Goal: Task Accomplishment & Management: Complete application form

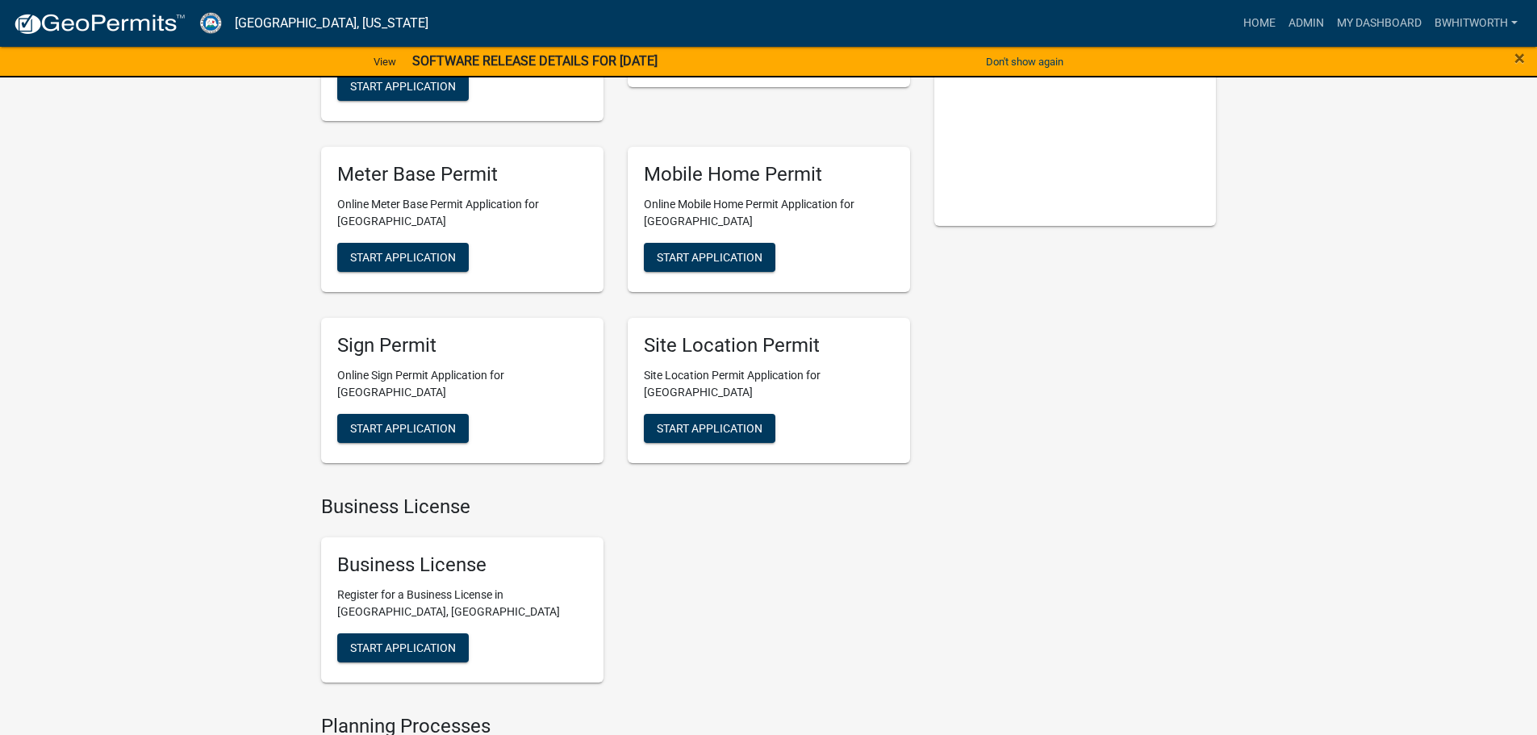
scroll to position [323, 0]
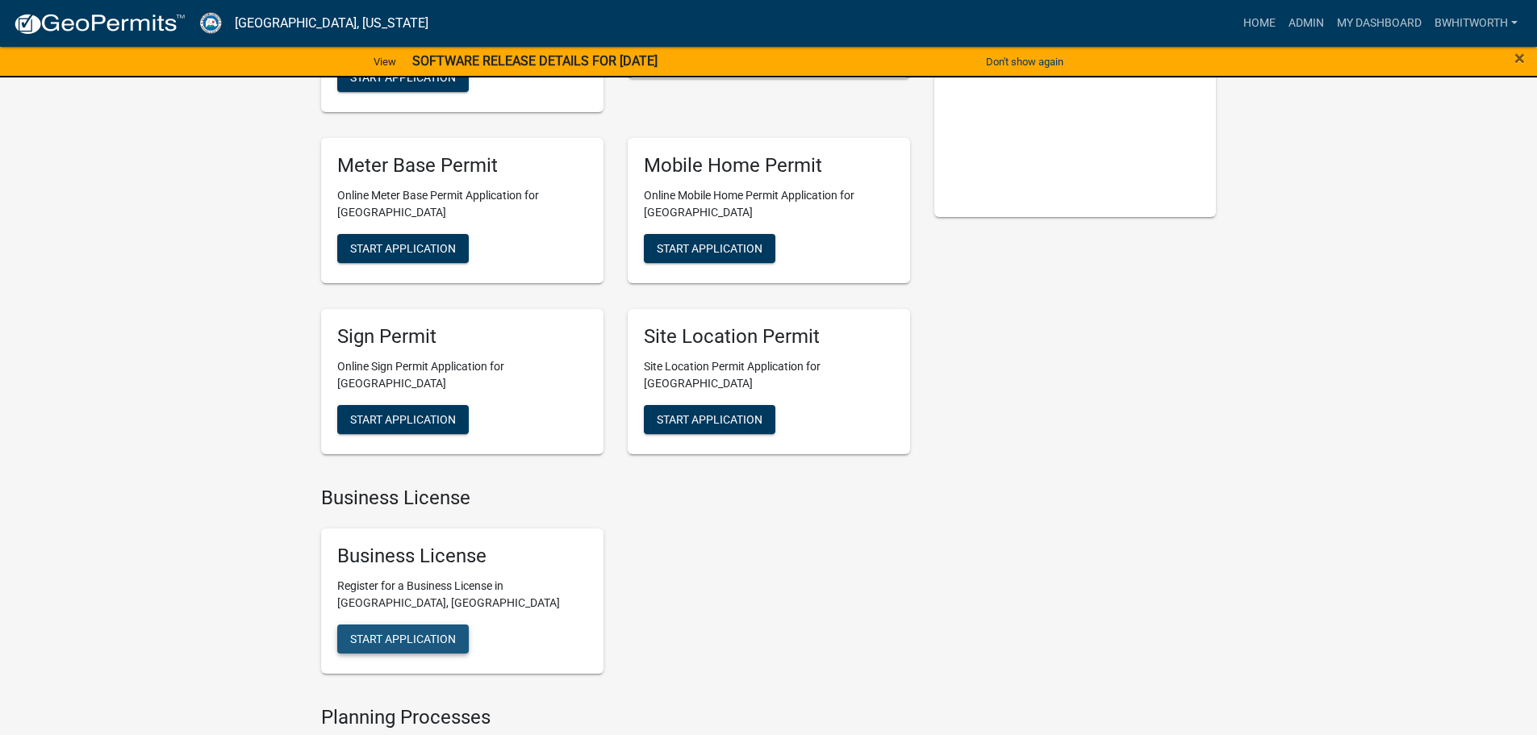
click at [391, 625] on button "Start Application" at bounding box center [403, 639] width 132 height 29
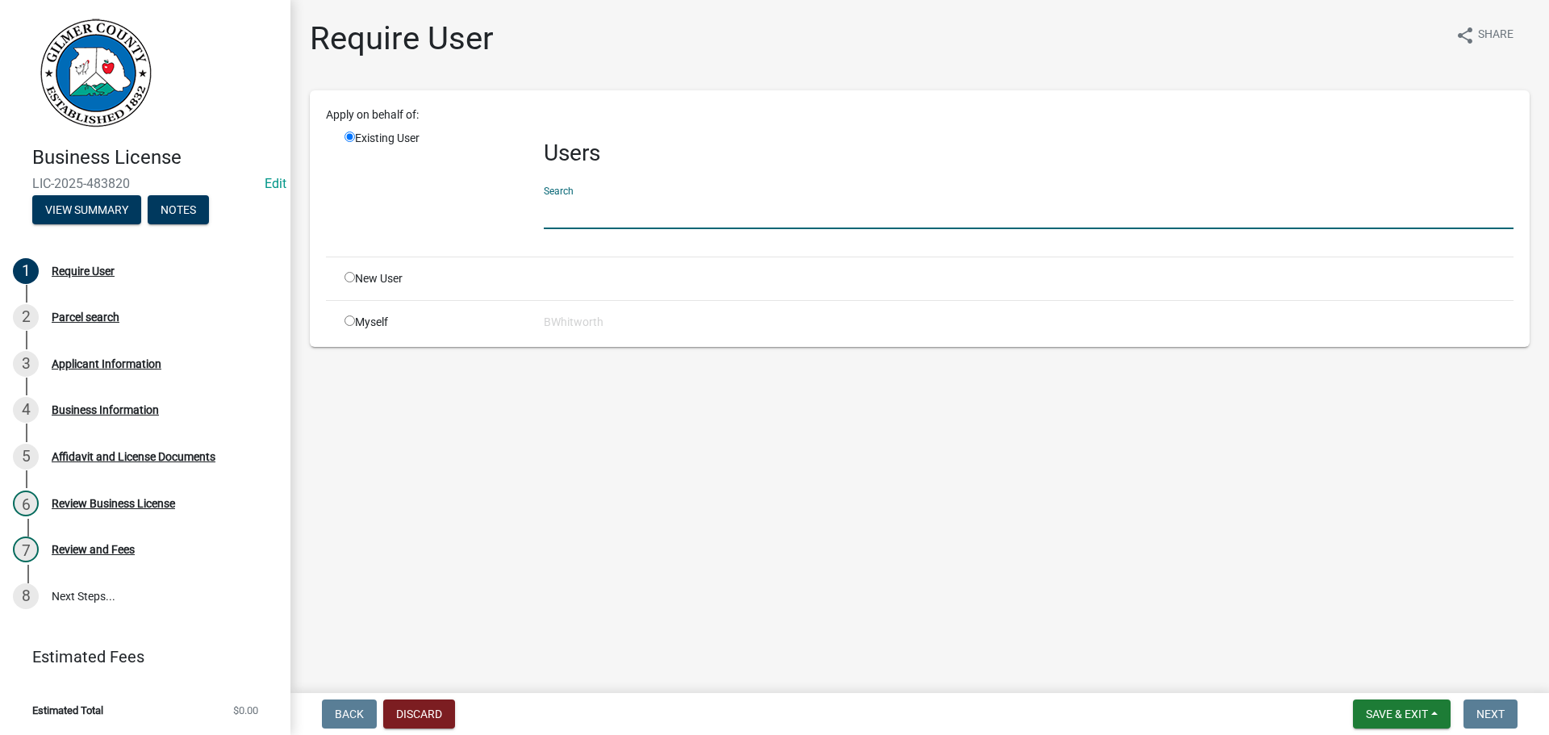
drag, startPoint x: 625, startPoint y: 214, endPoint x: 617, endPoint y: 211, distance: 8.4
click at [625, 214] on input "text" at bounding box center [1029, 212] width 970 height 33
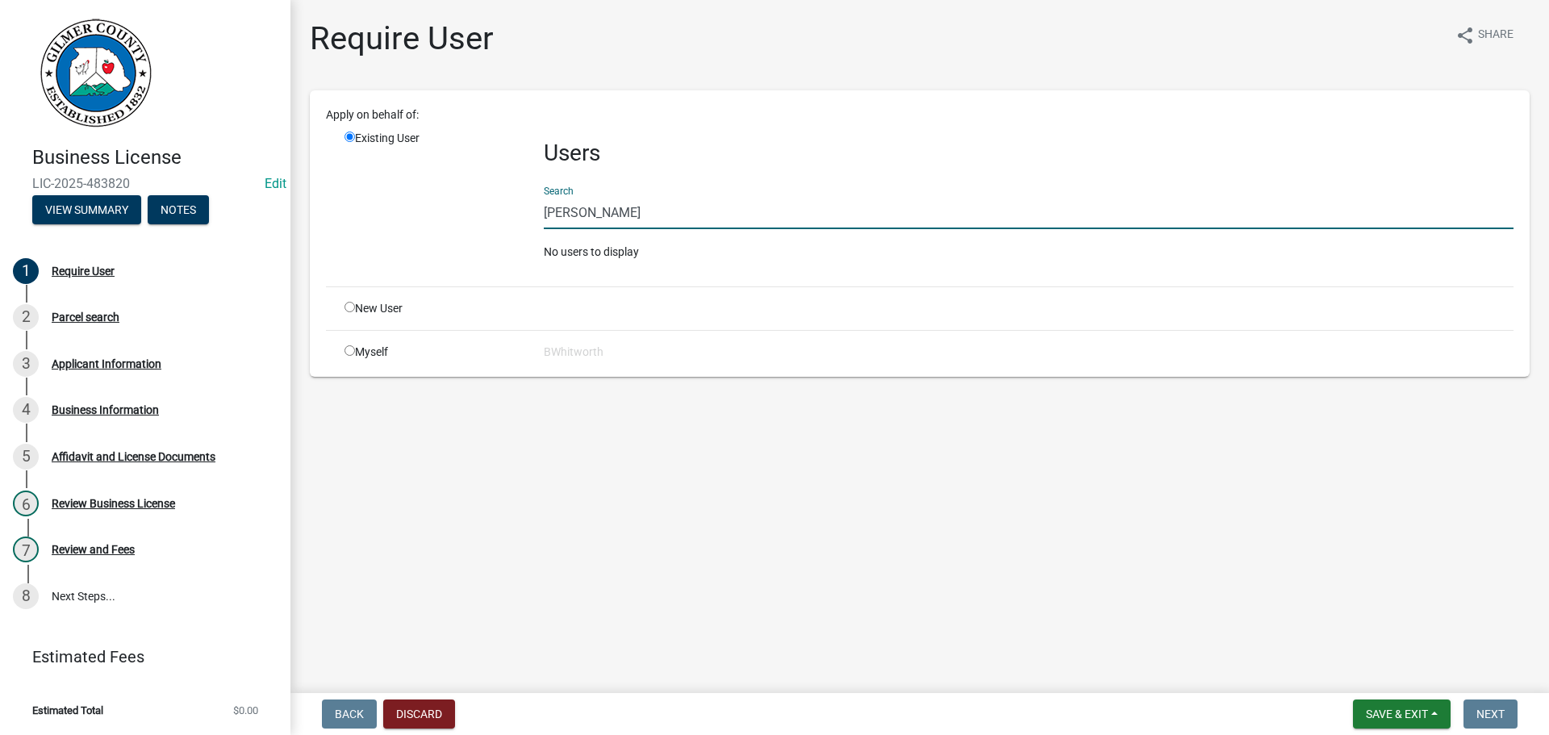
type input "[PERSON_NAME]"
click at [347, 308] on input "radio" at bounding box center [350, 307] width 10 height 10
radio input "true"
radio input "false"
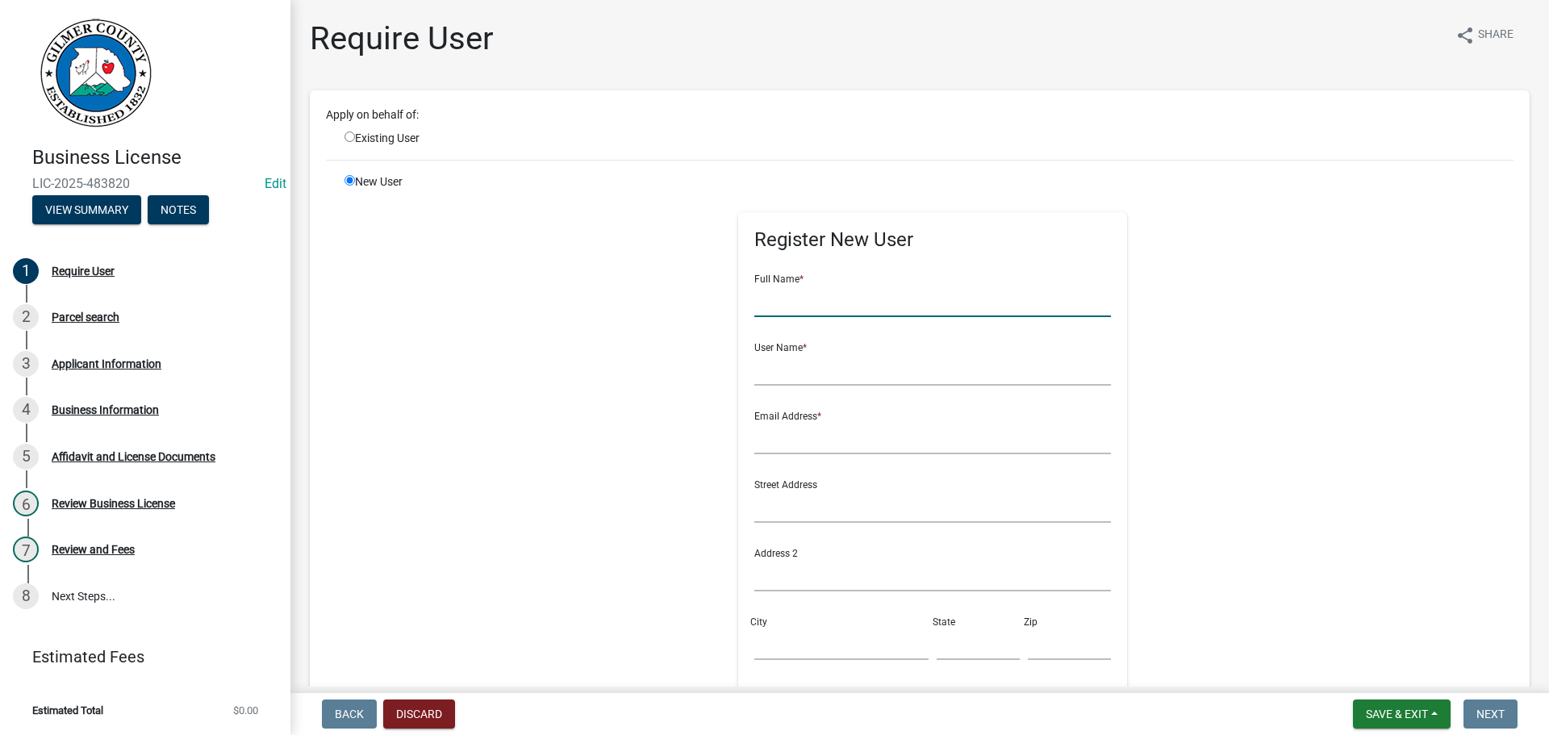
click at [811, 296] on input "text" at bounding box center [933, 300] width 357 height 33
type input "[PERSON_NAME]"
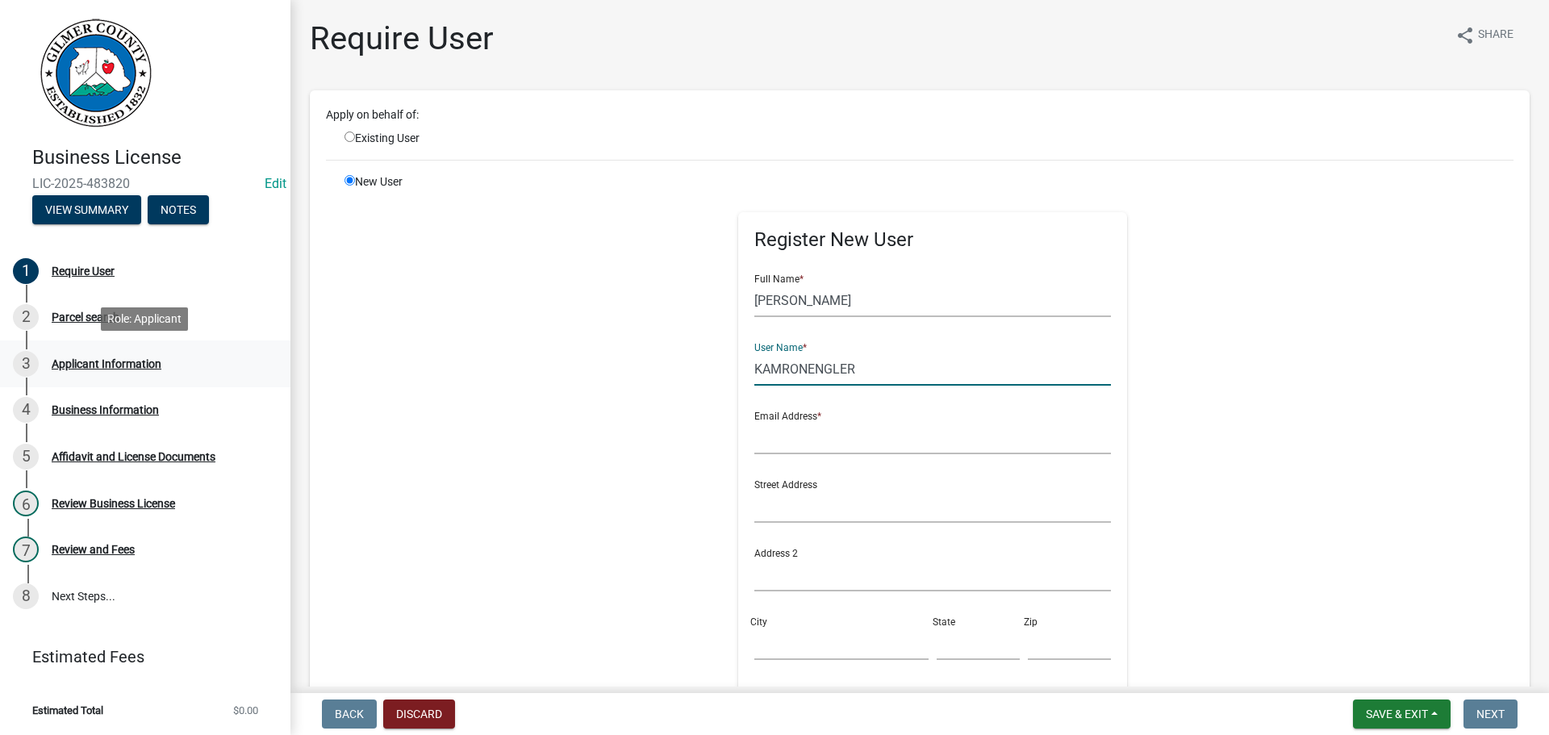
type input "KAMRONENGLER"
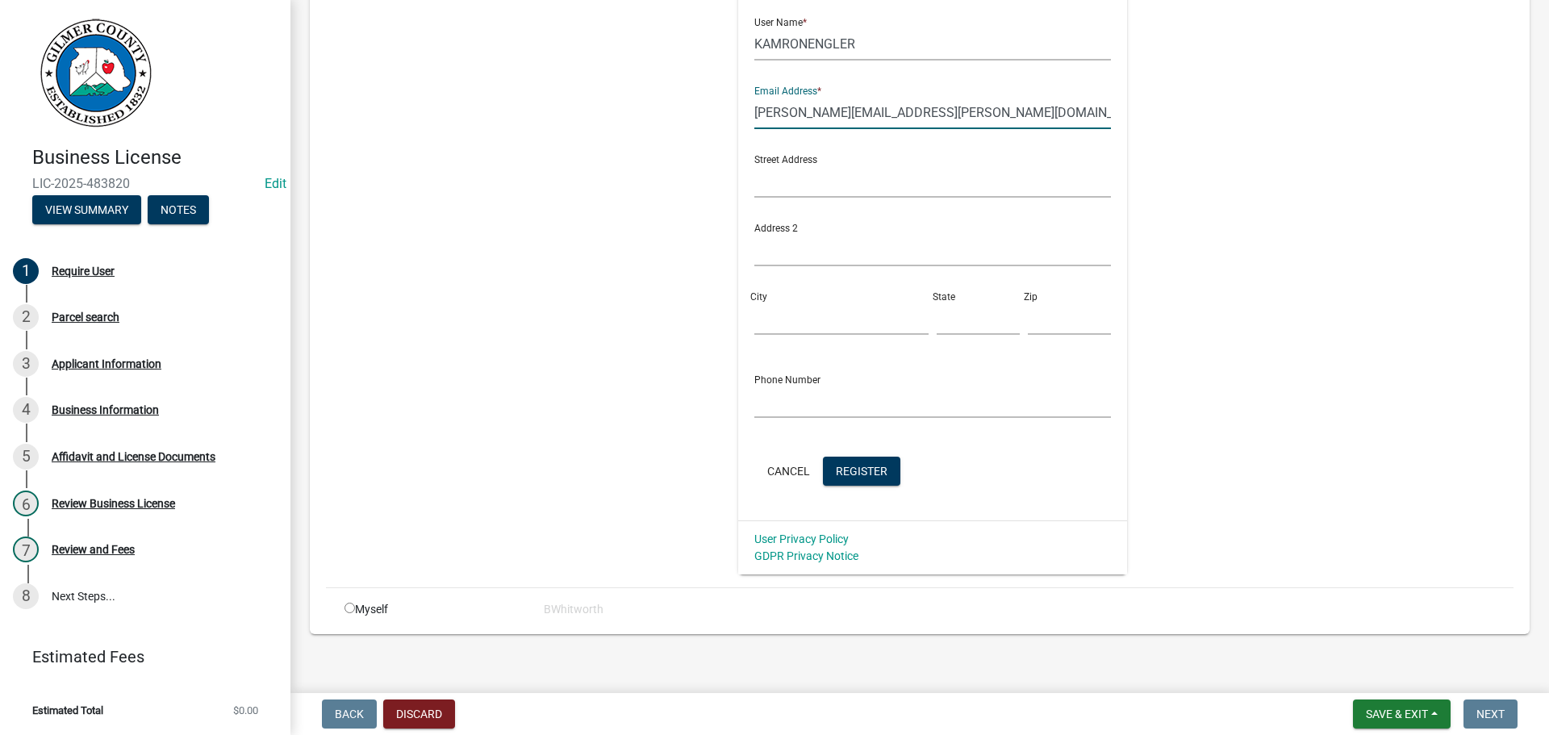
scroll to position [336, 0]
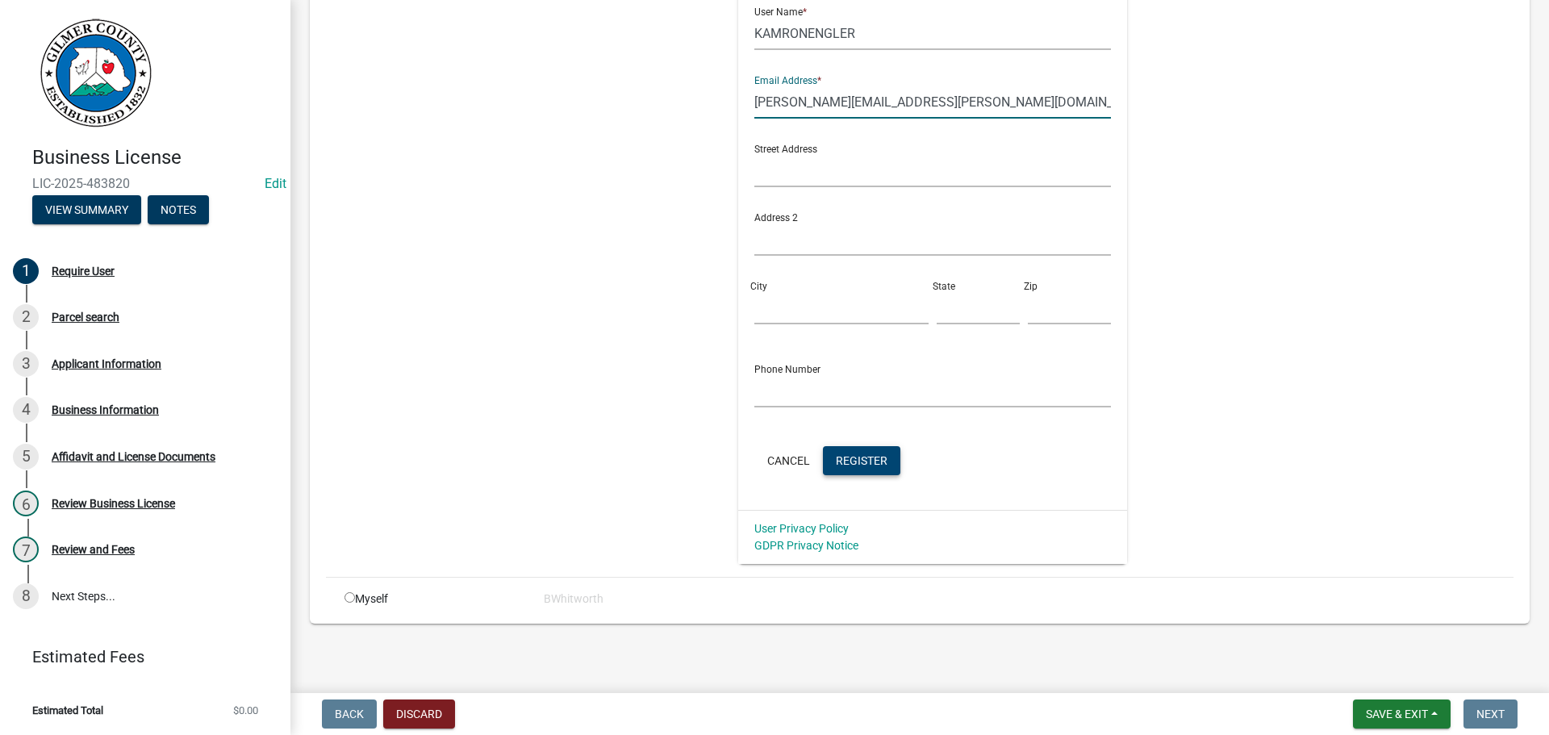
type input "[PERSON_NAME][EMAIL_ADDRESS][PERSON_NAME][DOMAIN_NAME]"
click at [842, 466] on span "Register" at bounding box center [862, 460] width 52 height 13
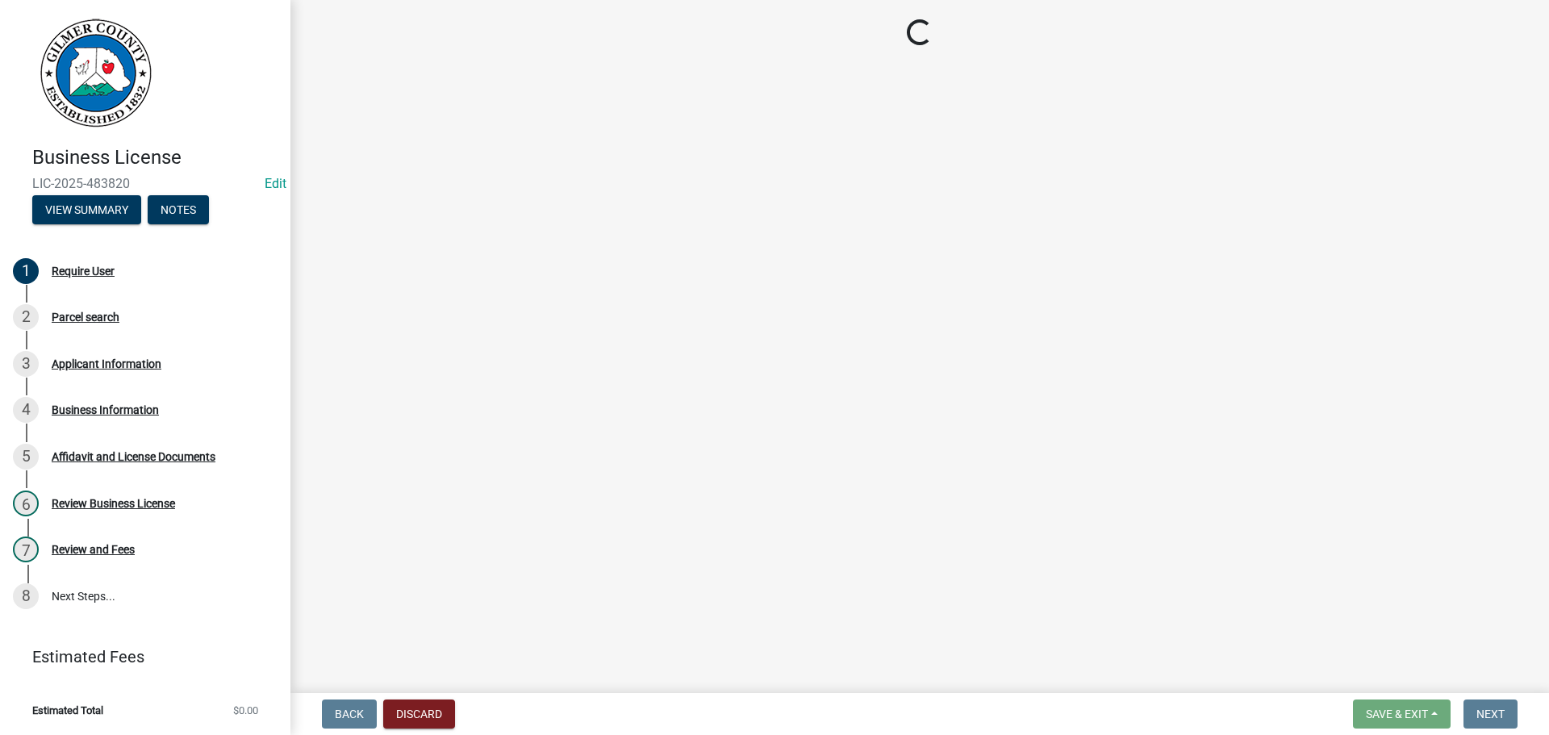
scroll to position [0, 0]
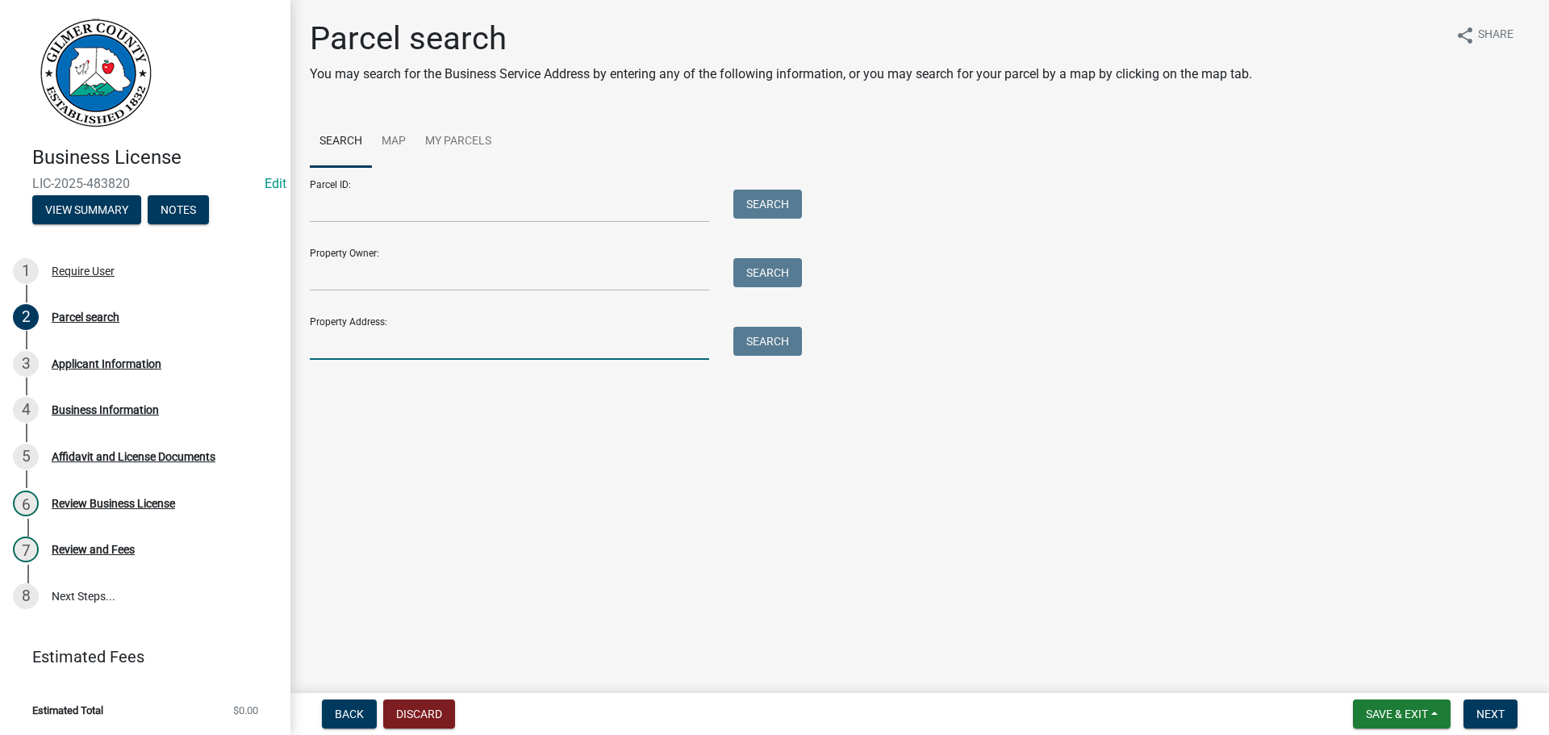
click at [392, 339] on input "Property Address:" at bounding box center [509, 343] width 399 height 33
type input "[STREET_ADDRESS][PERSON_NAME]"
click at [765, 338] on button "Search" at bounding box center [768, 341] width 69 height 29
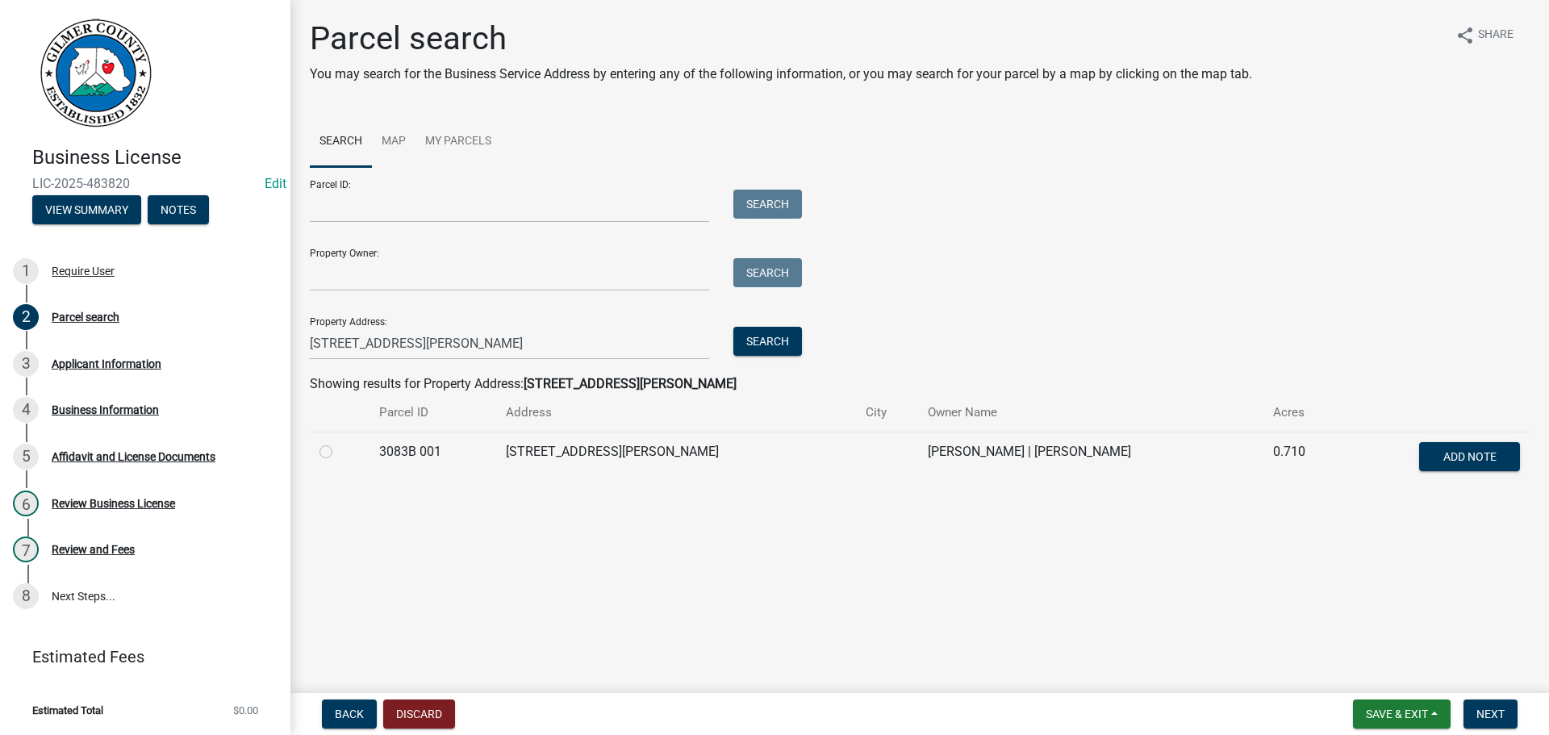
click at [339, 442] on label at bounding box center [339, 442] width 0 height 0
click at [339, 452] on 001 "radio" at bounding box center [344, 447] width 10 height 10
radio 001 "true"
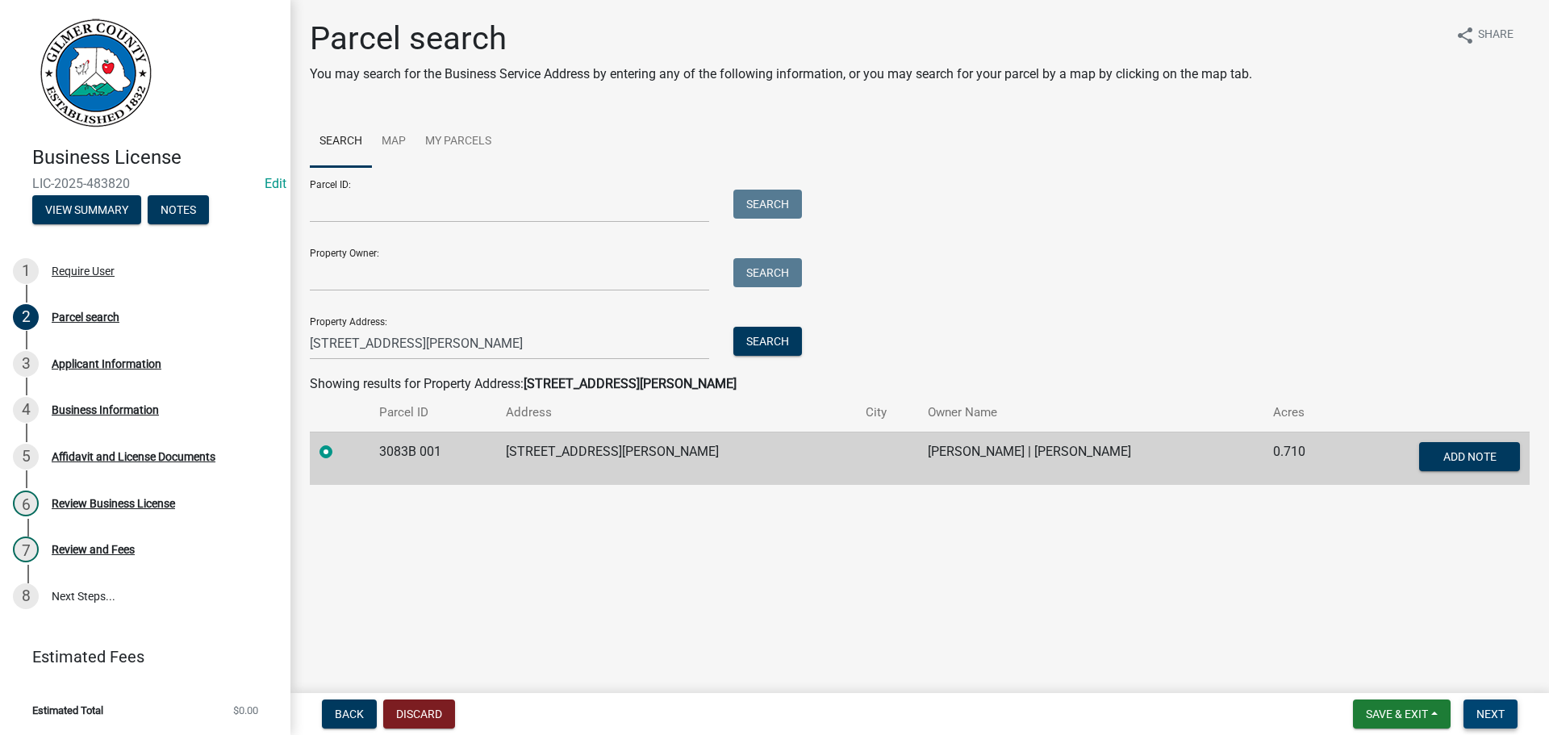
click at [1478, 716] on span "Next" at bounding box center [1491, 714] width 28 height 13
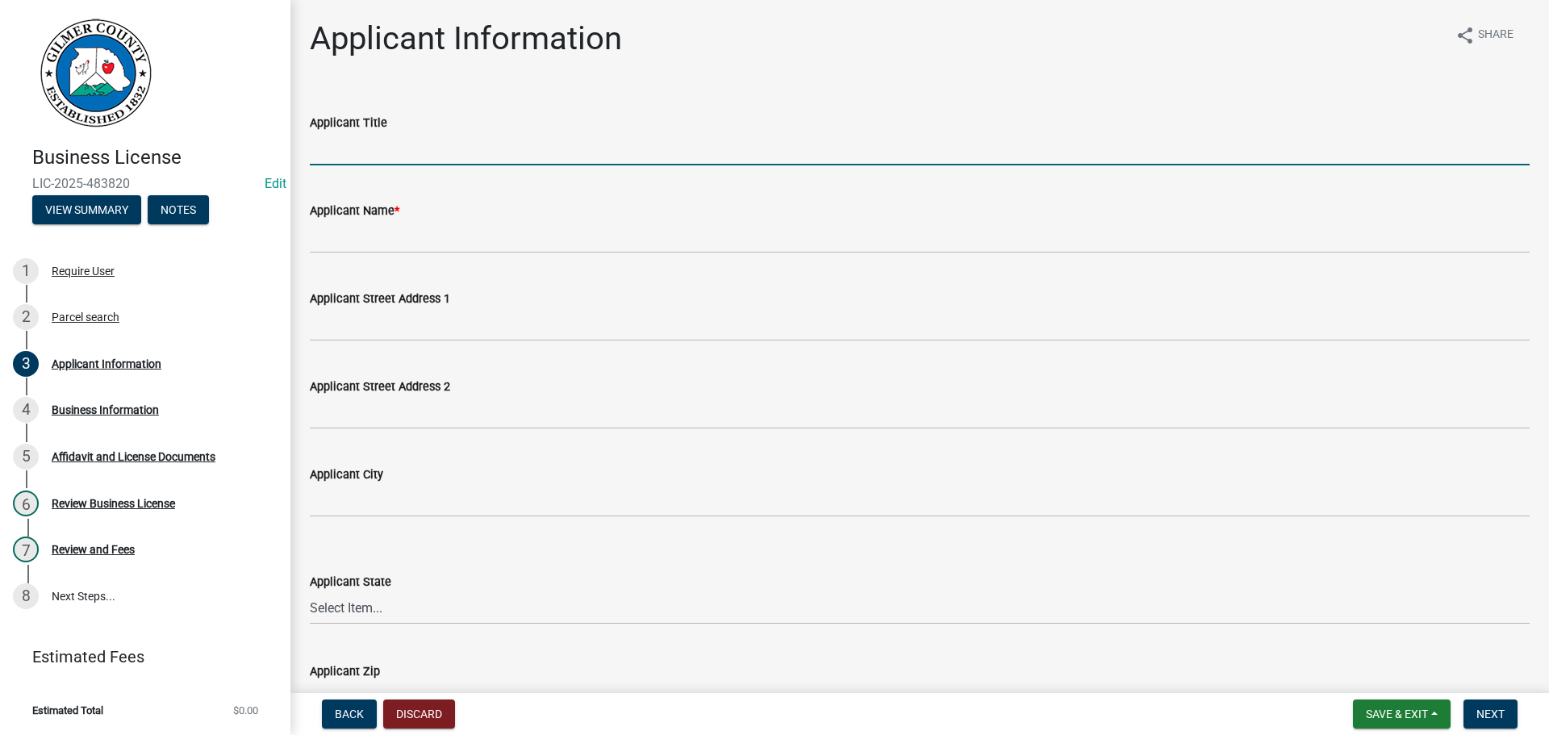
click at [408, 153] on input "Applicant Title" at bounding box center [920, 148] width 1220 height 33
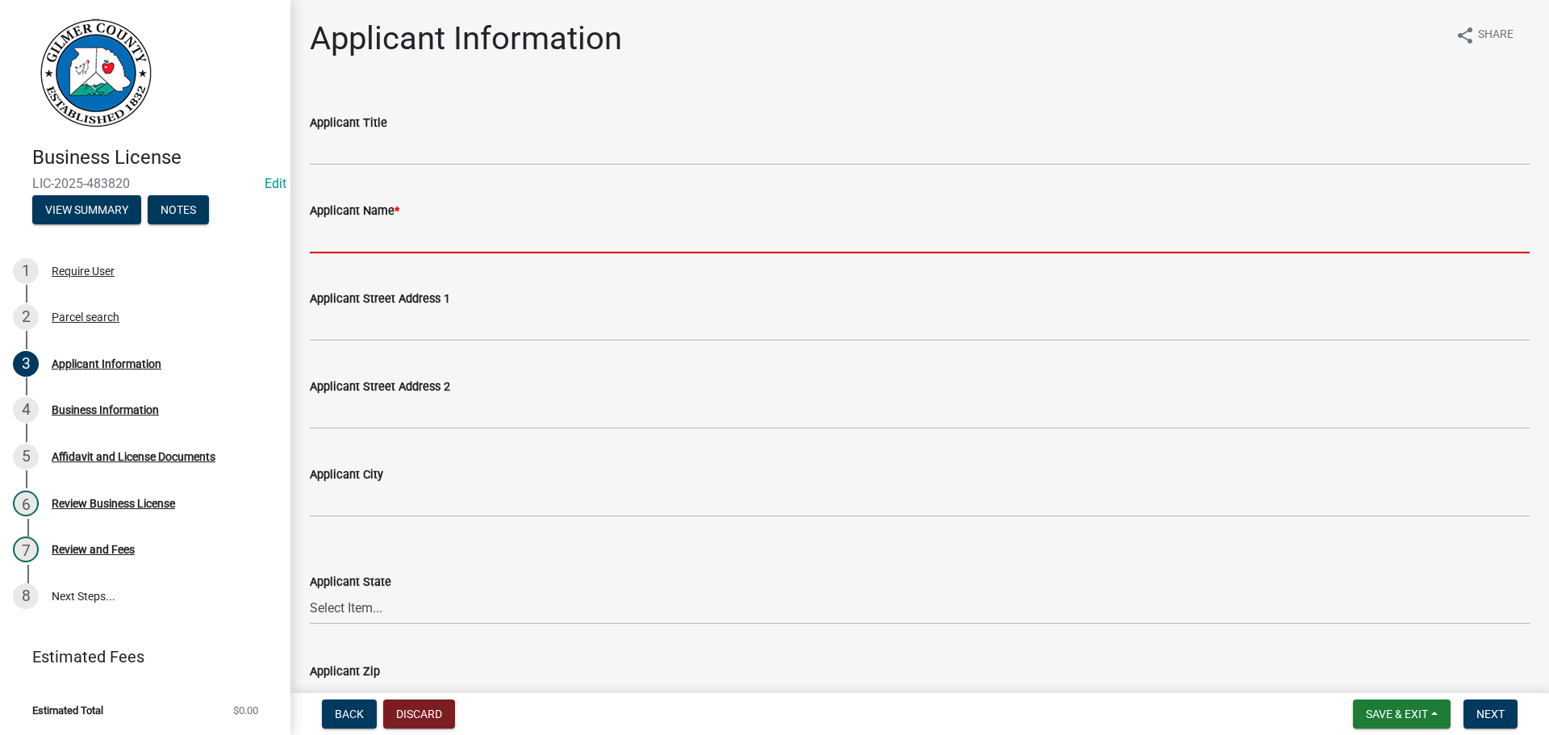
click at [346, 244] on input "Applicant Name *" at bounding box center [920, 236] width 1220 height 33
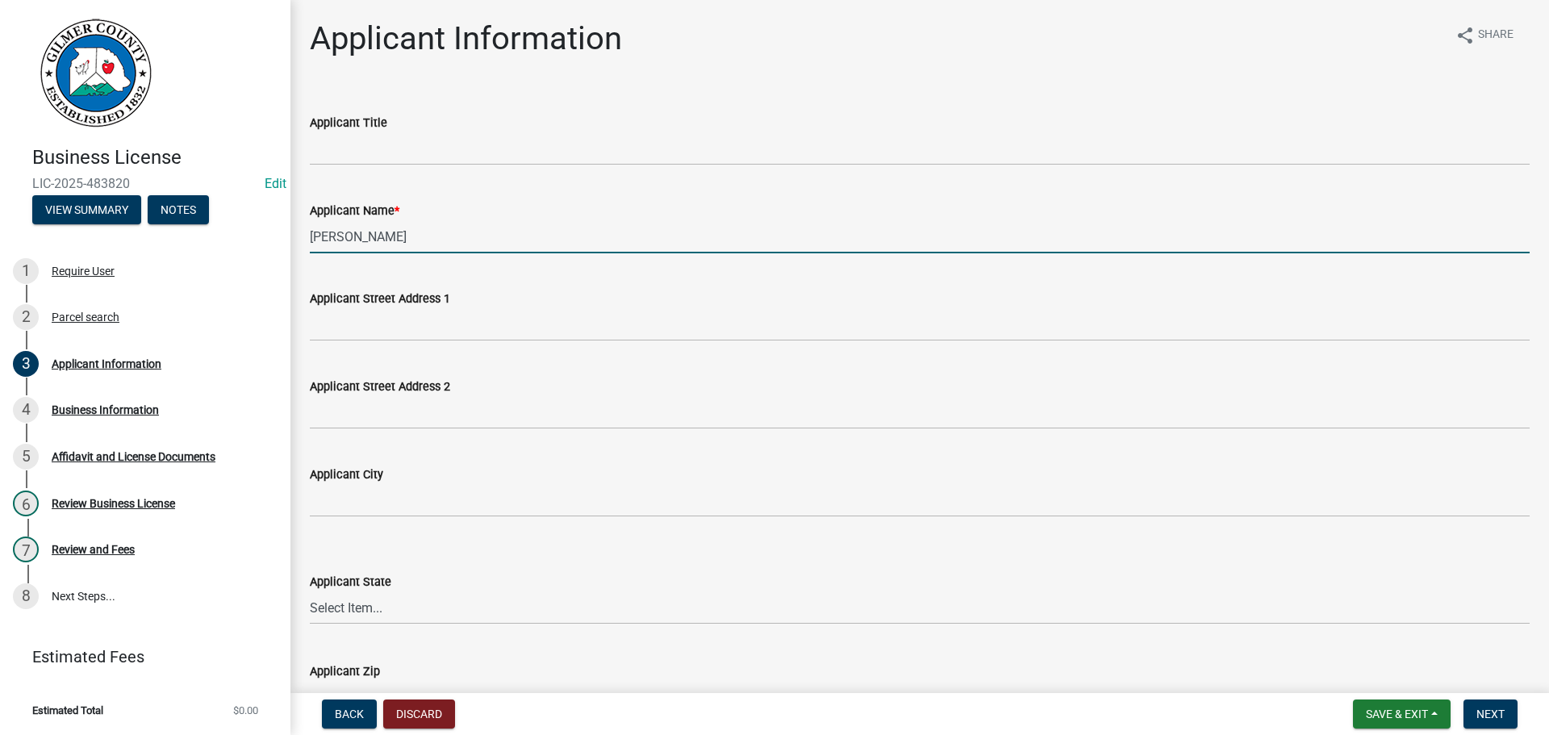
type input "[PERSON_NAME]"
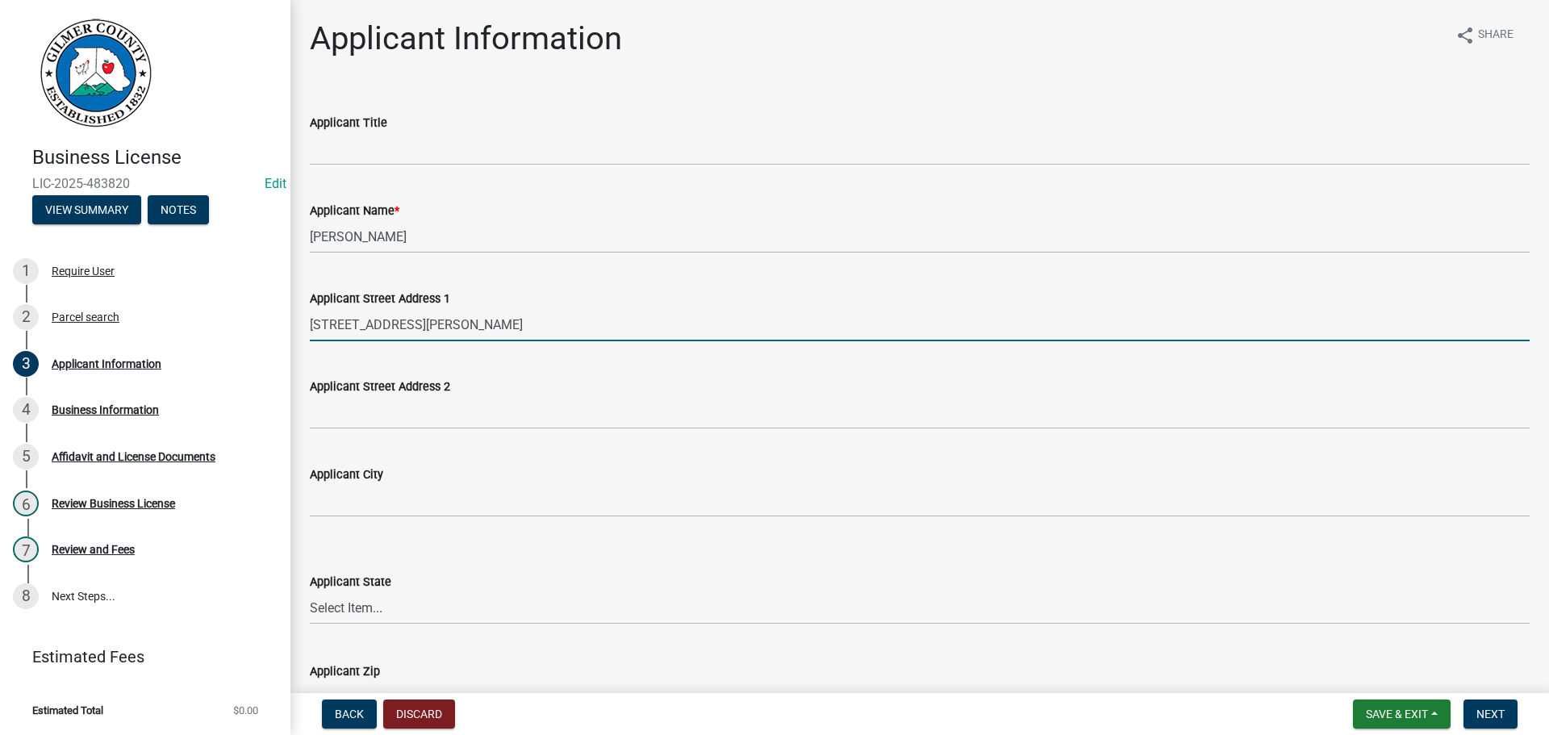
type input "[STREET_ADDRESS][PERSON_NAME]"
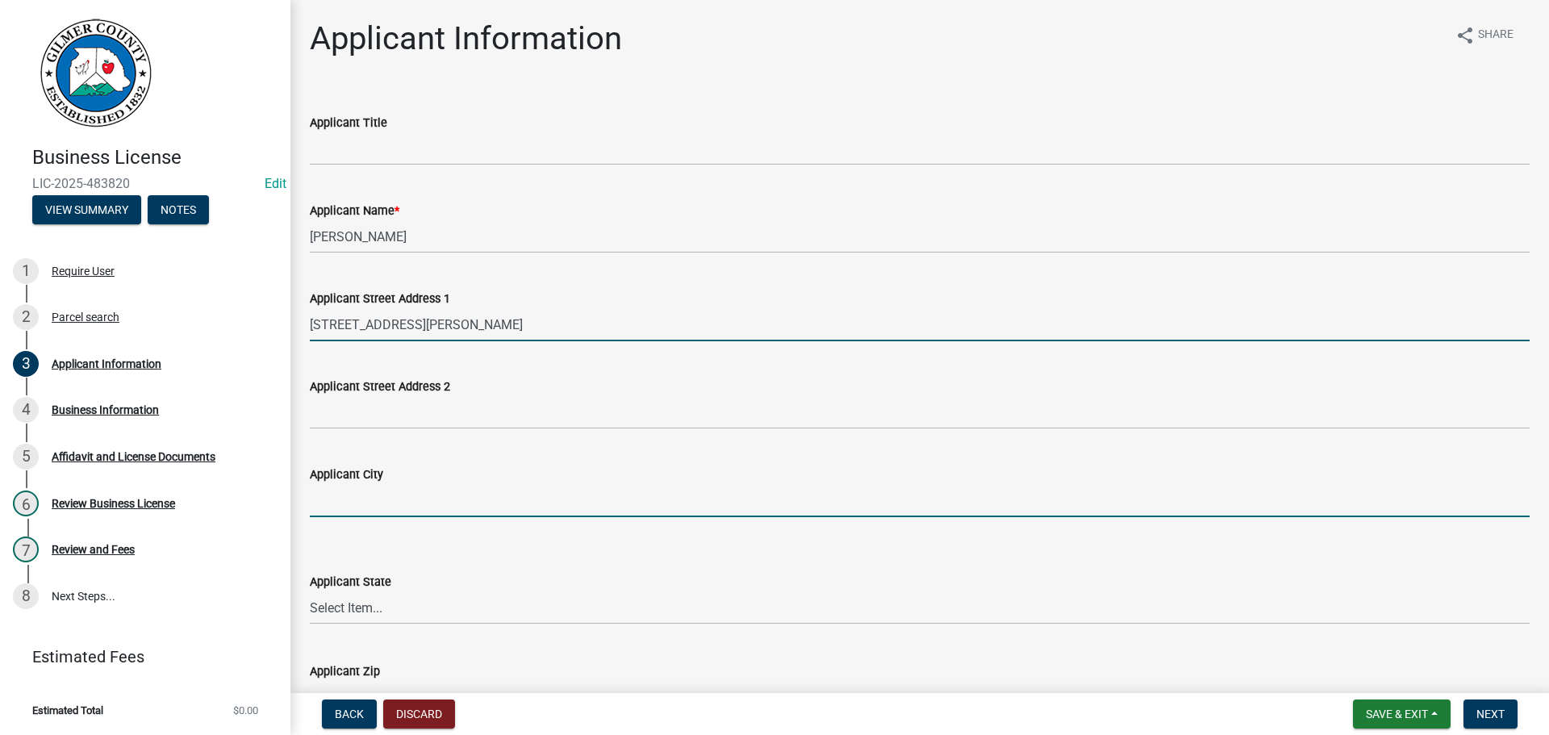
click at [454, 486] on input "Applicant City" at bounding box center [920, 500] width 1220 height 33
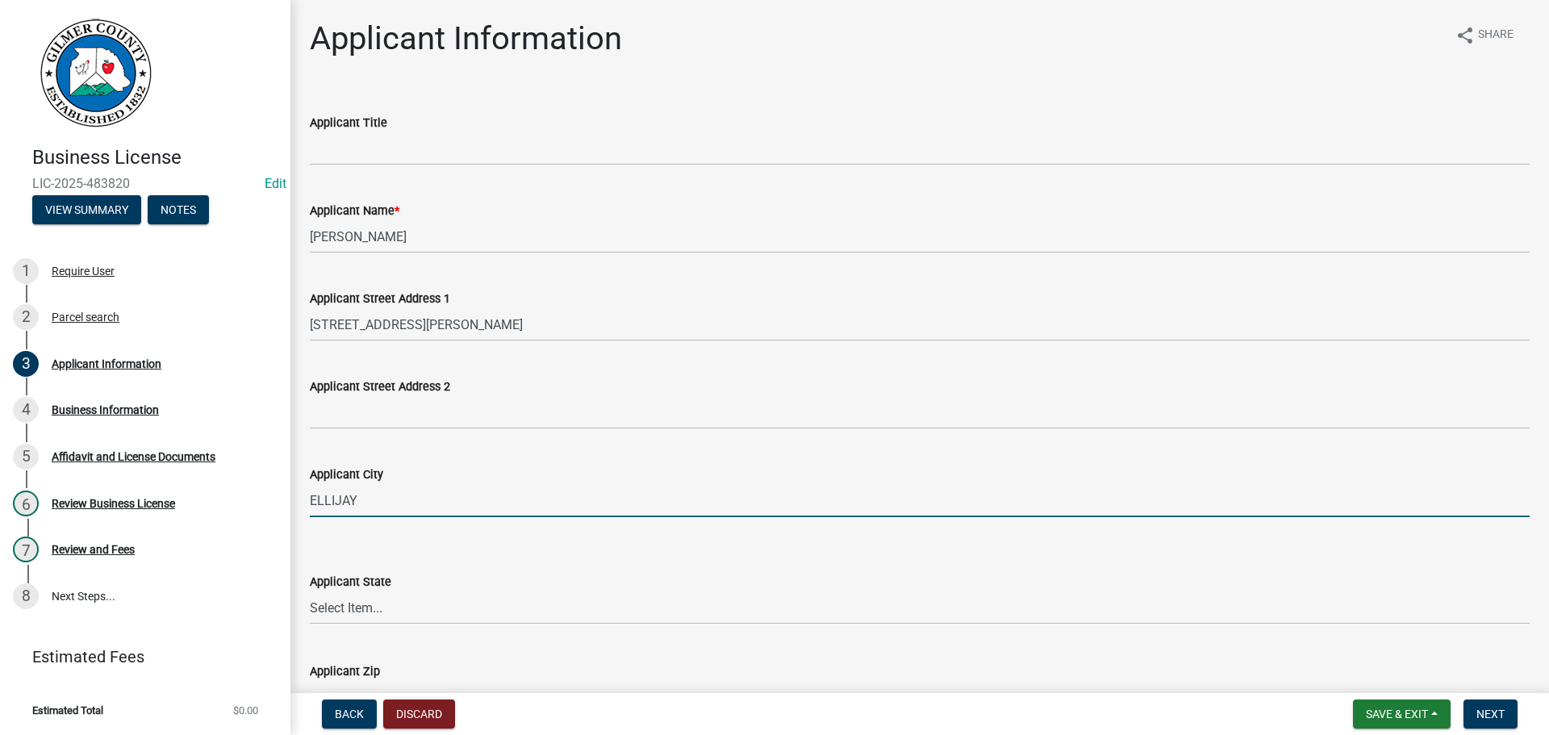
type input "ELLIJAY"
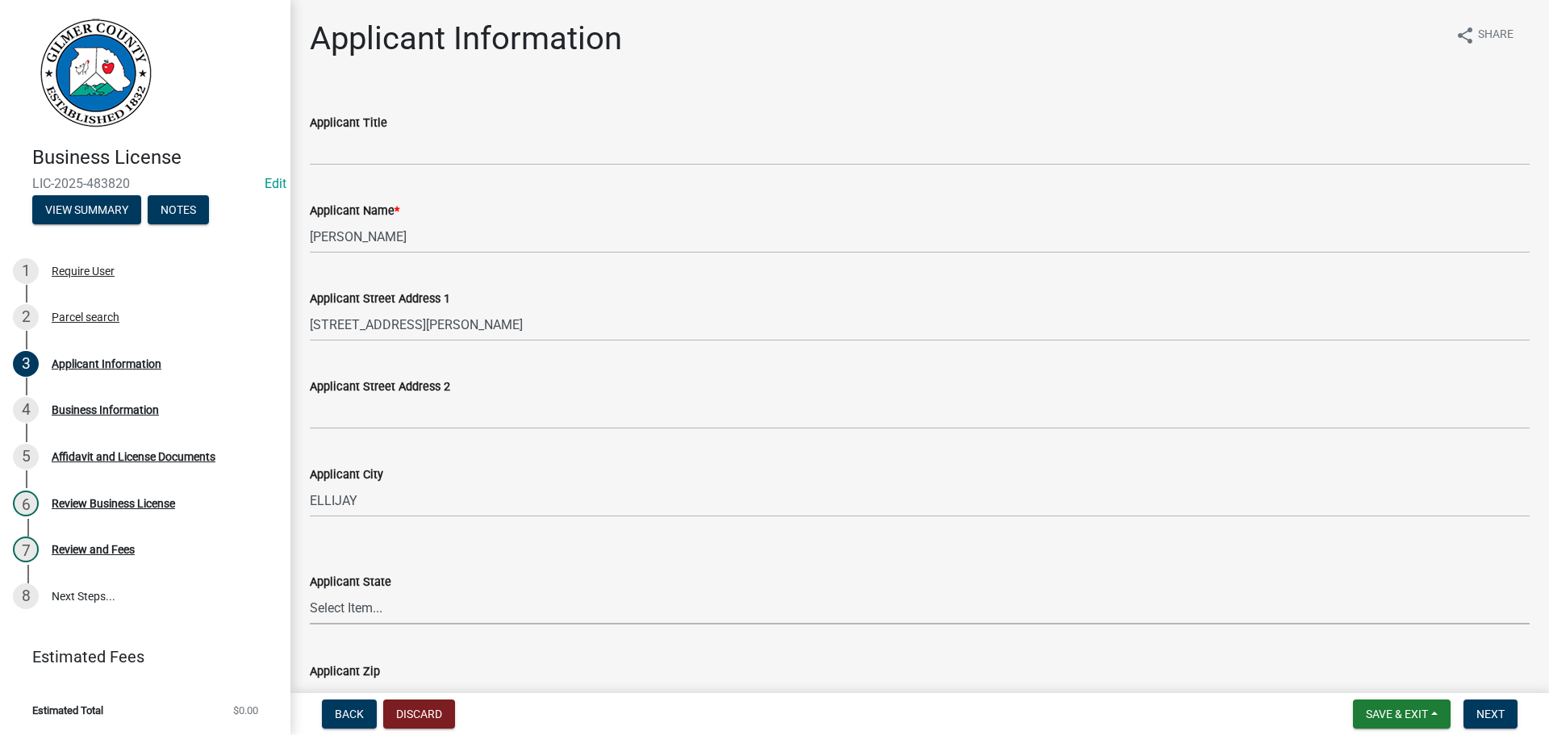
select select "GA"
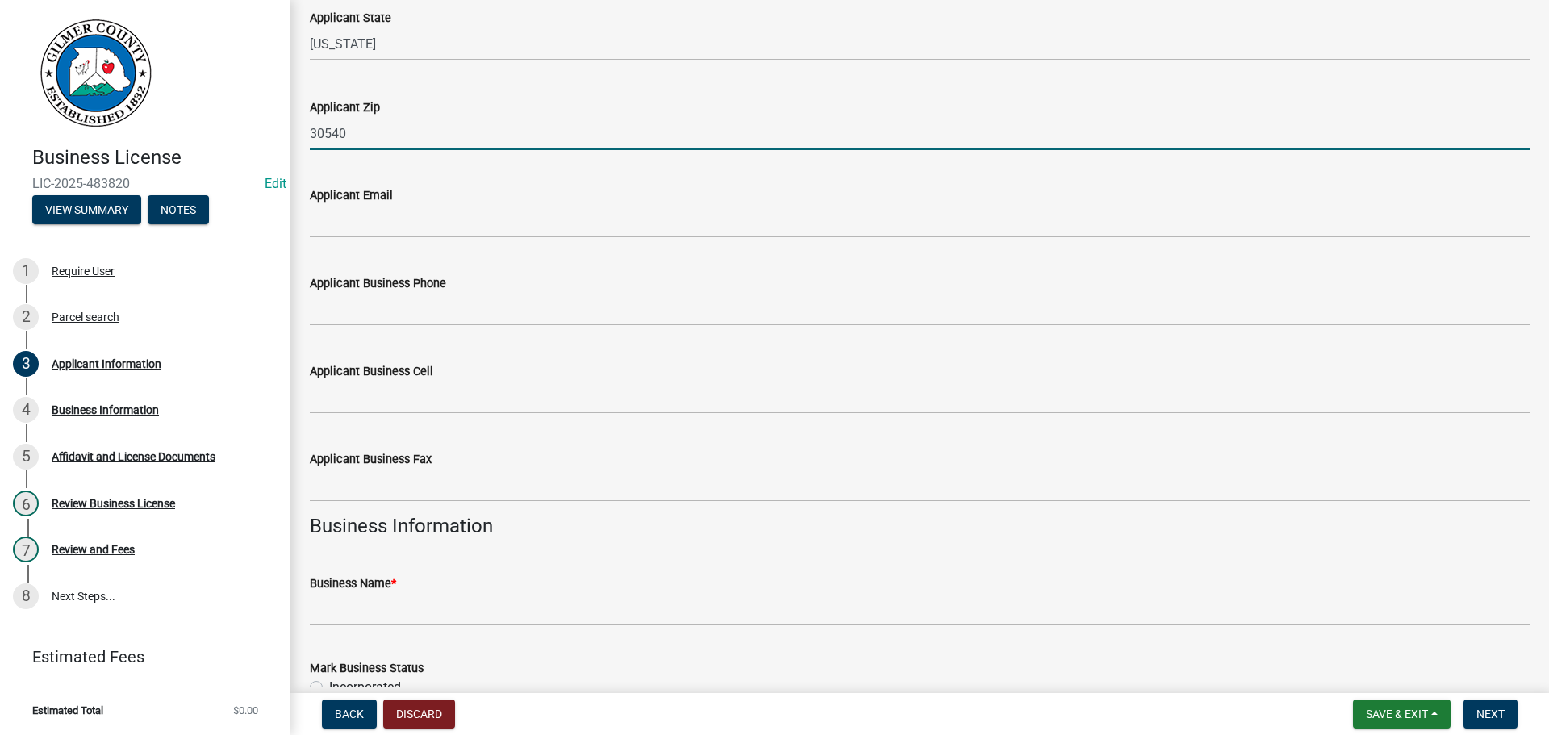
scroll to position [592, 0]
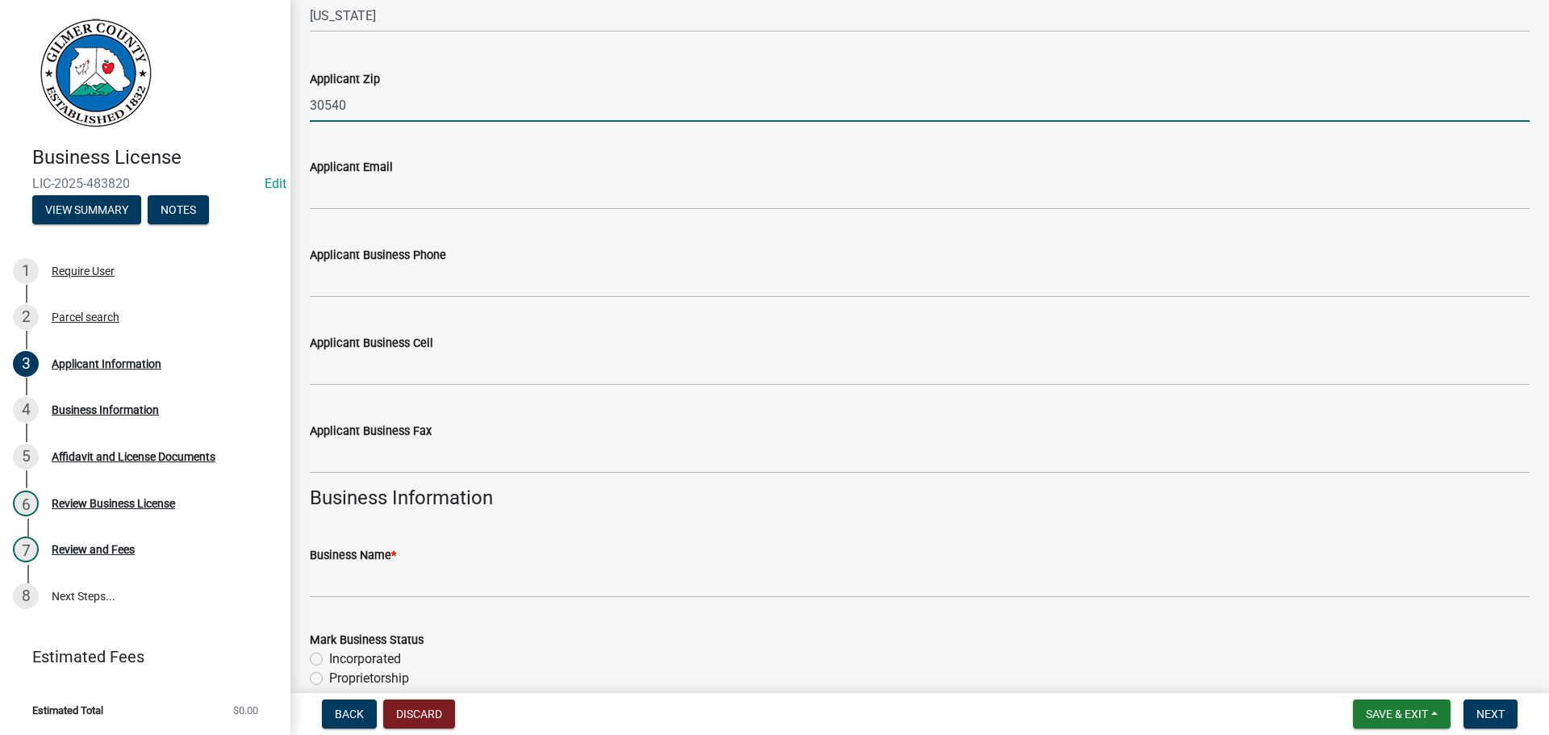
type input "30540"
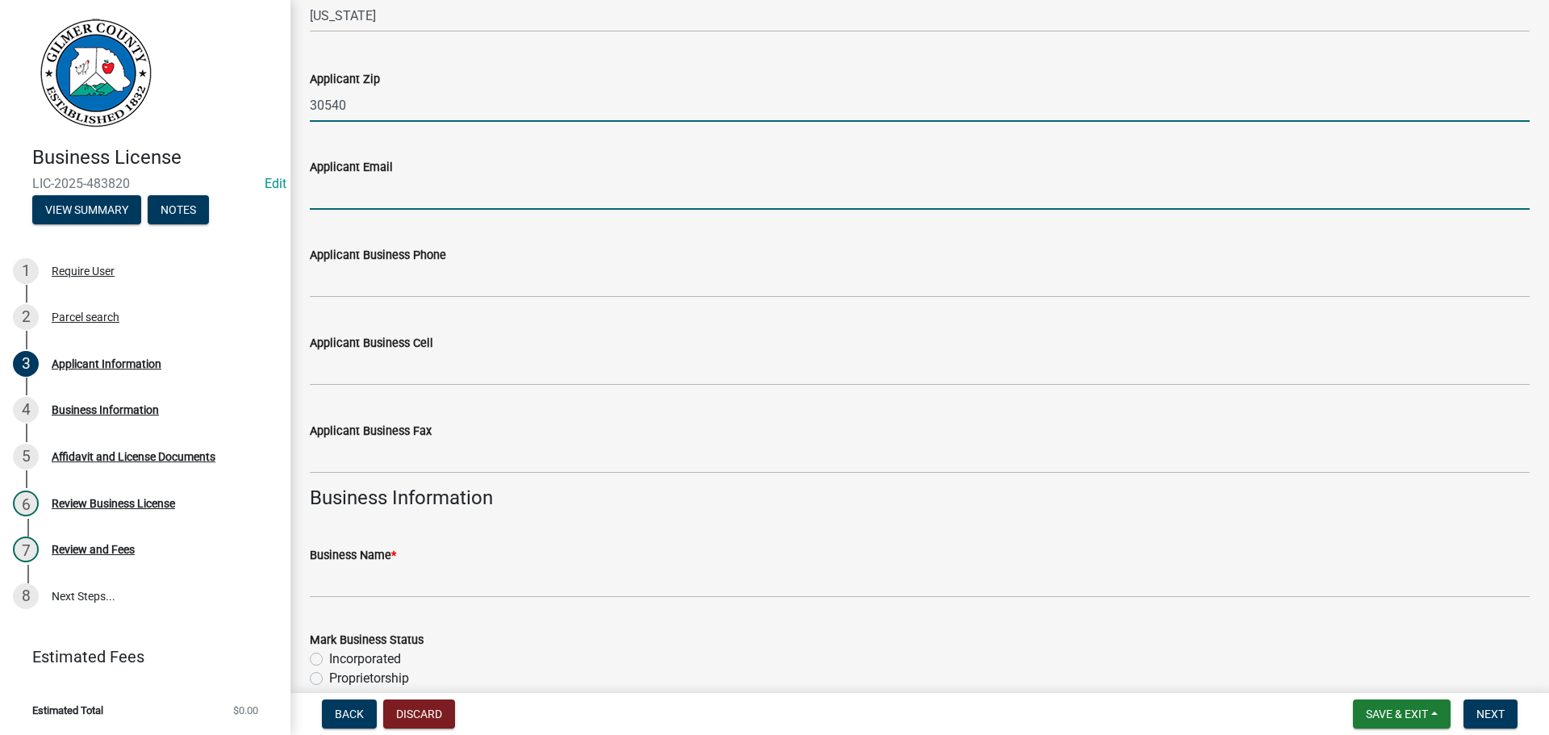
click at [358, 199] on input "Applicant Email" at bounding box center [920, 193] width 1220 height 33
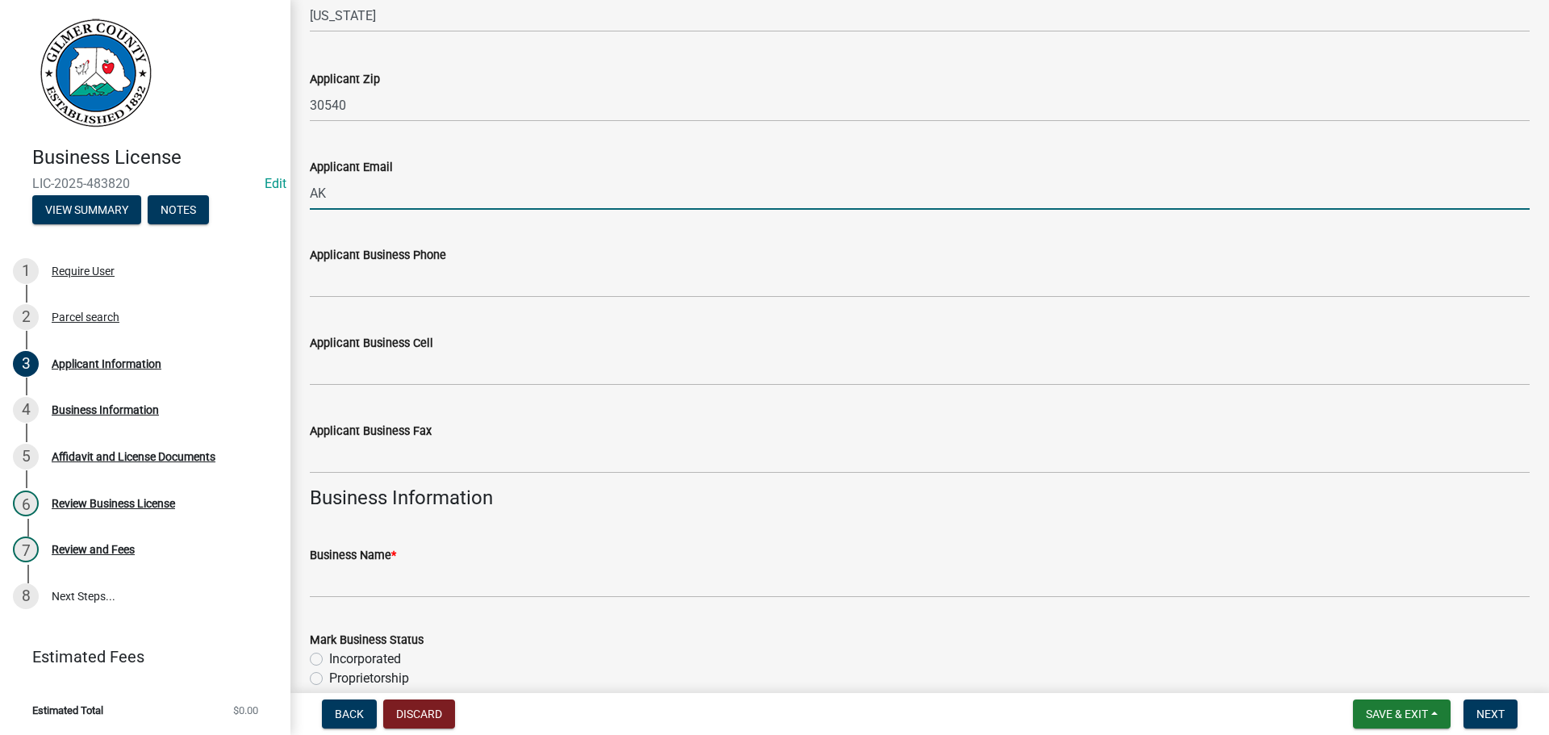
type input "A"
type input "[PERSON_NAME][EMAIL_ADDRESS][PERSON_NAME][DOMAIN_NAME]"
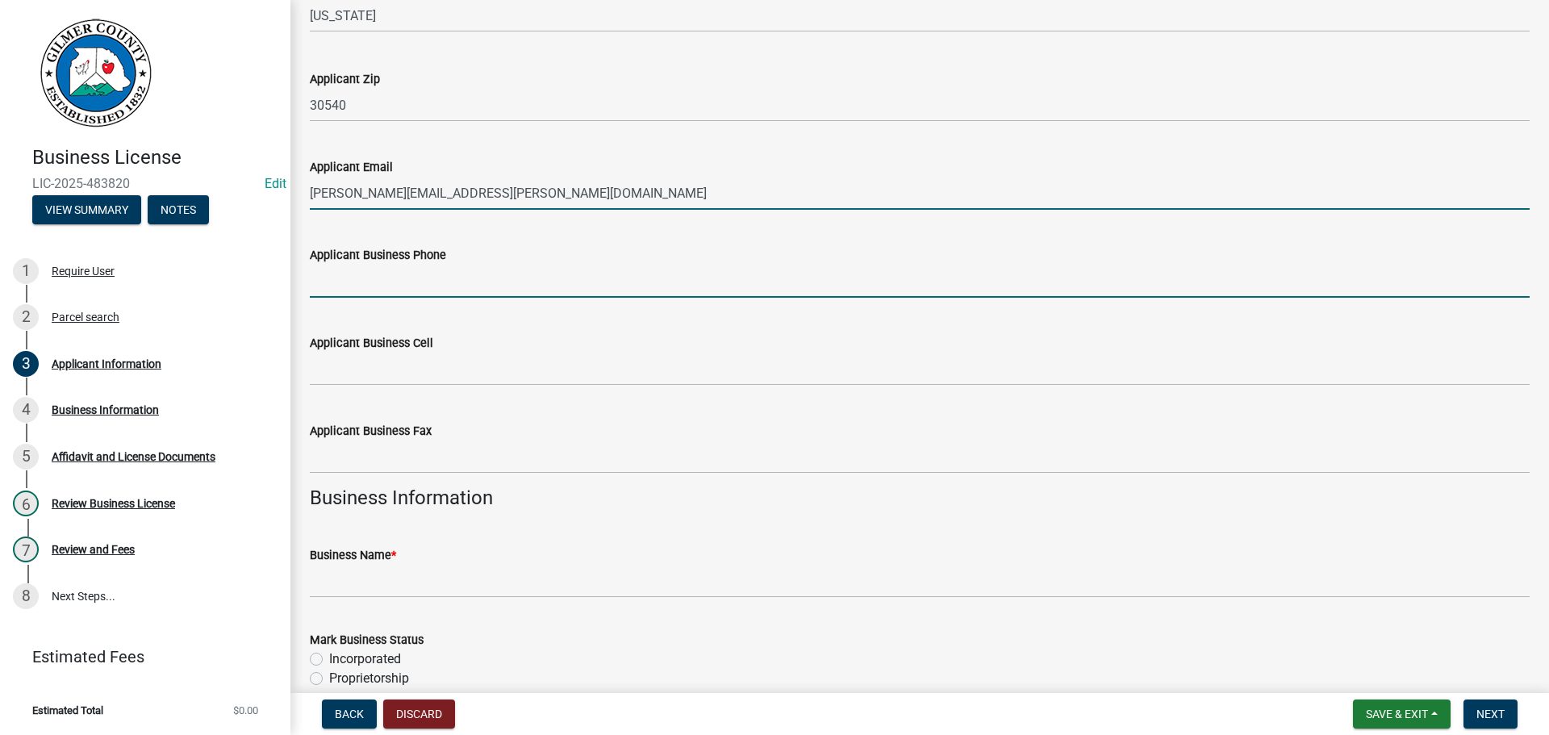
click at [513, 274] on input "Applicant Business Phone" at bounding box center [920, 281] width 1220 height 33
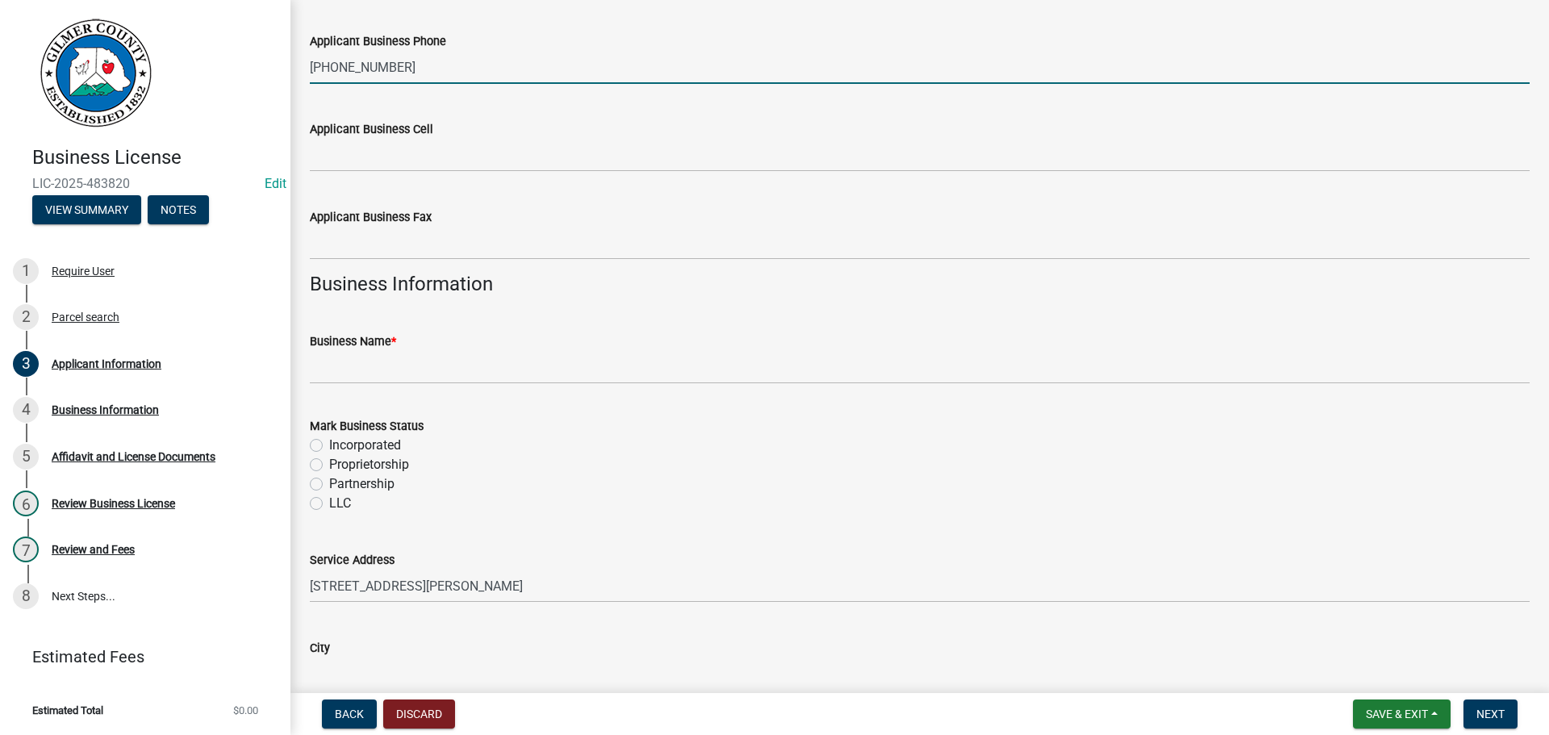
scroll to position [834, 0]
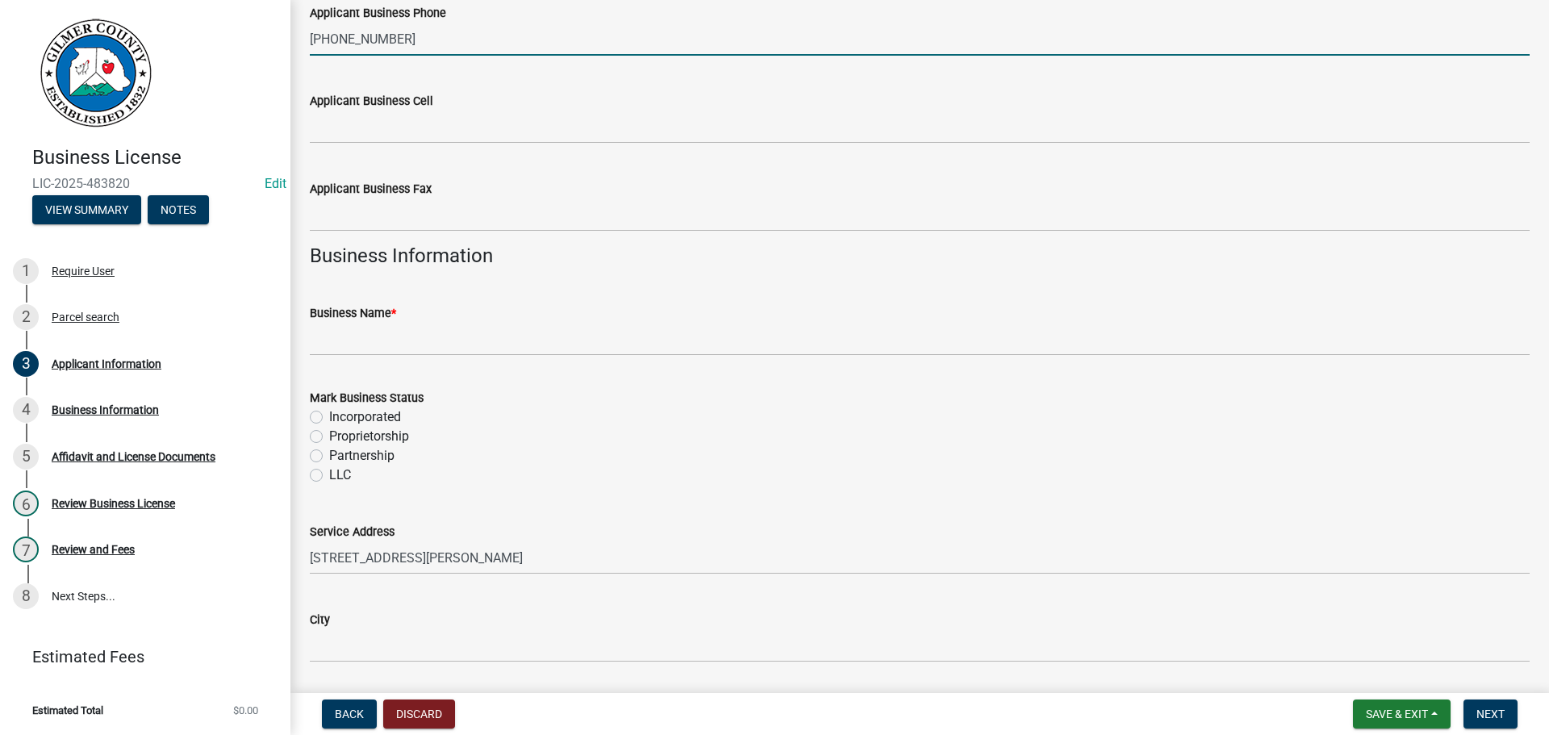
type input "[PHONE_NUMBER]"
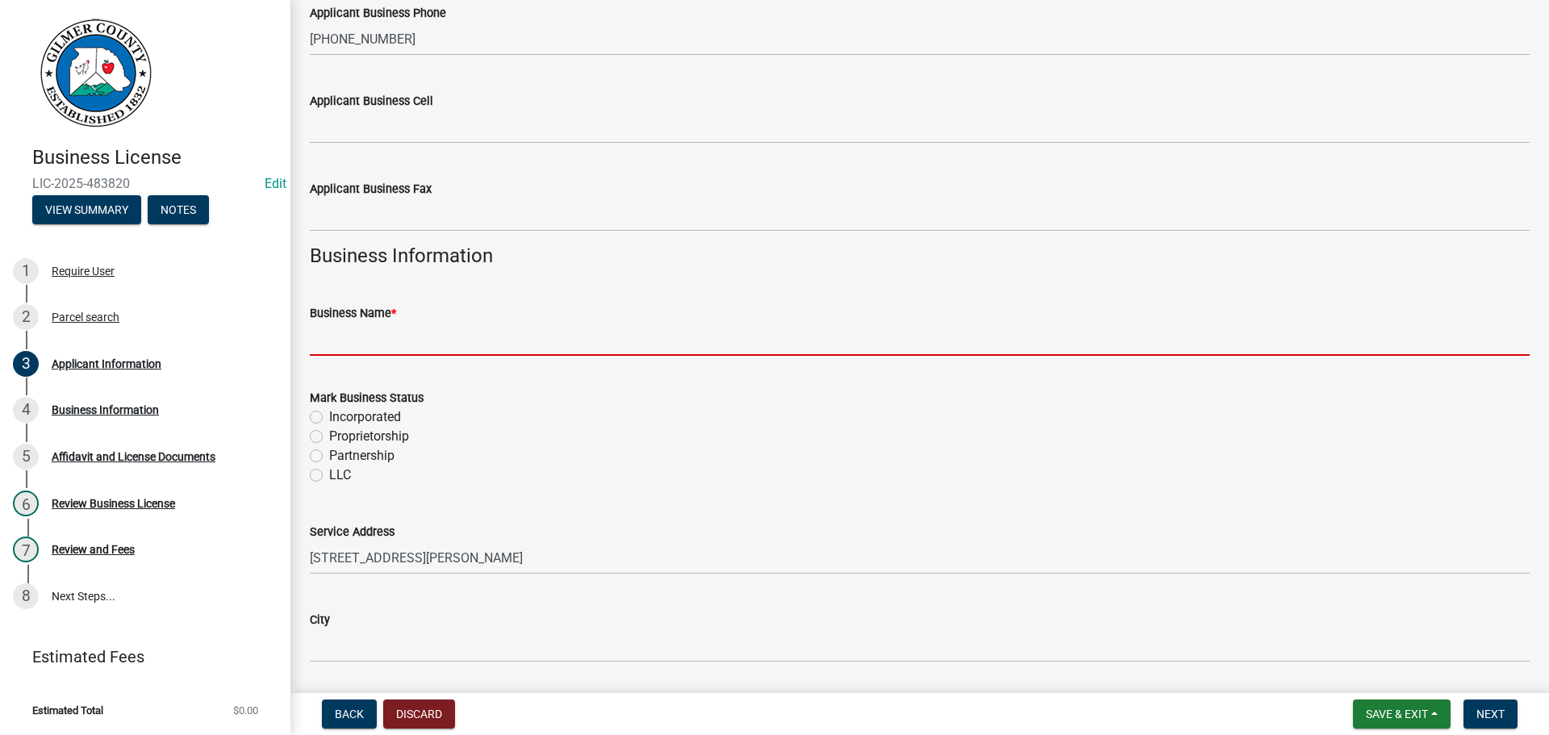
click at [375, 348] on input "Business Name *" at bounding box center [920, 339] width 1220 height 33
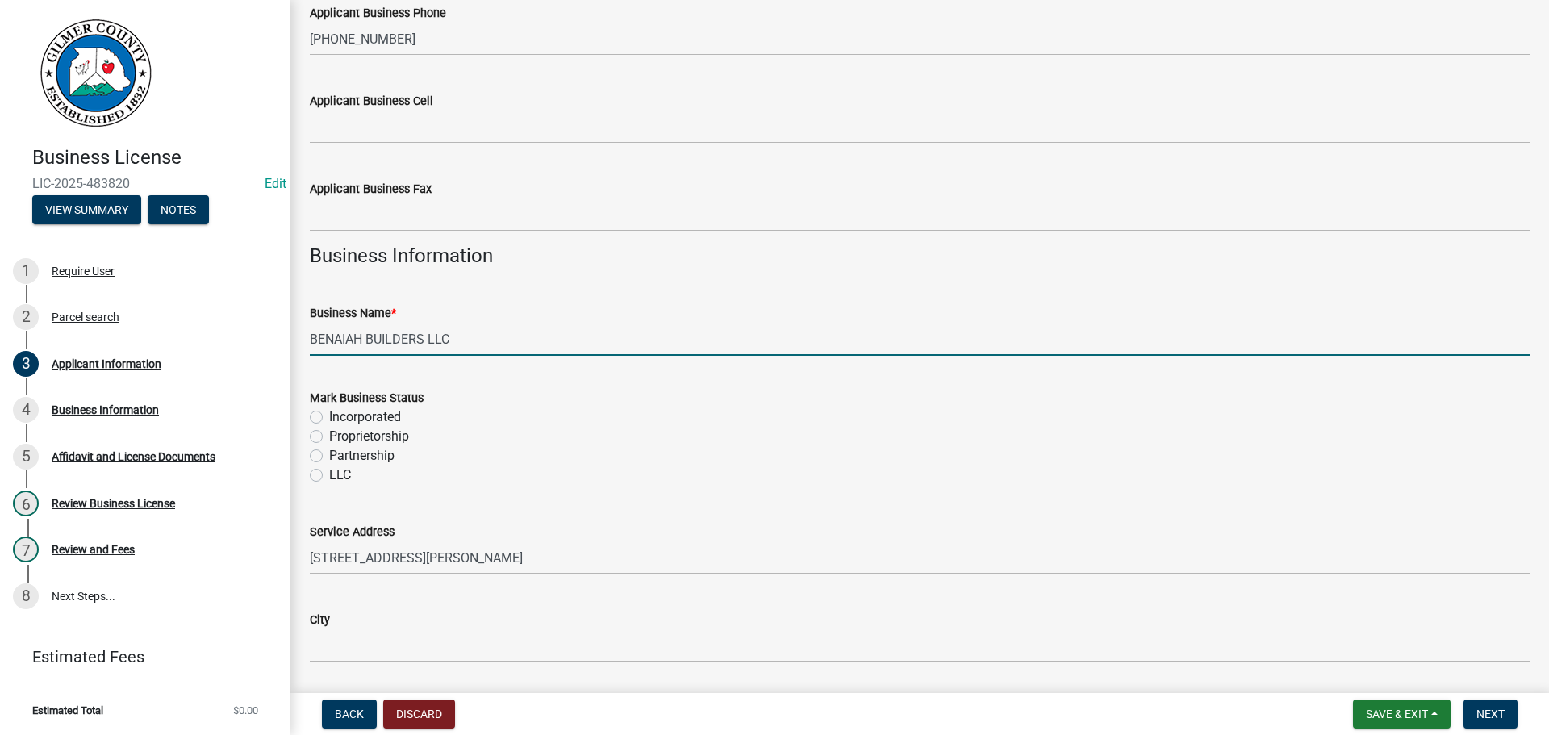
type input "BENAIAH BUILDERS LLC"
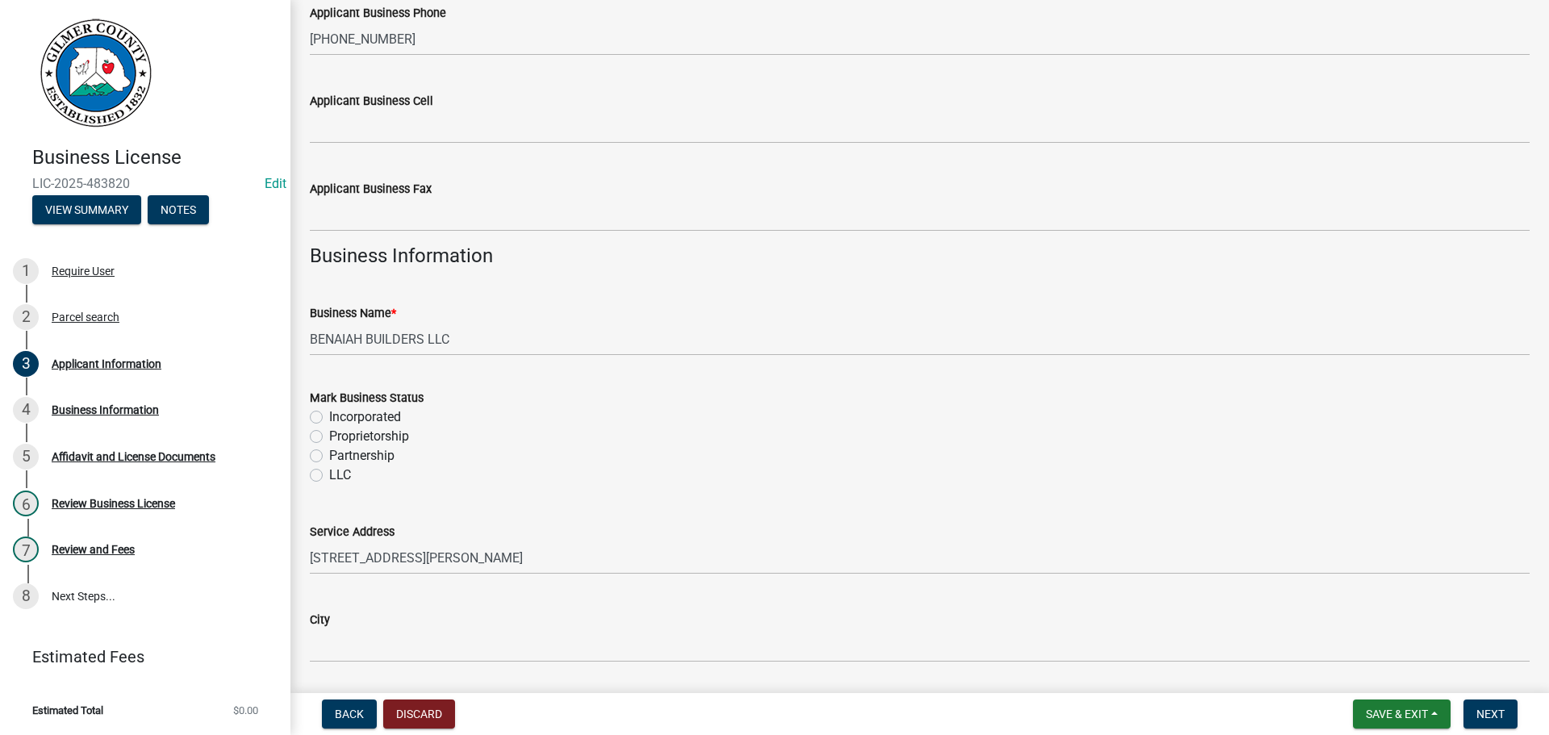
click at [329, 477] on label "LLC" at bounding box center [340, 475] width 22 height 19
click at [329, 476] on input "LLC" at bounding box center [334, 471] width 10 height 10
radio input "true"
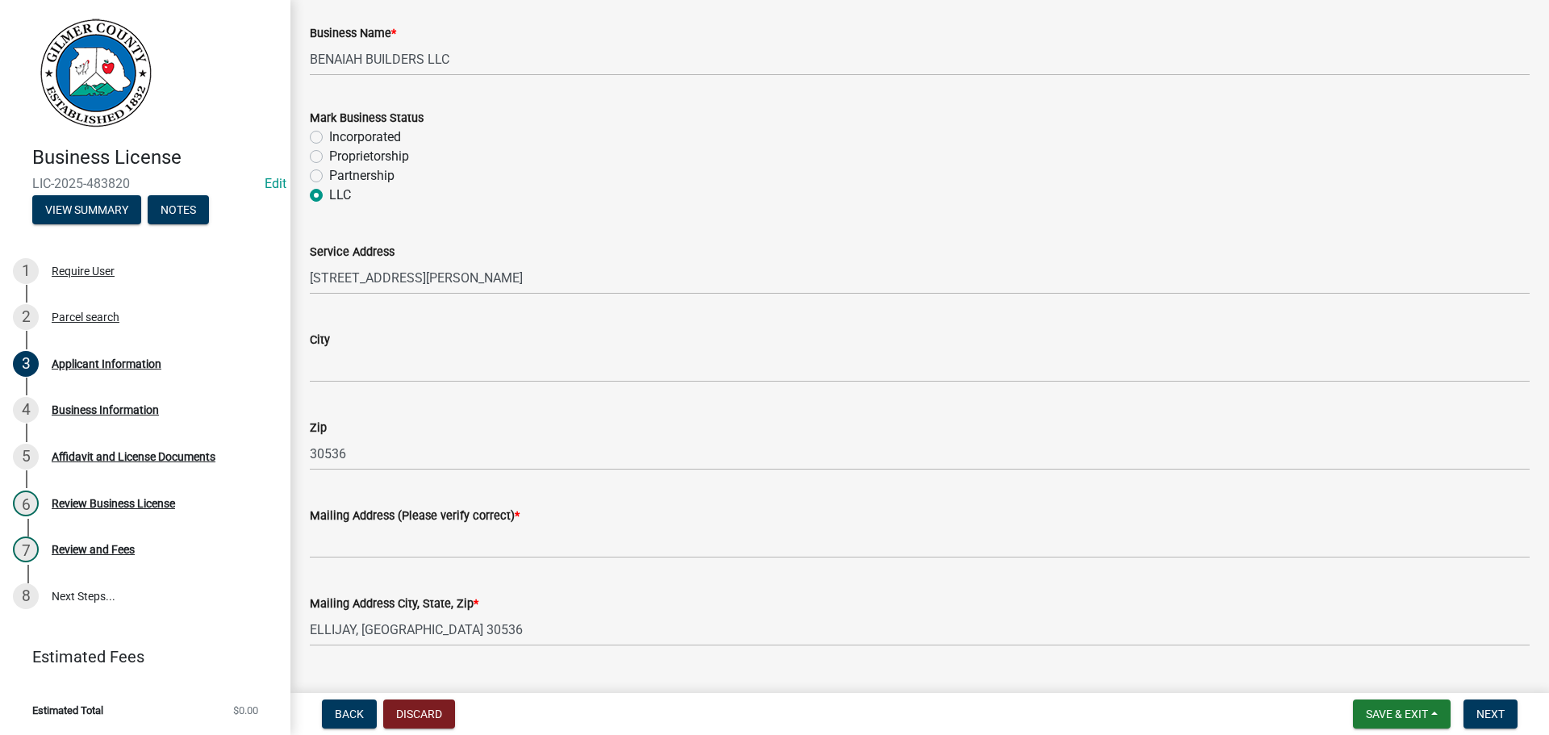
scroll to position [1152, 0]
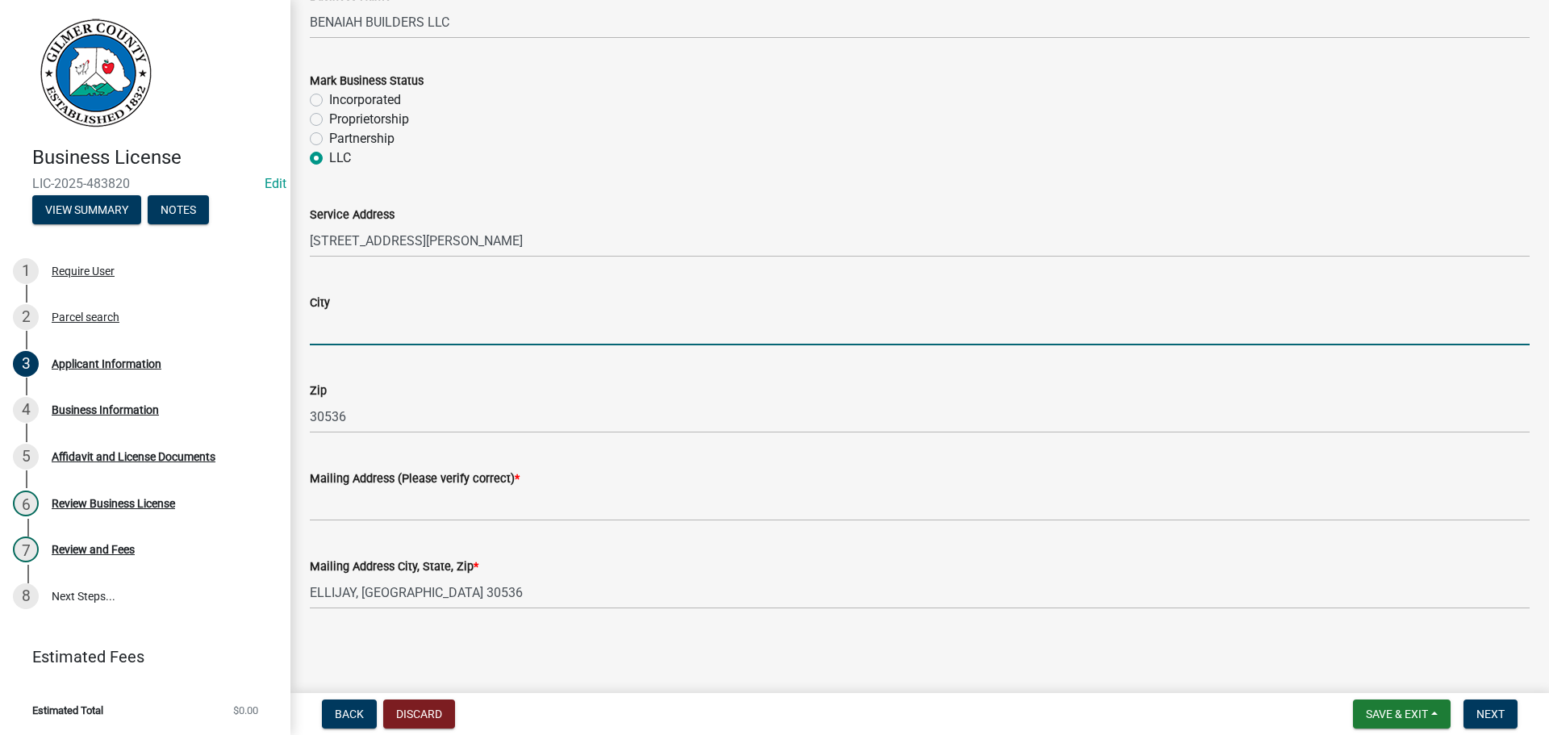
click at [345, 329] on input "City" at bounding box center [920, 328] width 1220 height 33
type input "Ellijay"
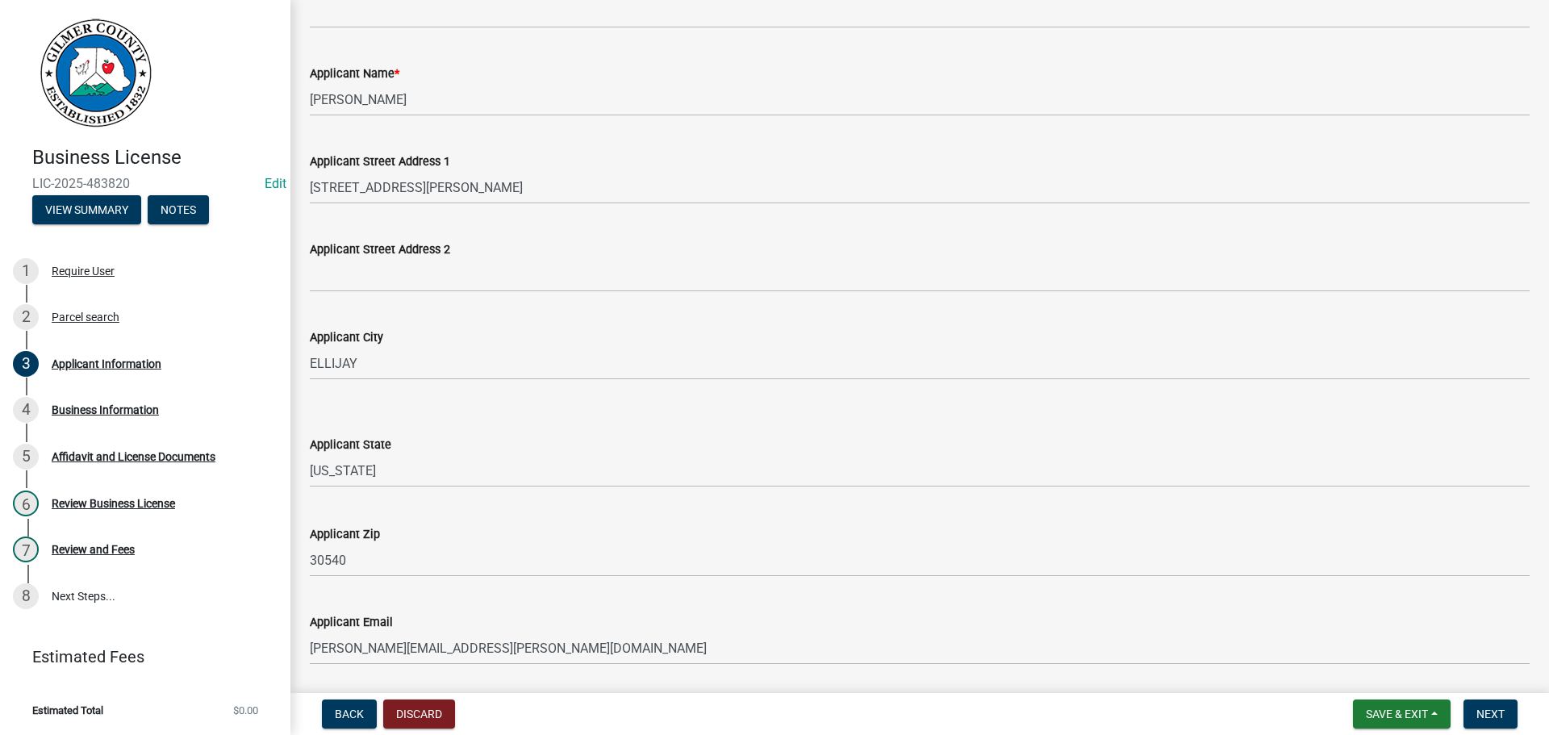
scroll to position [323, 0]
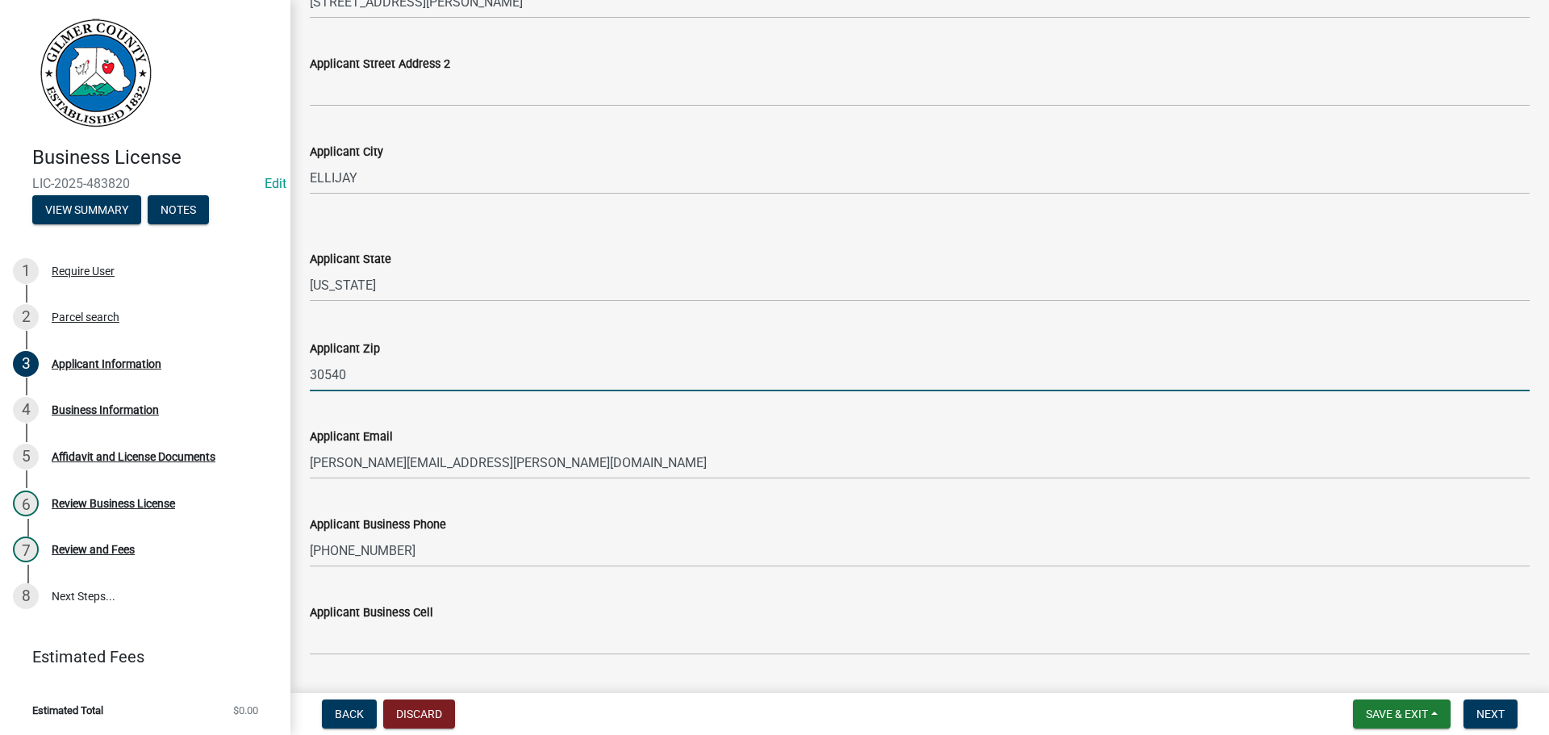
click at [378, 365] on input "30540" at bounding box center [920, 374] width 1220 height 33
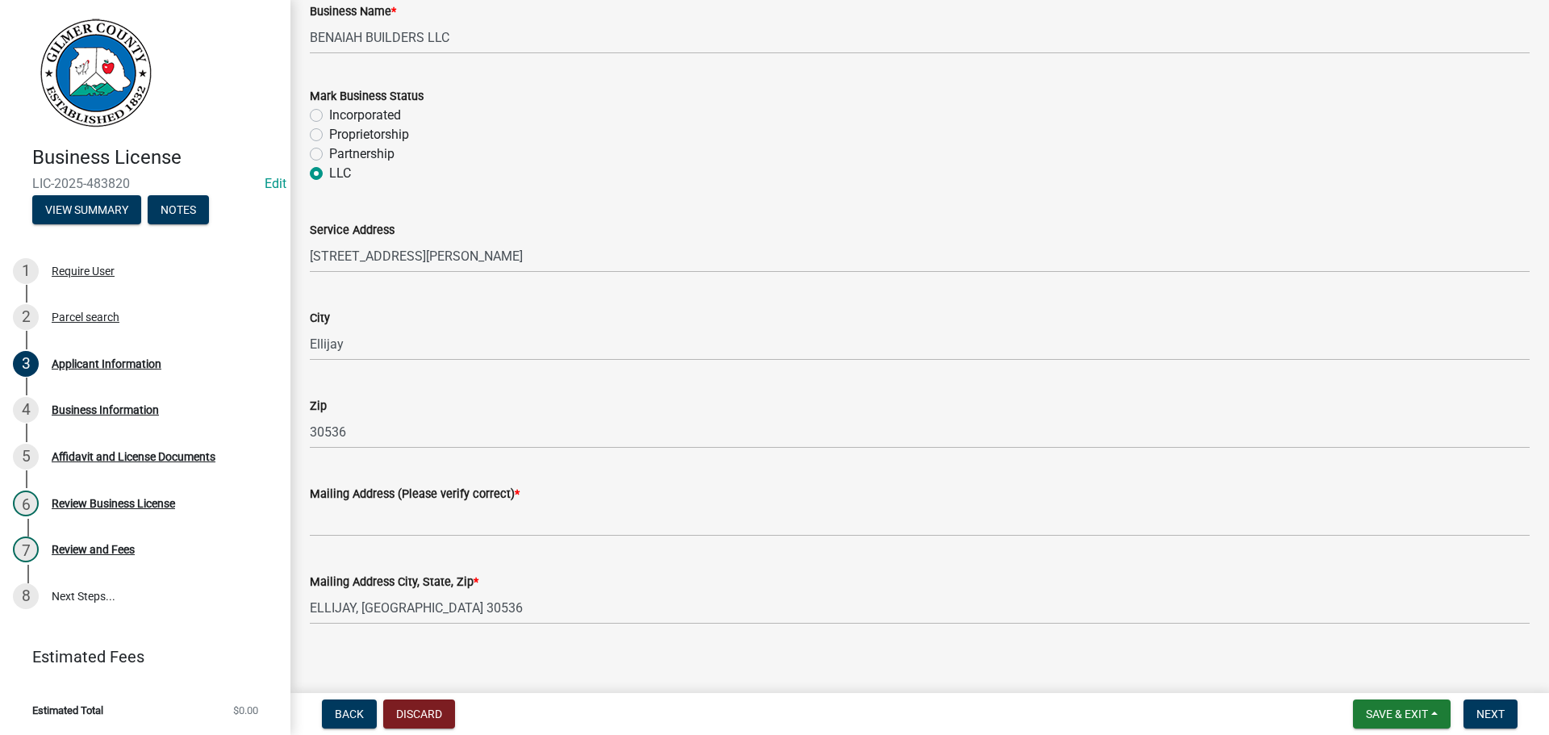
scroll to position [1152, 0]
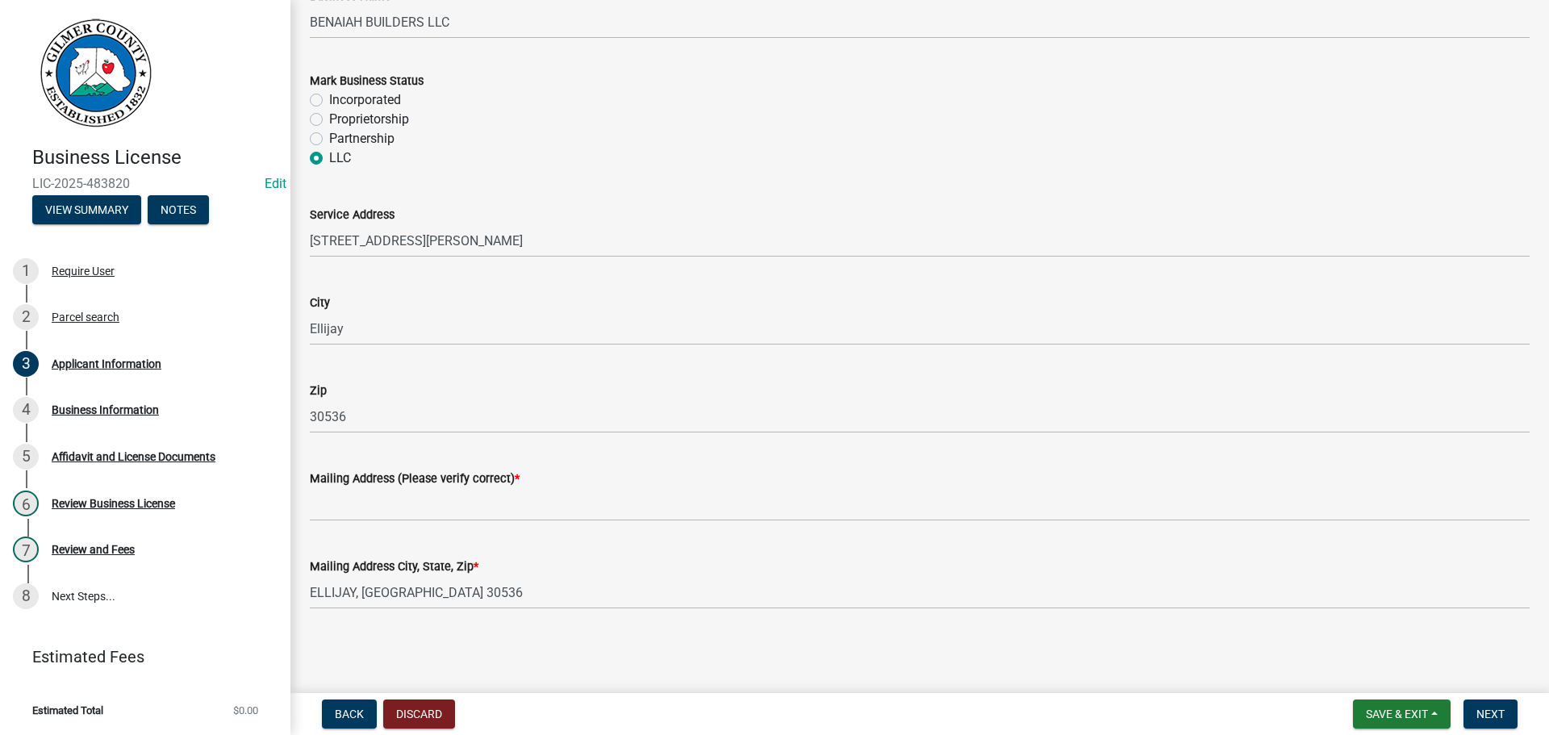
type input "30536"
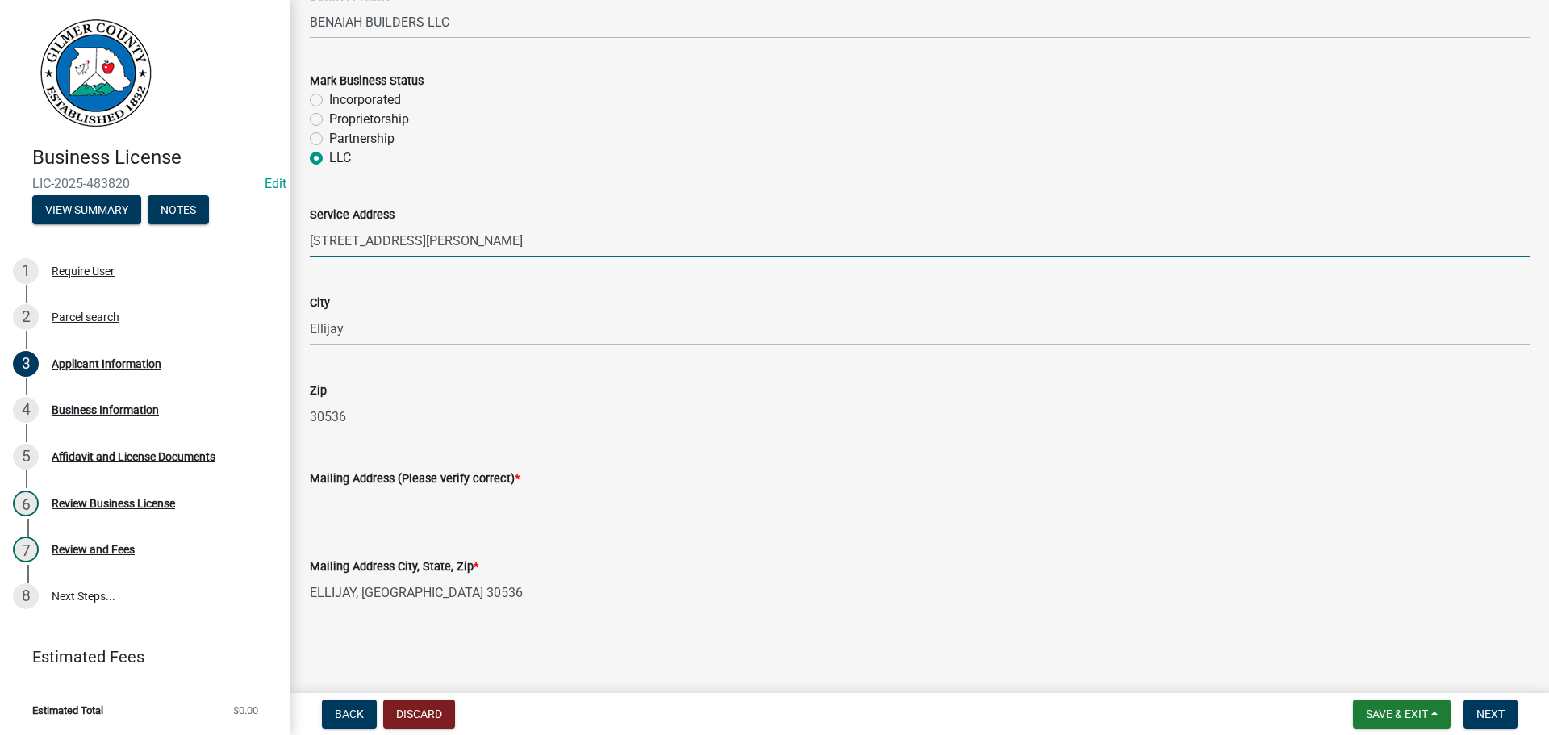
drag, startPoint x: 420, startPoint y: 243, endPoint x: 247, endPoint y: 211, distance: 176.3
click at [257, 211] on div "Business License LIC-2025-483820 Edit View Summary Notes 1 Require User 2 Parce…" at bounding box center [774, 367] width 1549 height 735
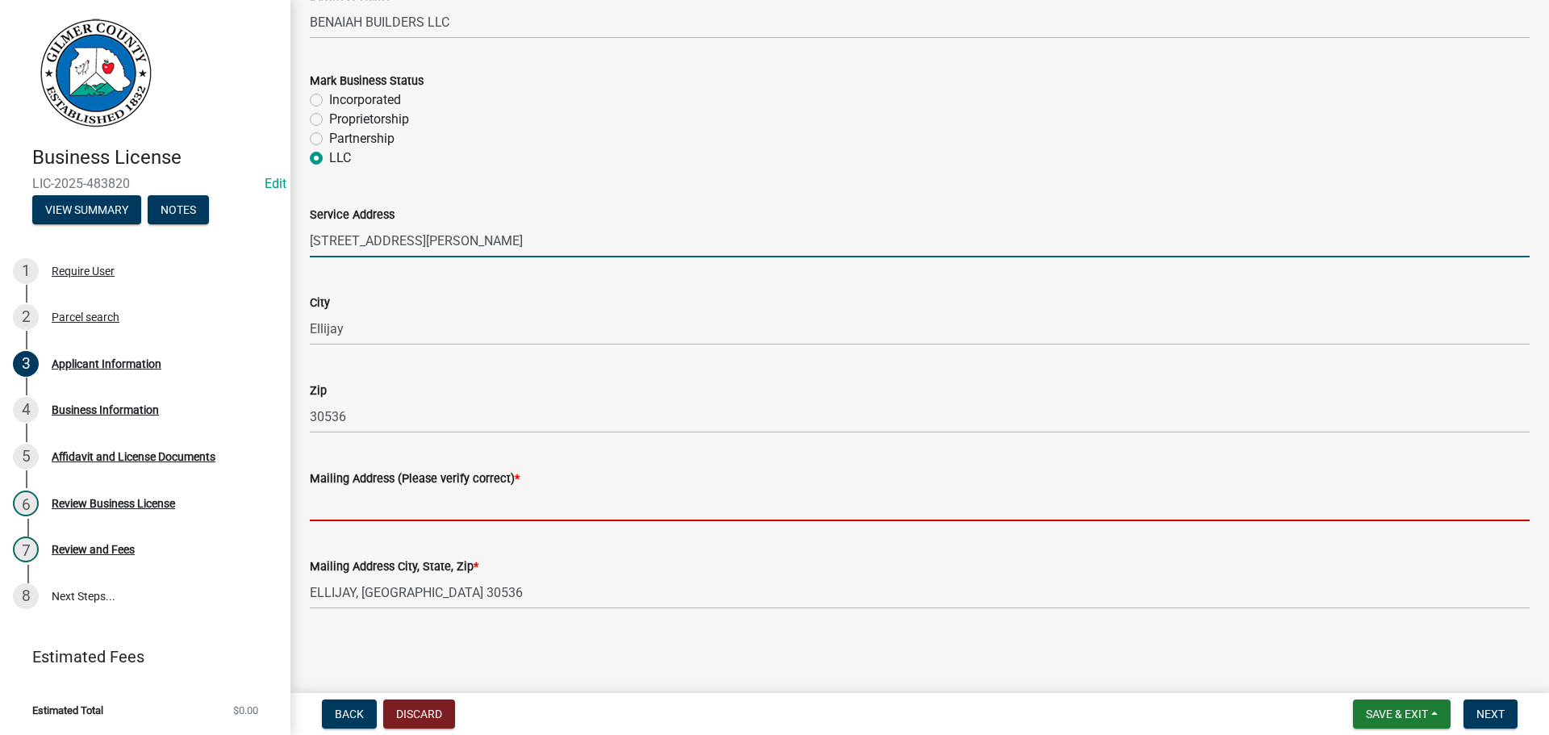
click at [371, 488] on input "Mailing Address (Please verify correct) *" at bounding box center [920, 504] width 1220 height 33
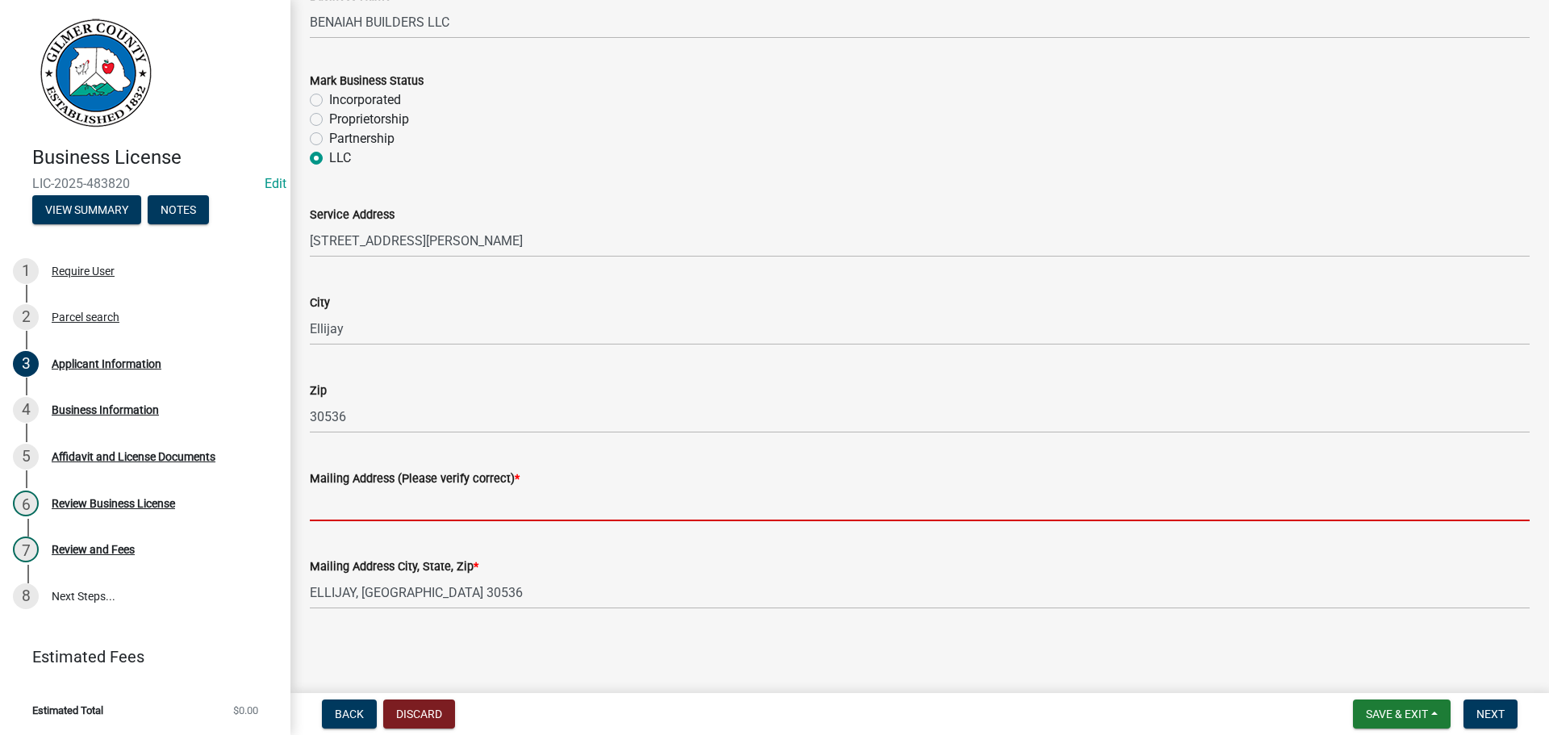
paste input "[STREET_ADDRESS][PERSON_NAME]"
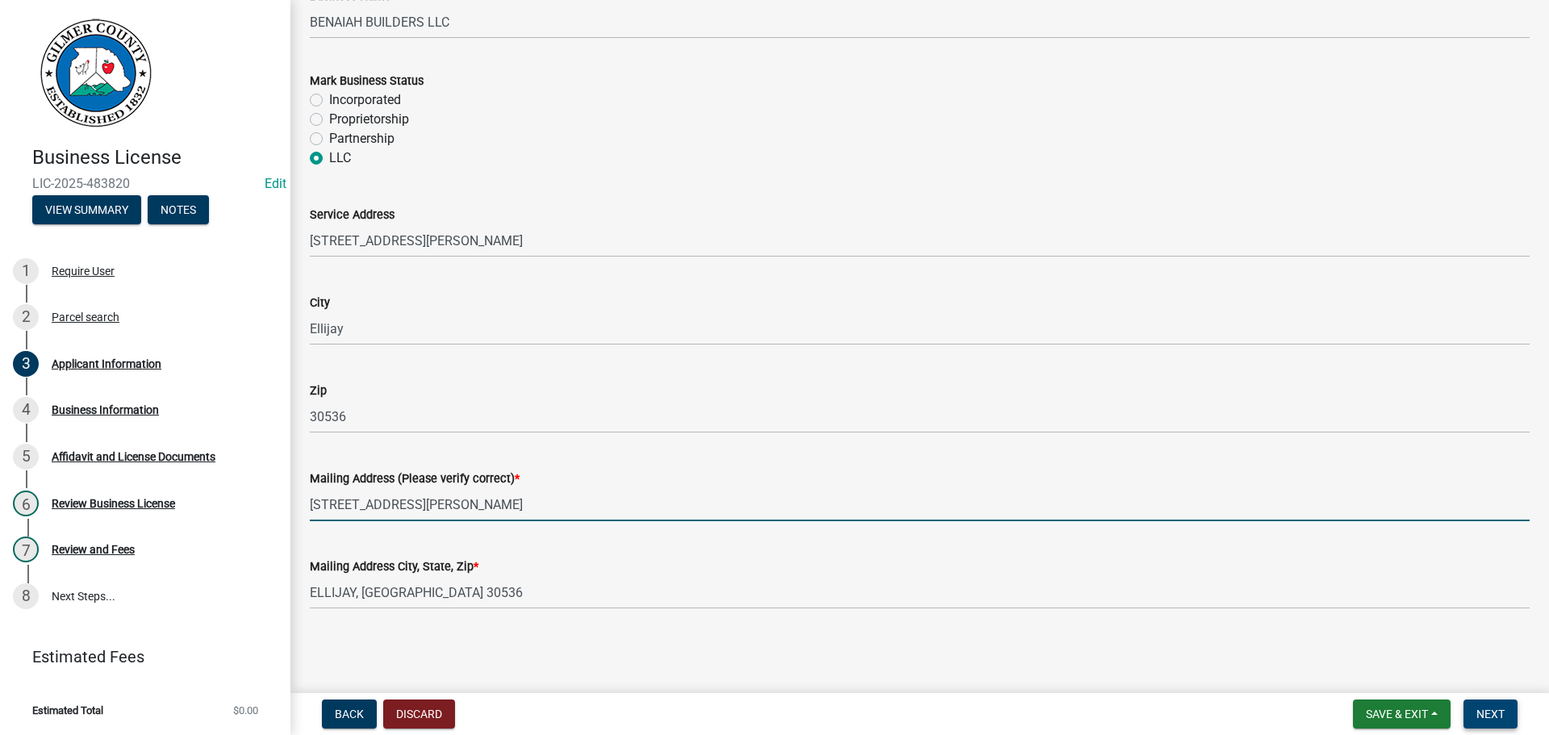
type input "[STREET_ADDRESS][PERSON_NAME]"
click at [1494, 713] on span "Next" at bounding box center [1491, 714] width 28 height 13
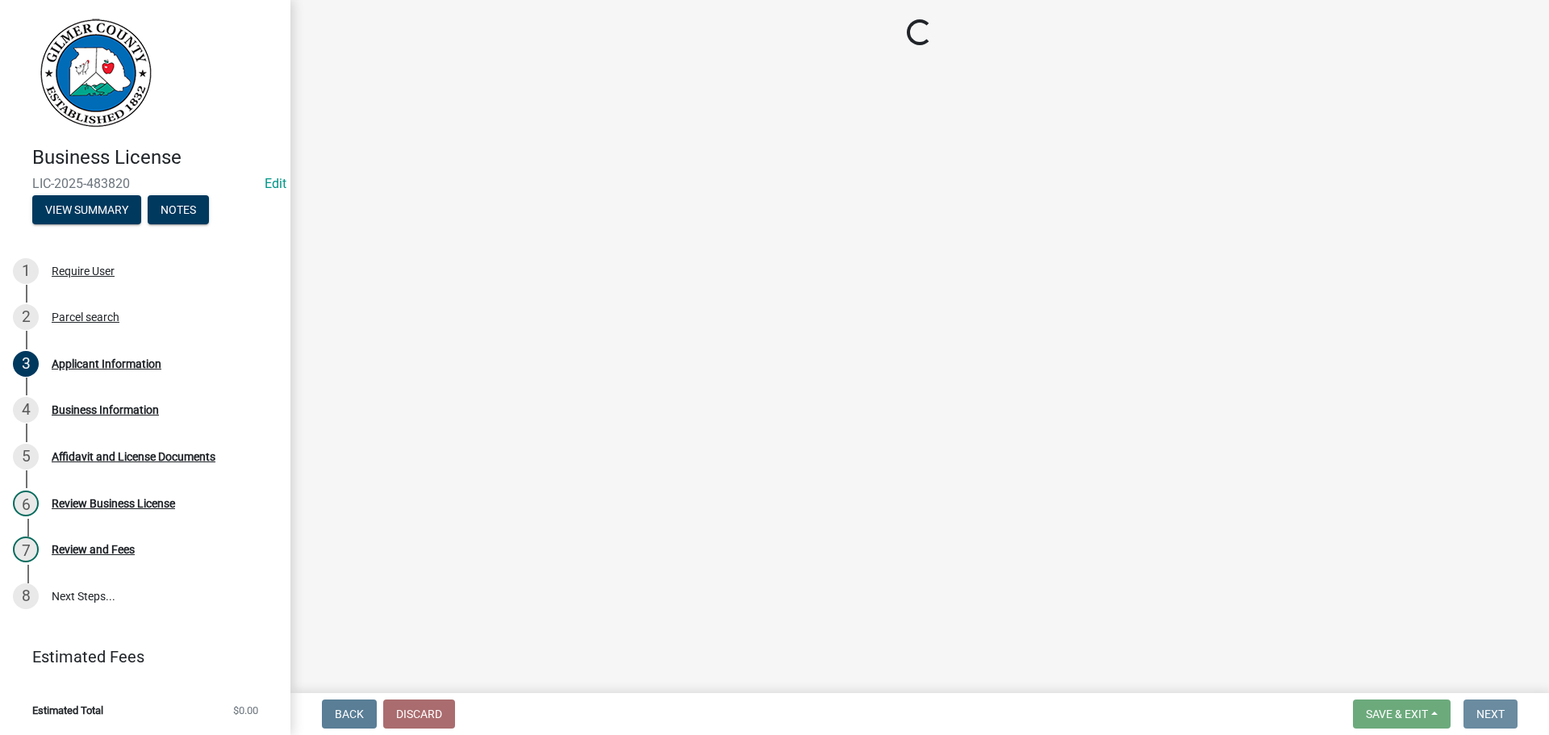
scroll to position [0, 0]
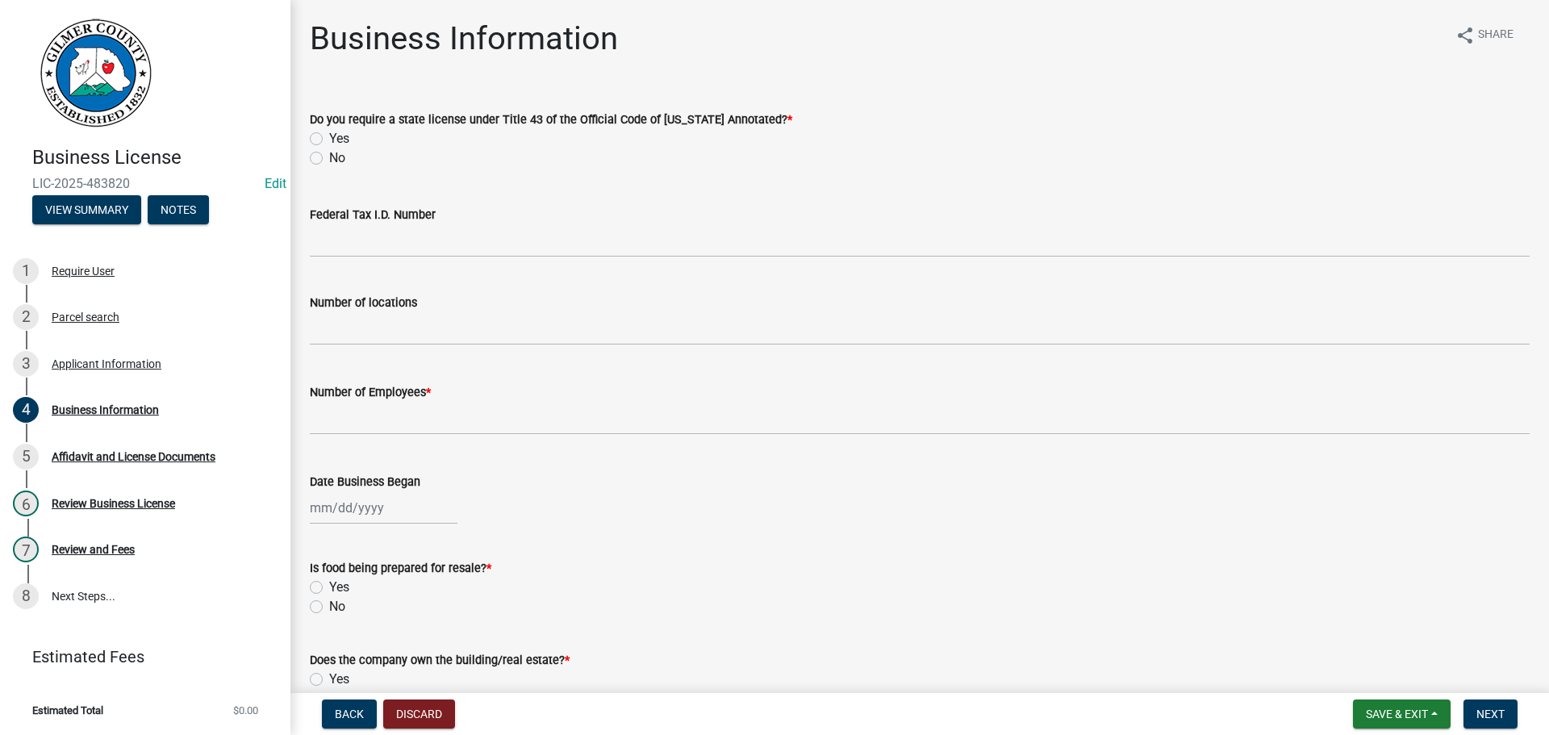
click at [329, 156] on label "No" at bounding box center [337, 157] width 16 height 19
click at [329, 156] on input "No" at bounding box center [334, 153] width 10 height 10
radio input "true"
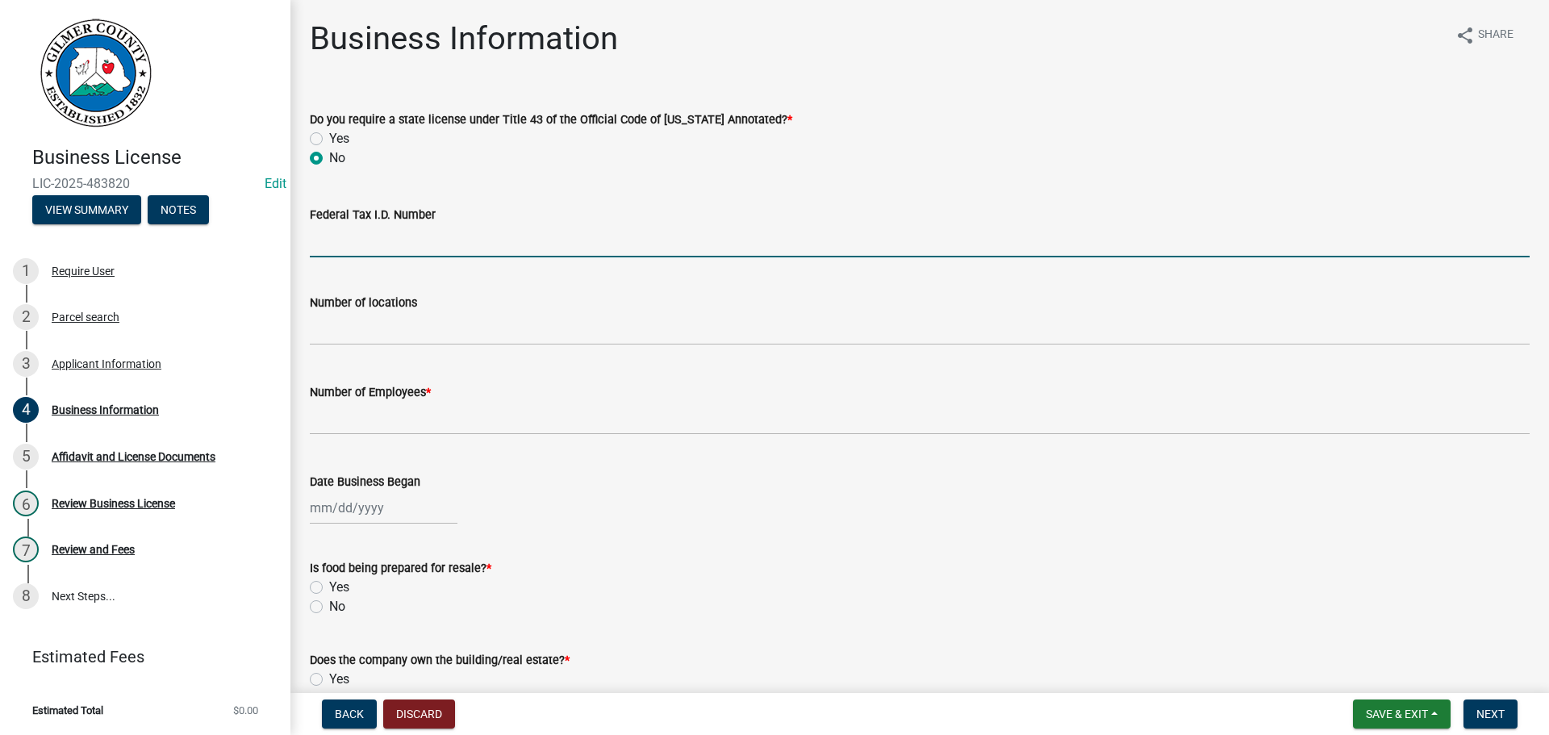
click at [468, 238] on input "Federal Tax I.D. Number" at bounding box center [920, 240] width 1220 height 33
type input "[US_EMPLOYER_IDENTIFICATION_NUMBER]"
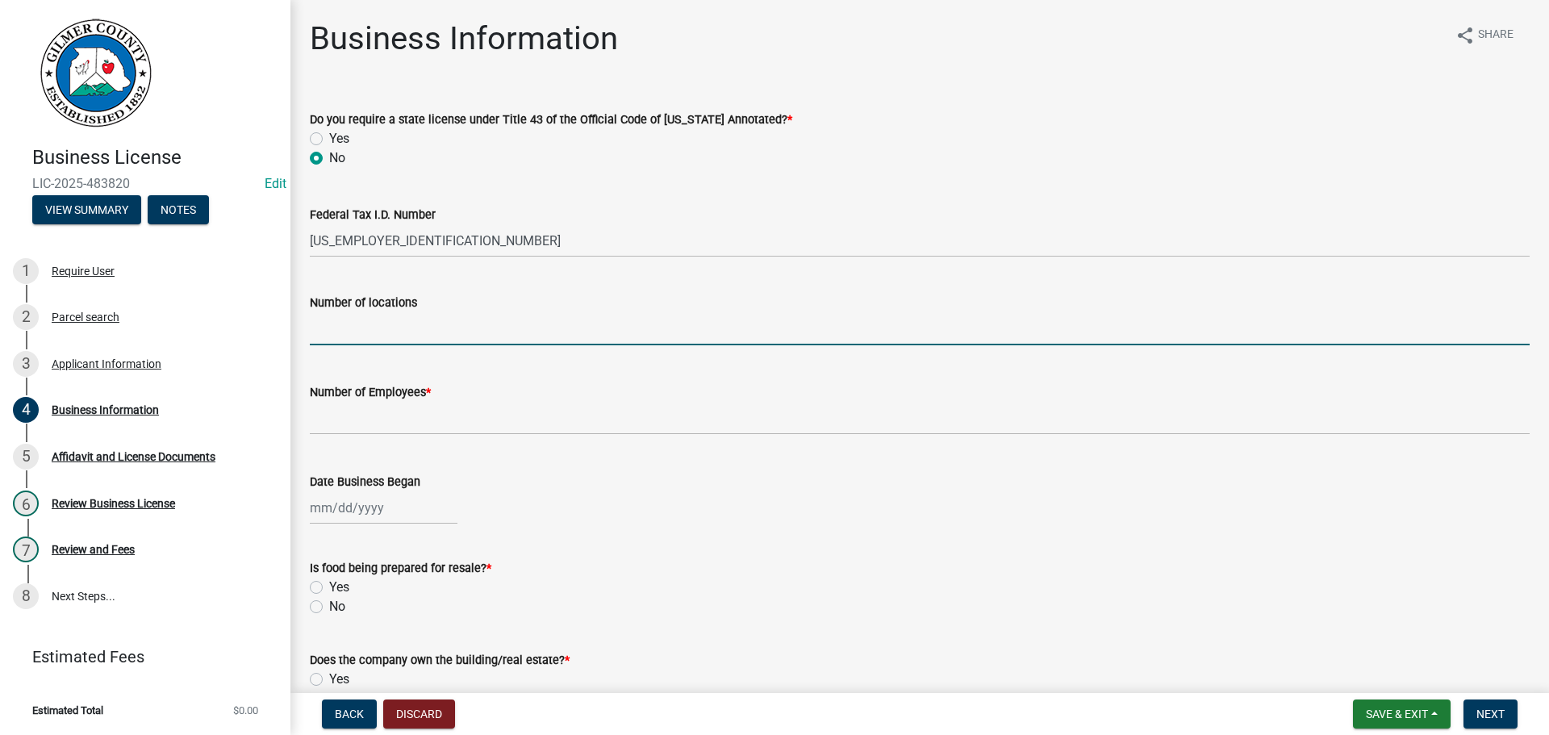
click at [393, 332] on input "text" at bounding box center [920, 328] width 1220 height 33
type input "1"
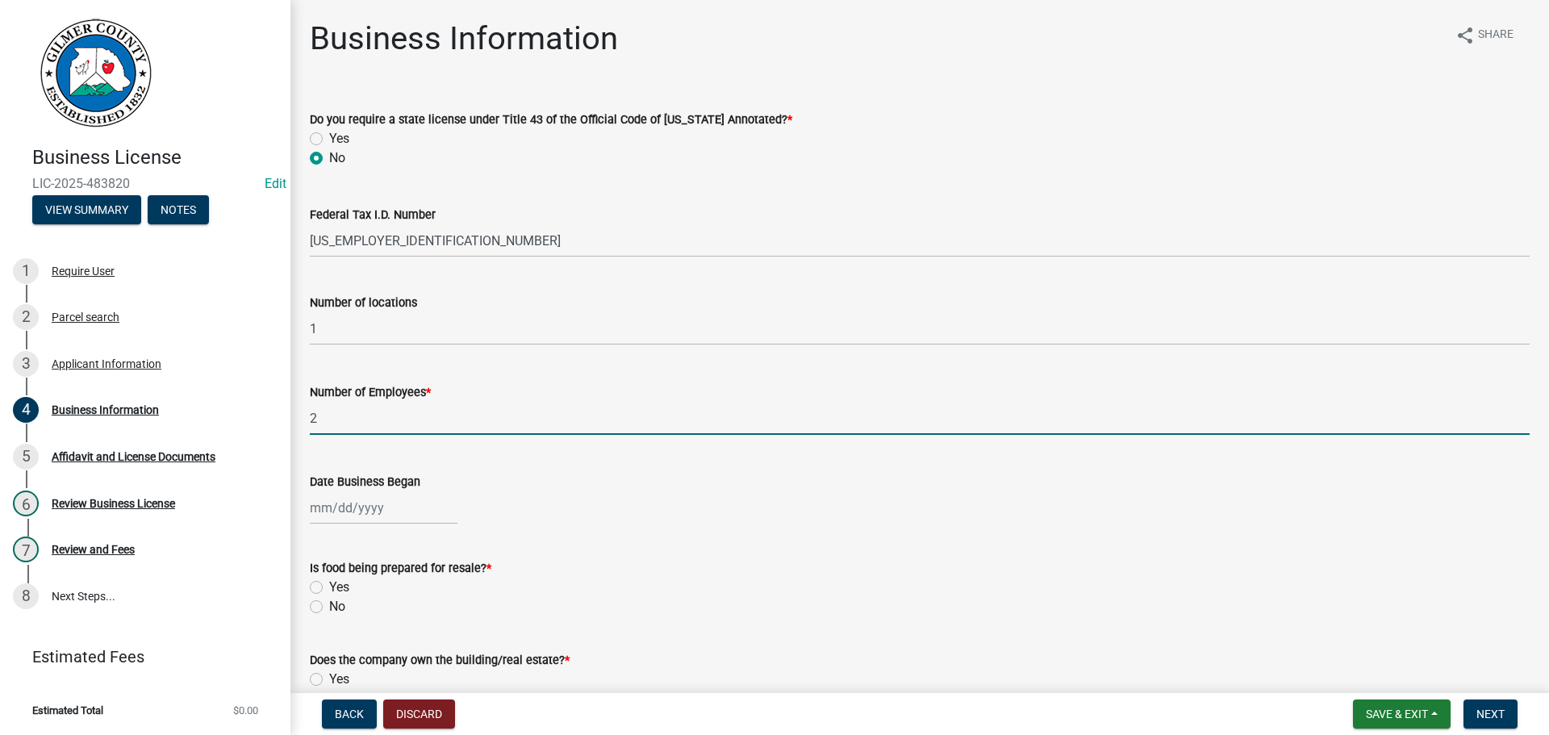
type input "2"
select select "9"
select select "2025"
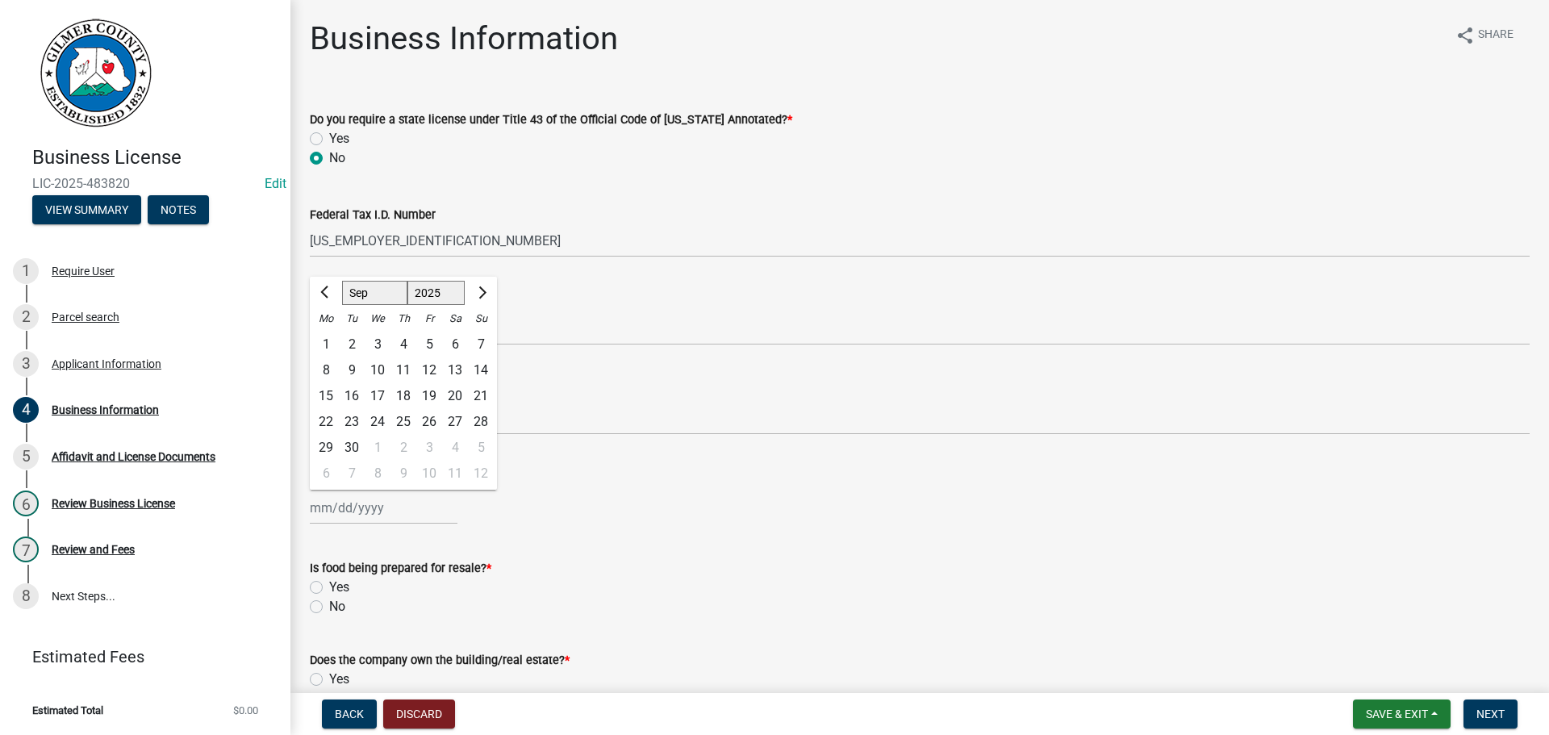
click at [749, 554] on form "Is food being prepared for resale? * Yes No" at bounding box center [920, 577] width 1220 height 77
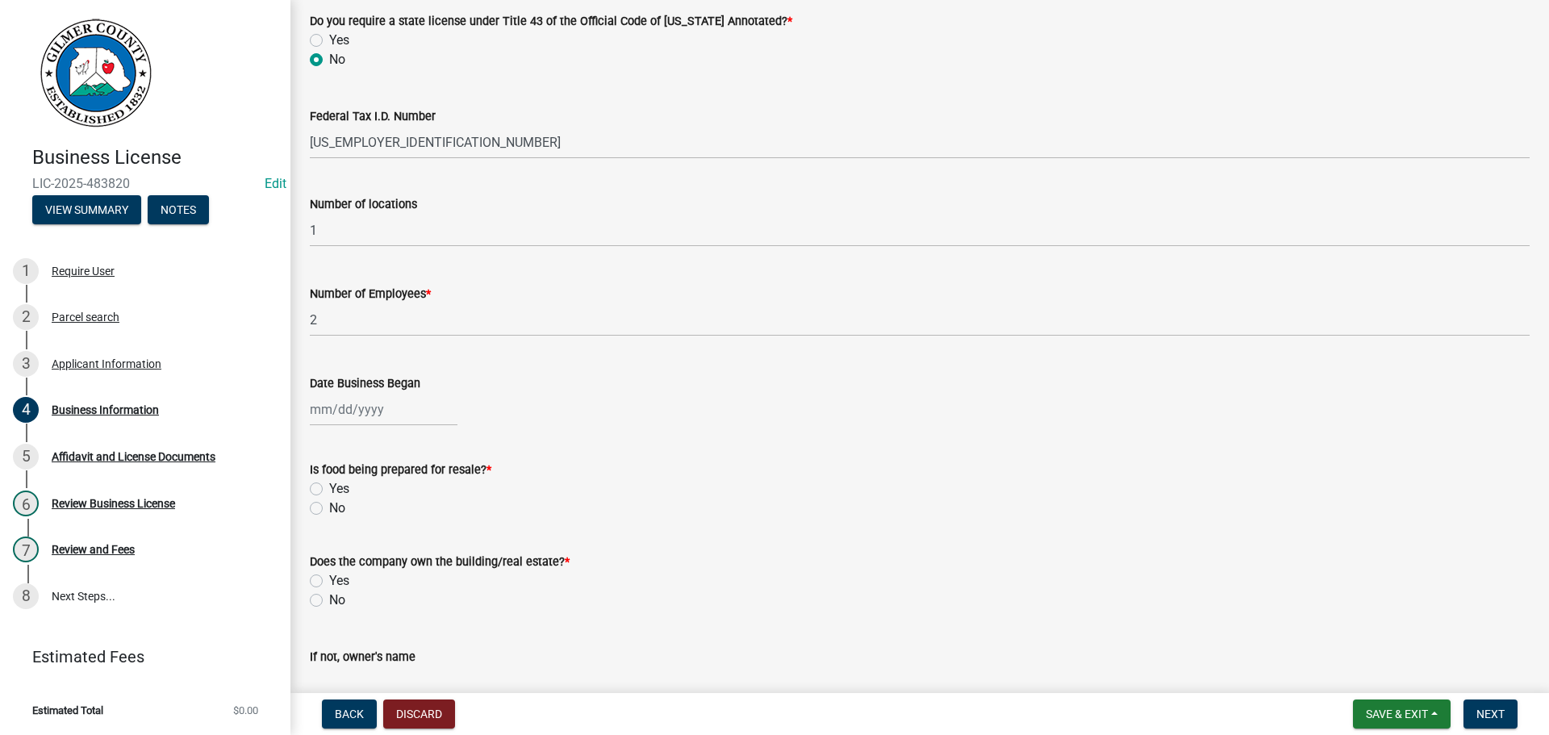
scroll to position [323, 0]
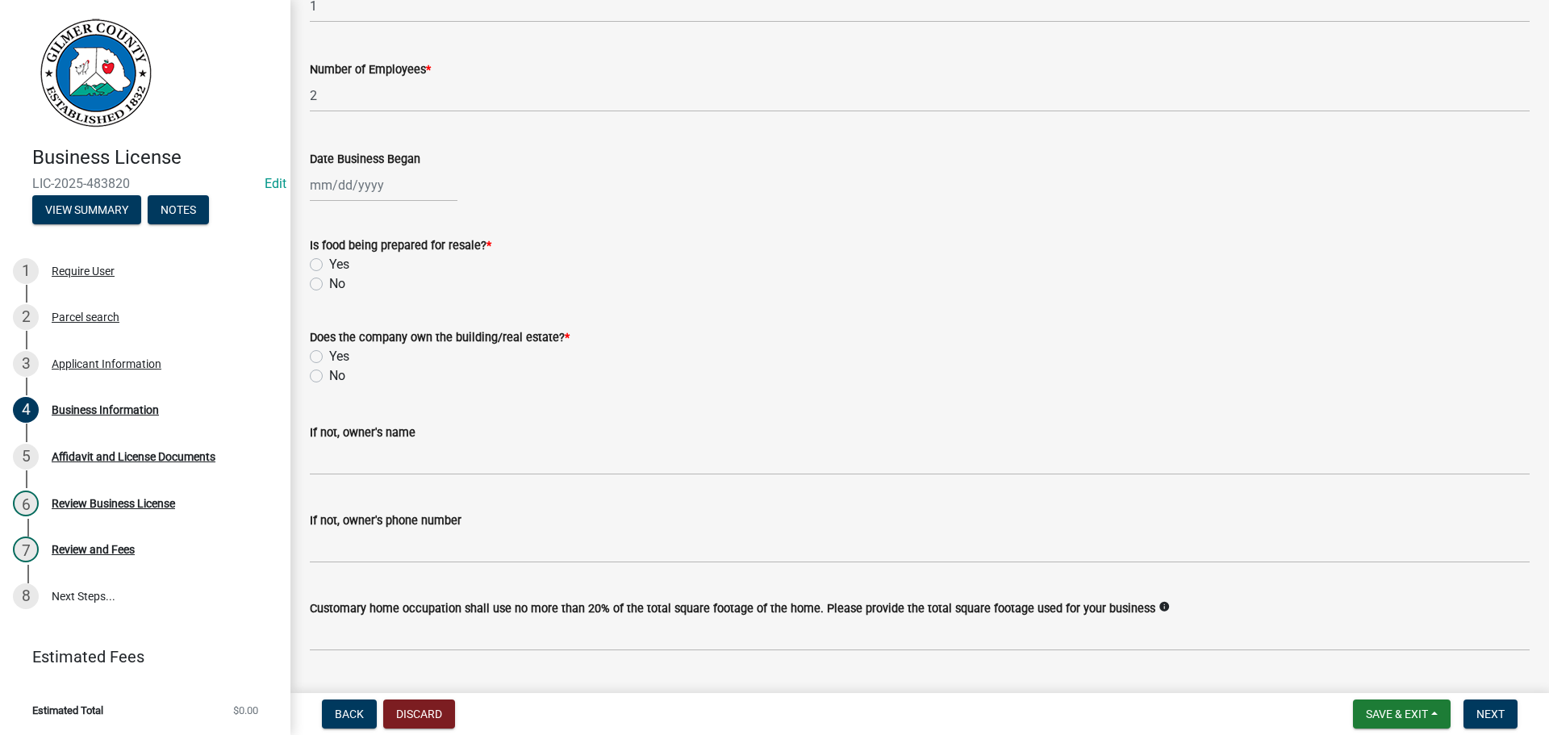
click at [397, 184] on div at bounding box center [384, 185] width 148 height 33
select select "9"
select select "2025"
click at [459, 272] on div "6" at bounding box center [455, 271] width 26 height 26
type input "[DATE]"
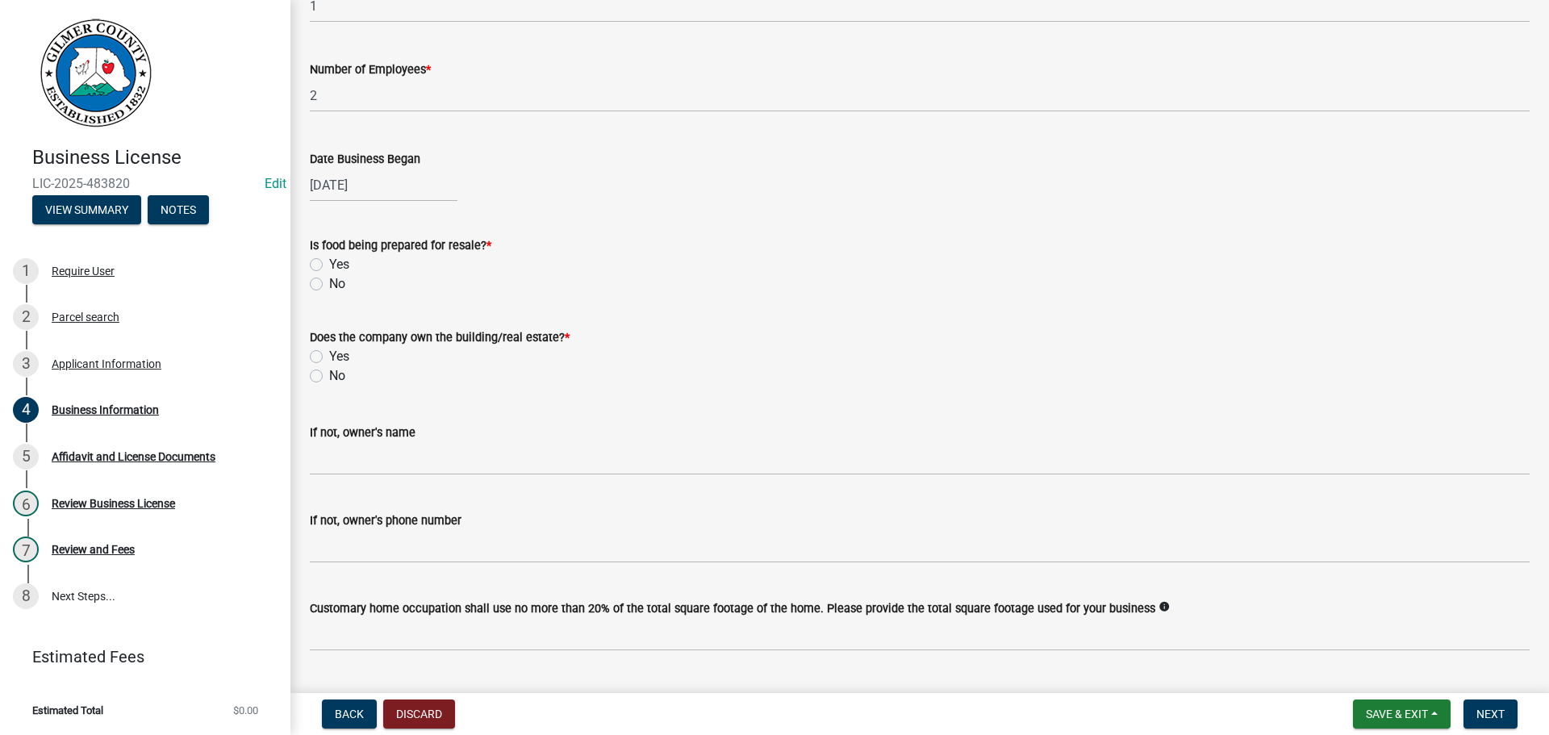
click at [329, 283] on label "No" at bounding box center [337, 283] width 16 height 19
click at [329, 283] on input "No" at bounding box center [334, 279] width 10 height 10
radio input "true"
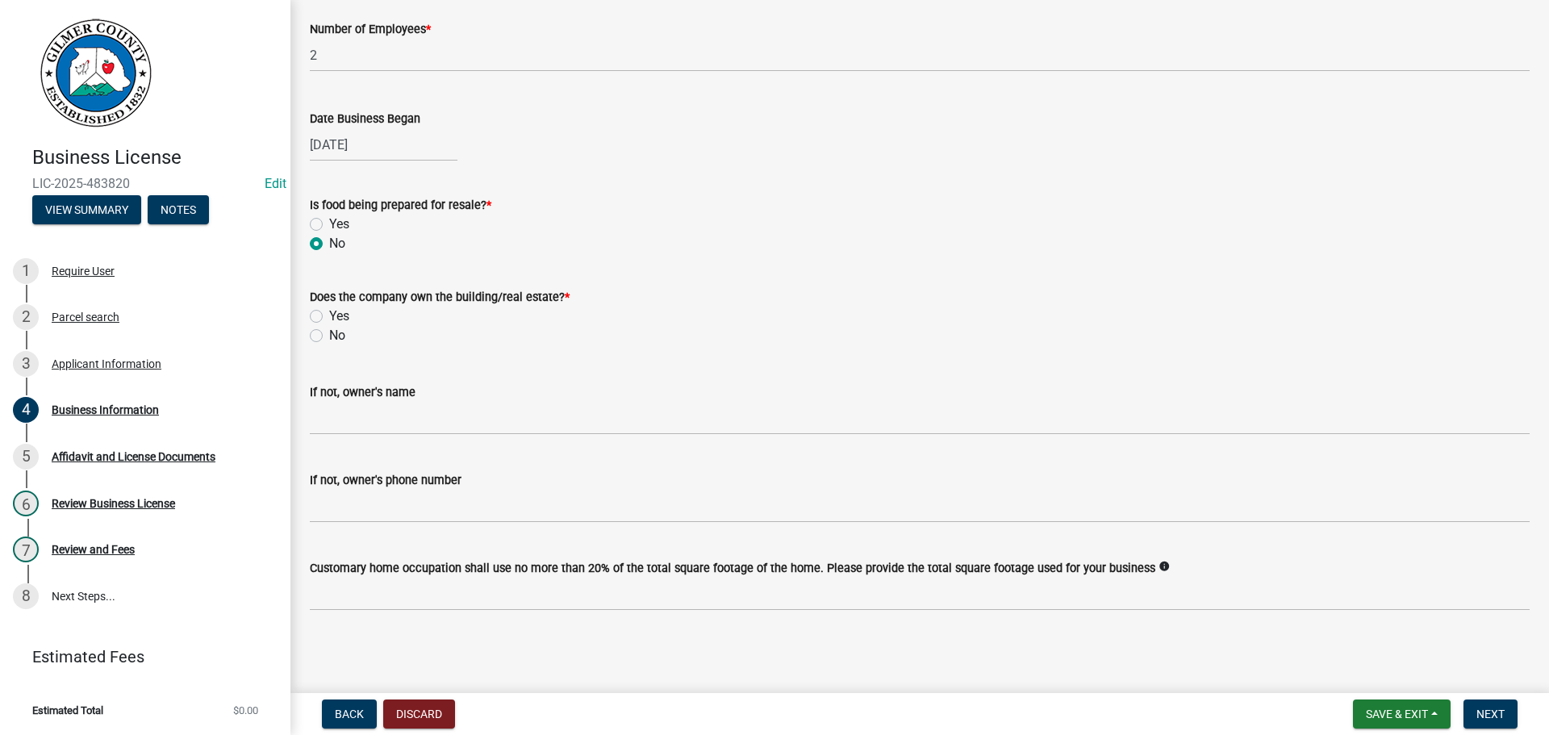
click at [329, 316] on label "Yes" at bounding box center [339, 316] width 20 height 19
click at [329, 316] on input "Yes" at bounding box center [334, 312] width 10 height 10
radio input "true"
click at [1486, 714] on span "Next" at bounding box center [1491, 714] width 28 height 13
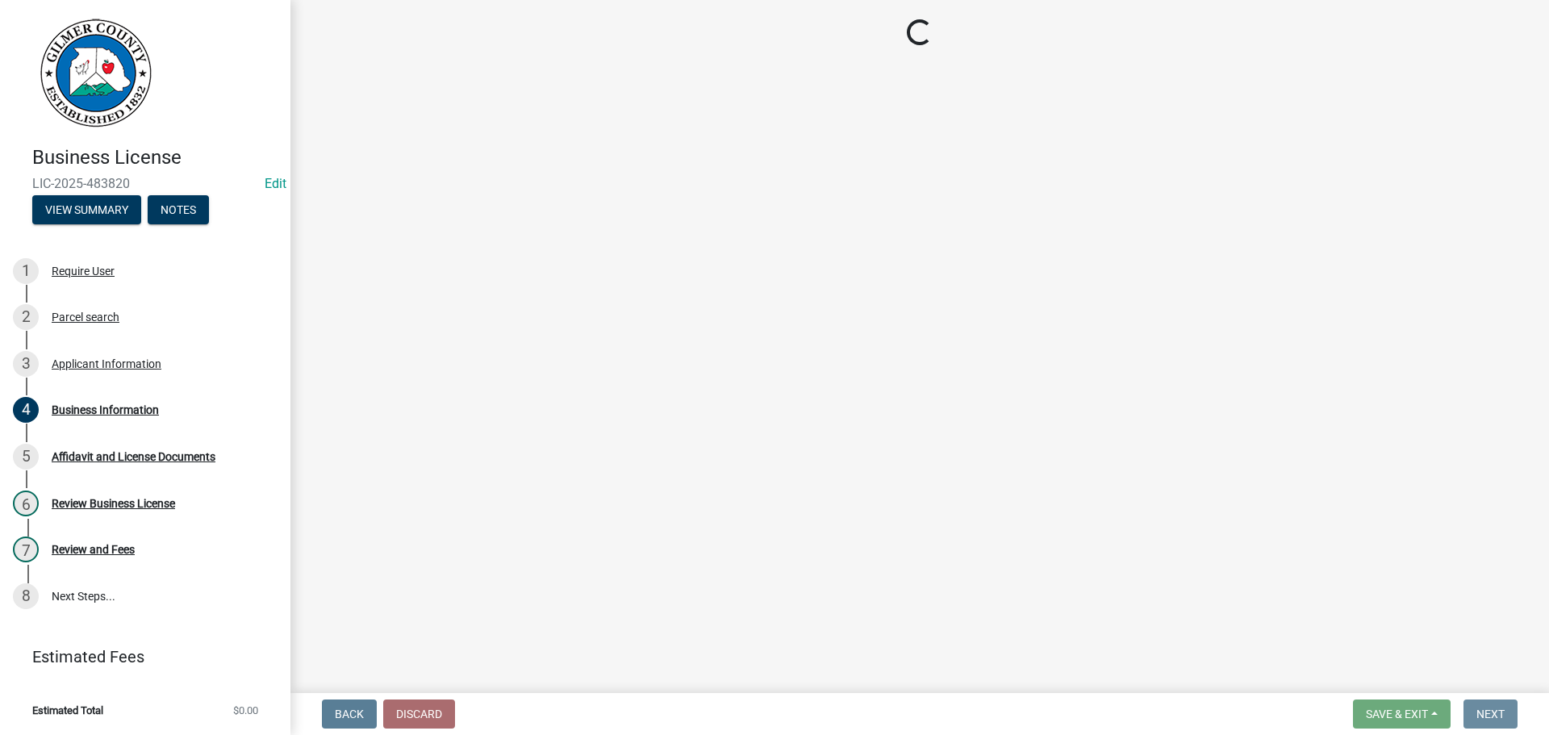
scroll to position [0, 0]
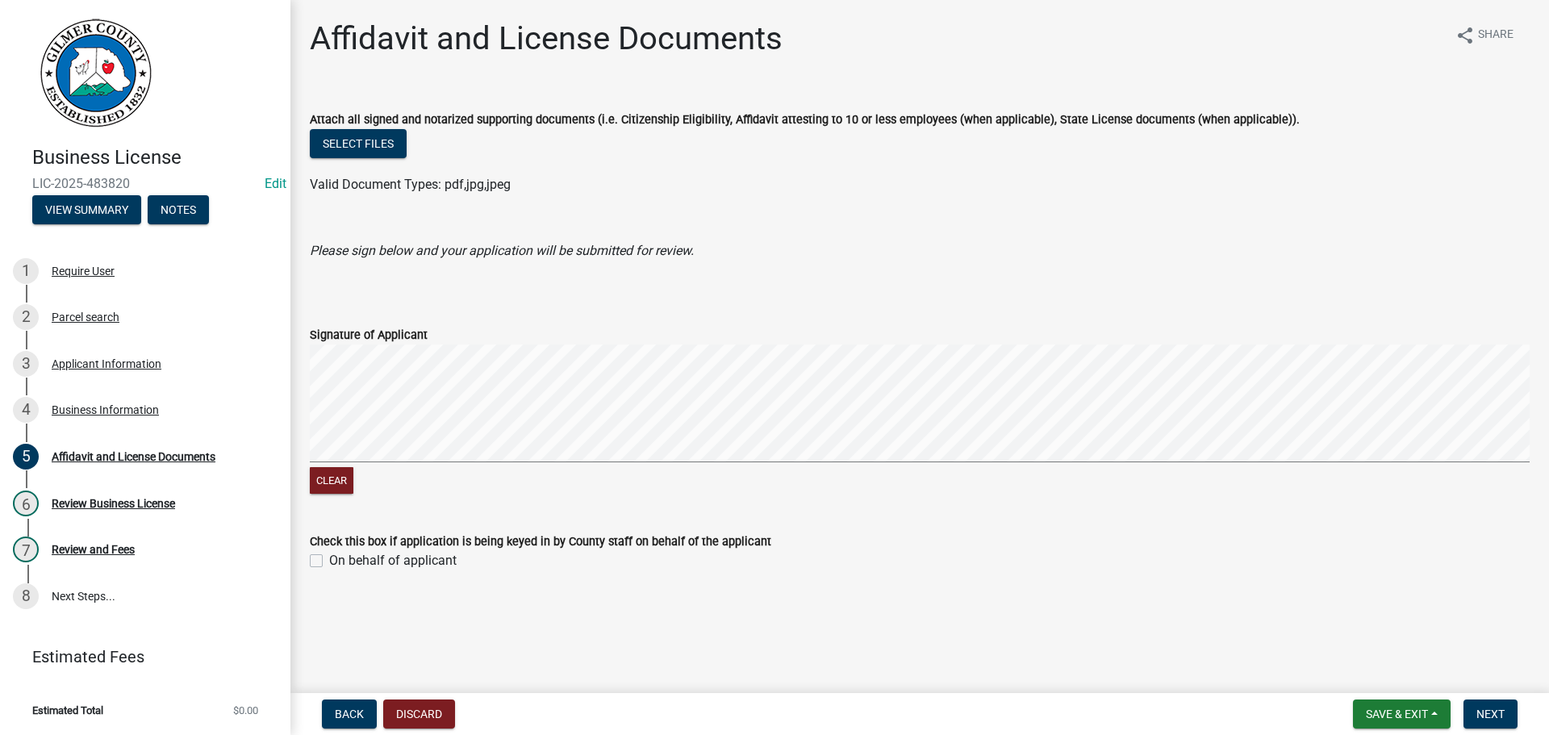
click at [329, 565] on label "On behalf of applicant" at bounding box center [393, 560] width 128 height 19
click at [329, 562] on input "On behalf of applicant" at bounding box center [334, 556] width 10 height 10
checkbox input "true"
click at [1505, 717] on span "Next" at bounding box center [1491, 714] width 28 height 13
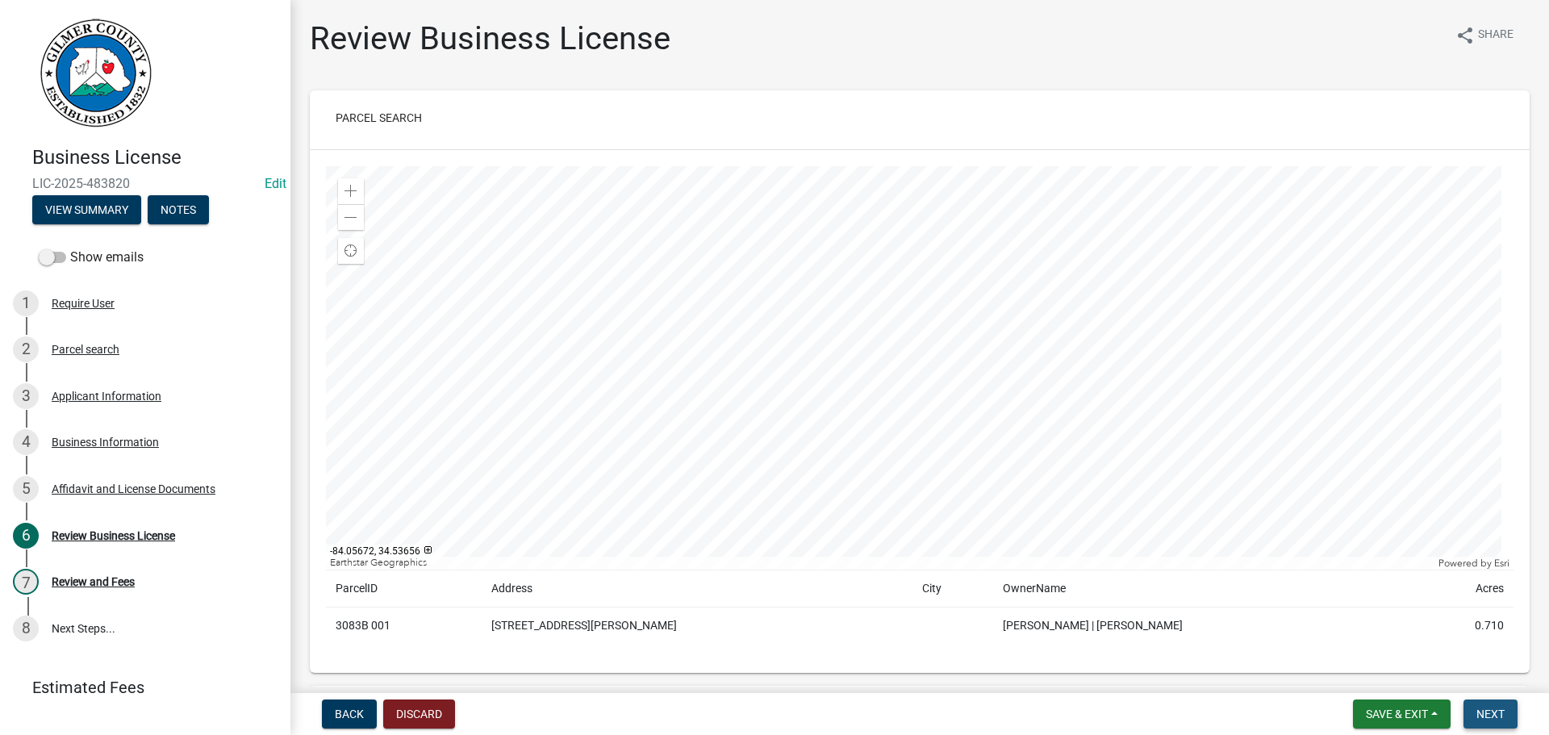
click at [1497, 710] on span "Next" at bounding box center [1491, 714] width 28 height 13
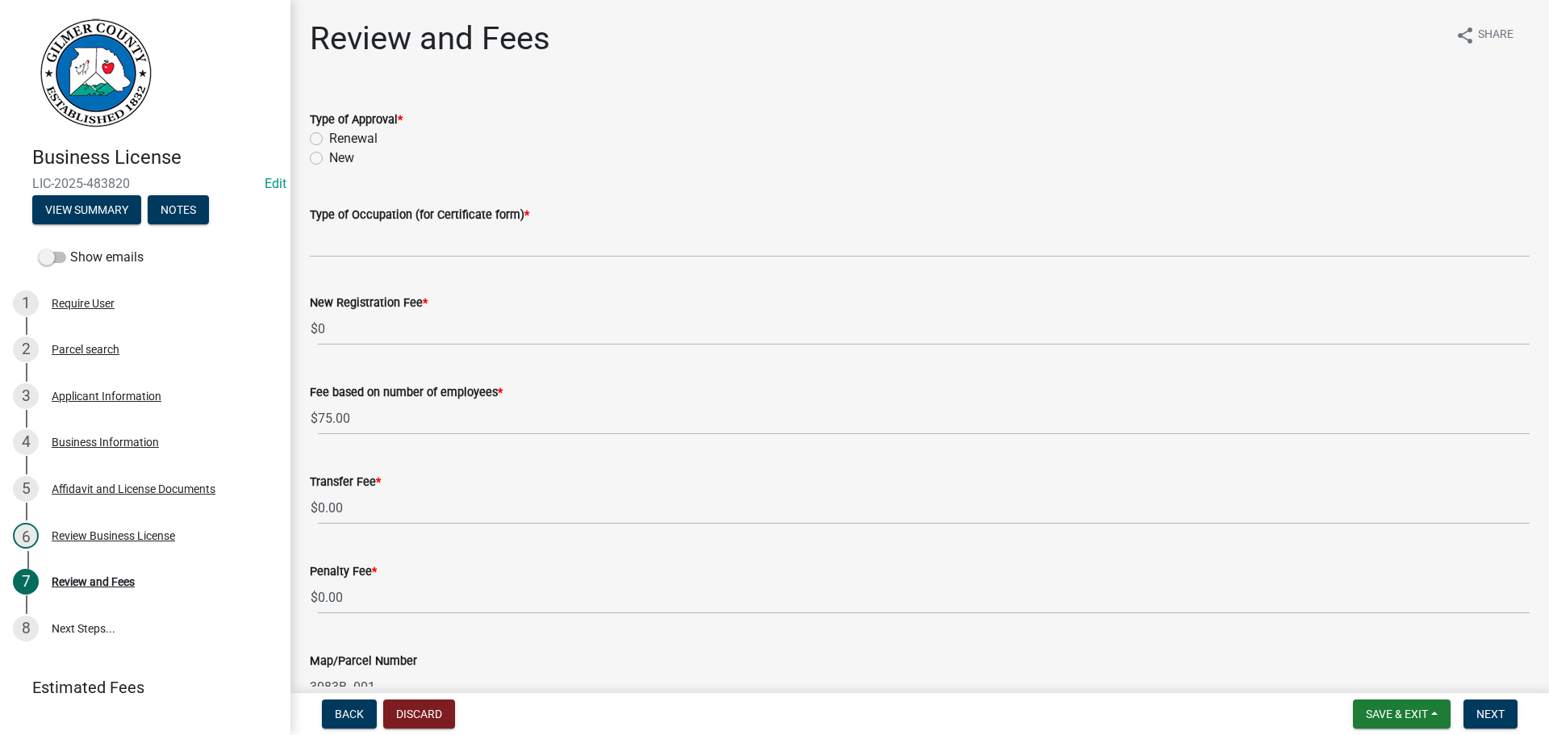
click at [329, 159] on label "New" at bounding box center [341, 157] width 25 height 19
click at [329, 159] on input "New" at bounding box center [334, 153] width 10 height 10
radio input "true"
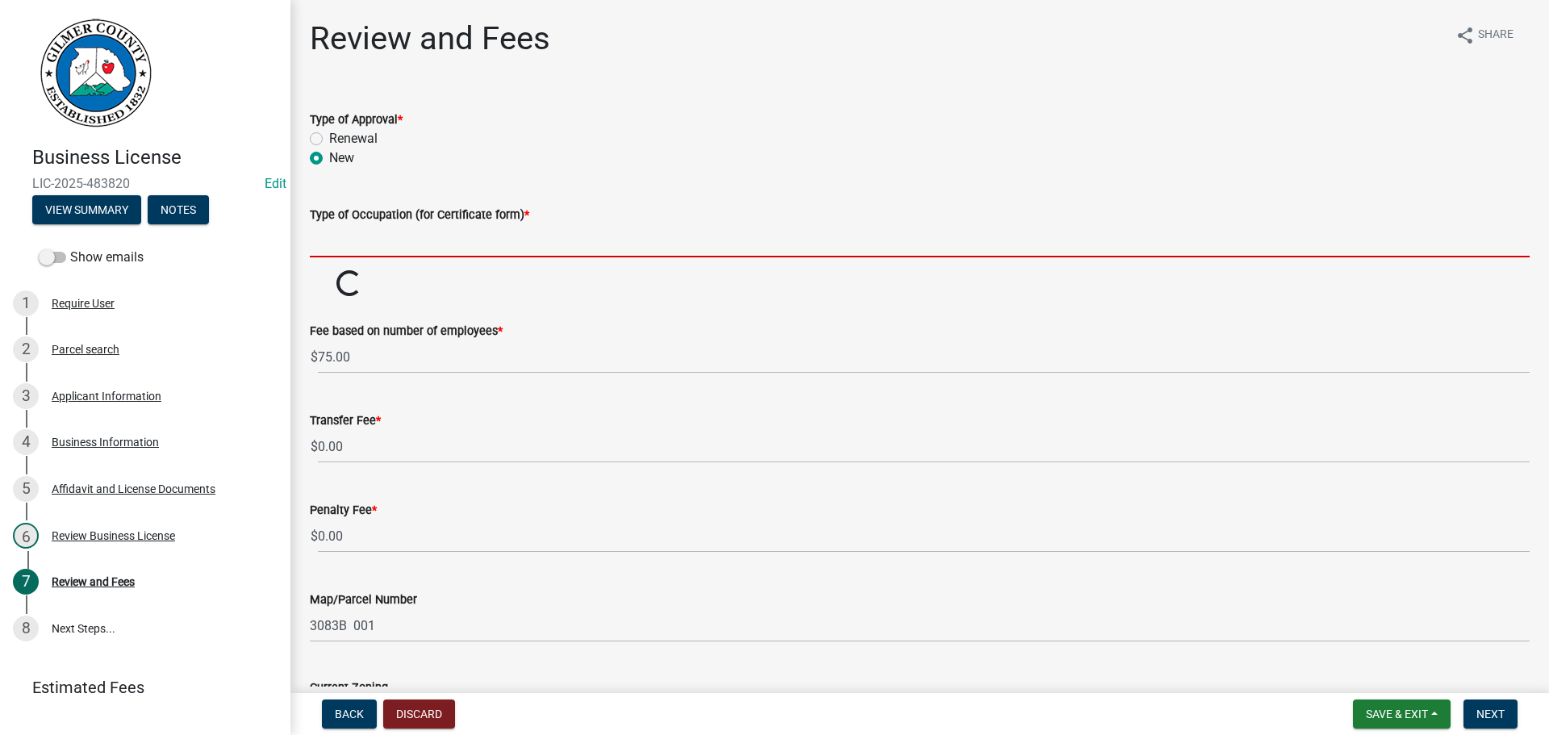
click at [391, 240] on input "Type of Occupation (for Certificate form) *" at bounding box center [920, 240] width 1220 height 33
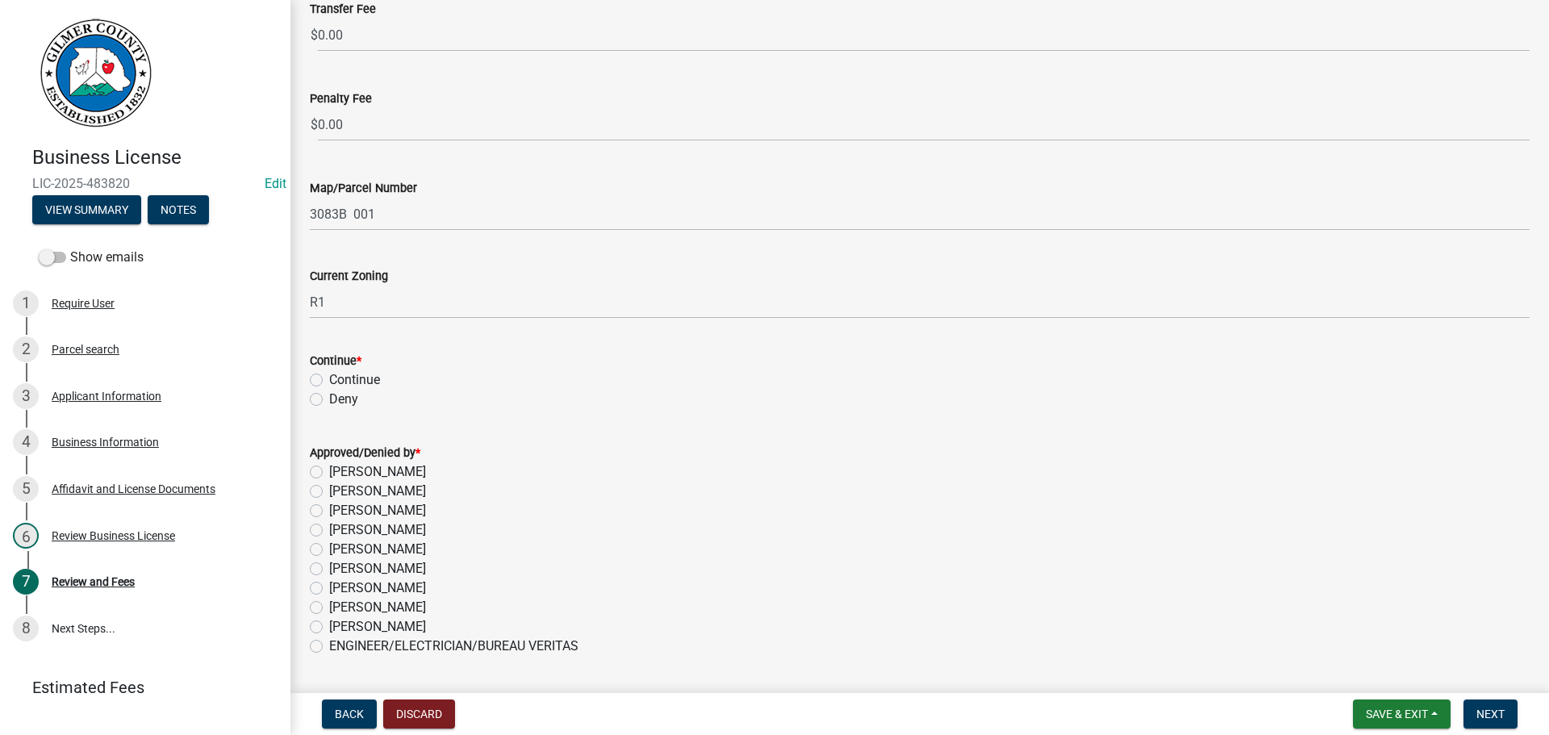
scroll to position [484, 0]
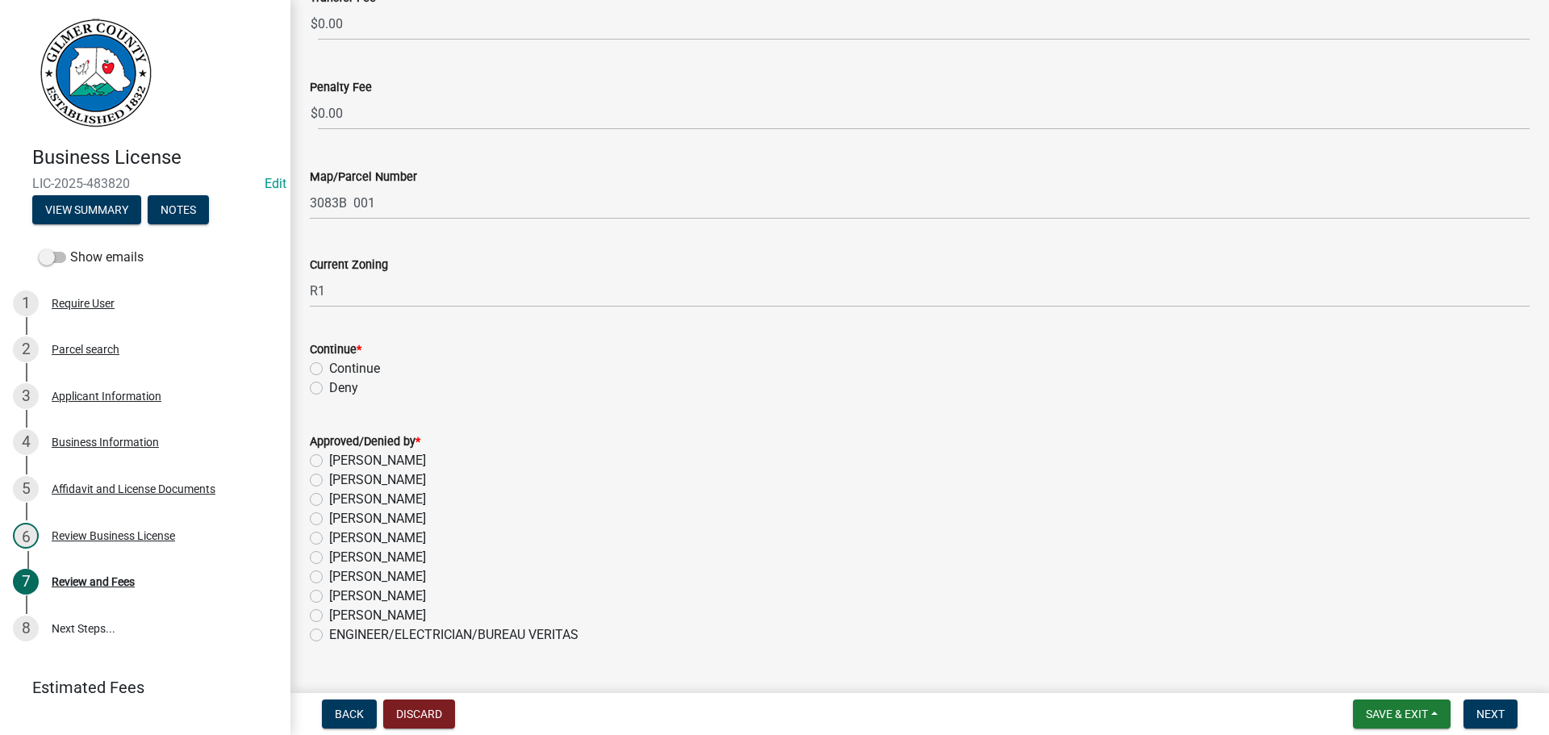
type input "RESIDENTIAL REMODELING"
click at [329, 370] on label "Continue" at bounding box center [354, 368] width 51 height 19
click at [329, 370] on input "Continue" at bounding box center [334, 364] width 10 height 10
radio input "true"
click at [329, 498] on label "[PERSON_NAME]" at bounding box center [377, 499] width 97 height 19
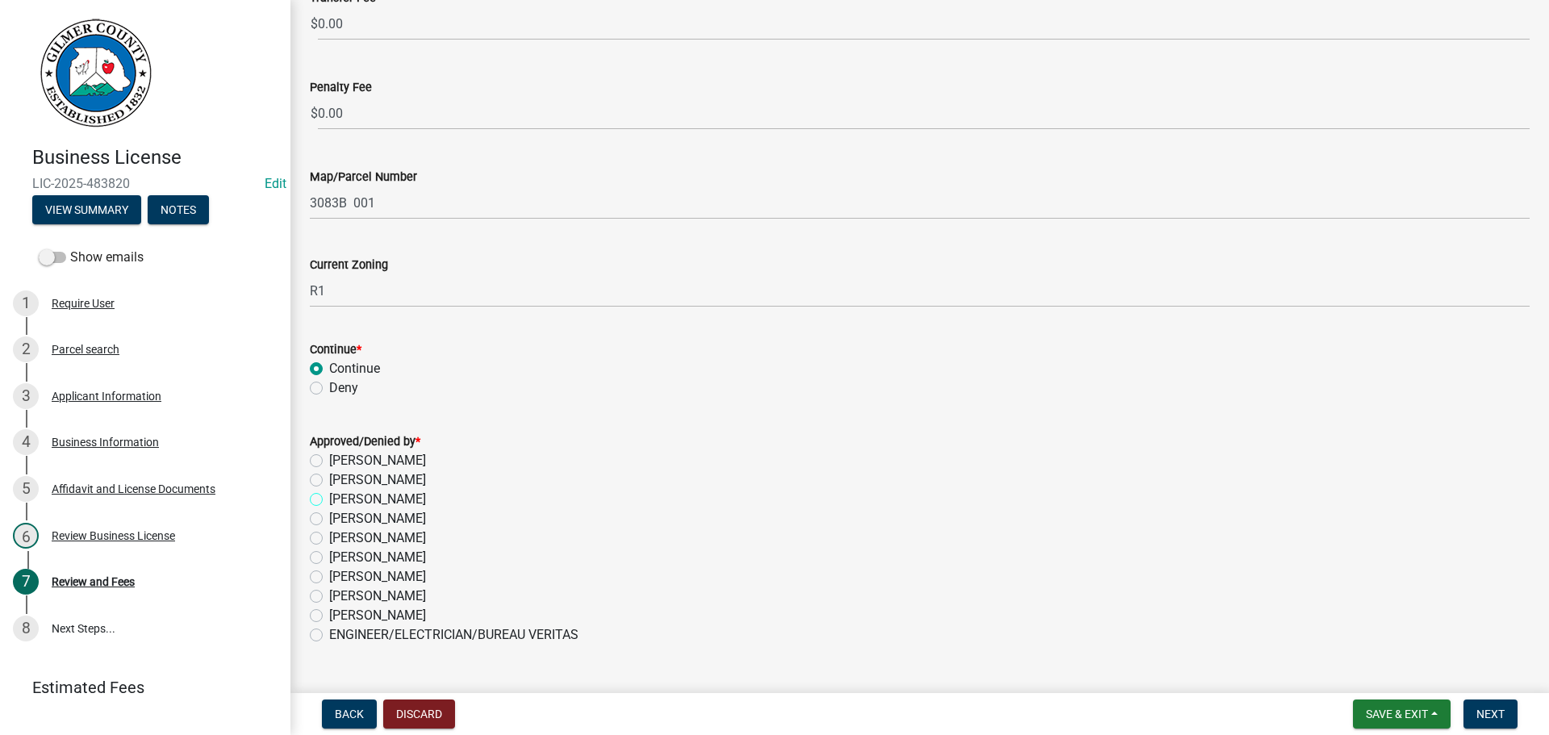
click at [329, 498] on input "[PERSON_NAME]" at bounding box center [334, 495] width 10 height 10
radio input "true"
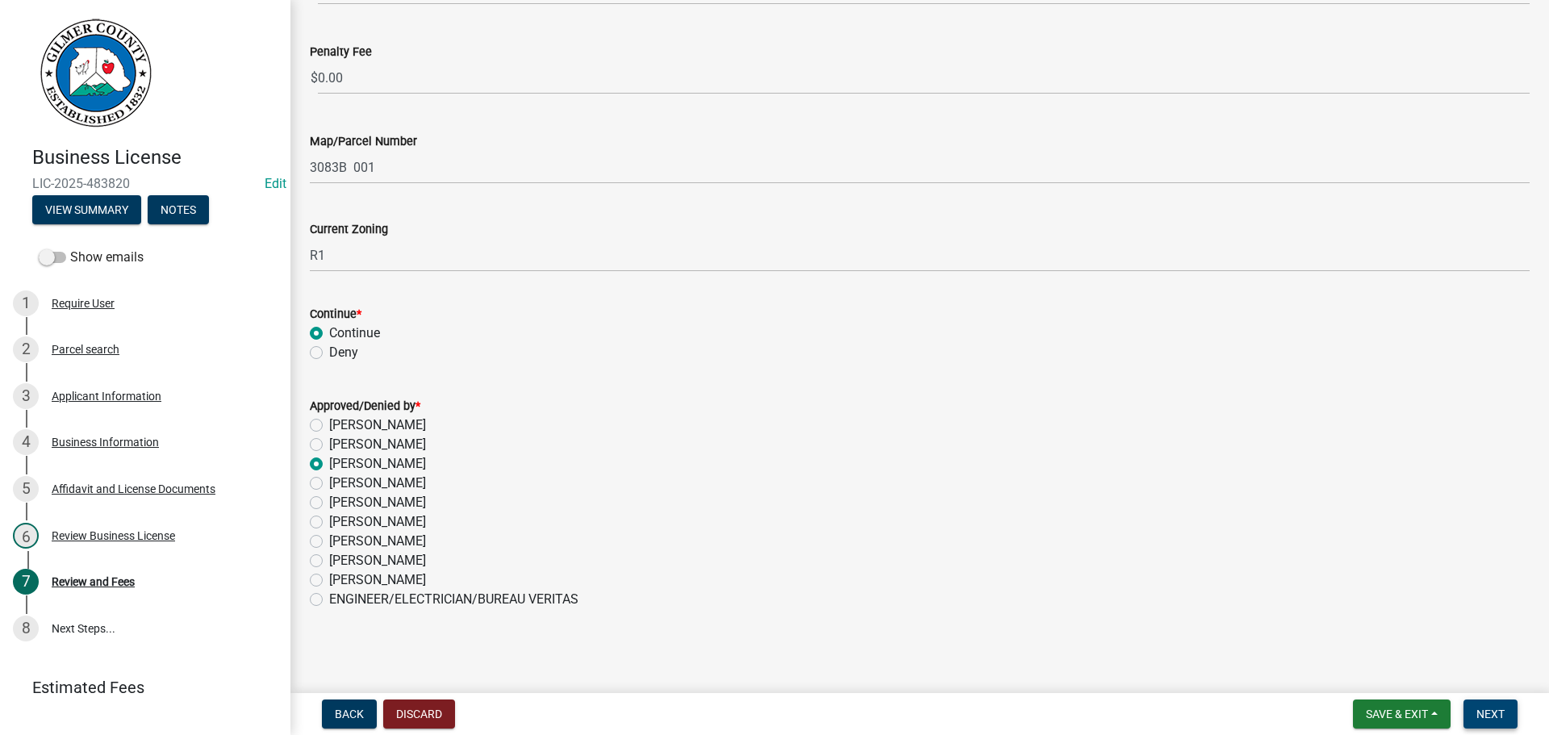
click at [1495, 711] on span "Next" at bounding box center [1491, 714] width 28 height 13
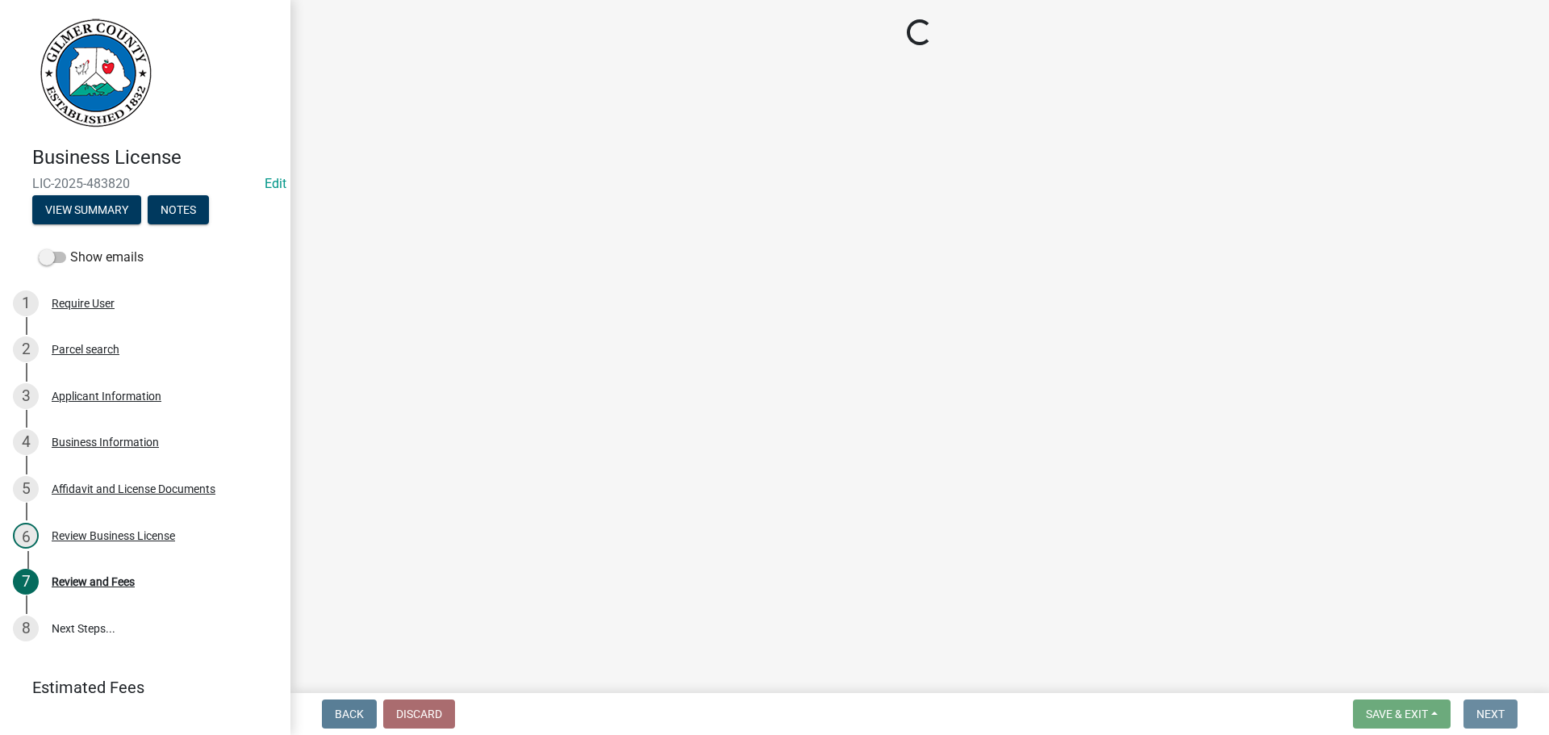
scroll to position [0, 0]
select select "2: 1"
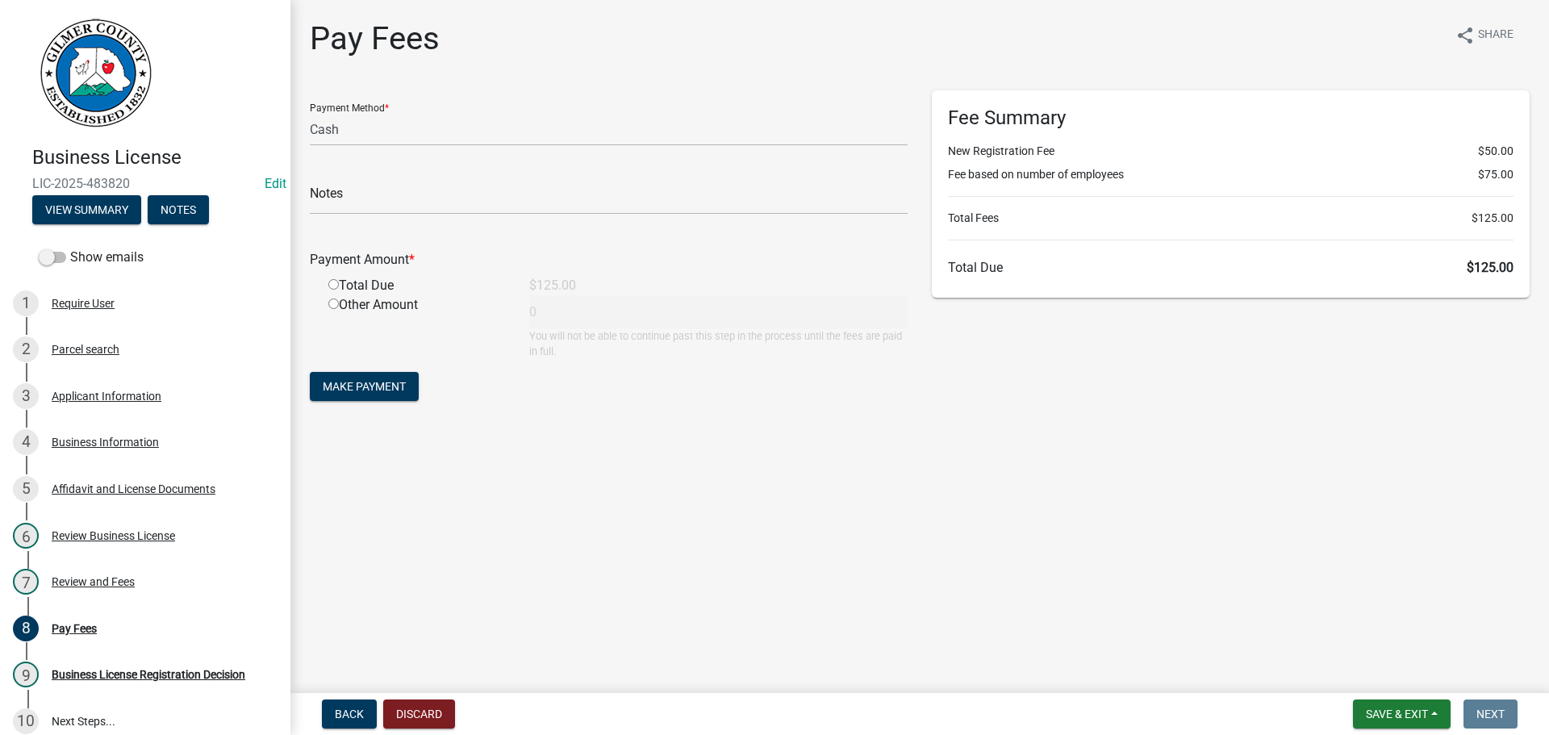
click at [334, 286] on input "radio" at bounding box center [333, 284] width 10 height 10
radio input "true"
type input "125"
click at [348, 387] on span "Make Payment" at bounding box center [364, 386] width 83 height 13
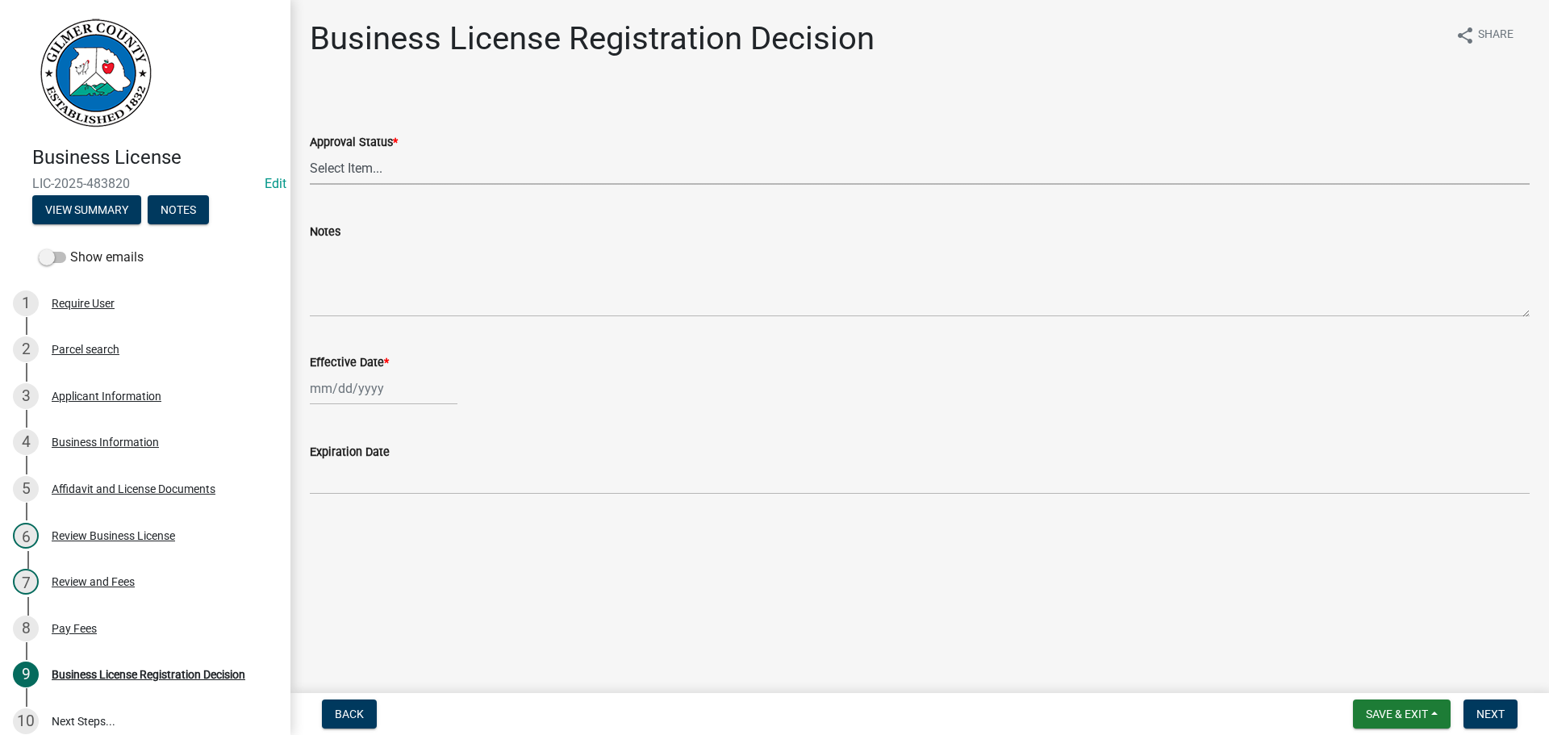
click at [483, 175] on select "Select Item... Approved Denied" at bounding box center [920, 168] width 1220 height 33
click at [310, 152] on select "Select Item... Approved Denied" at bounding box center [920, 168] width 1220 height 33
select select "cd44cabc-cb9c-446c-a27a-f009e7fbc738"
click at [376, 384] on div at bounding box center [384, 388] width 148 height 33
select select "9"
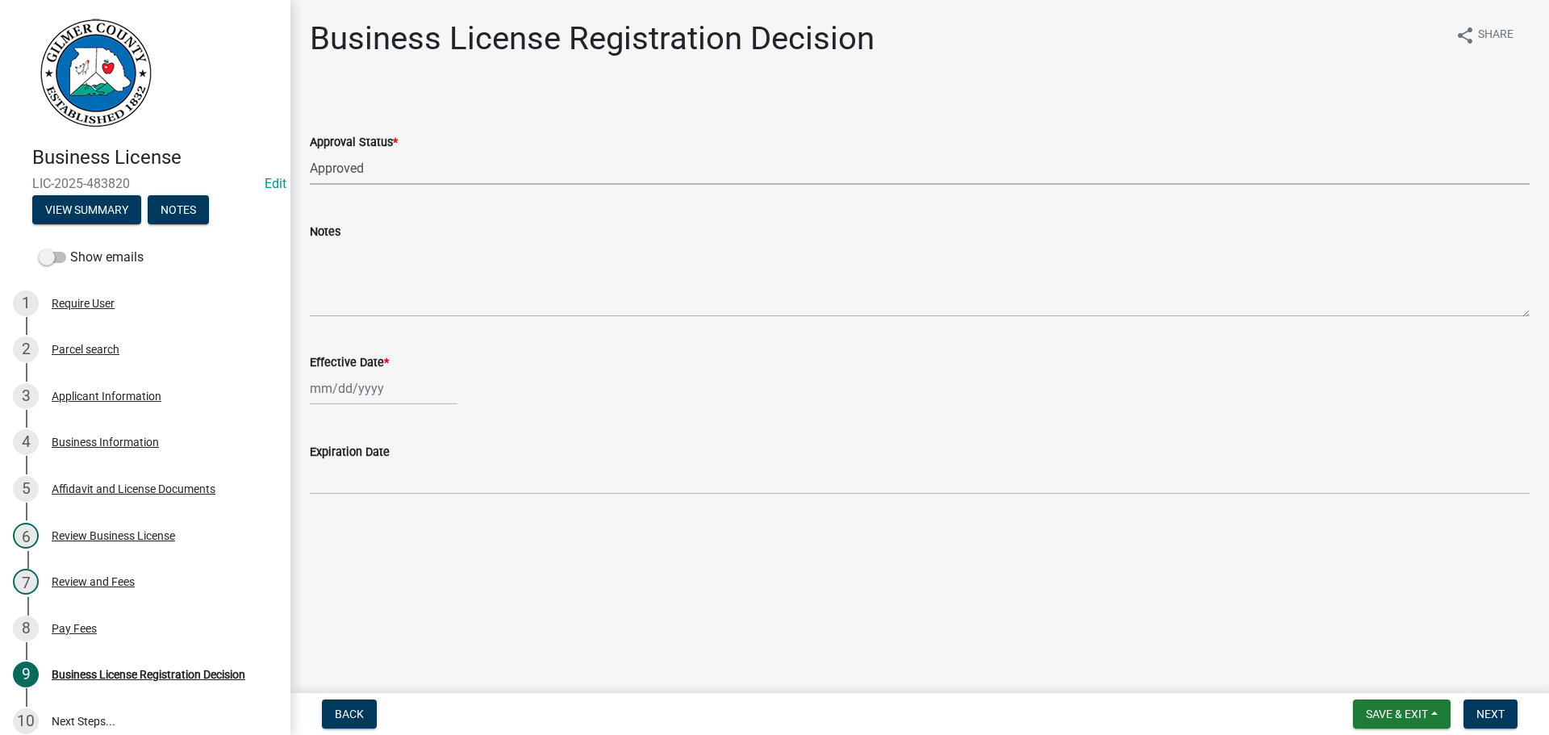
select select "2025"
click at [406, 544] on div "25" at bounding box center [404, 552] width 26 height 26
type input "[DATE]"
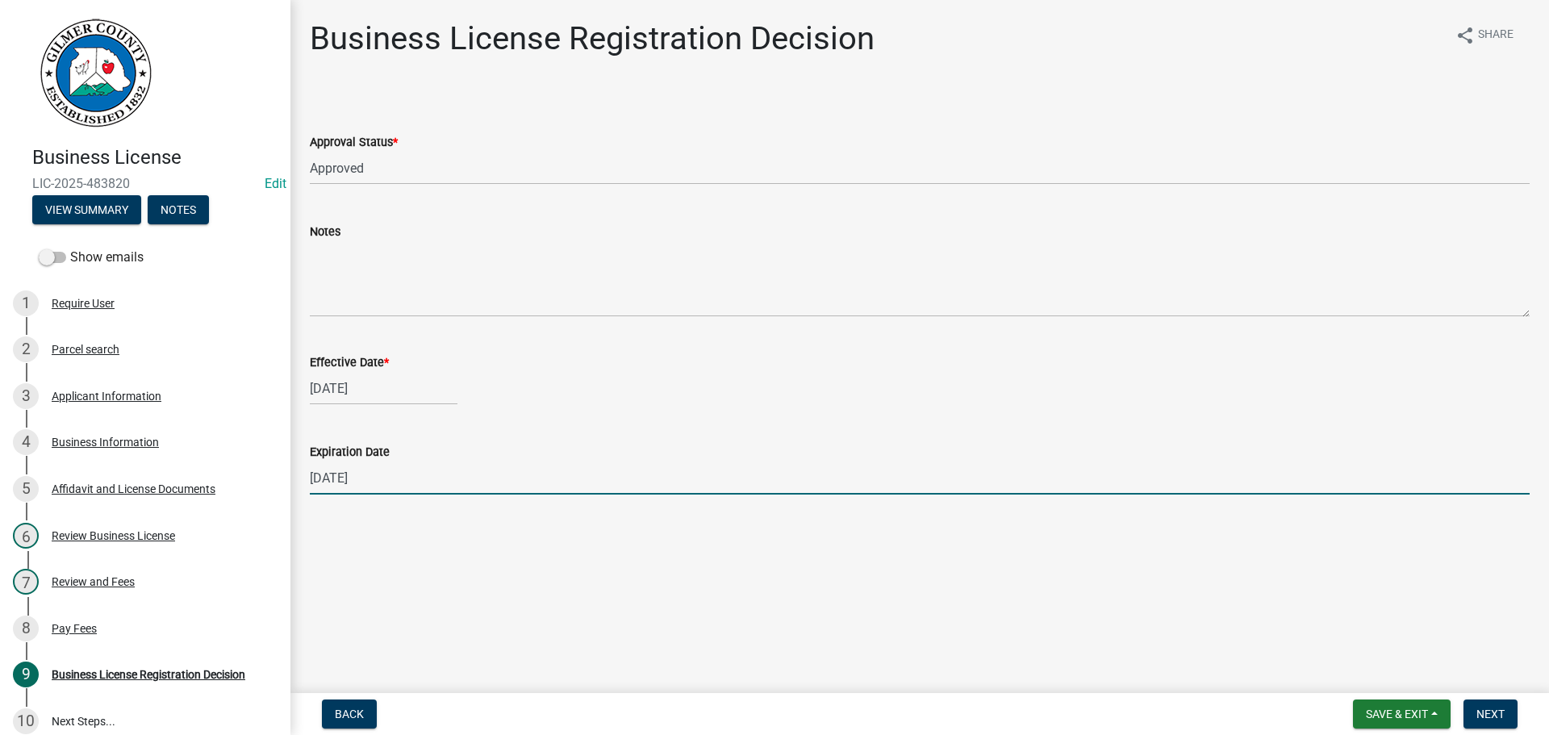
click at [381, 477] on input "[DATE]" at bounding box center [920, 478] width 1220 height 33
type input "[DATE]"
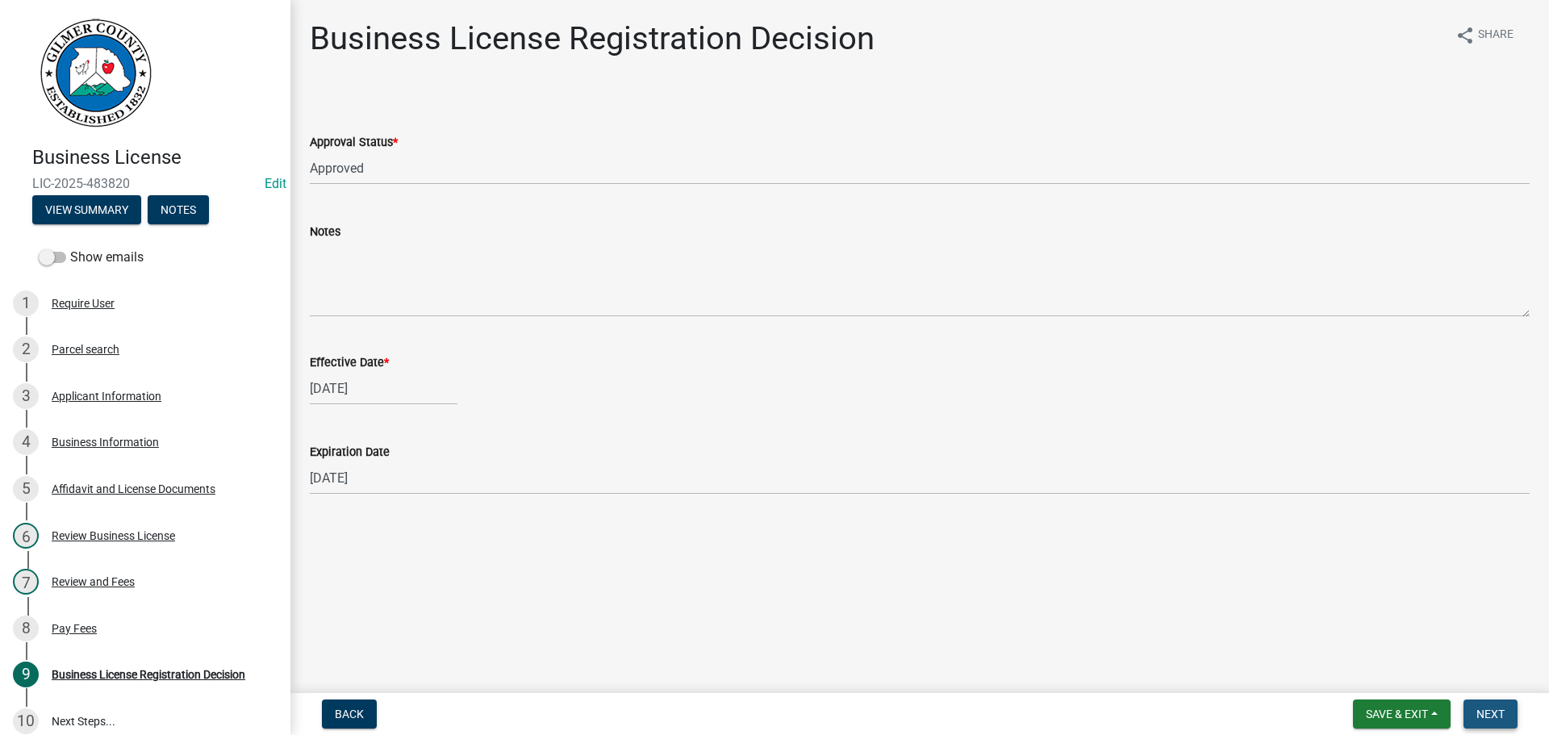
click at [1493, 702] on button "Next" at bounding box center [1491, 714] width 54 height 29
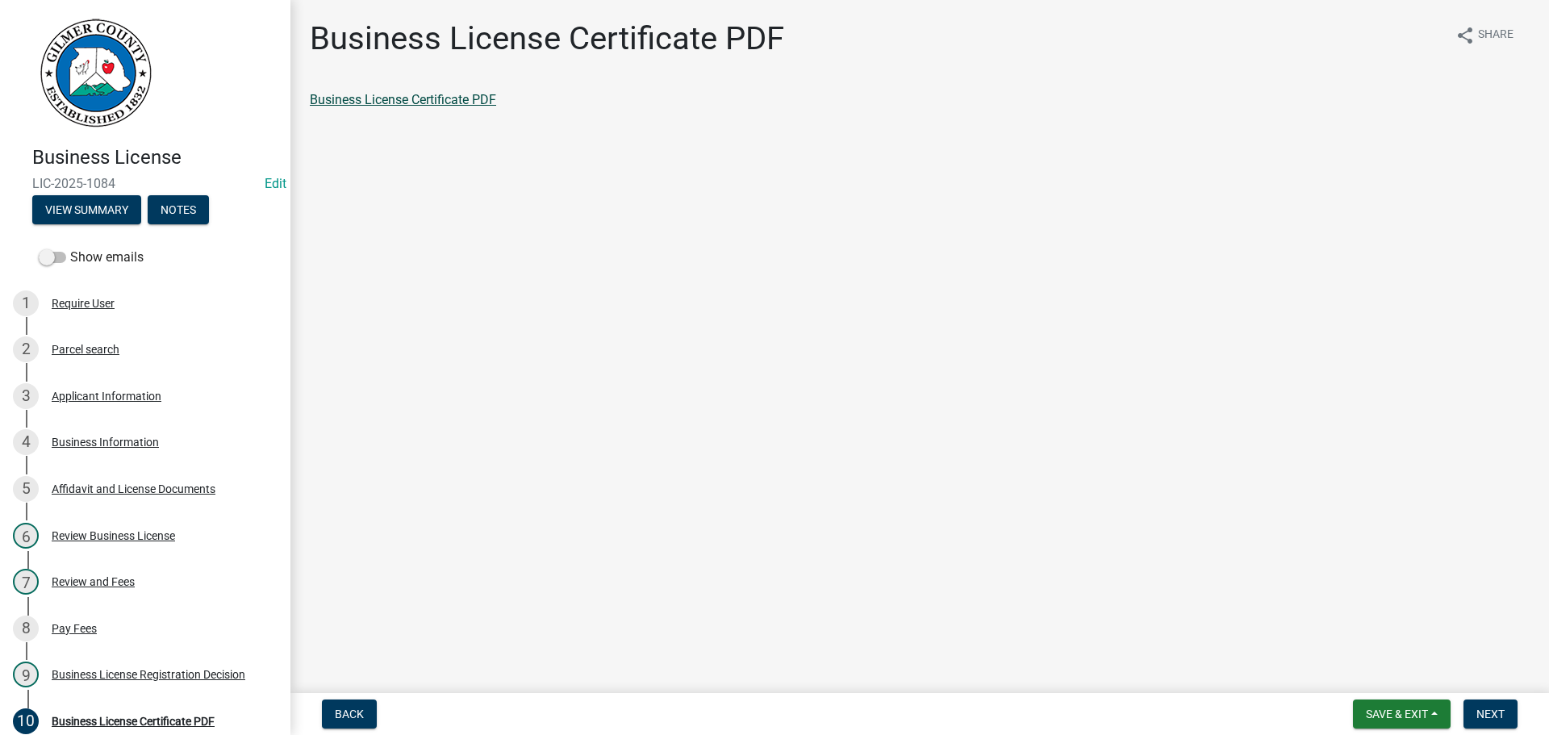
click at [380, 102] on link "Business License Certificate PDF" at bounding box center [403, 99] width 186 height 15
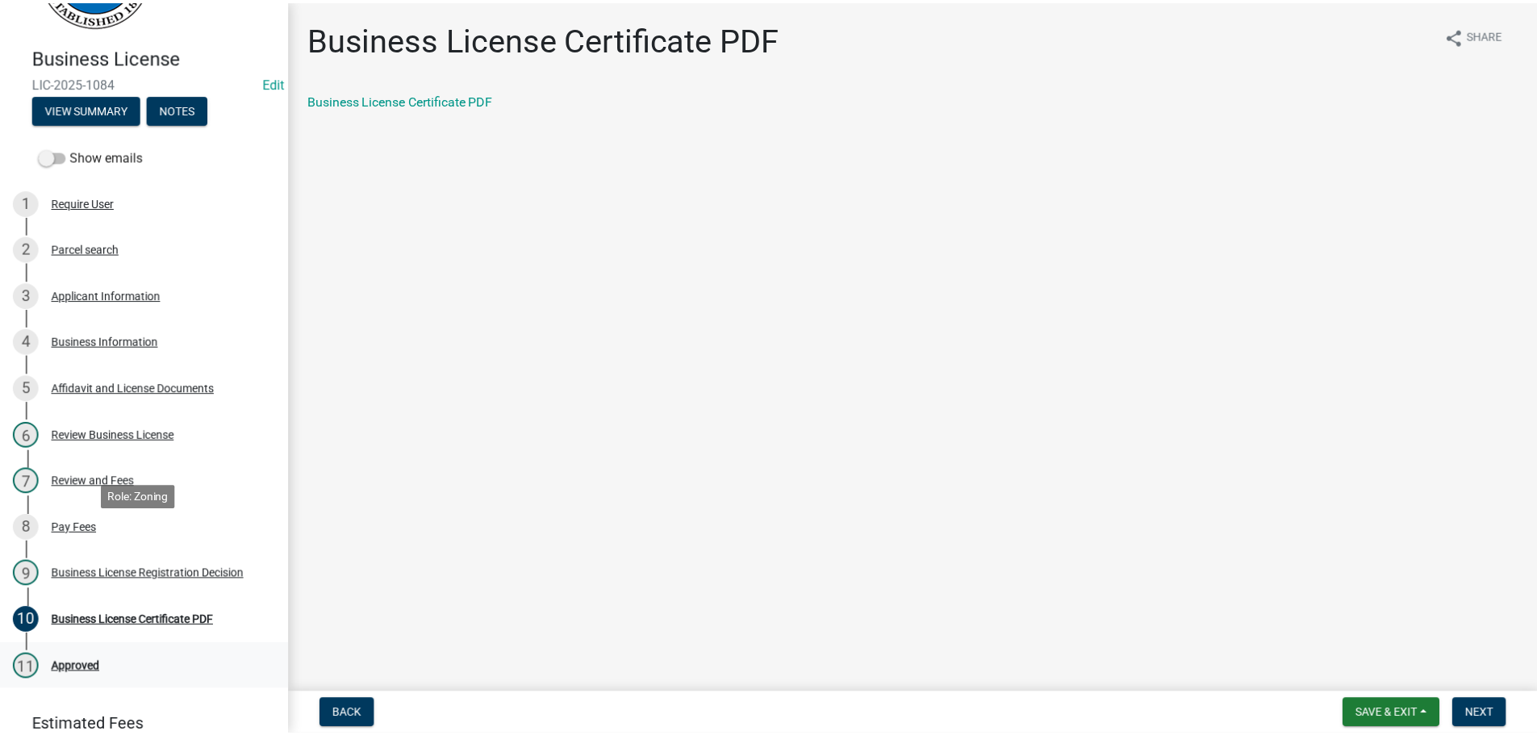
scroll to position [242, 0]
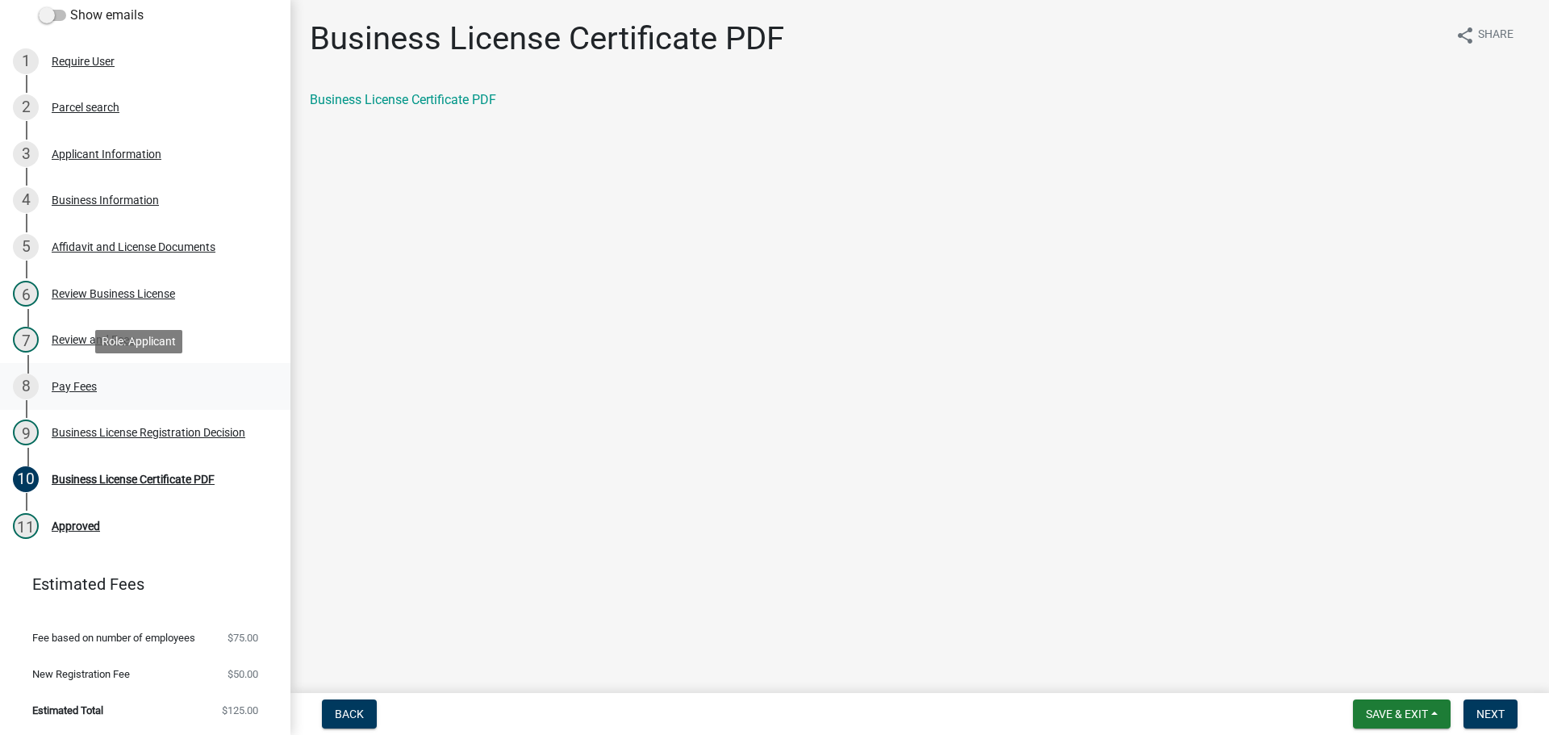
click at [59, 383] on div "Pay Fees" at bounding box center [74, 386] width 45 height 11
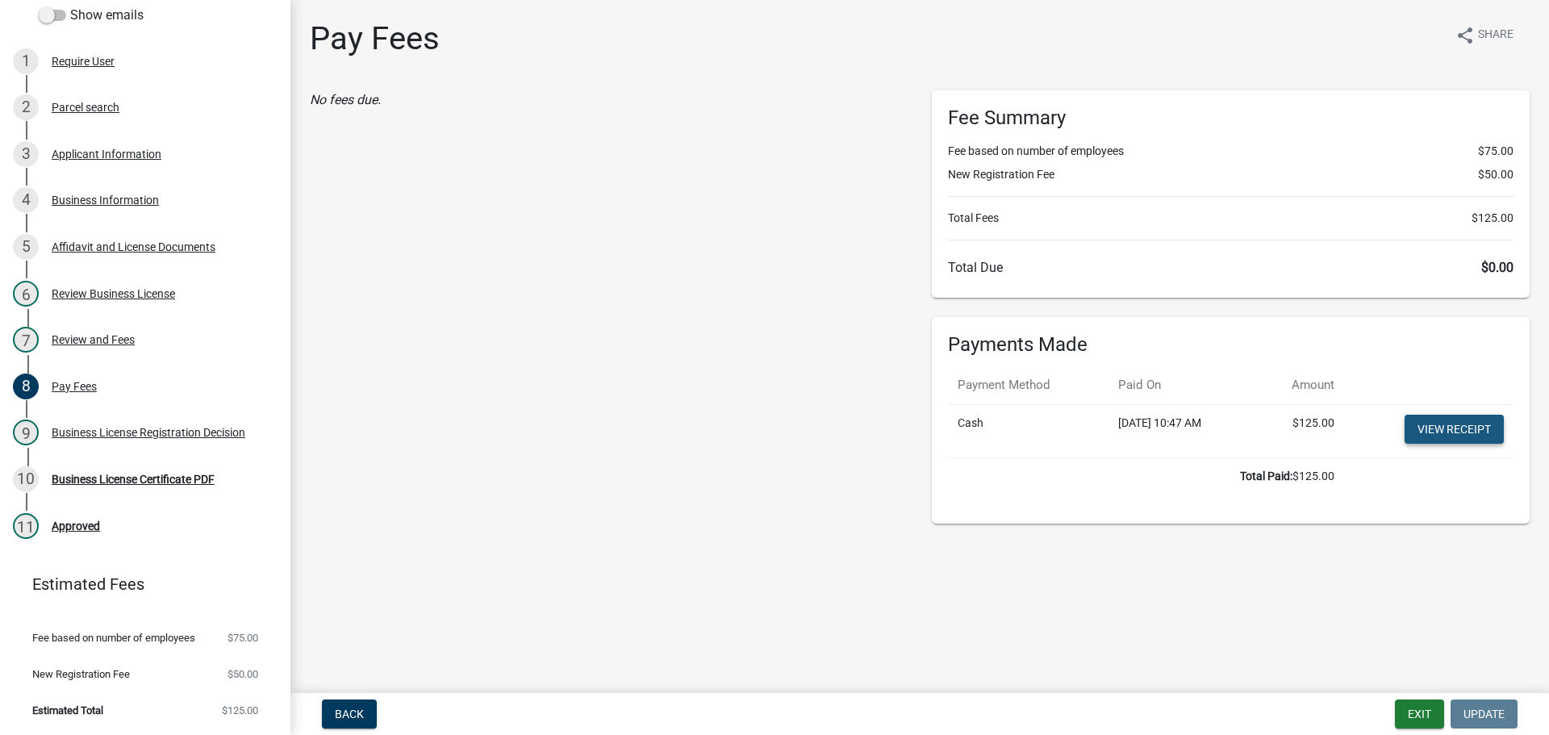
click at [1408, 425] on link "View receipt" at bounding box center [1454, 429] width 99 height 29
click at [103, 474] on div "Business License Certificate PDF" at bounding box center [133, 479] width 163 height 11
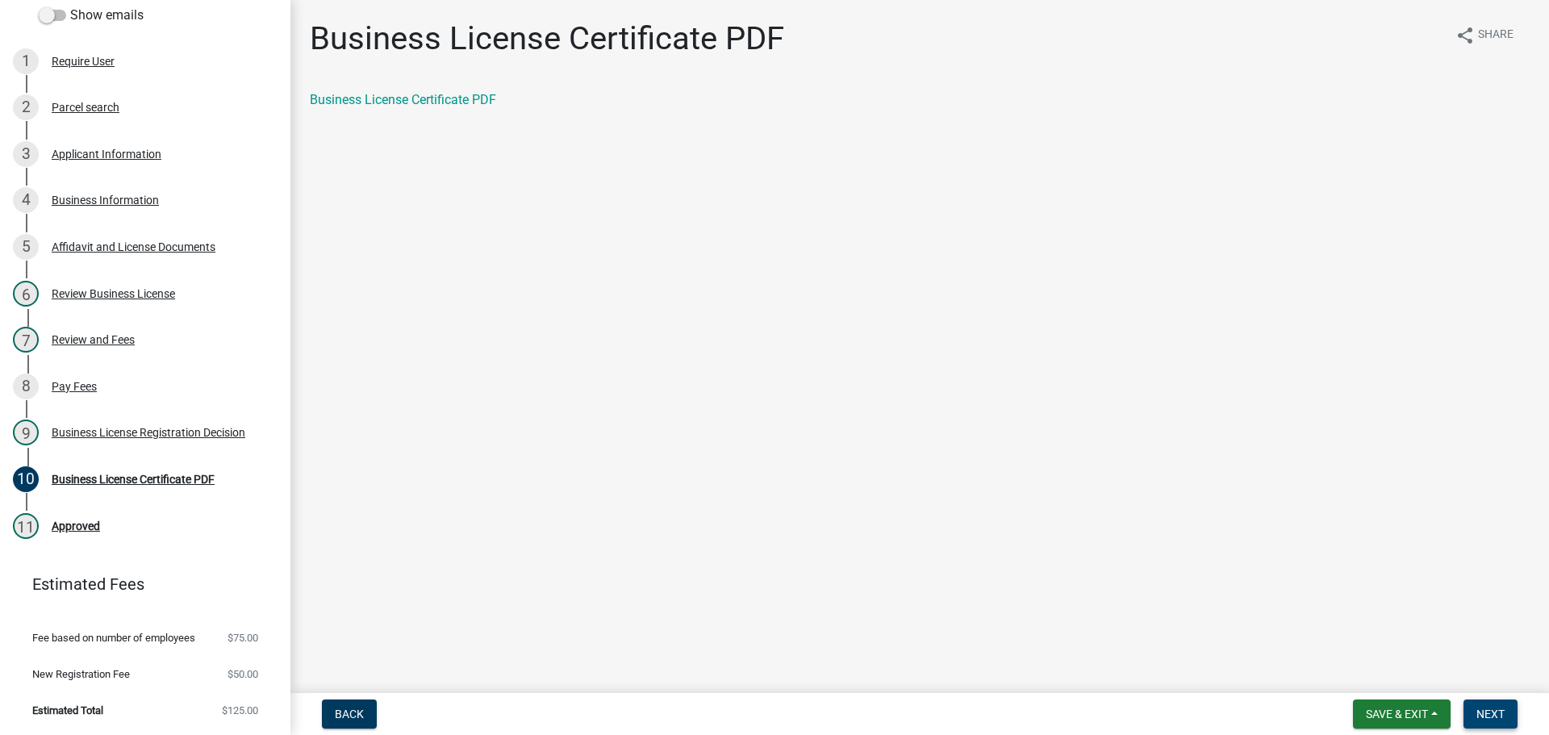
click at [1486, 712] on span "Next" at bounding box center [1491, 714] width 28 height 13
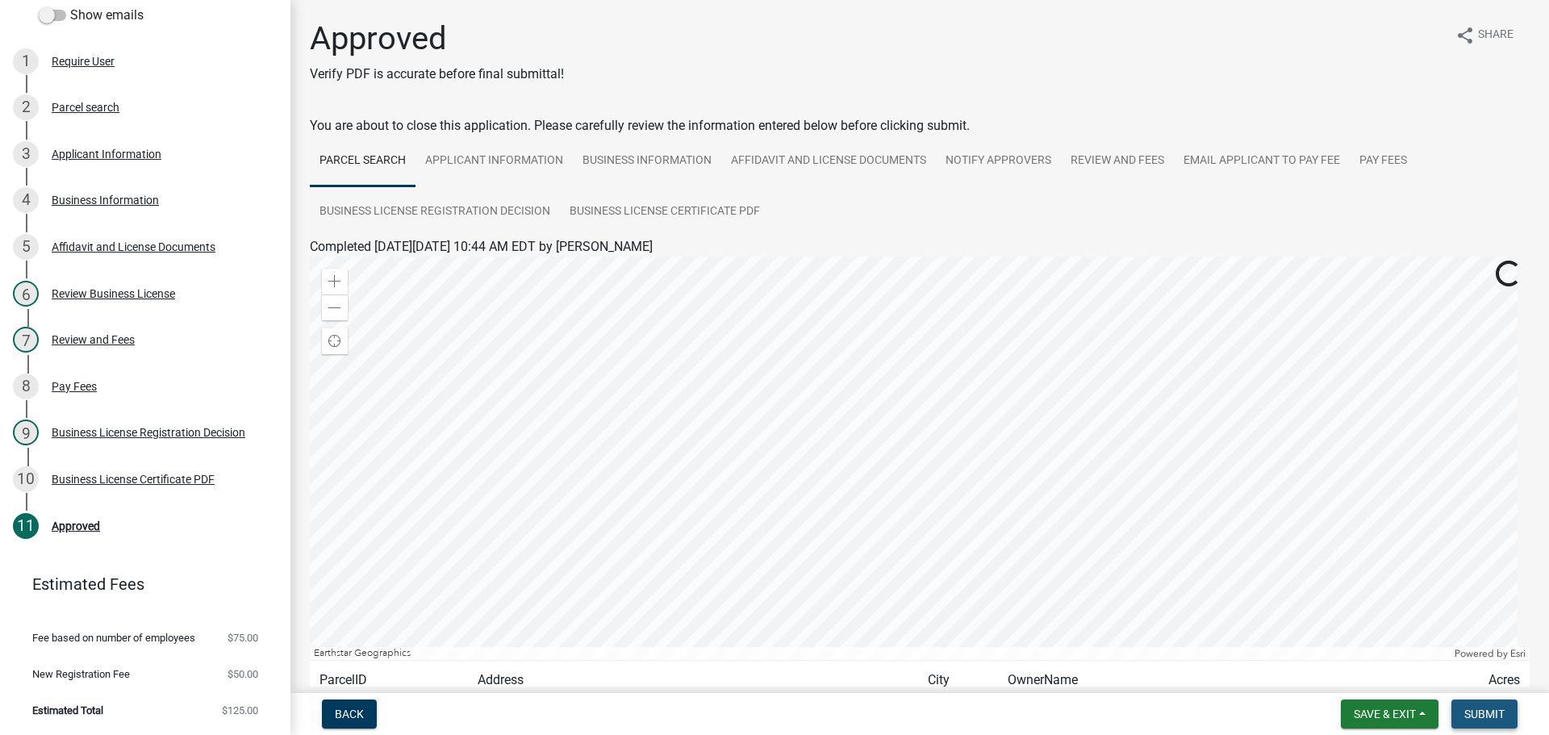
click at [1479, 709] on span "Submit" at bounding box center [1485, 714] width 40 height 13
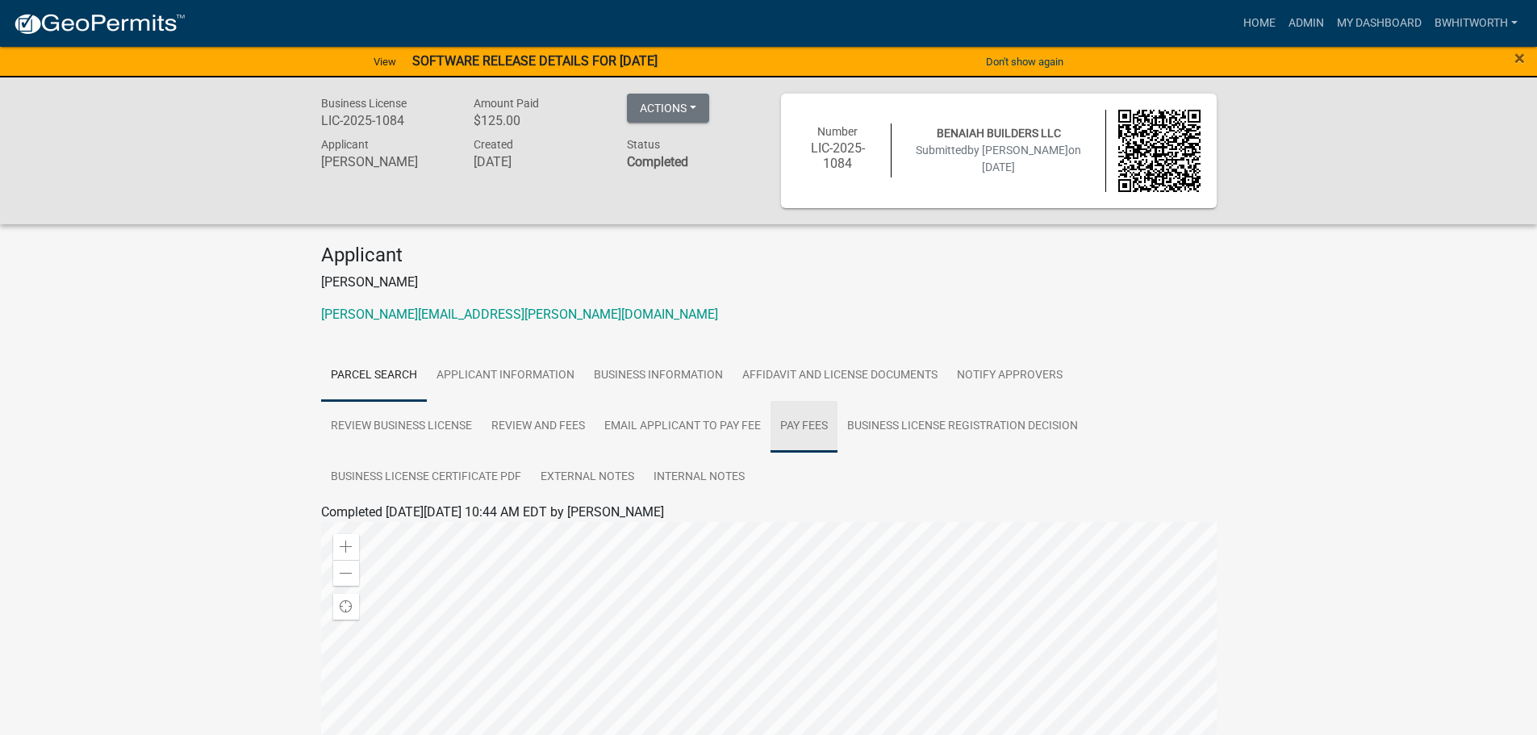
click at [813, 425] on link "Pay Fees" at bounding box center [804, 427] width 67 height 52
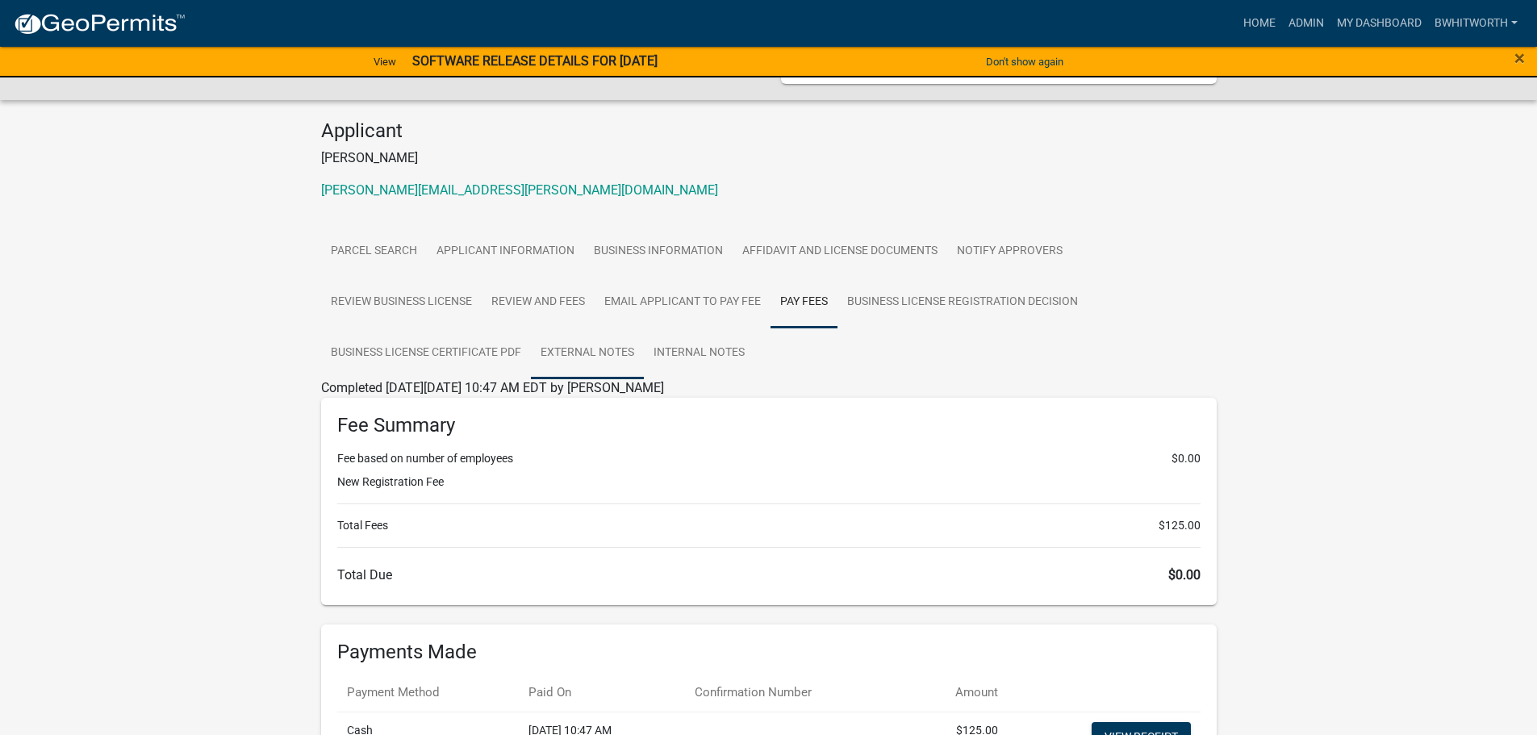
scroll to position [288, 0]
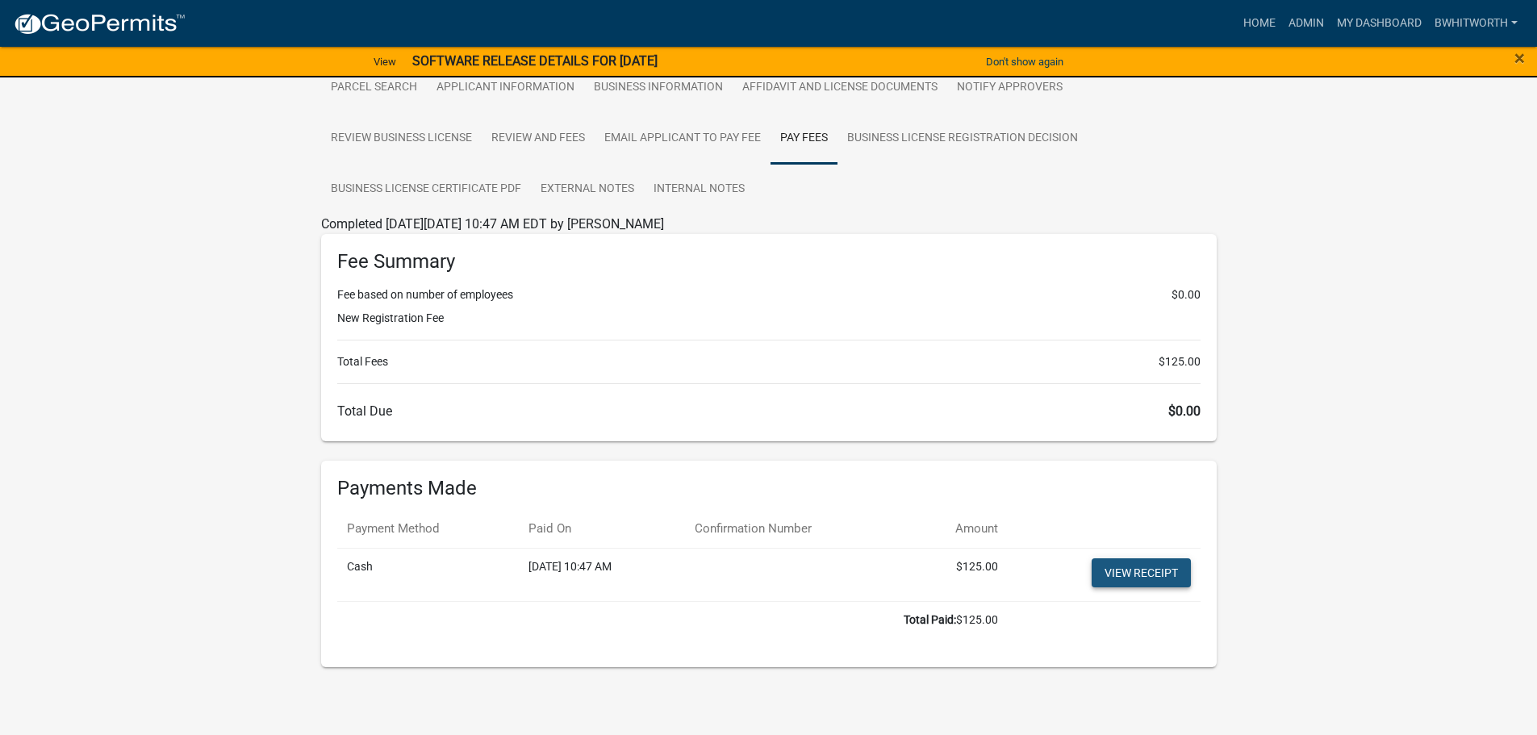
click at [1154, 565] on link "View receipt" at bounding box center [1141, 572] width 99 height 29
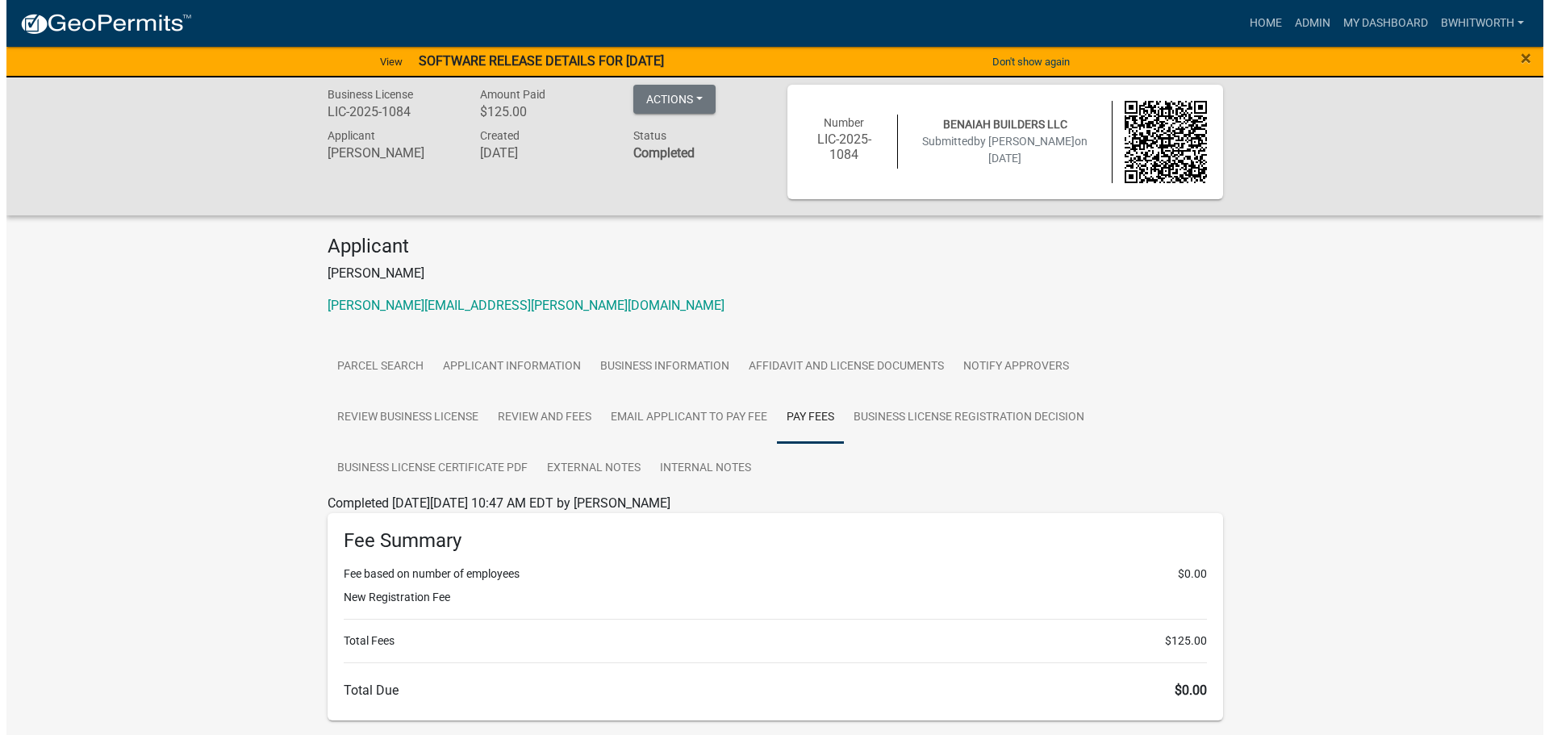
scroll to position [0, 0]
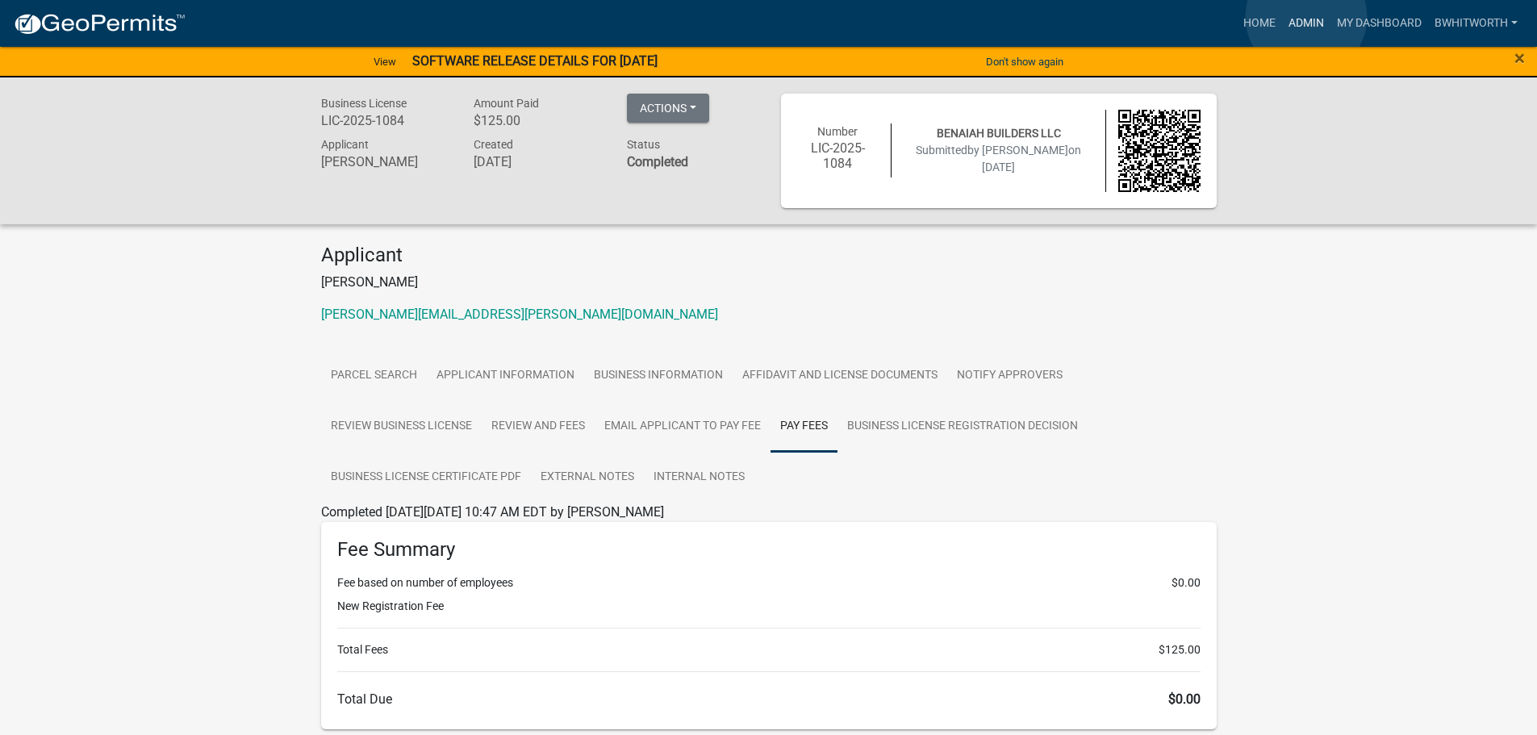
click at [1307, 17] on link "Admin" at bounding box center [1306, 23] width 48 height 31
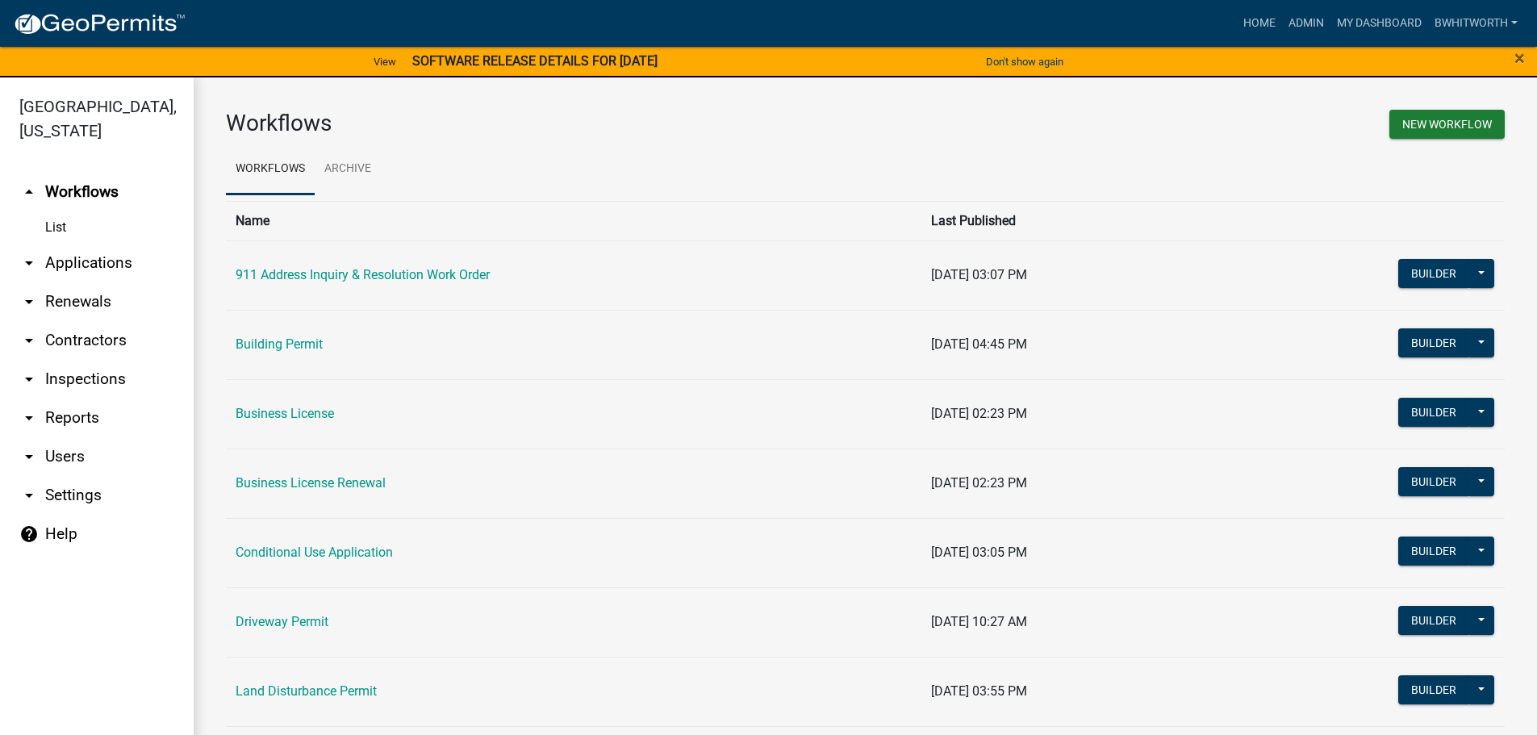
click at [91, 301] on link "arrow_drop_down Renewals" at bounding box center [97, 301] width 194 height 39
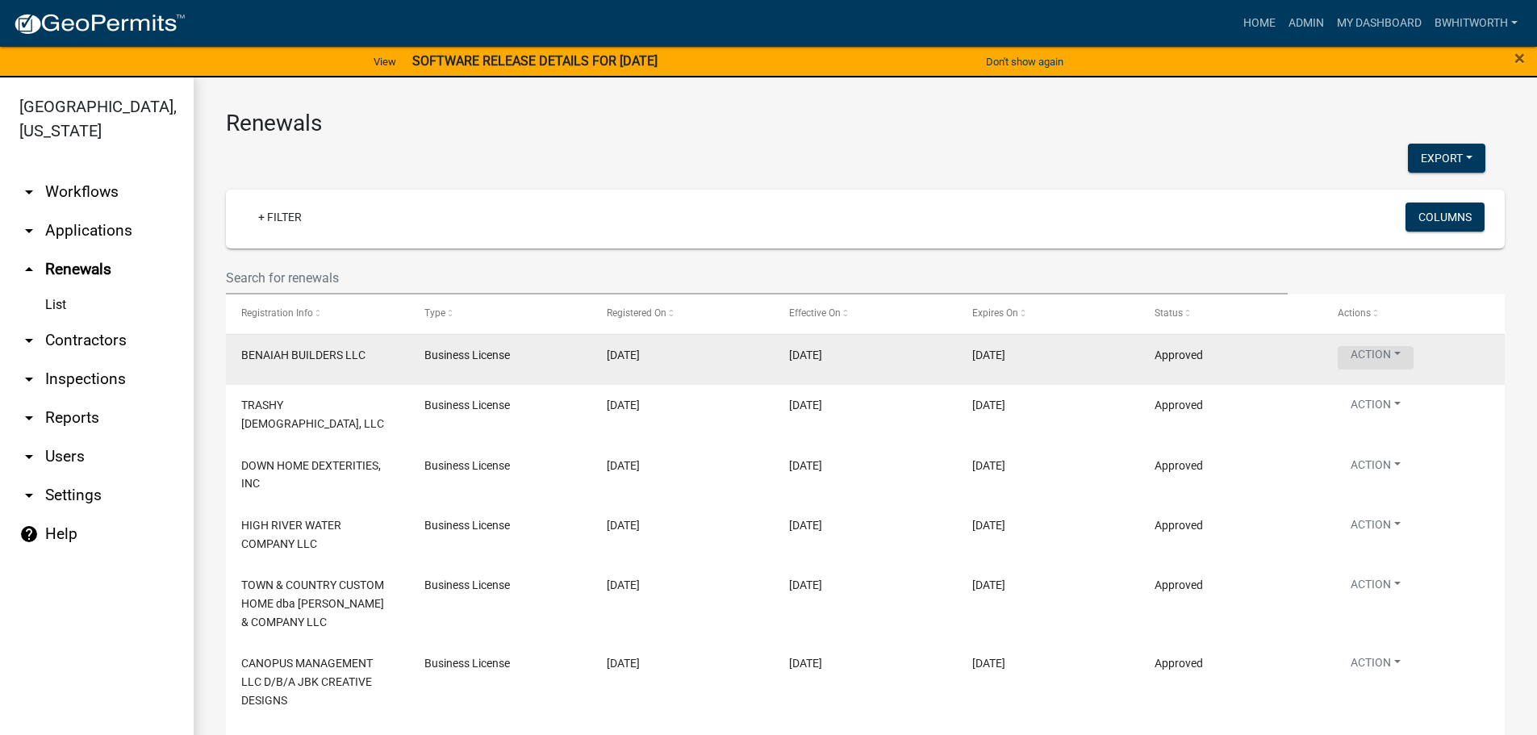
click at [1360, 349] on button "Action" at bounding box center [1376, 357] width 76 height 23
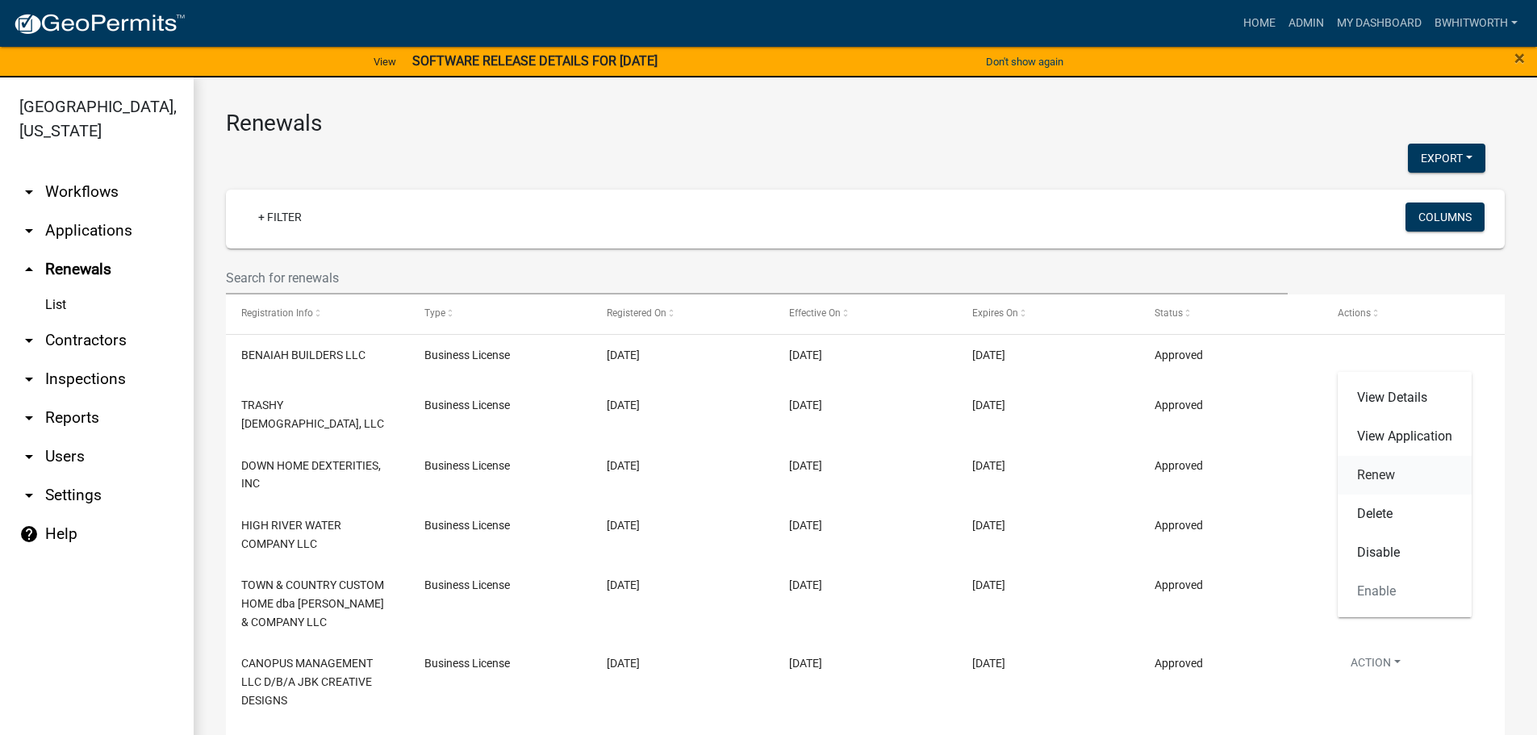
click at [1387, 476] on link "Renew" at bounding box center [1405, 475] width 134 height 39
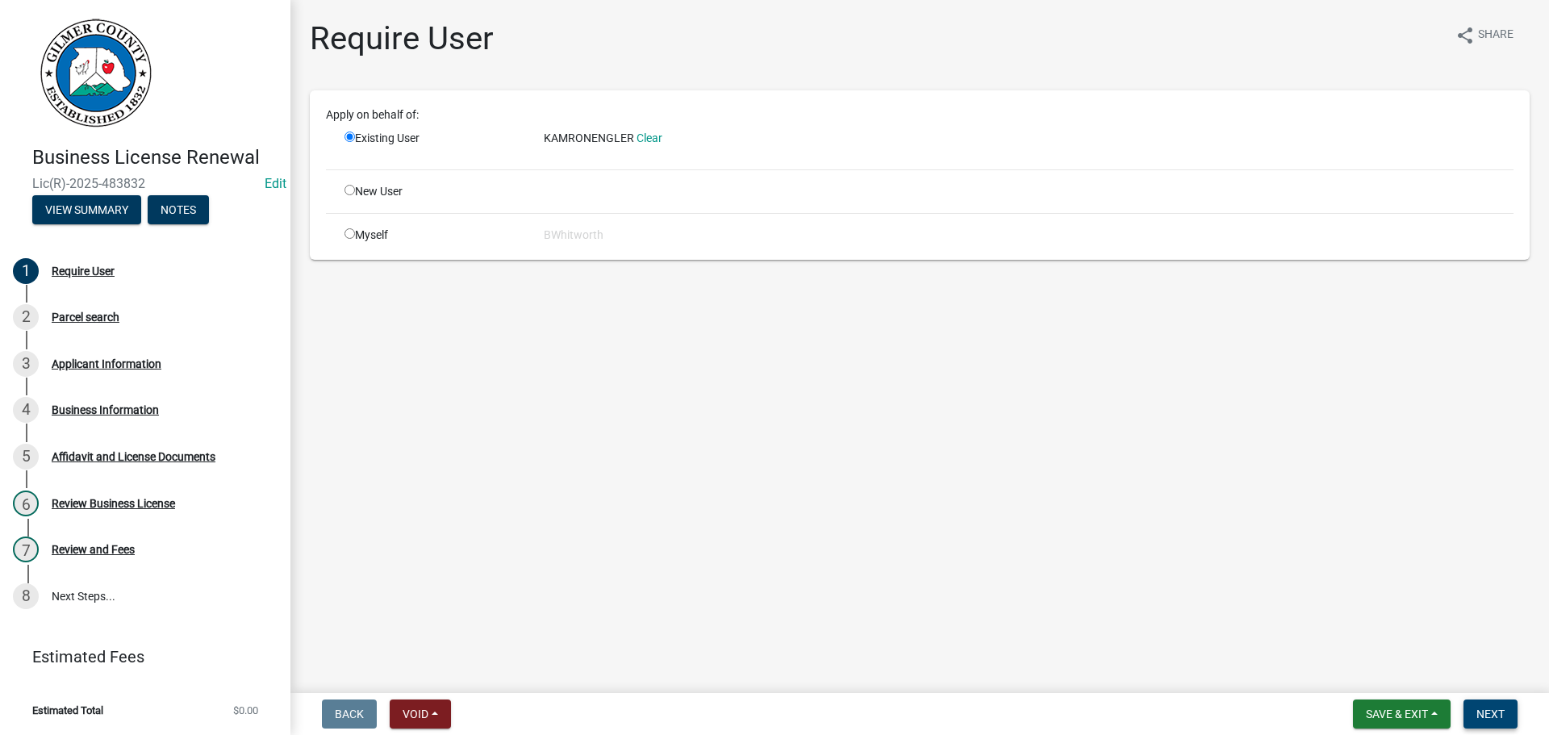
click at [1503, 713] on span "Next" at bounding box center [1491, 714] width 28 height 13
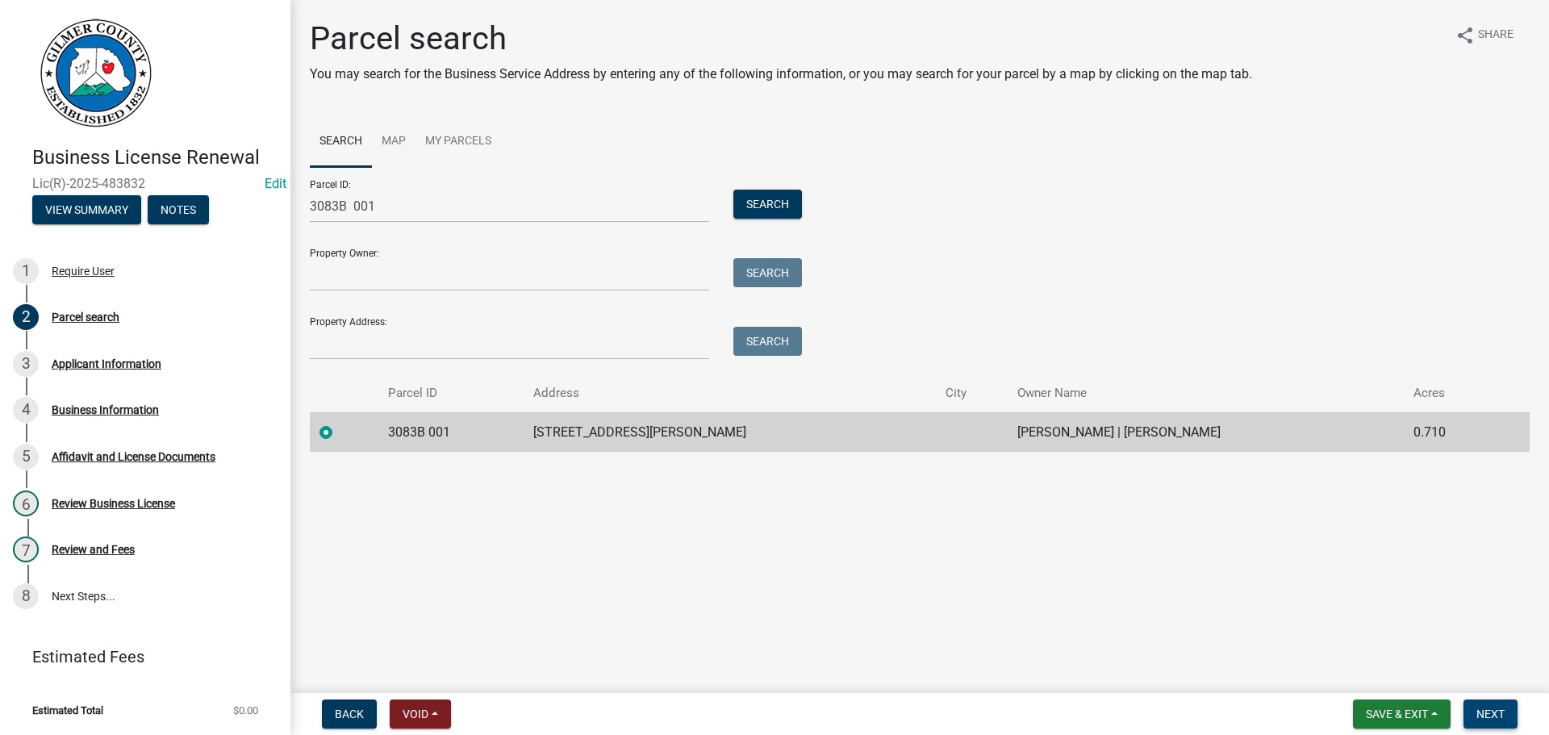
click at [1492, 713] on span "Next" at bounding box center [1491, 714] width 28 height 13
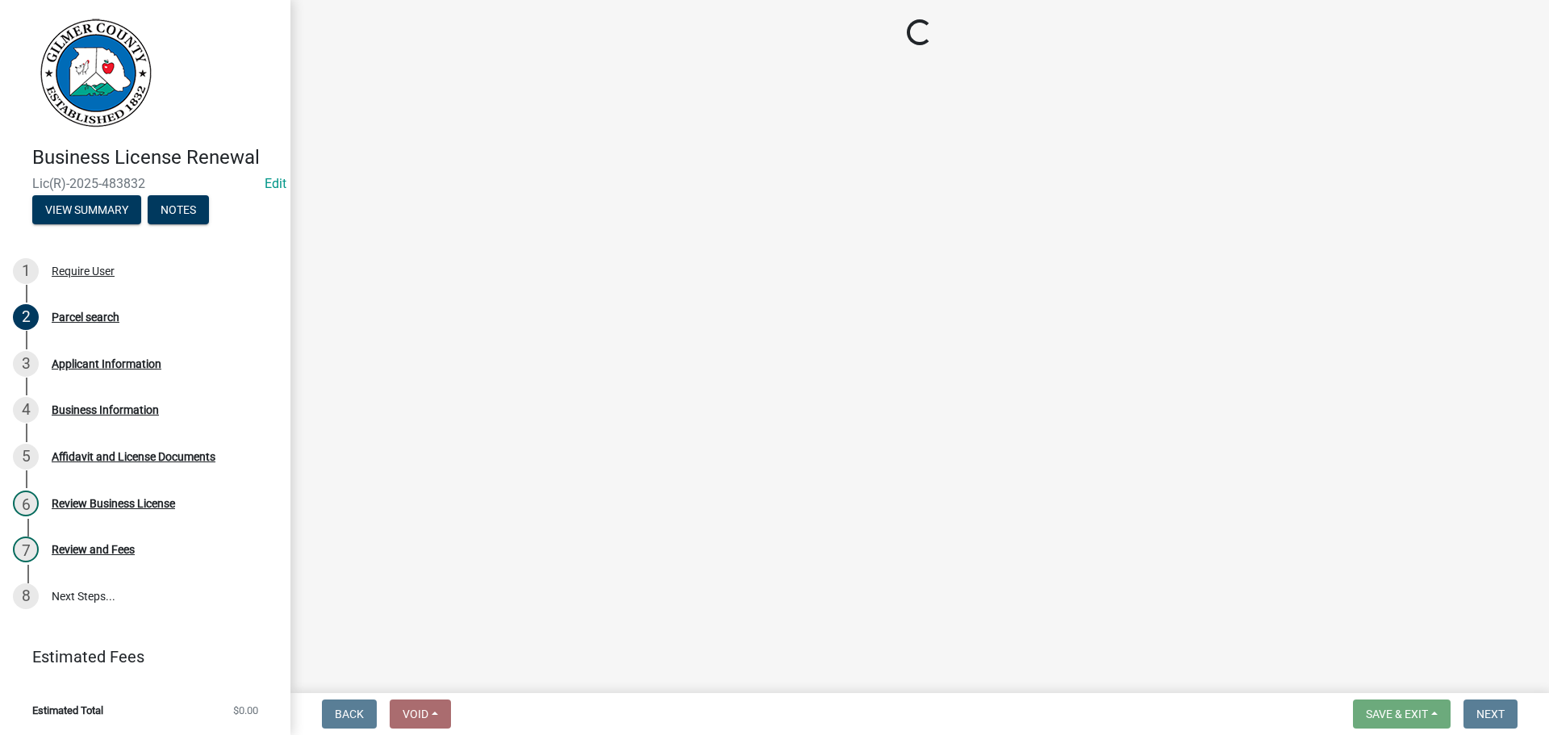
select select "GA"
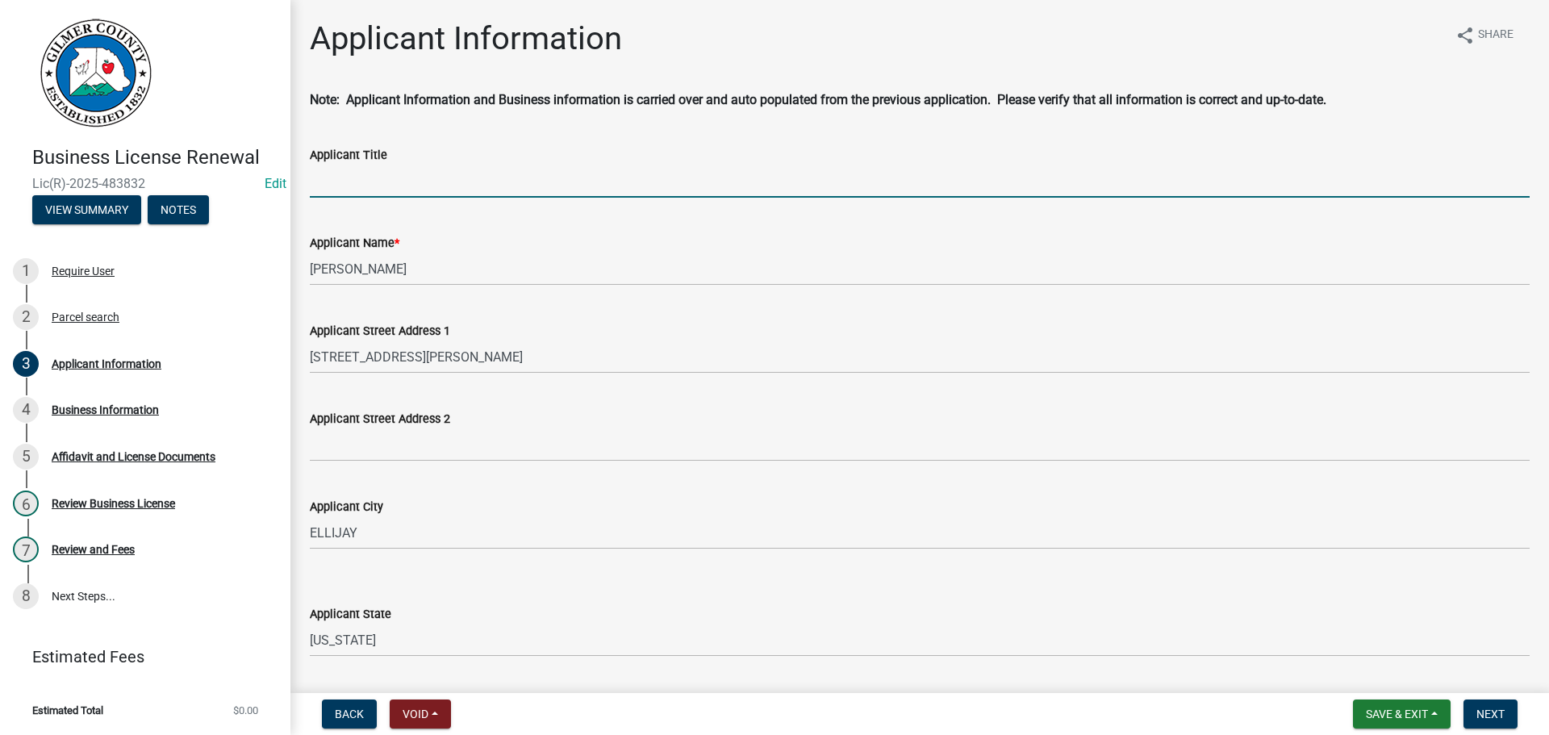
click at [373, 185] on input "Applicant Title" at bounding box center [920, 181] width 1220 height 33
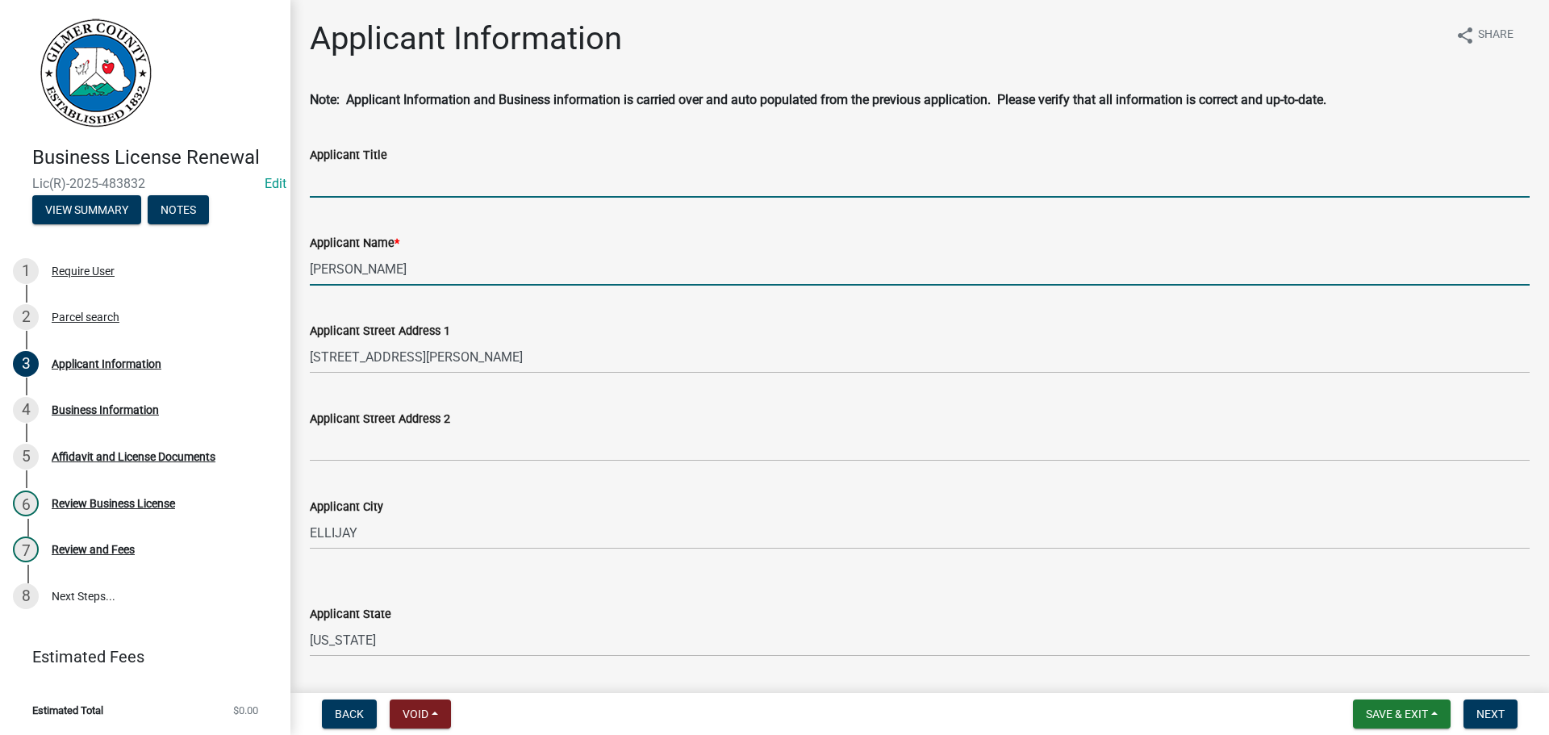
click at [602, 258] on input "[PERSON_NAME]" at bounding box center [920, 269] width 1220 height 33
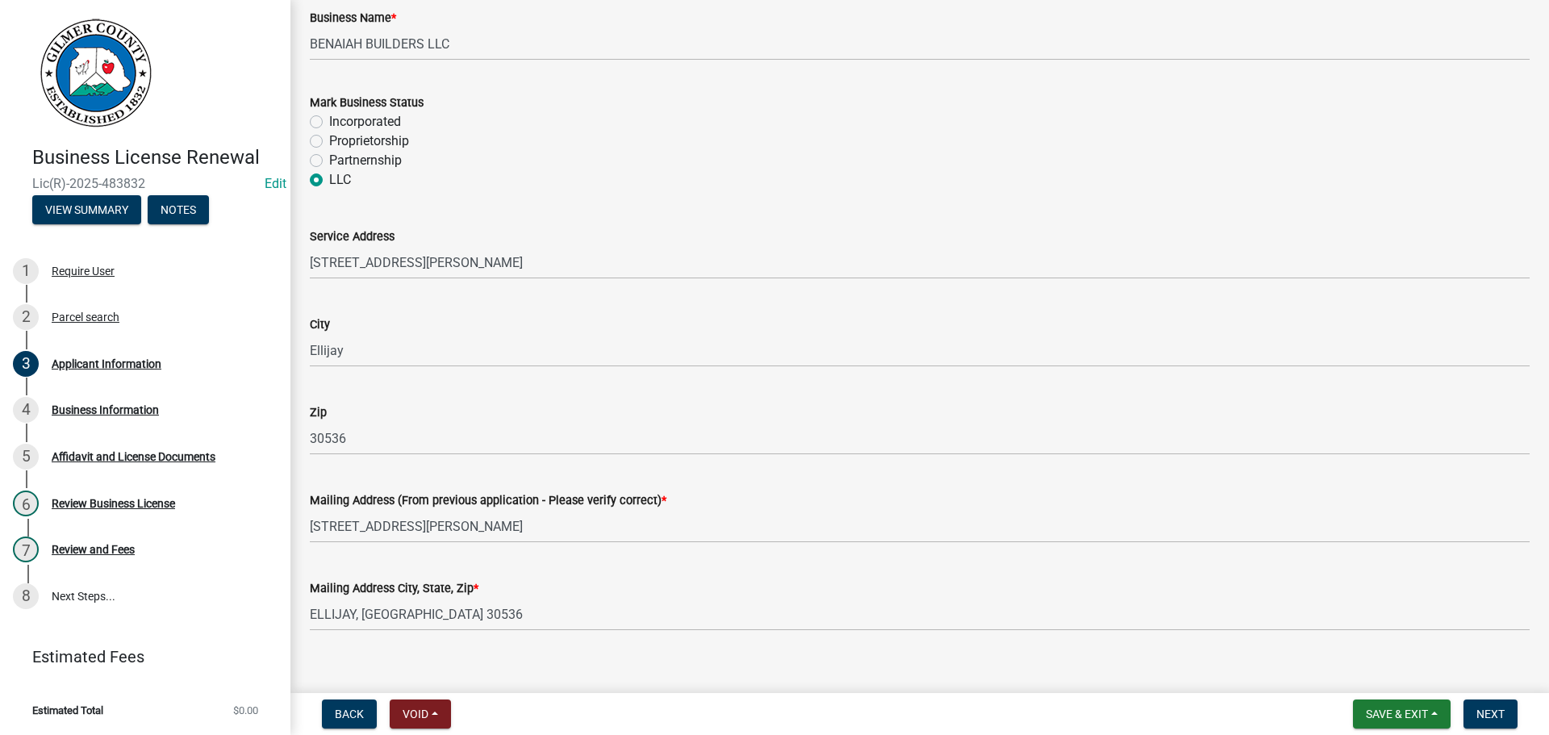
scroll to position [1182, 0]
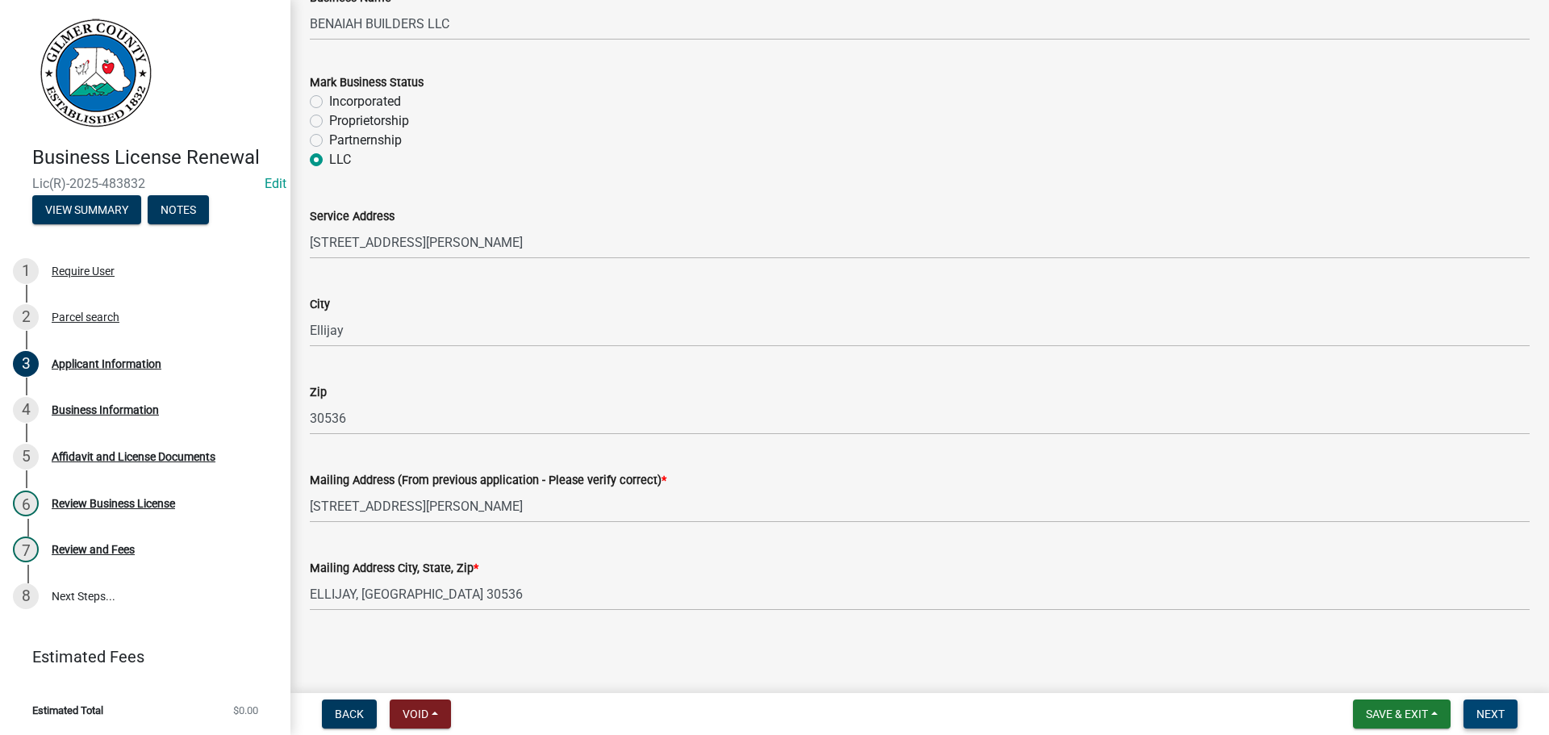
type input "[PERSON_NAME] & [PERSON_NAME]"
click at [1495, 715] on span "Next" at bounding box center [1491, 714] width 28 height 13
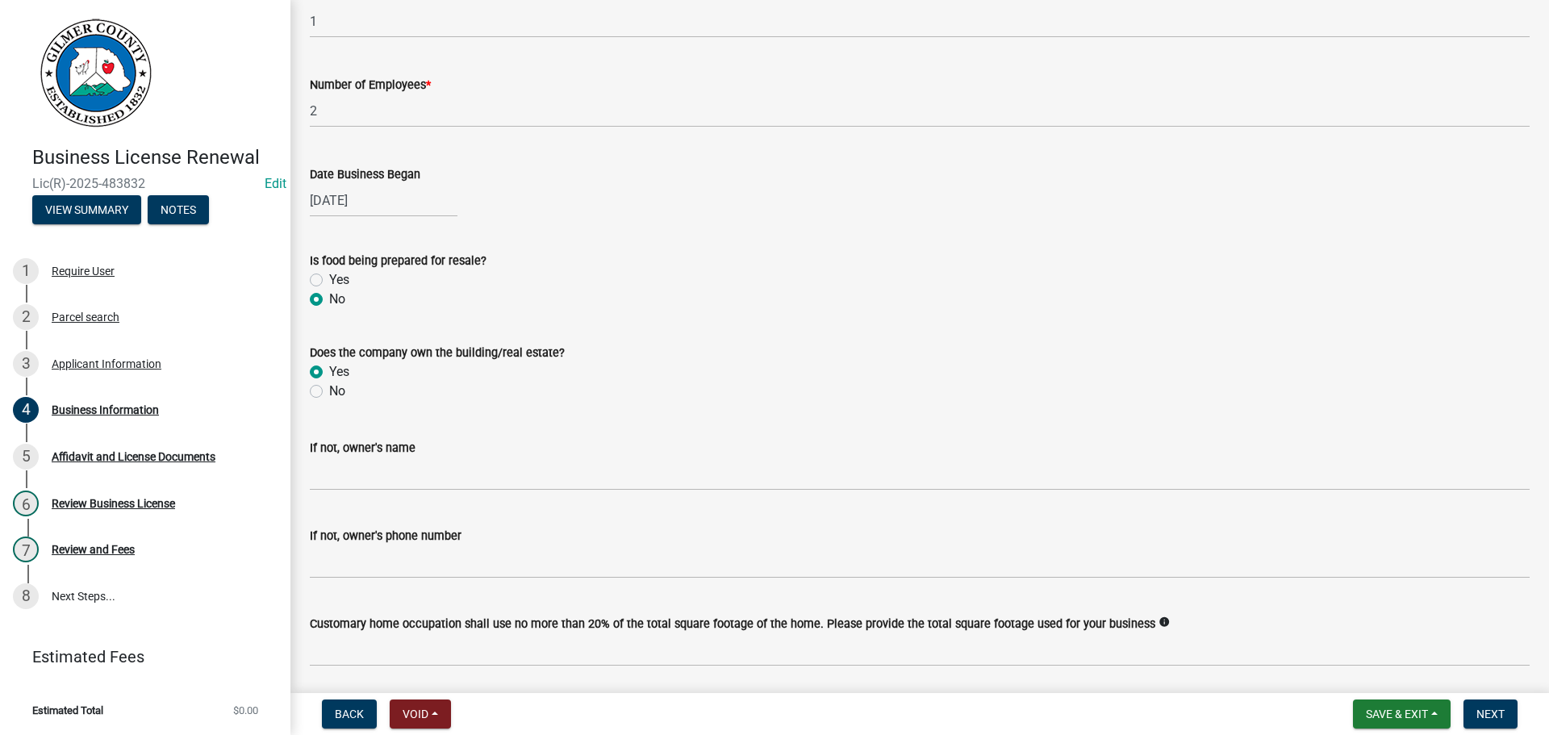
scroll to position [395, 0]
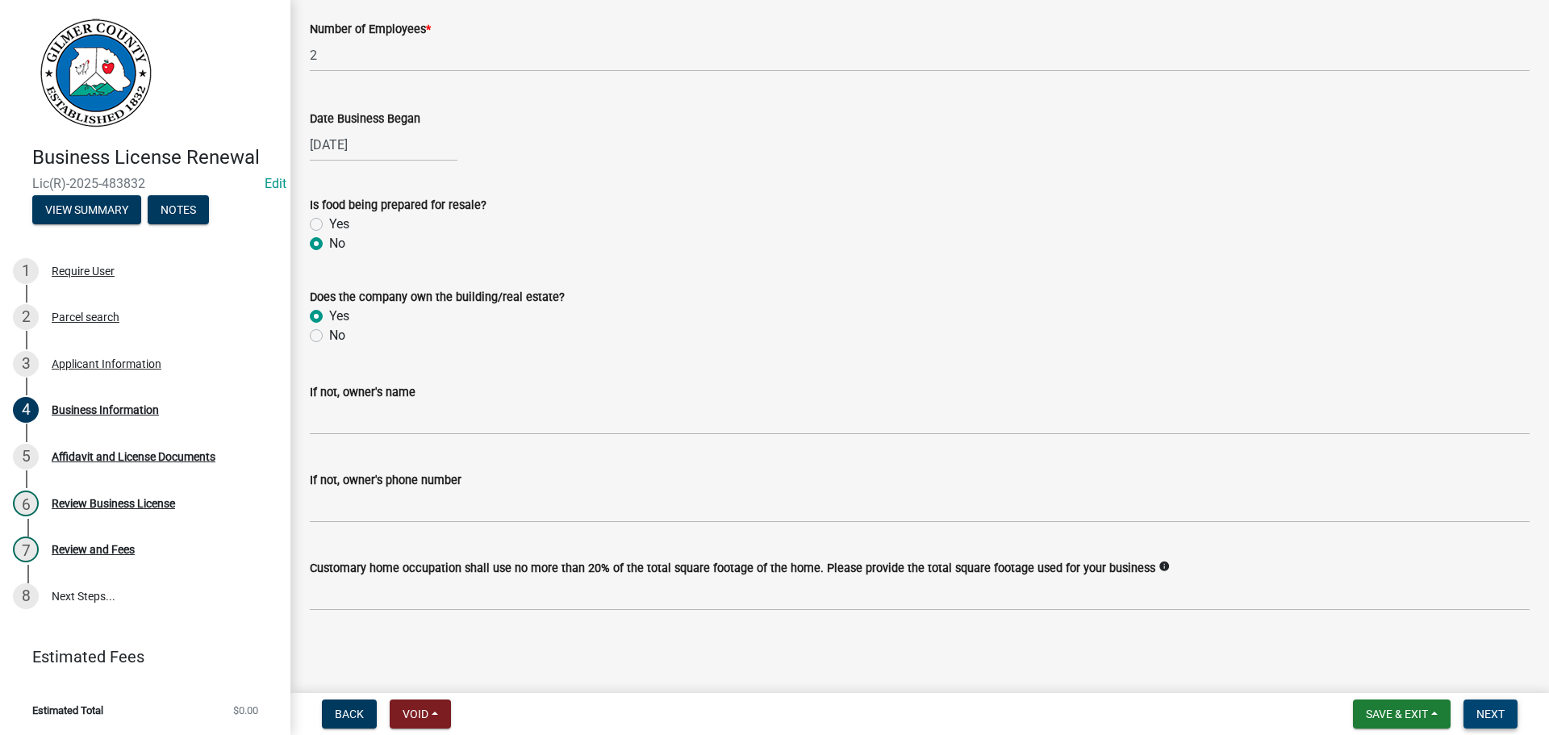
click at [1504, 709] on span "Next" at bounding box center [1491, 714] width 28 height 13
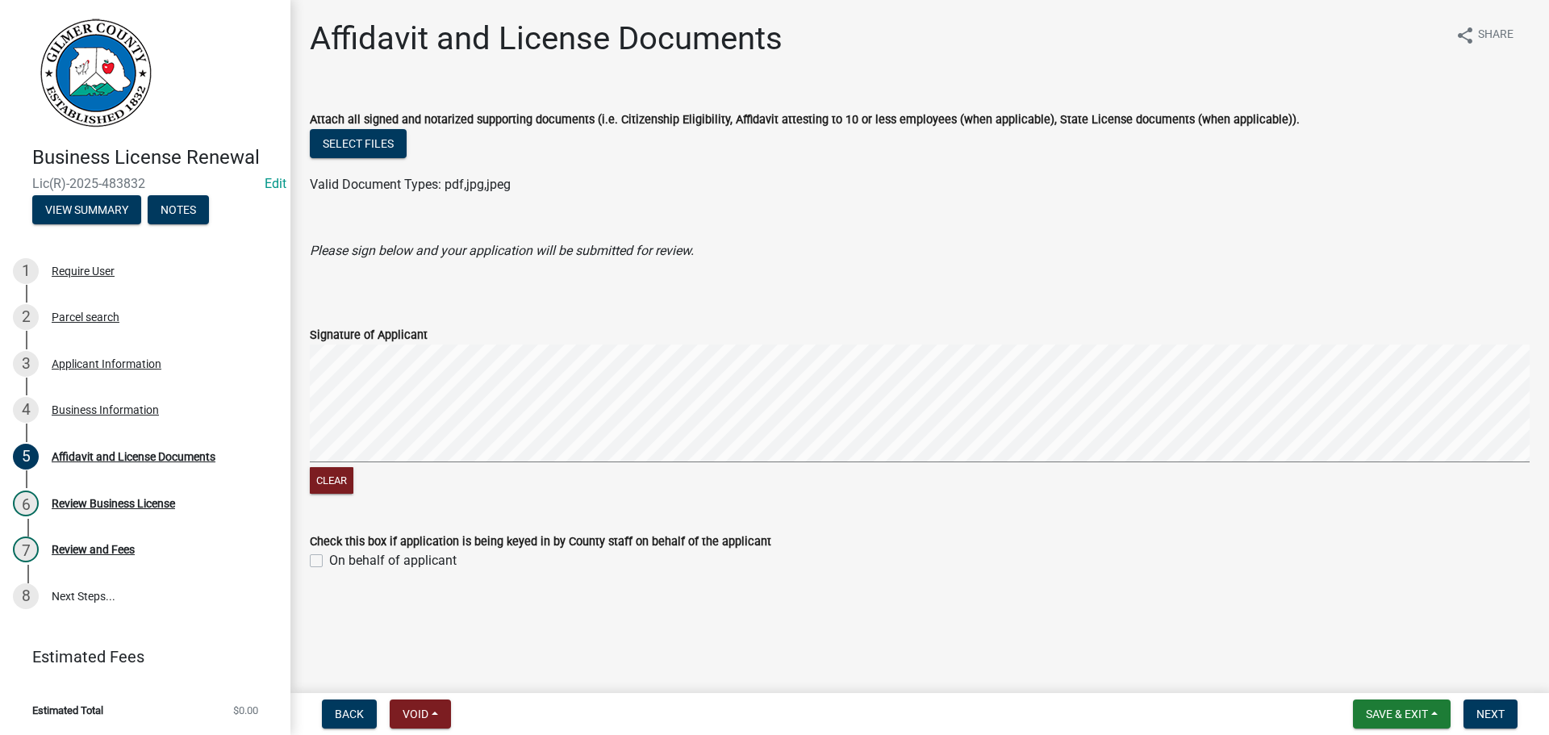
click at [329, 560] on label "On behalf of applicant" at bounding box center [393, 560] width 128 height 19
click at [329, 560] on input "On behalf of applicant" at bounding box center [334, 556] width 10 height 10
checkbox input "true"
click at [1496, 716] on span "Next" at bounding box center [1491, 714] width 28 height 13
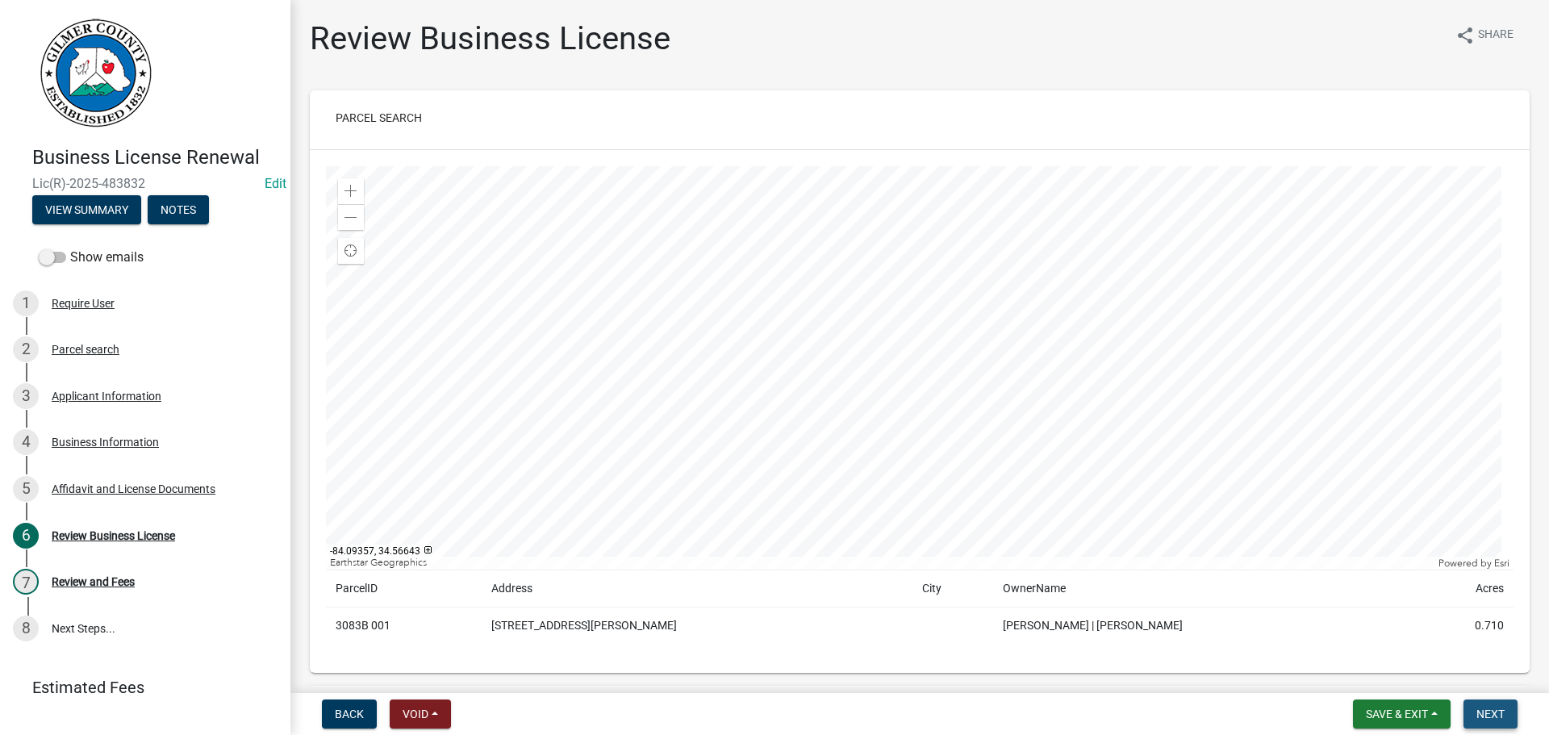
click at [1480, 704] on button "Next" at bounding box center [1491, 714] width 54 height 29
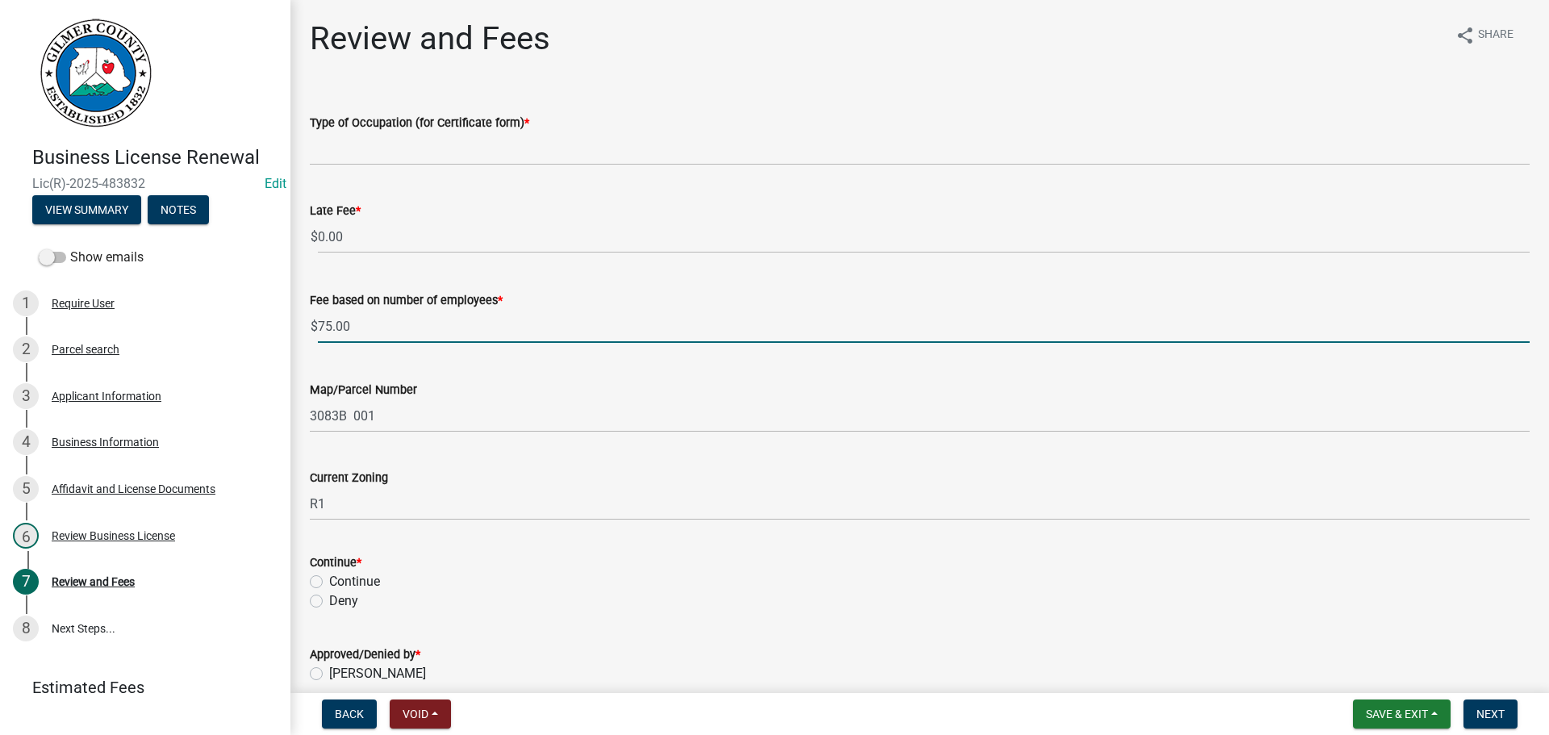
click at [330, 324] on input "75.00" at bounding box center [924, 326] width 1212 height 33
type input ".00"
click at [710, 471] on div "Current Zoning" at bounding box center [920, 477] width 1220 height 19
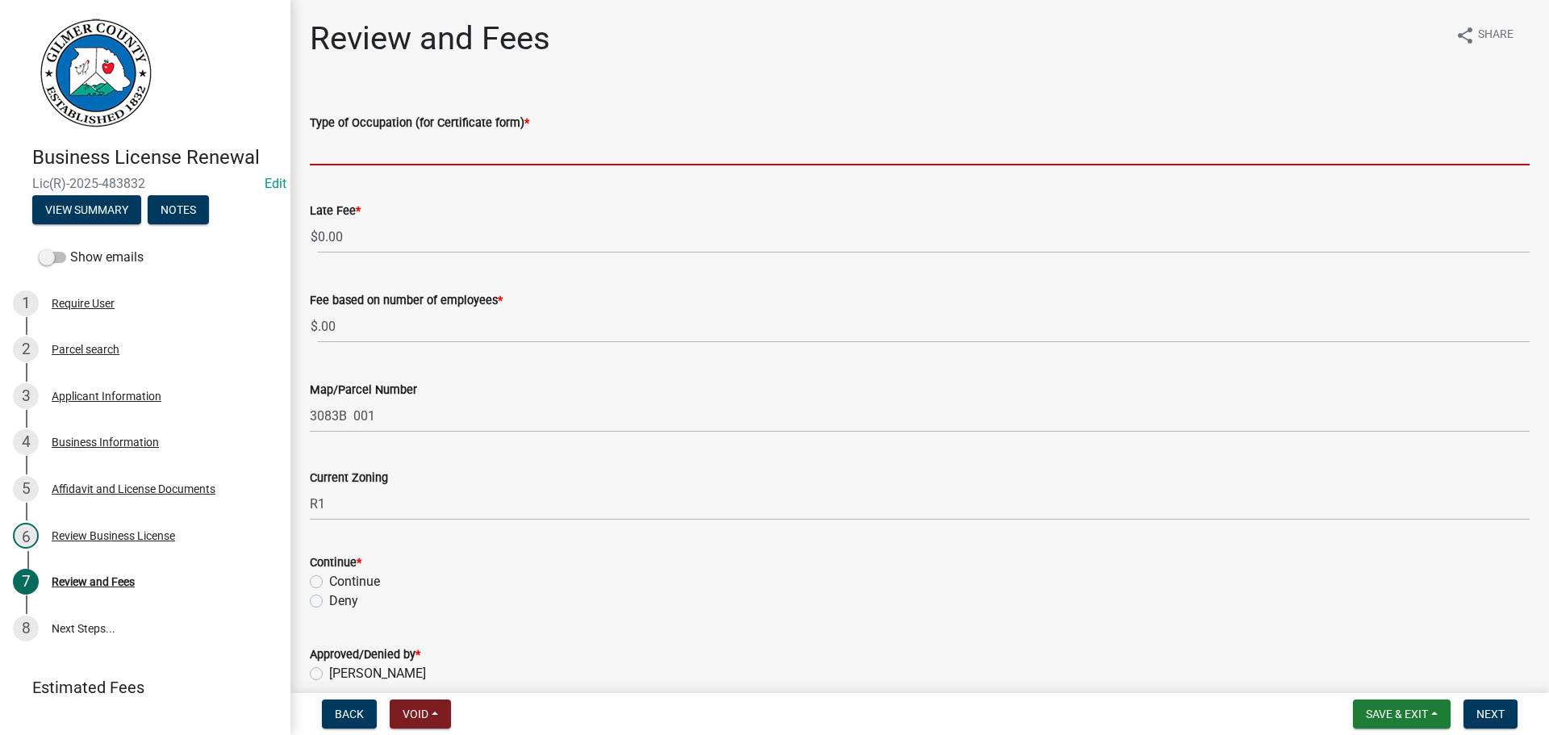
click at [411, 138] on input "Type of Occupation (for Certificate form) *" at bounding box center [920, 148] width 1220 height 33
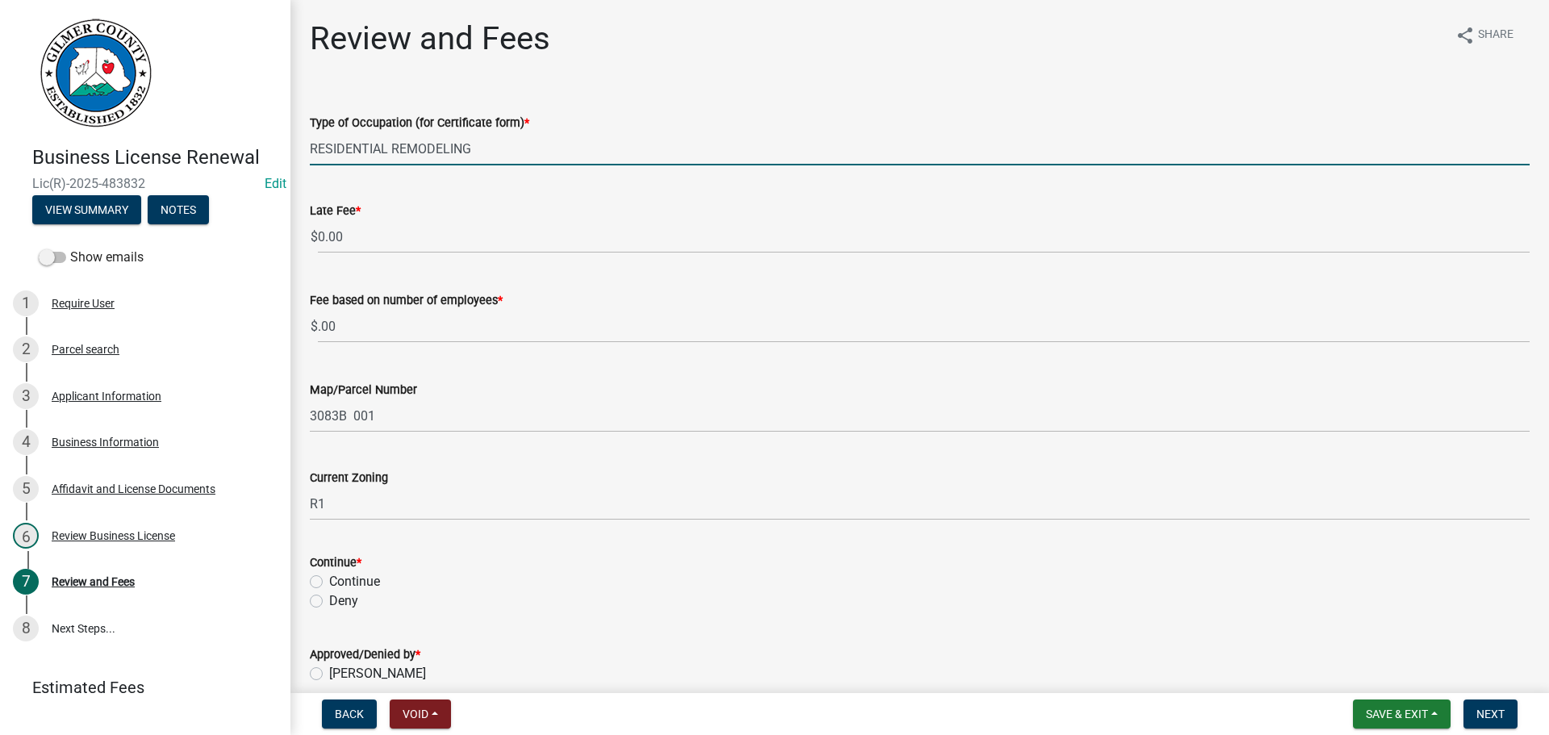
type input "RESIDENTIAL REMODELING"
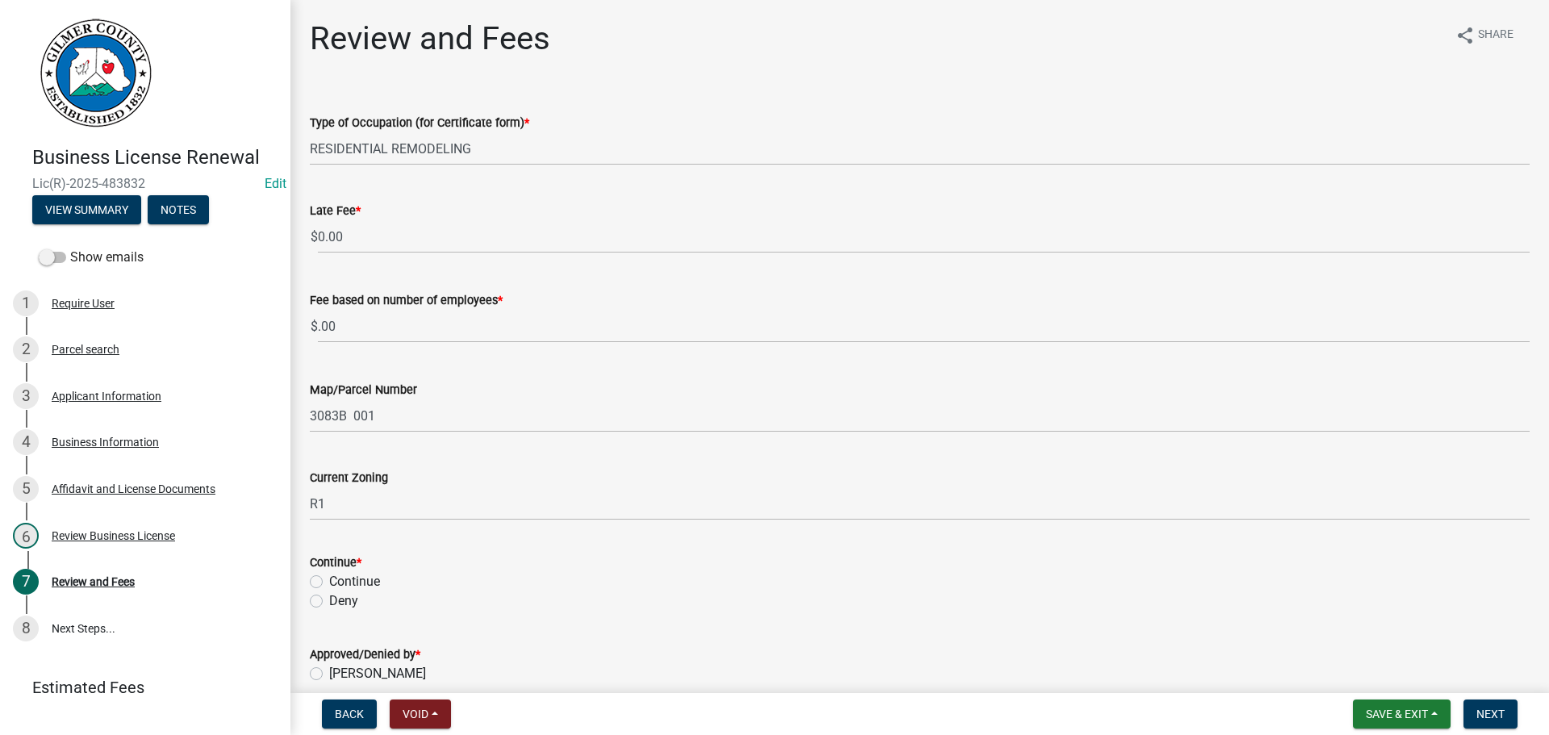
click at [979, 356] on wm-data-entity-input "Fee based on number of employees * $ .00" at bounding box center [920, 313] width 1220 height 90
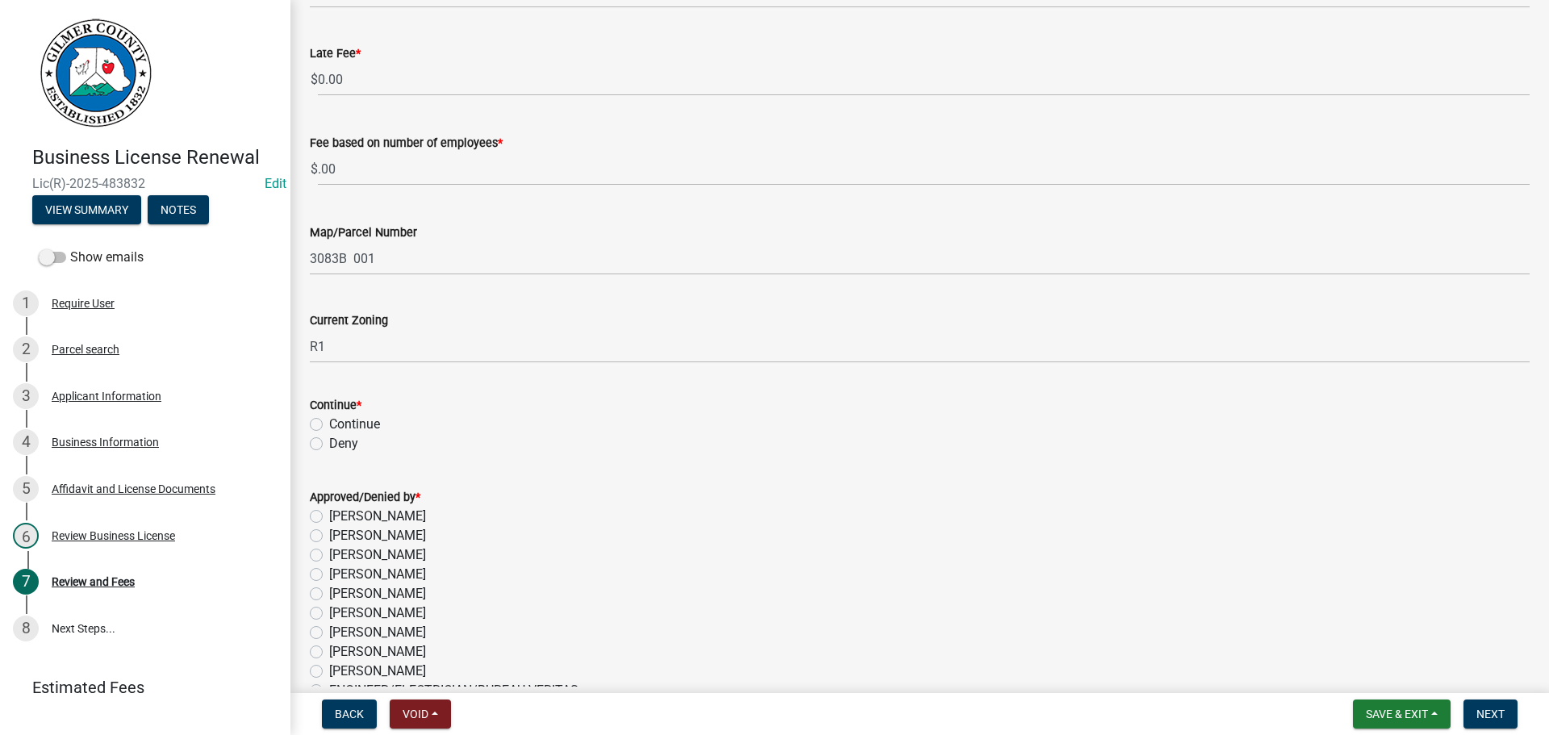
scroll to position [249, 0]
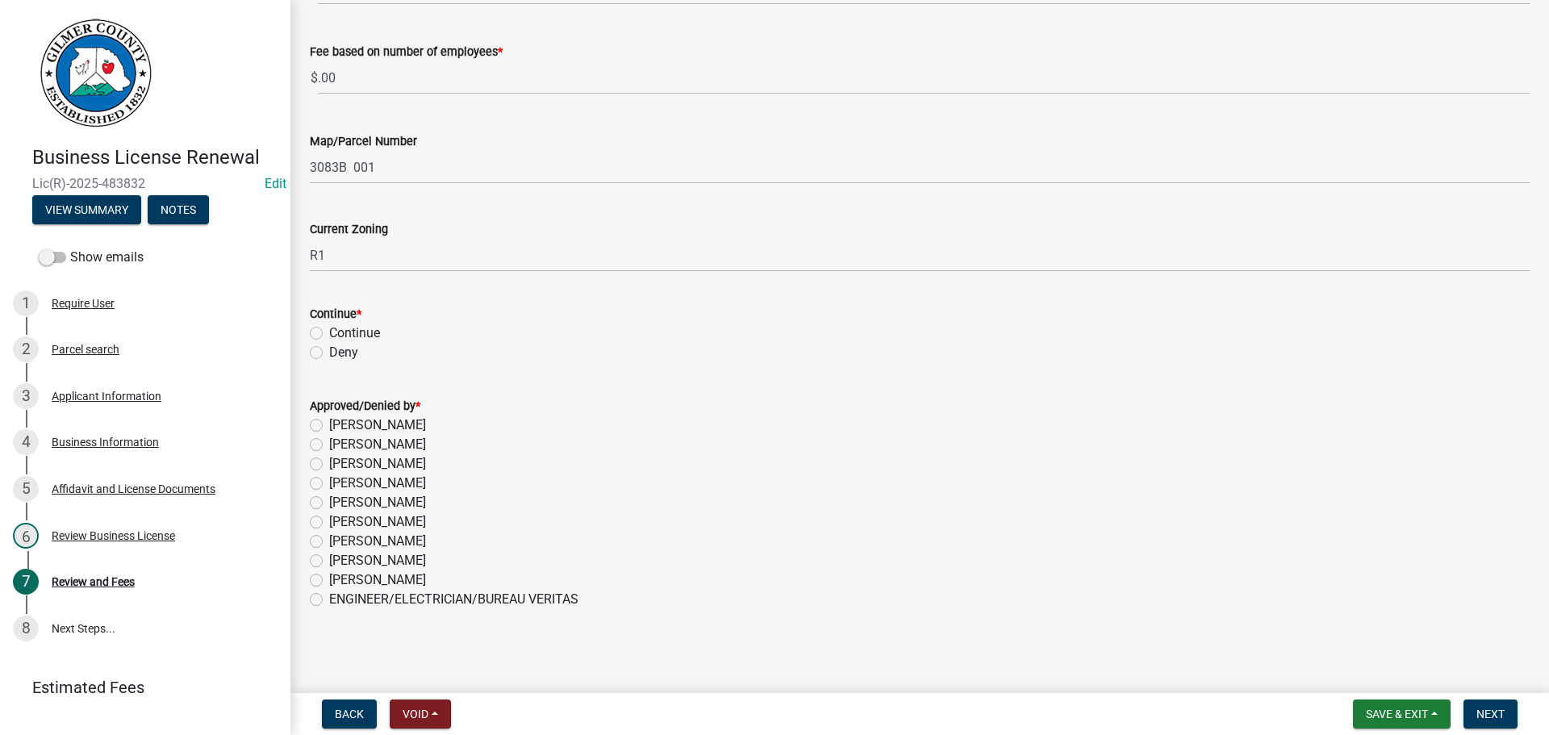
click at [329, 331] on label "Continue" at bounding box center [354, 333] width 51 height 19
click at [329, 331] on input "Continue" at bounding box center [334, 329] width 10 height 10
radio input "true"
click at [329, 464] on label "[PERSON_NAME]" at bounding box center [377, 463] width 97 height 19
click at [329, 464] on input "[PERSON_NAME]" at bounding box center [334, 459] width 10 height 10
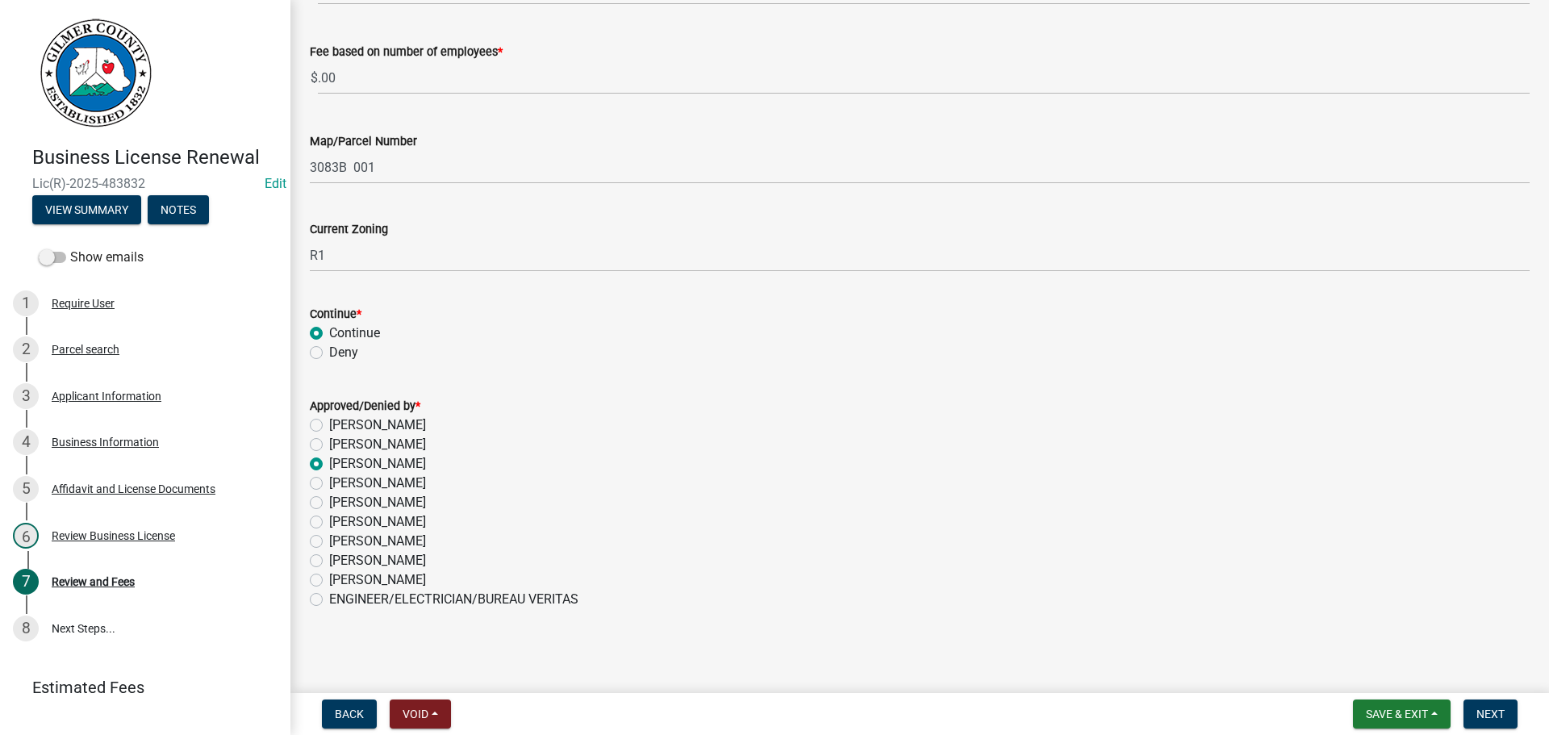
radio input "true"
click at [1487, 709] on span "Next" at bounding box center [1491, 714] width 28 height 13
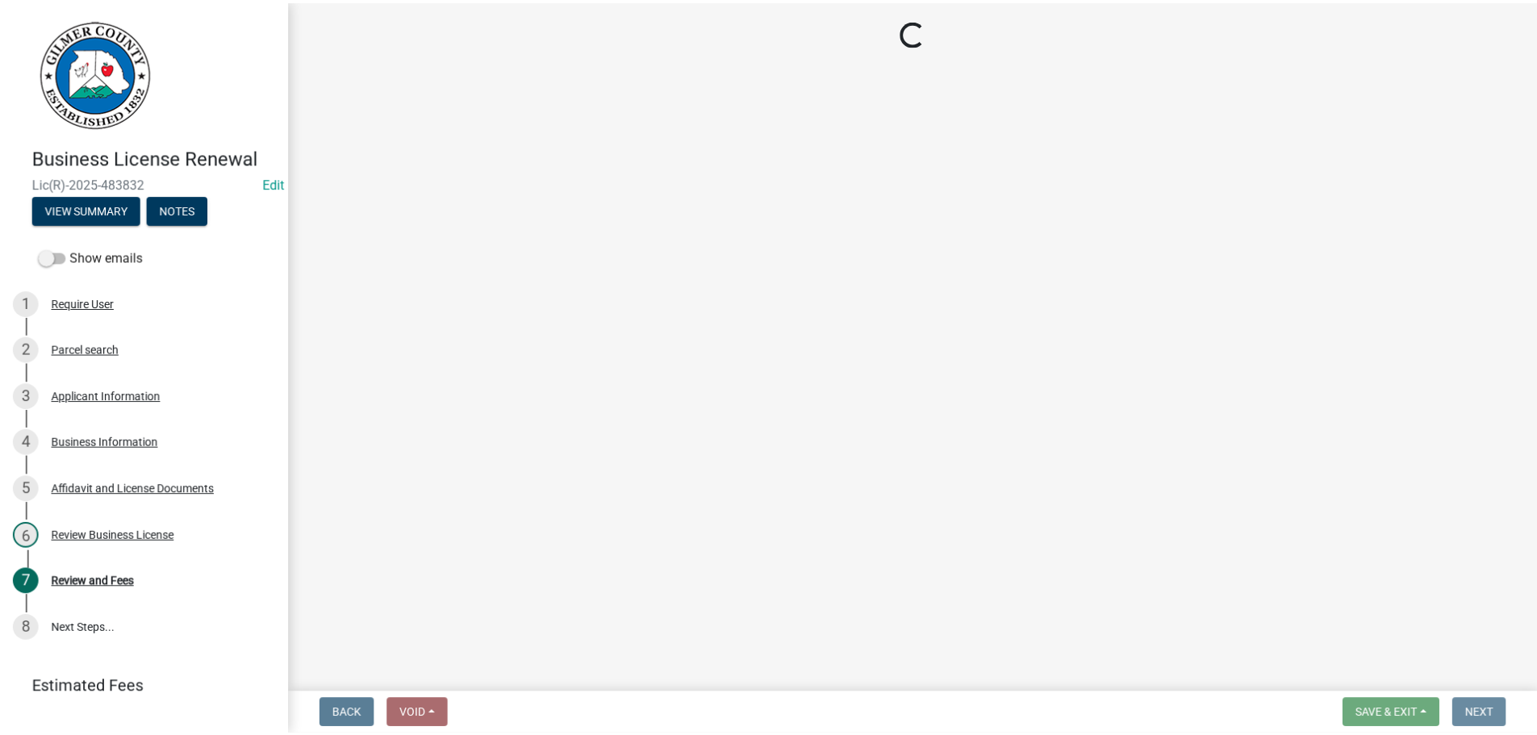
scroll to position [0, 0]
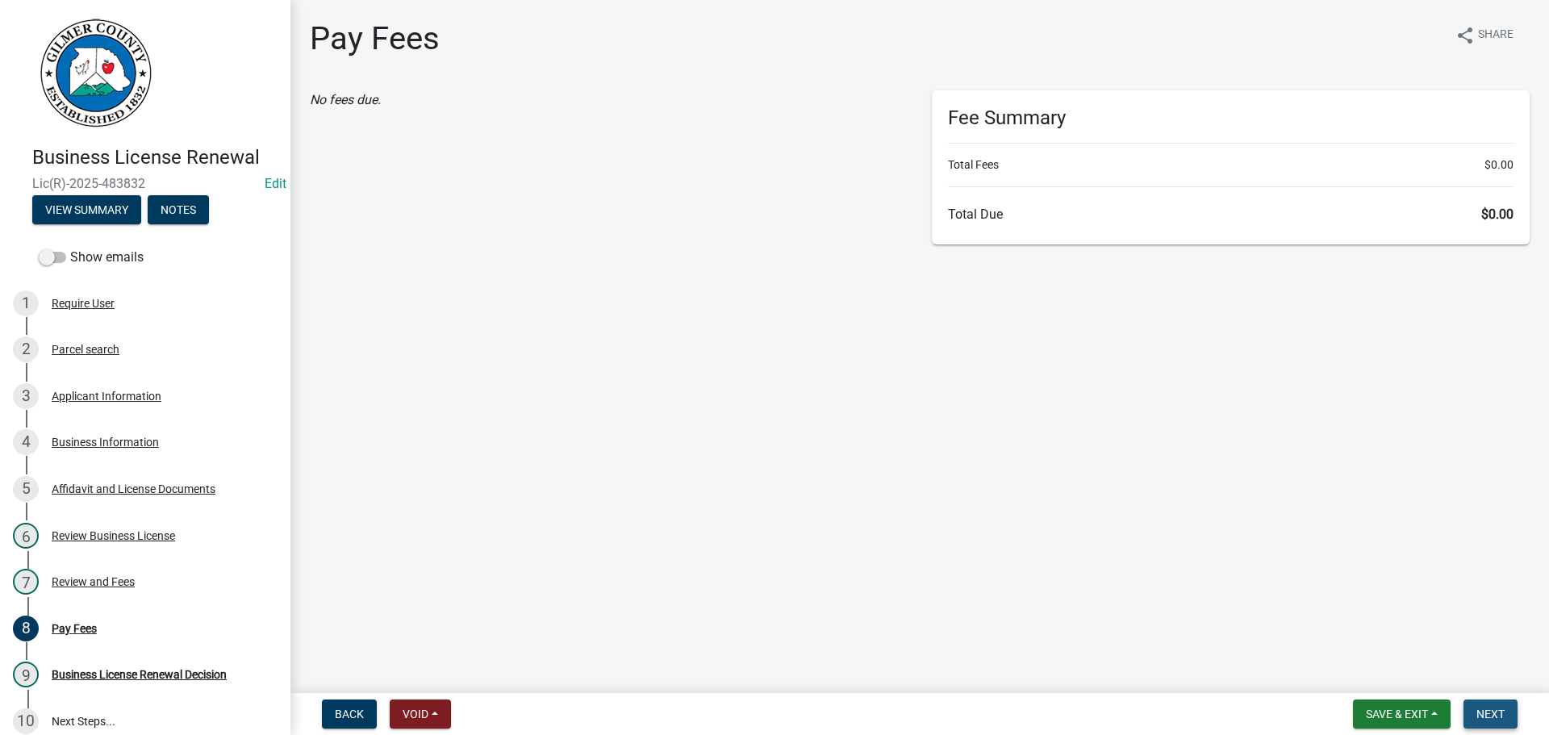
click at [1486, 708] on span "Next" at bounding box center [1491, 714] width 28 height 13
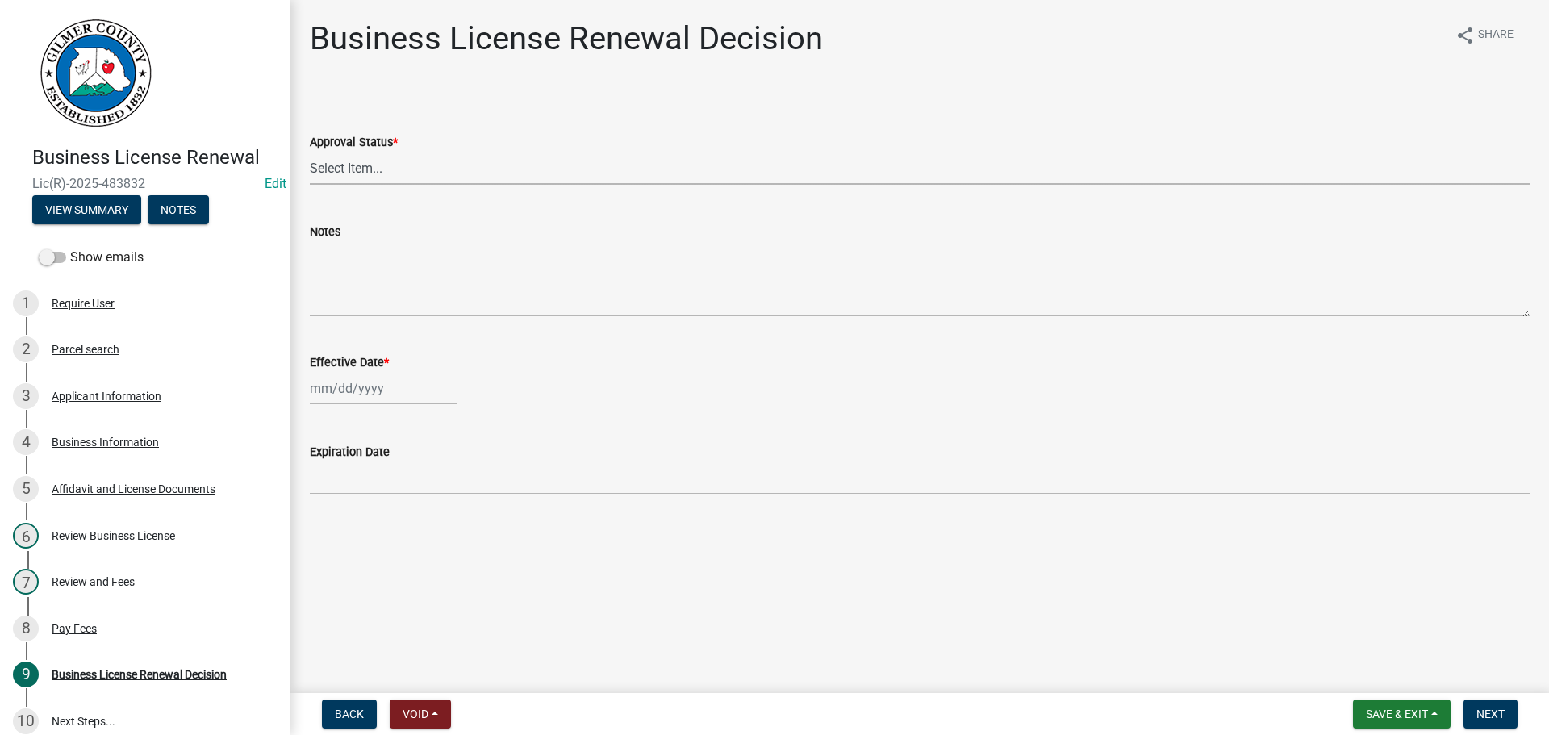
click at [524, 166] on select "Select Item... Approved Denied" at bounding box center [920, 168] width 1220 height 33
click at [310, 152] on select "Select Item... Approved Denied" at bounding box center [920, 168] width 1220 height 33
select select "f9ee03a4-b254-45c7-885b-1d55ed52fc46"
select select "9"
select select "2025"
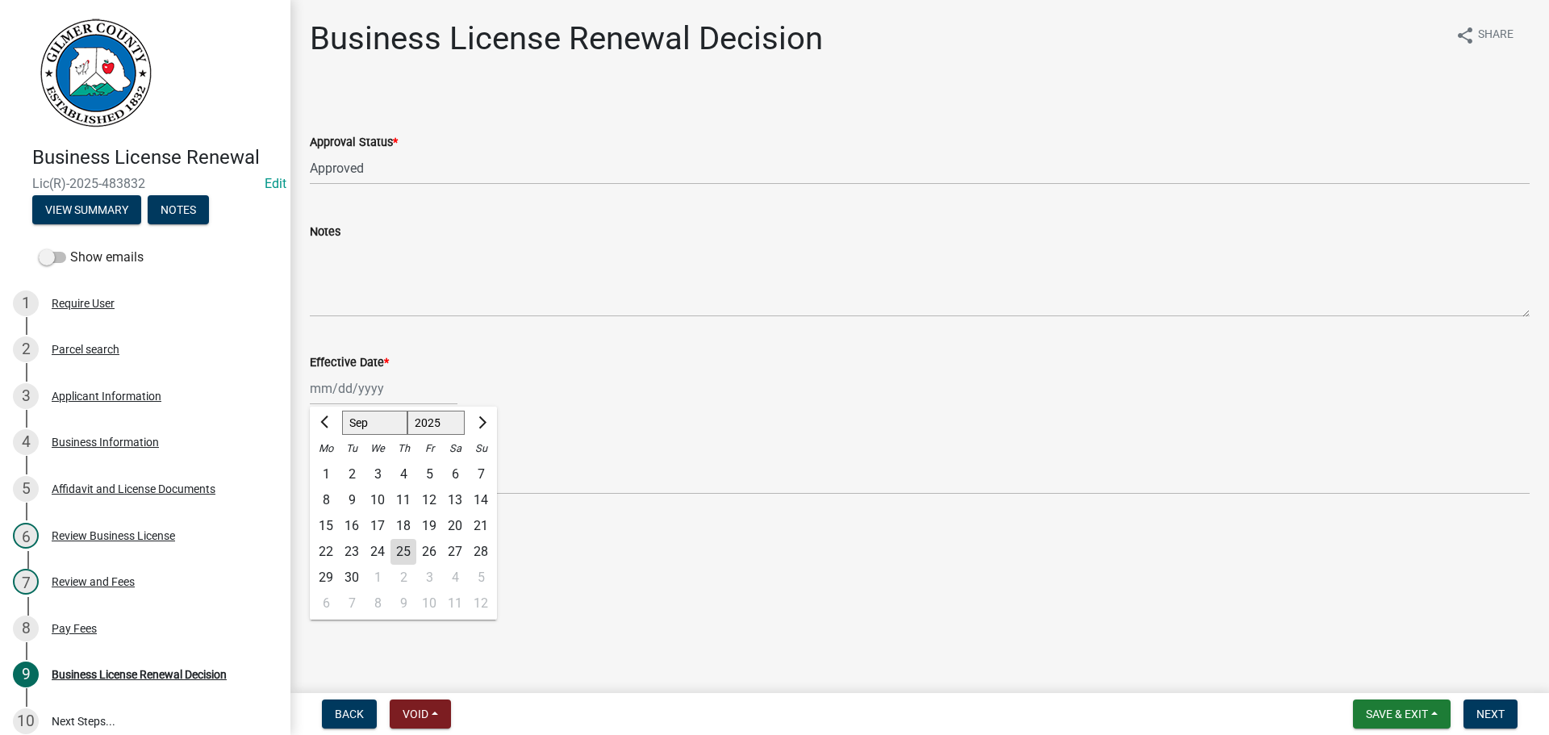
click at [393, 400] on div "[PERSON_NAME] Feb Mar Apr [PERSON_NAME][DATE] Oct Nov [DATE] 1526 1527 1528 152…" at bounding box center [384, 388] width 148 height 33
click at [400, 550] on div "25" at bounding box center [404, 552] width 26 height 26
type input "[DATE]"
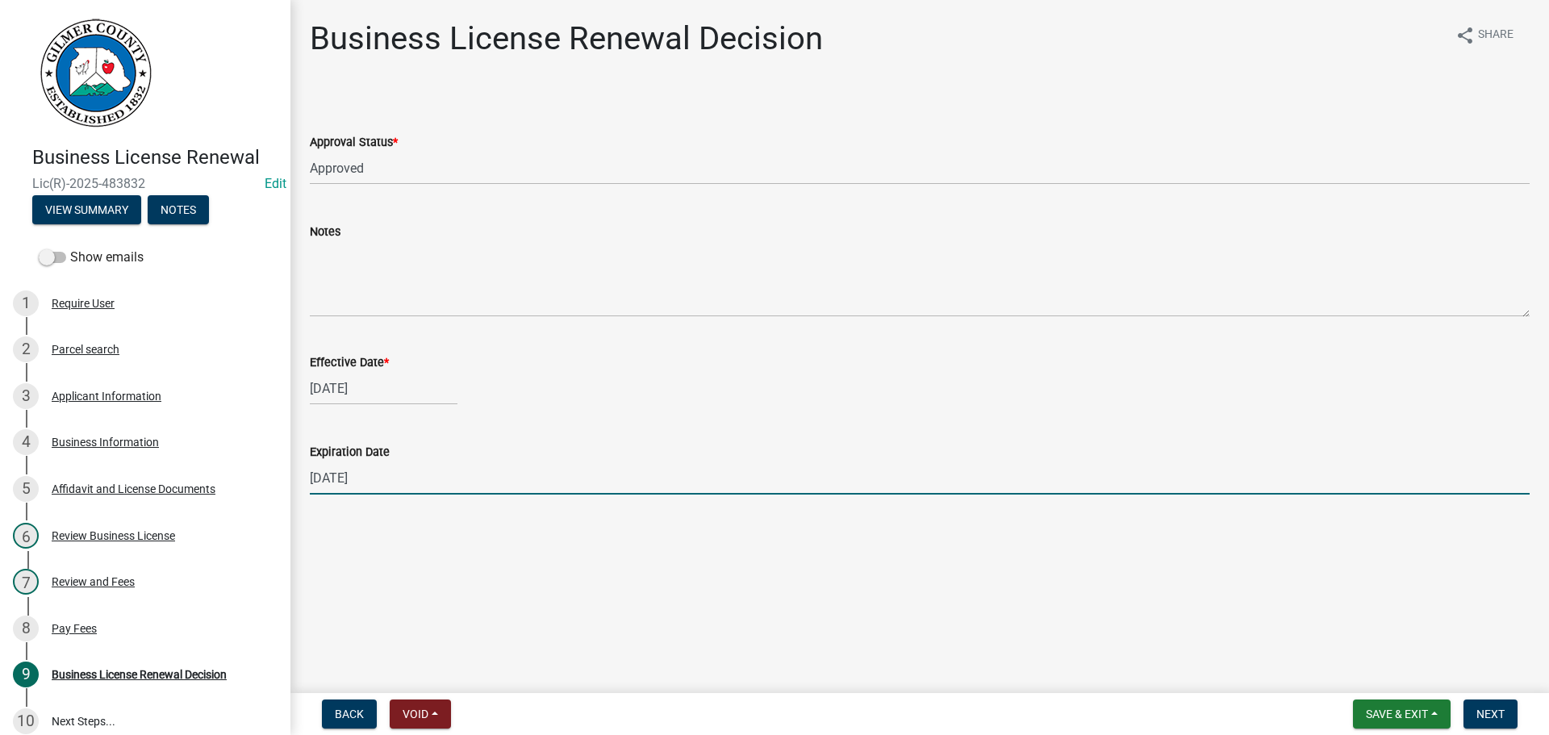
click at [388, 482] on input "[DATE]" at bounding box center [920, 478] width 1220 height 33
type input "[DATE]"
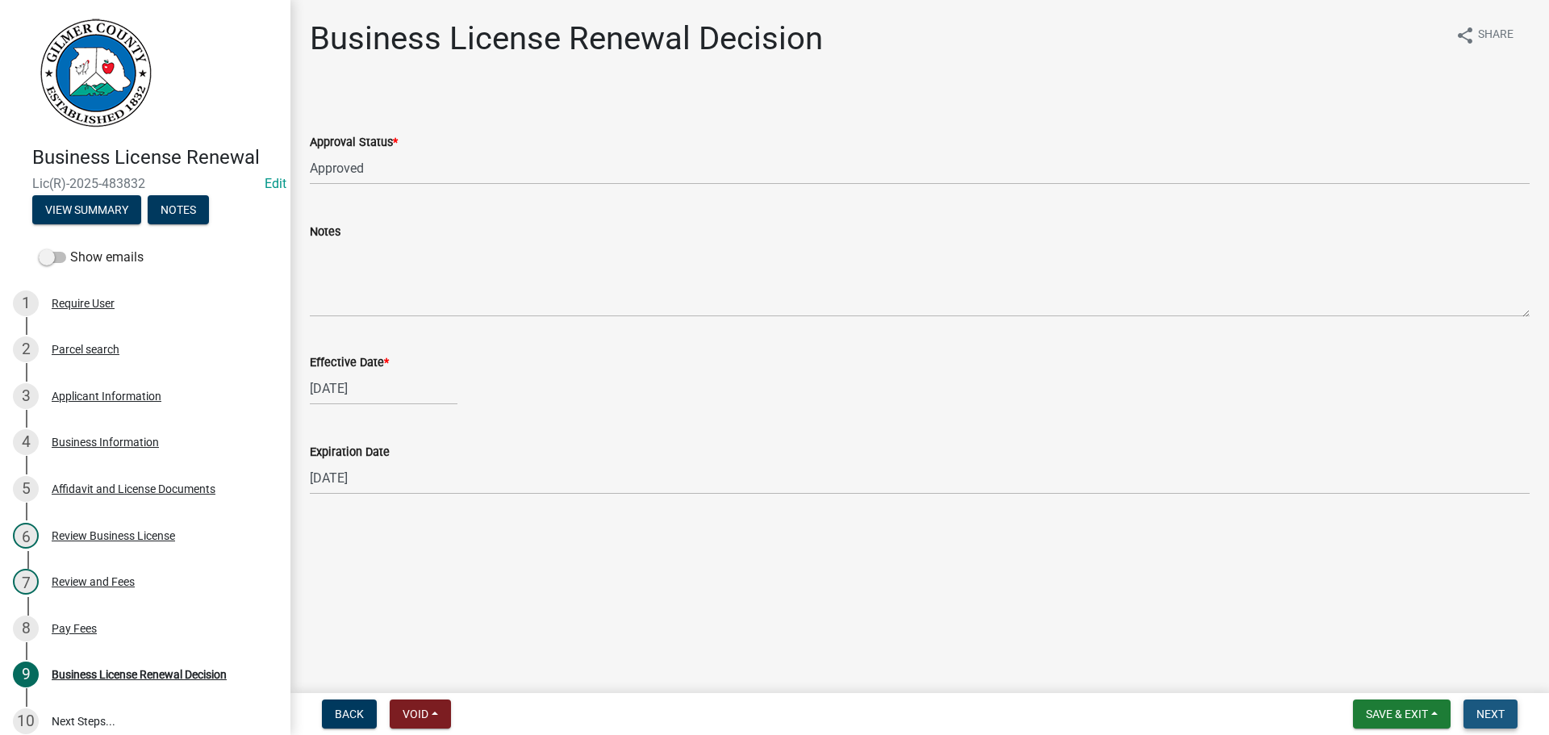
click at [1478, 716] on span "Next" at bounding box center [1491, 714] width 28 height 13
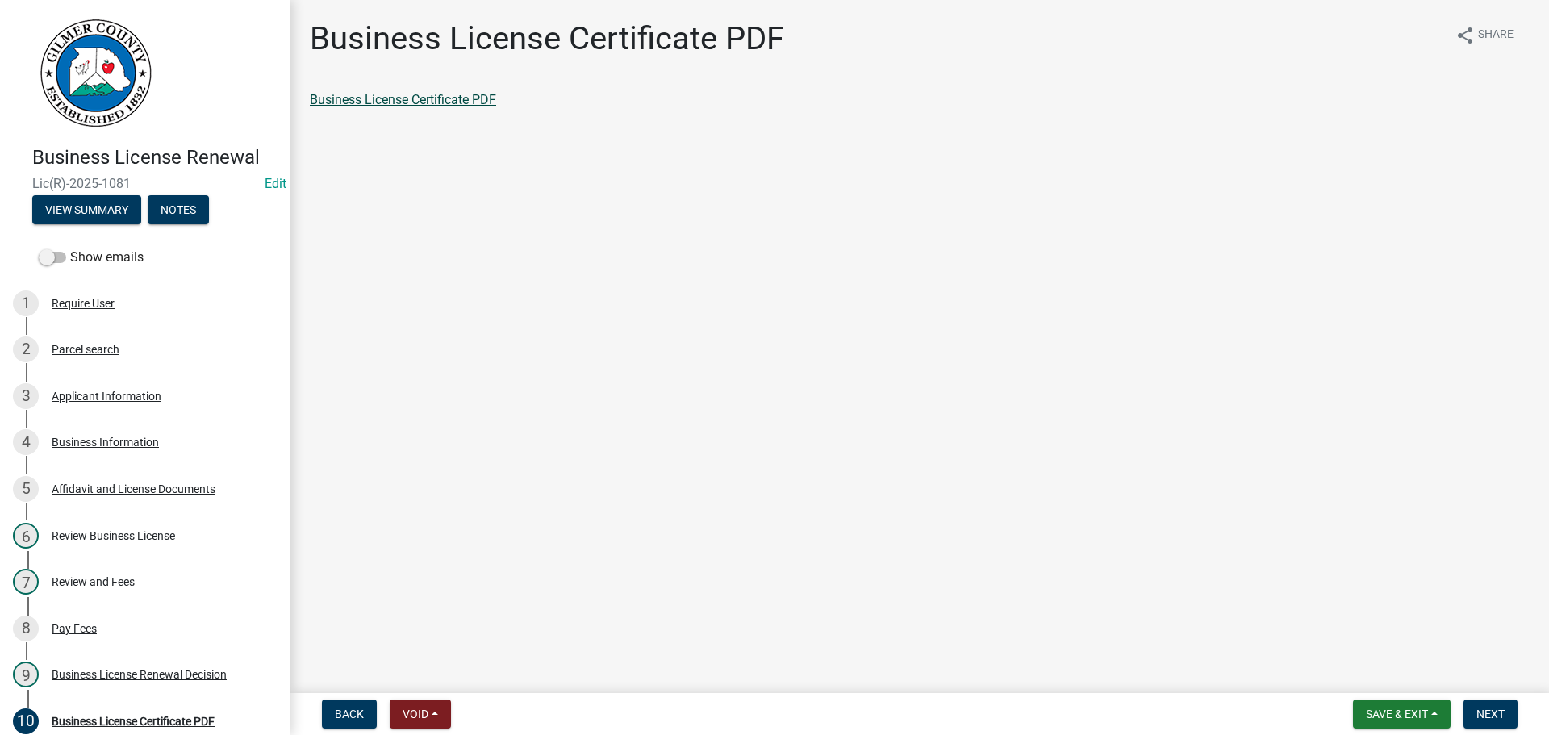
click at [407, 97] on link "Business License Certificate PDF" at bounding box center [403, 99] width 186 height 15
click at [1494, 708] on span "Next" at bounding box center [1491, 714] width 28 height 13
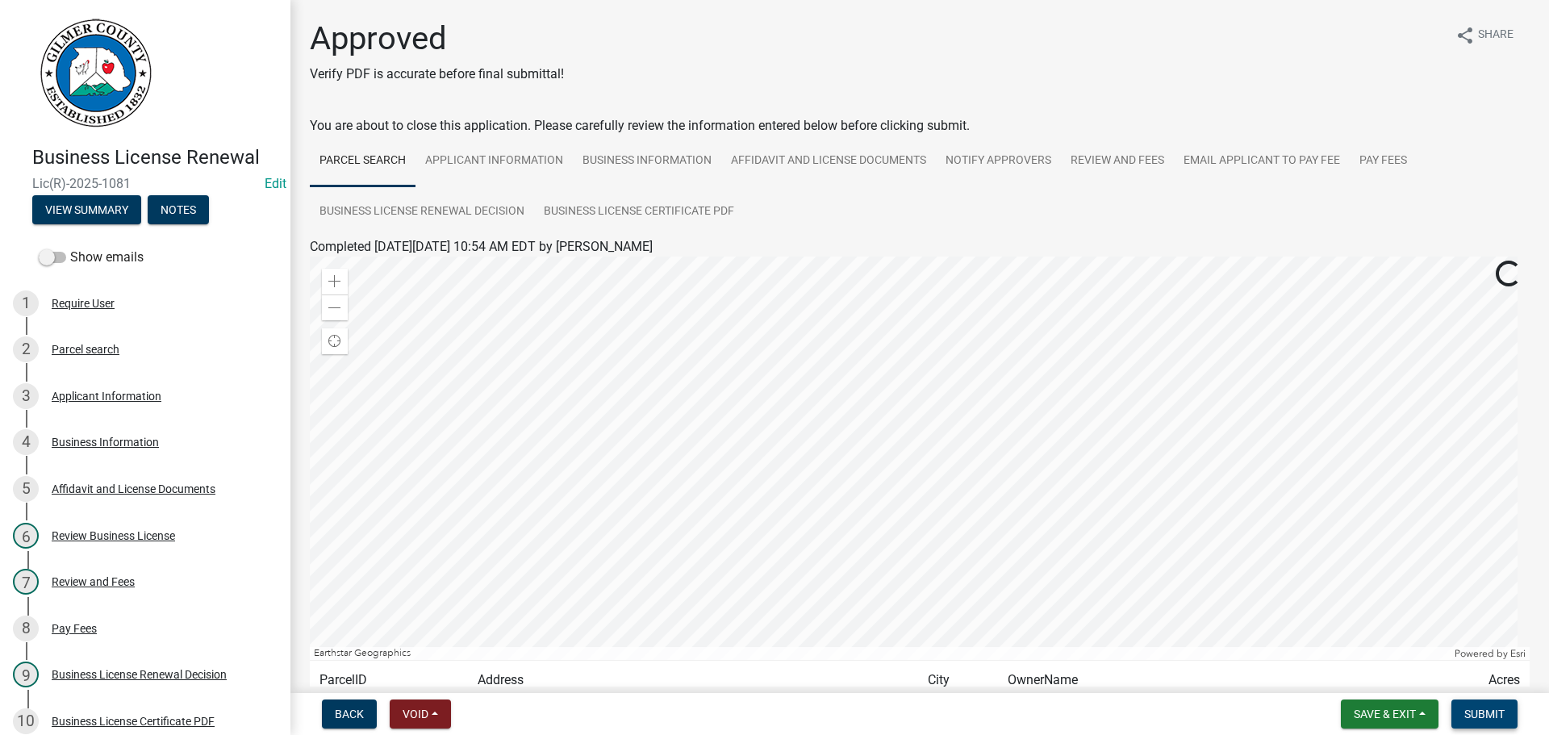
click at [1495, 713] on span "Submit" at bounding box center [1485, 714] width 40 height 13
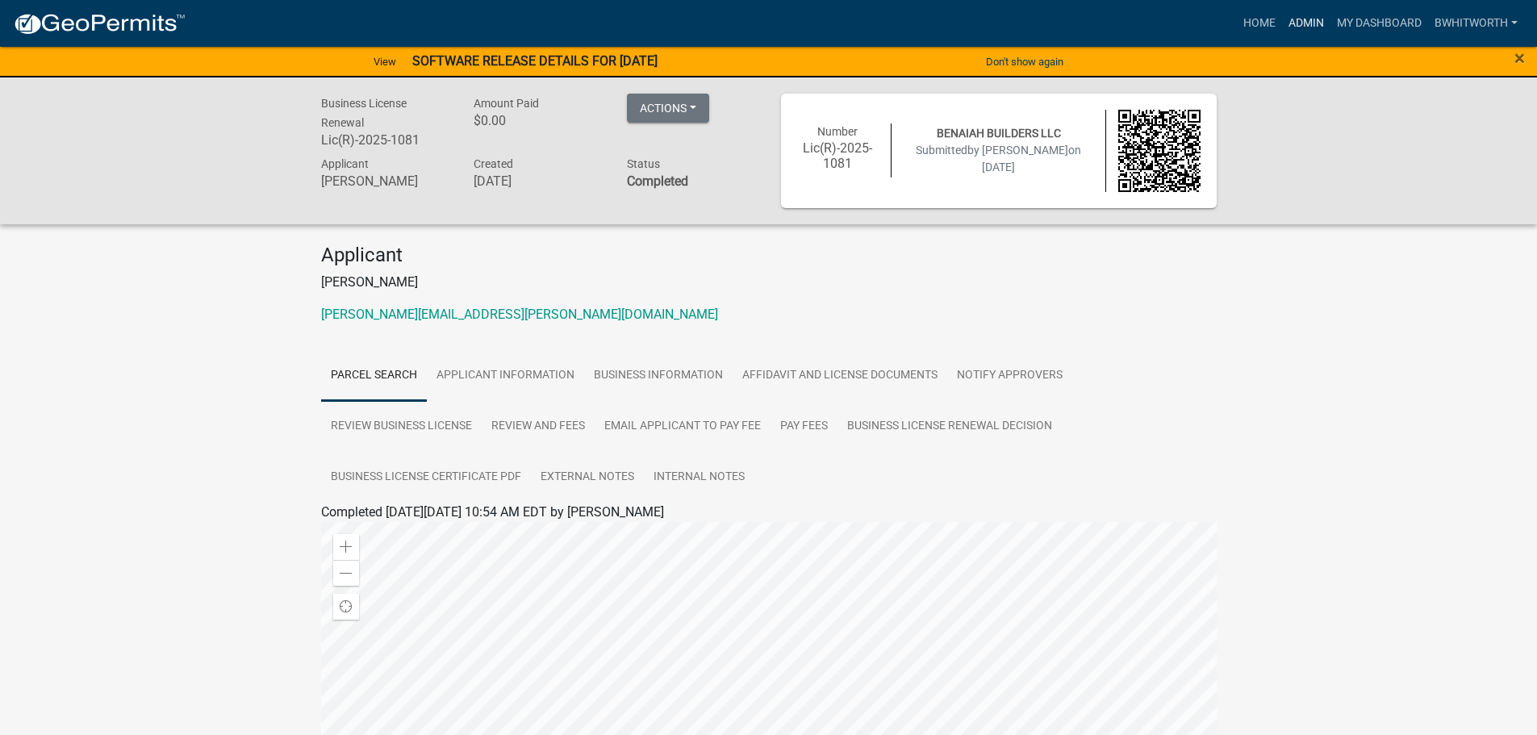
click at [1313, 19] on link "Admin" at bounding box center [1306, 23] width 48 height 31
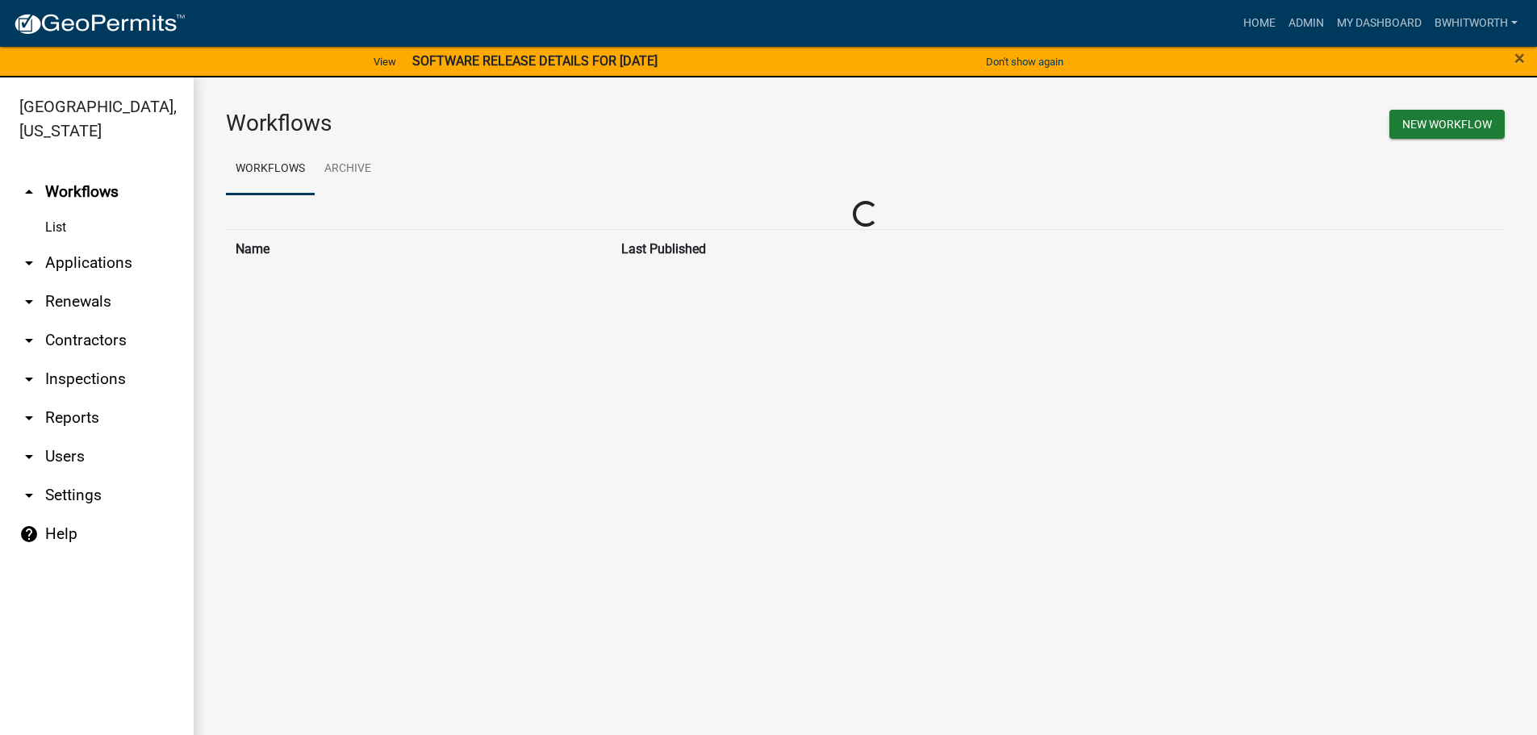
click at [71, 261] on link "arrow_drop_down Applications" at bounding box center [97, 263] width 194 height 39
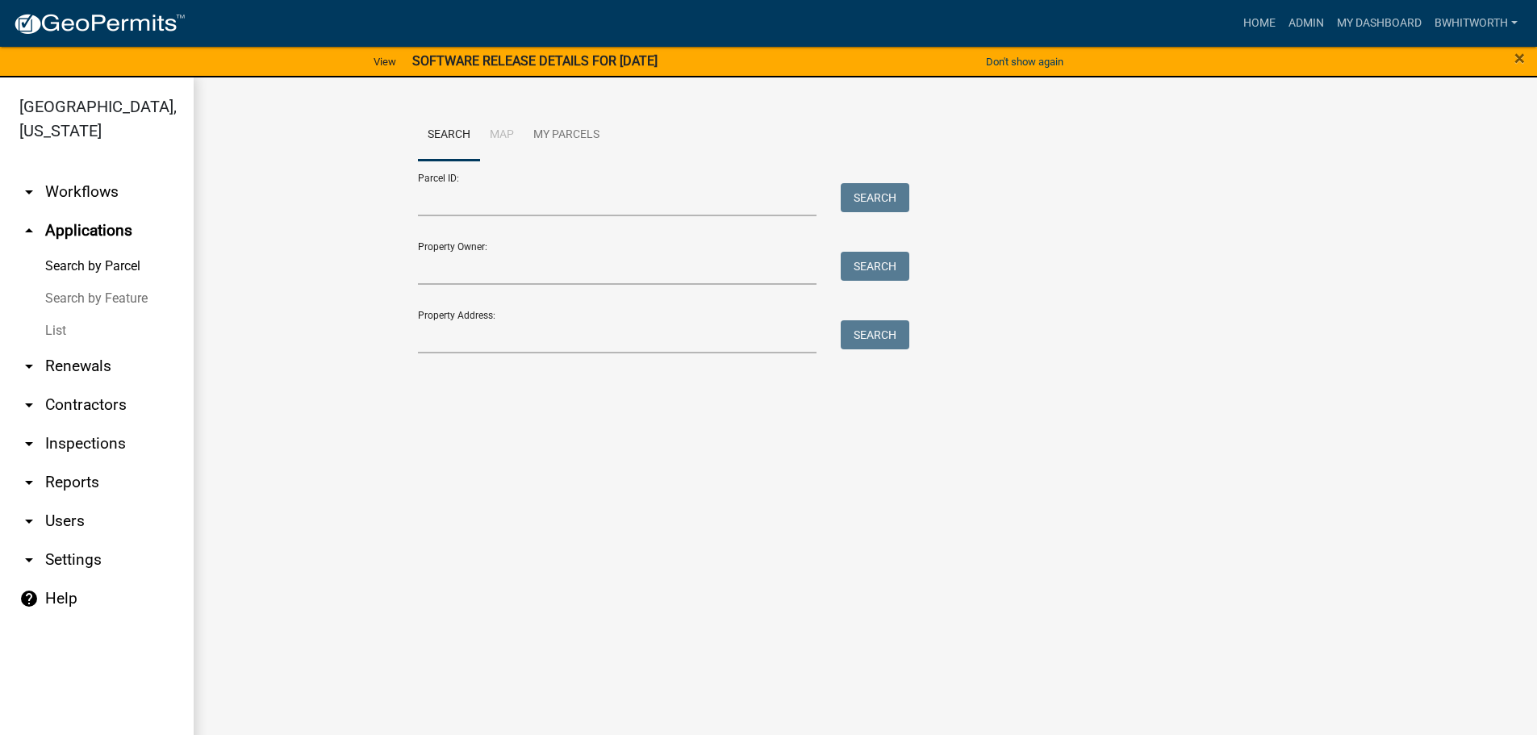
click at [44, 327] on link "List" at bounding box center [97, 331] width 194 height 32
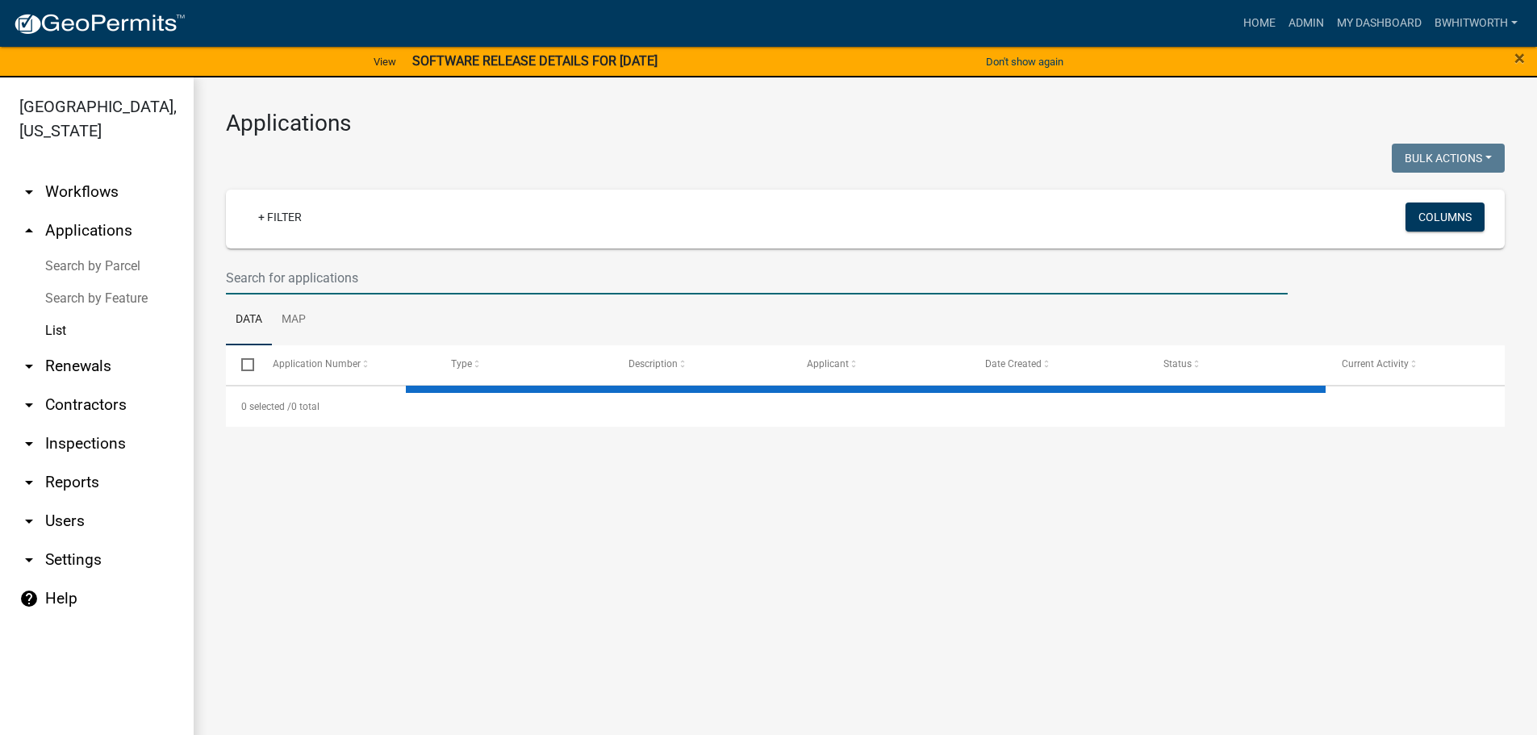
click at [298, 284] on input "text" at bounding box center [757, 277] width 1062 height 33
select select "3: 100"
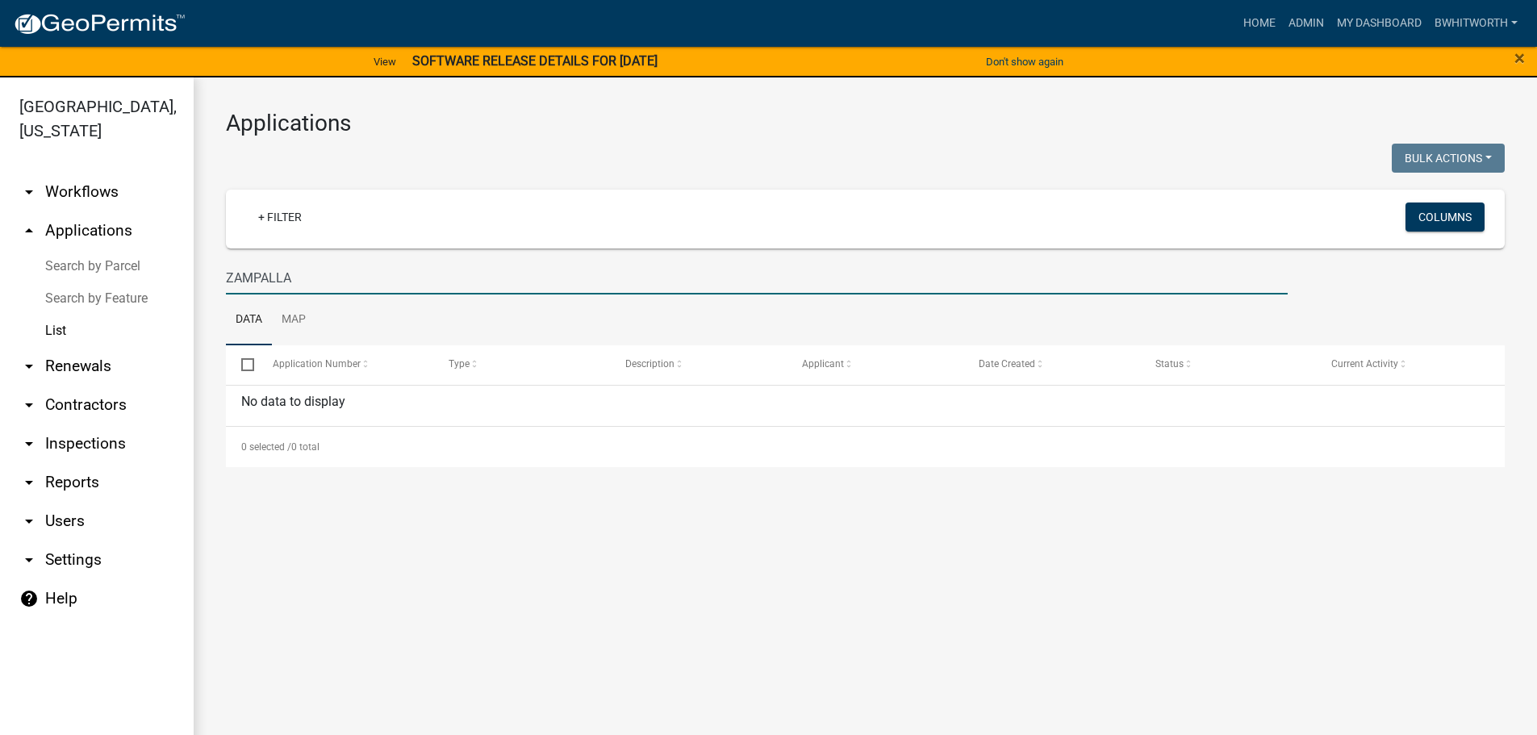
click at [270, 278] on input "ZAMPALLA" at bounding box center [757, 277] width 1062 height 33
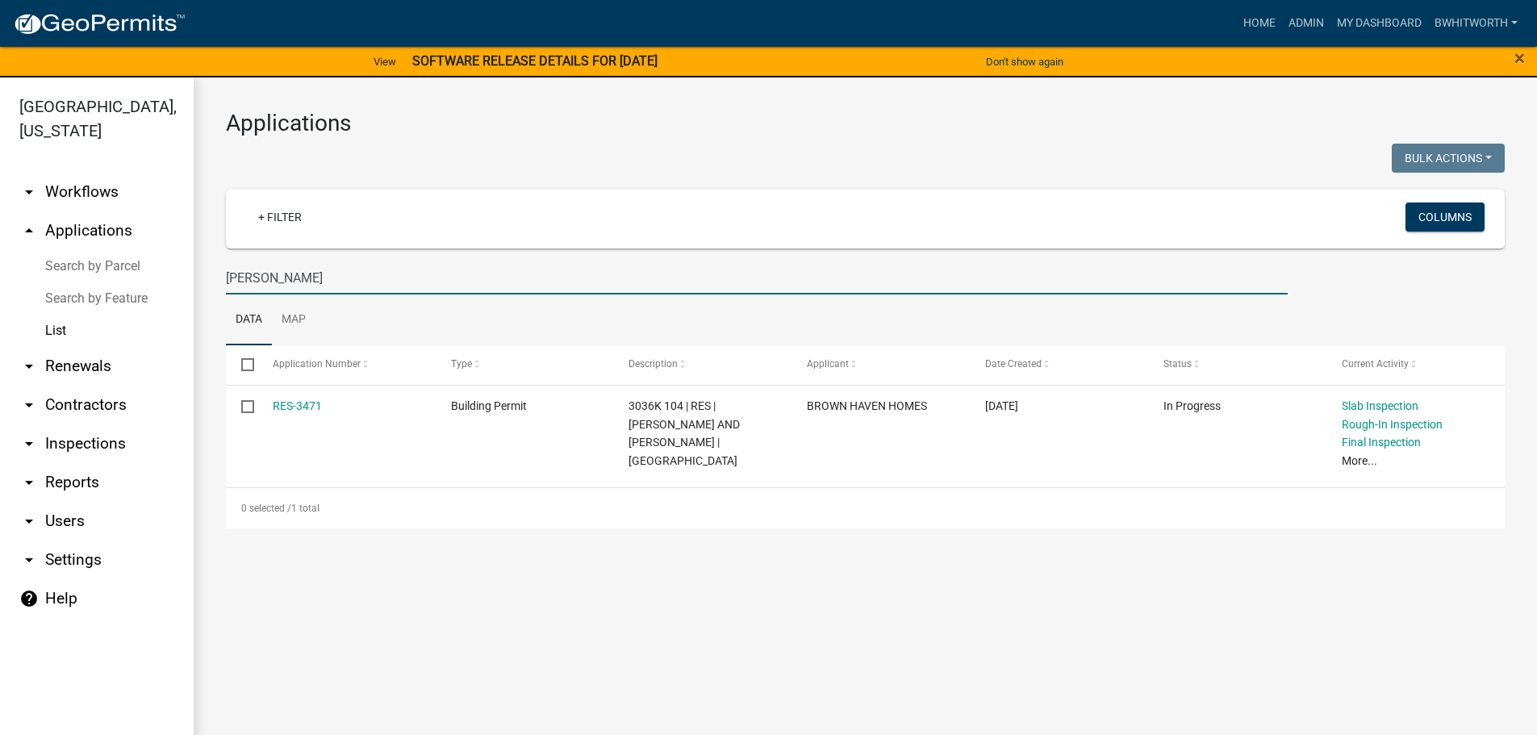
type input "[PERSON_NAME]"
drag, startPoint x: 305, startPoint y: 282, endPoint x: 124, endPoint y: 278, distance: 180.8
click at [128, 278] on div "[GEOGRAPHIC_DATA], [US_STATE] arrow_drop_down Workflows List arrow_drop_up Appl…" at bounding box center [768, 415] width 1537 height 677
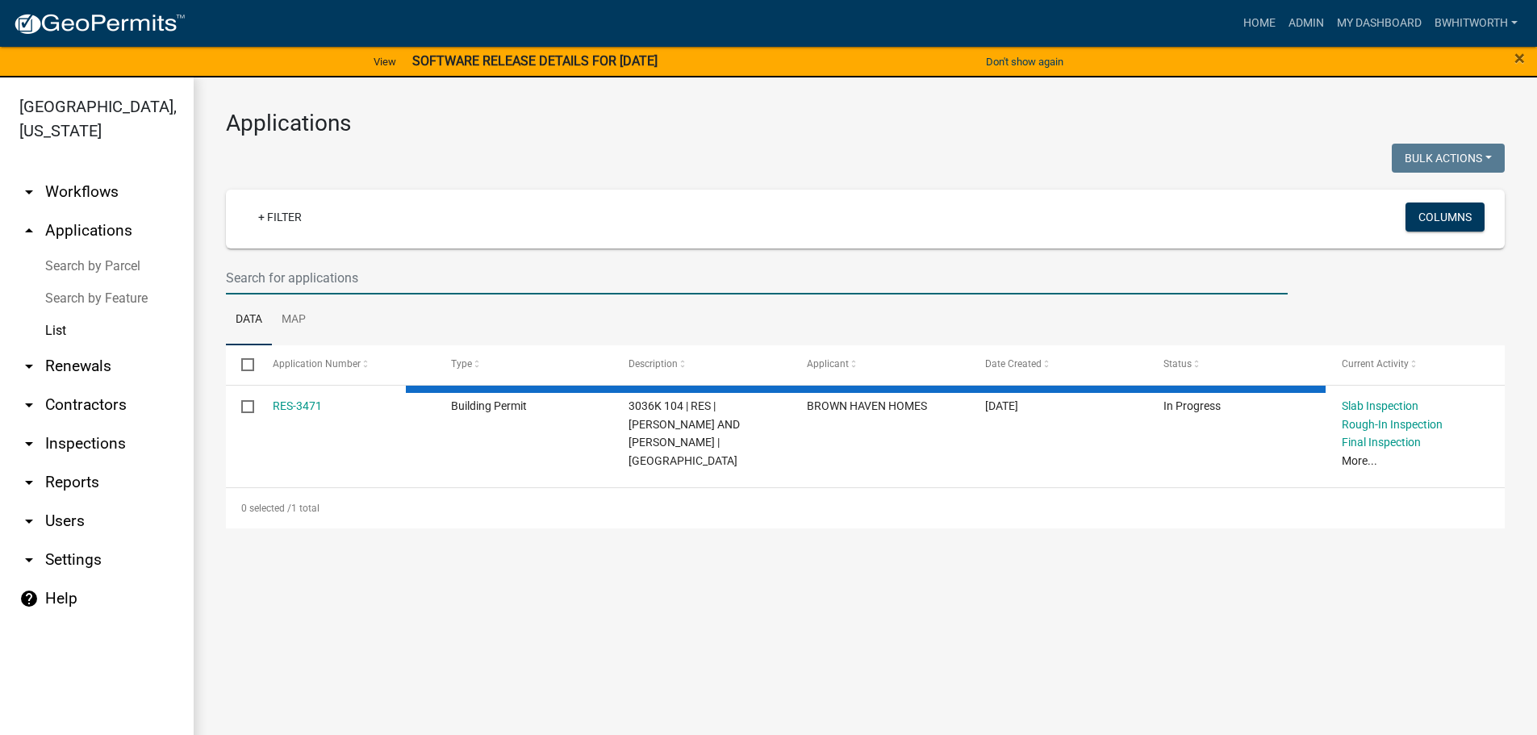
select select "3: 100"
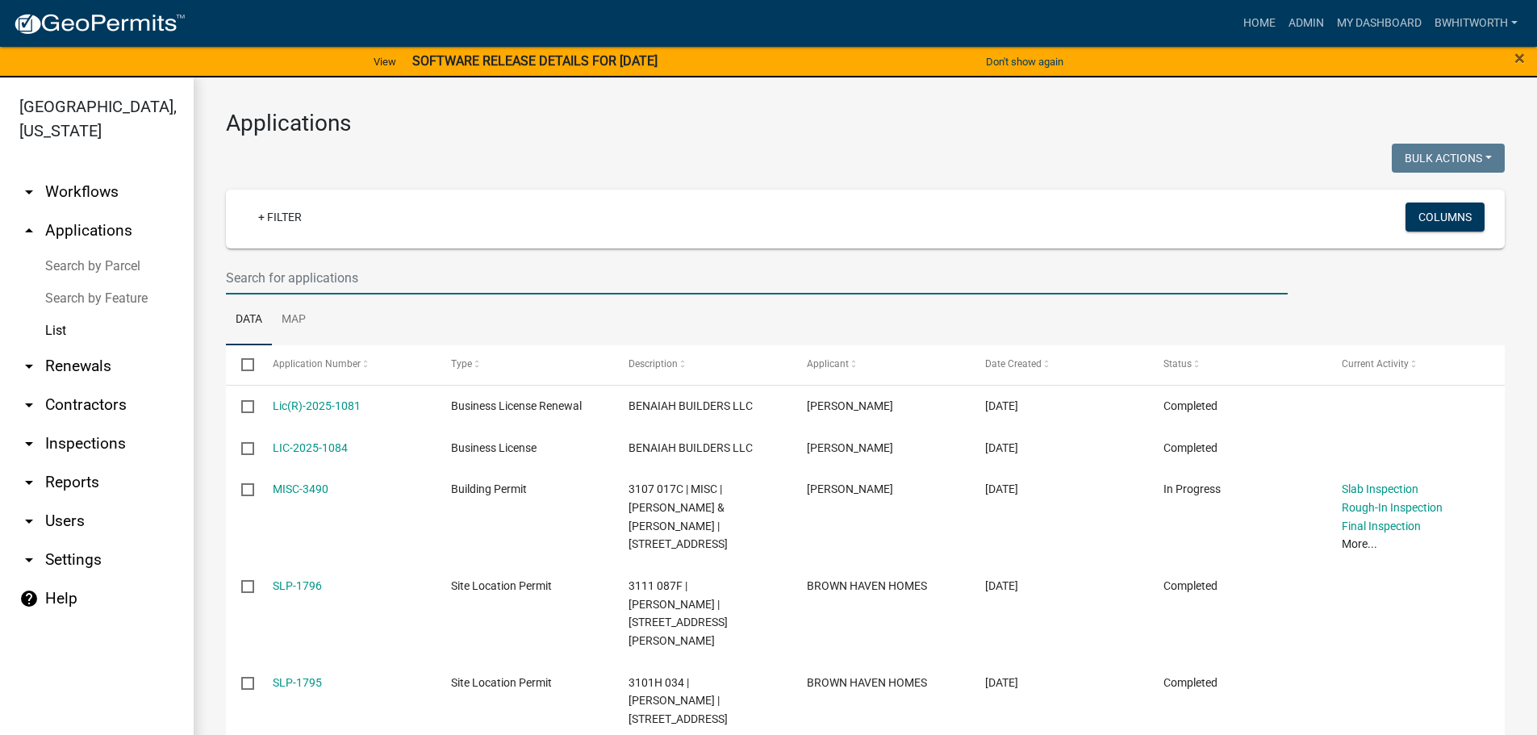
click at [554, 261] on input "text" at bounding box center [757, 277] width 1062 height 33
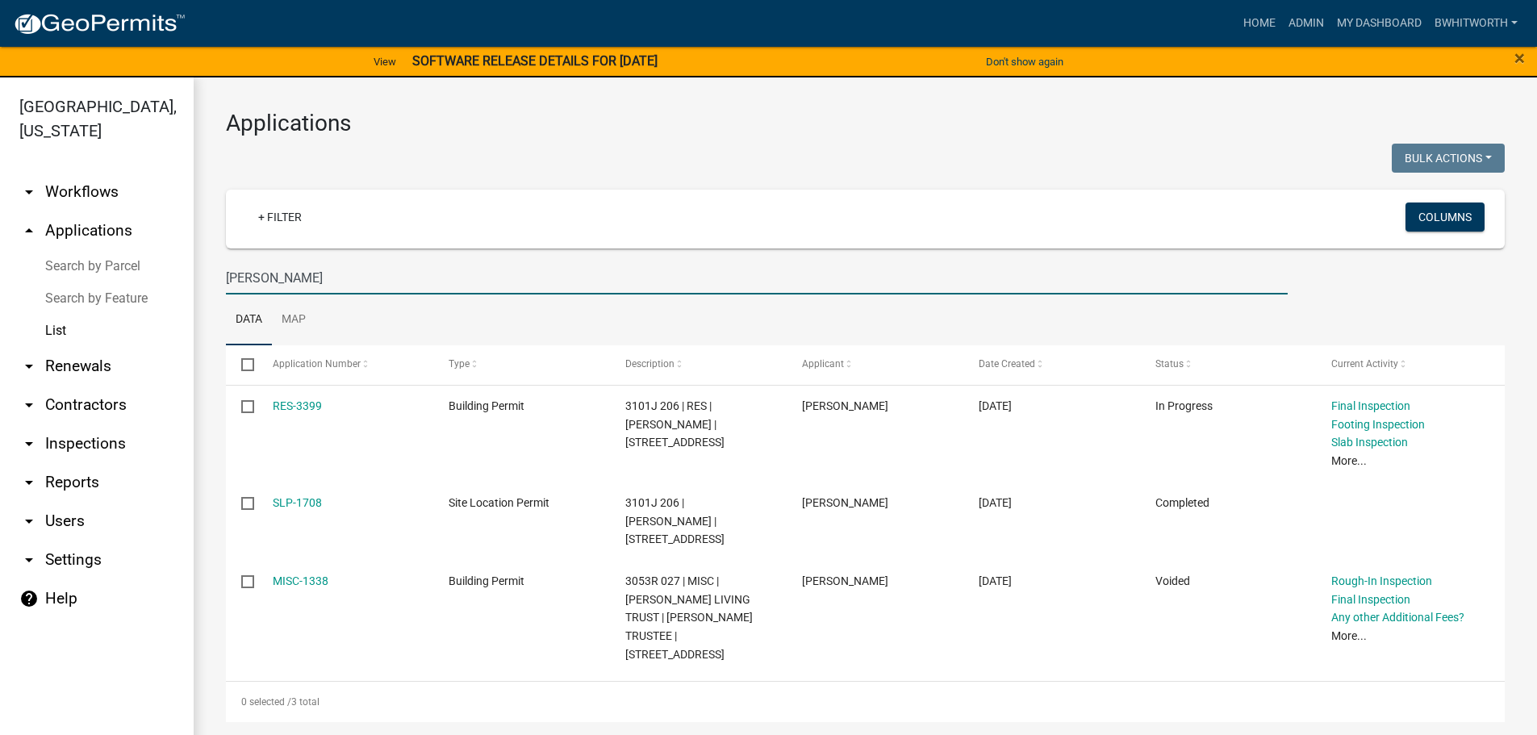
drag, startPoint x: 287, startPoint y: 274, endPoint x: 155, endPoint y: 264, distance: 132.7
click at [165, 273] on div "[GEOGRAPHIC_DATA], [US_STATE] arrow_drop_down Workflows List arrow_drop_up Appl…" at bounding box center [768, 415] width 1537 height 677
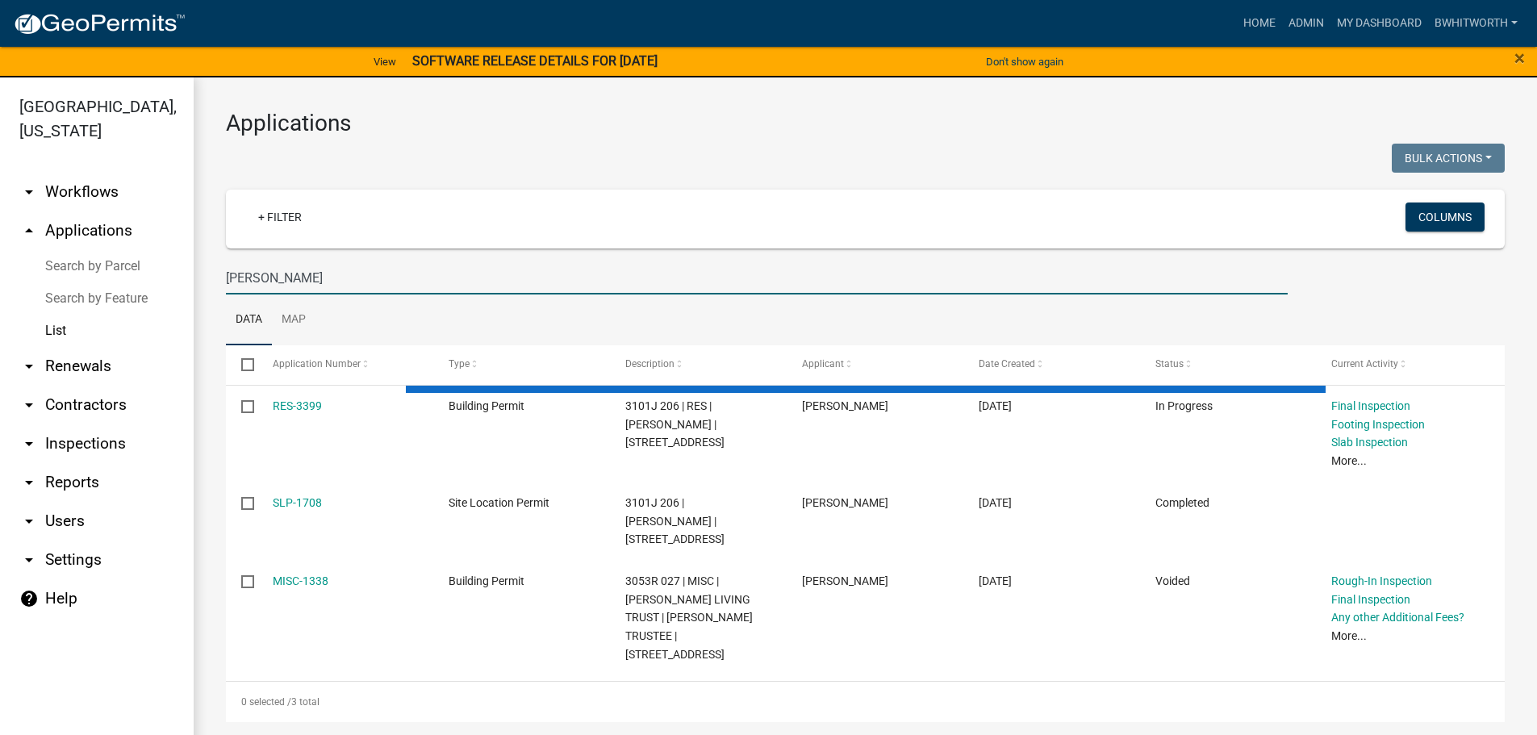
type input "[PERSON_NAME]"
select select "3: 100"
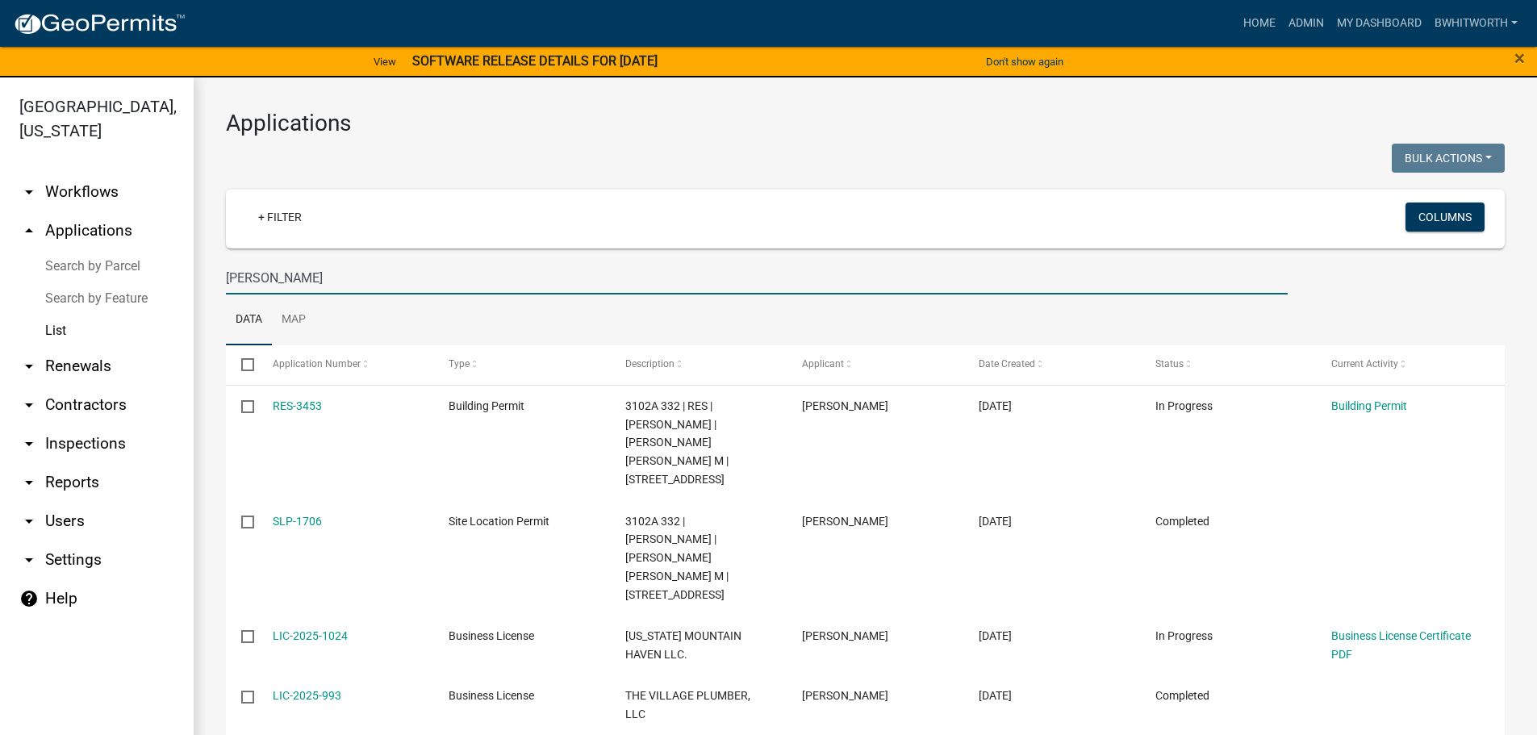
drag, startPoint x: 307, startPoint y: 272, endPoint x: 41, endPoint y: 258, distance: 266.7
click at [60, 272] on div "[GEOGRAPHIC_DATA], [US_STATE] arrow_drop_down Workflows List arrow_drop_up Appl…" at bounding box center [768, 415] width 1537 height 677
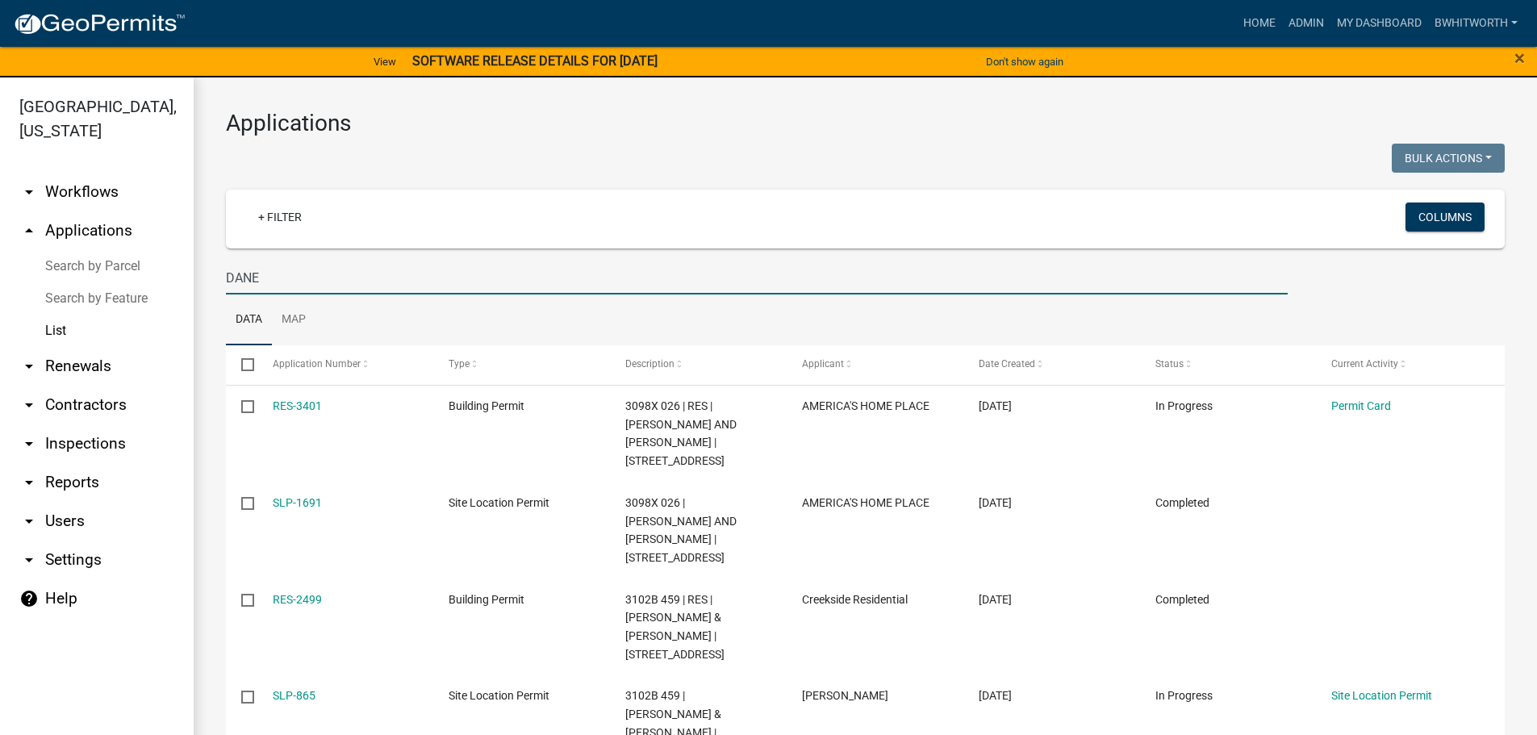
drag, startPoint x: 281, startPoint y: 270, endPoint x: 269, endPoint y: 287, distance: 21.5
click at [281, 270] on input "DANE" at bounding box center [757, 277] width 1062 height 33
type input "D"
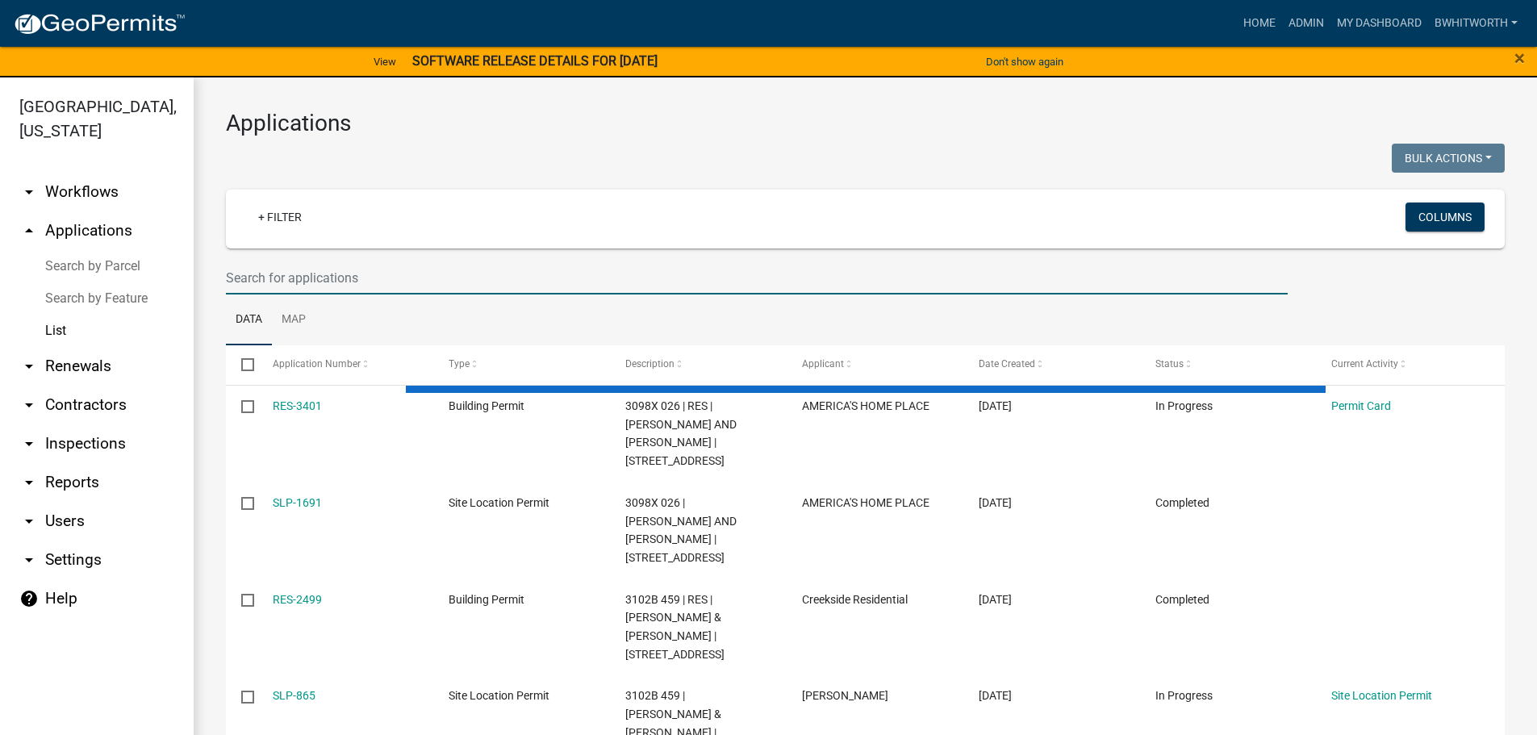
select select "3: 100"
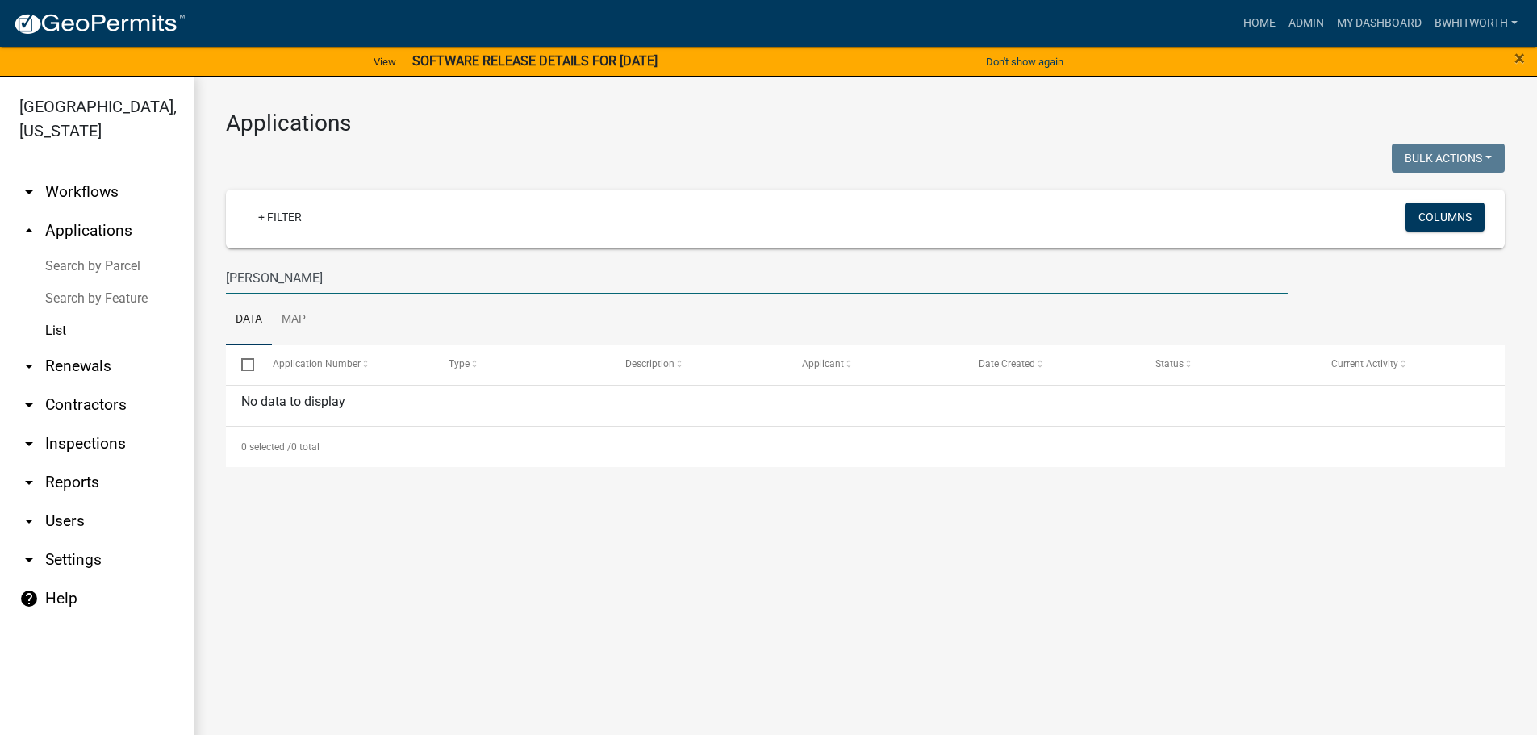
drag, startPoint x: 294, startPoint y: 275, endPoint x: 102, endPoint y: 272, distance: 192.1
click at [127, 278] on div "[GEOGRAPHIC_DATA], [US_STATE] arrow_drop_down Workflows List arrow_drop_up Appl…" at bounding box center [768, 415] width 1537 height 677
type input "A"
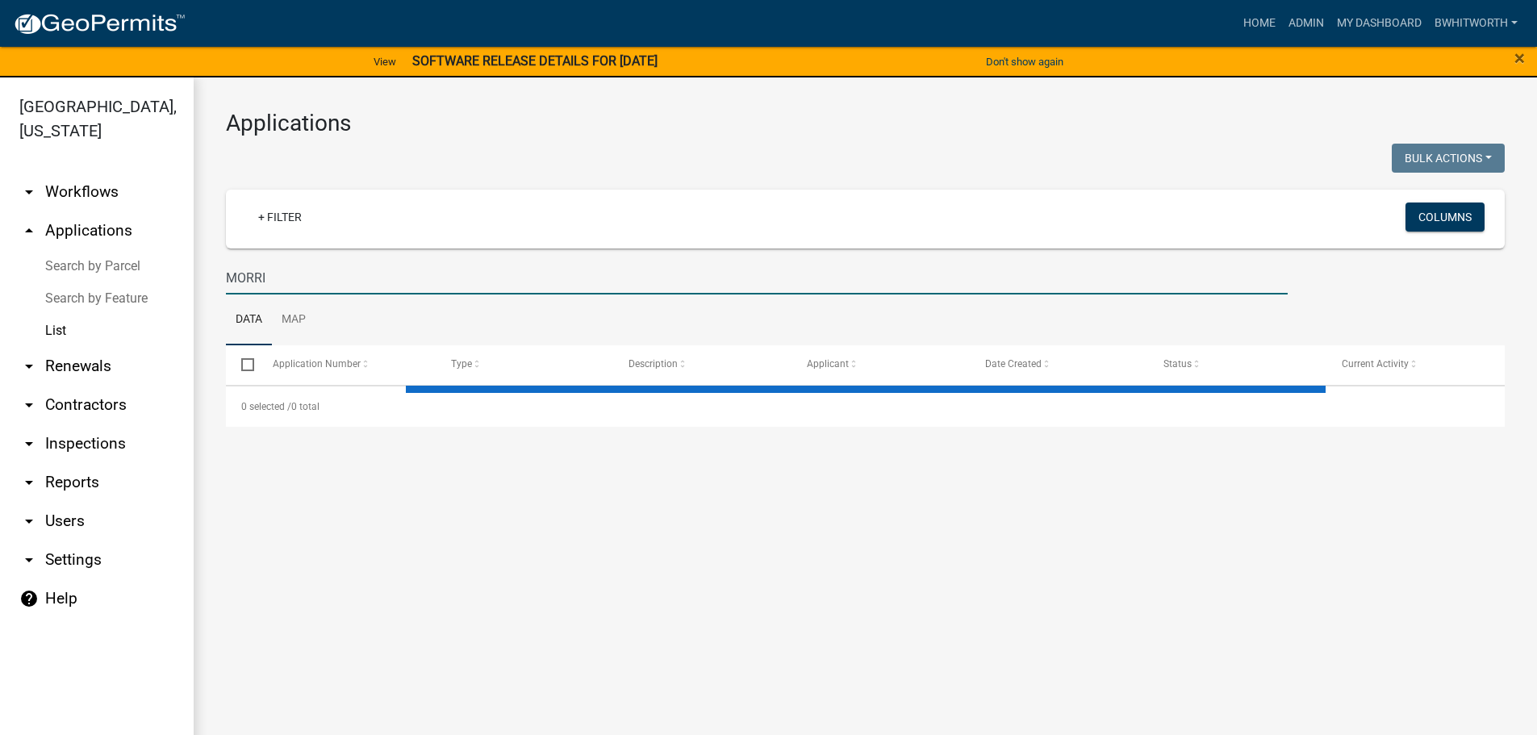
type input "[PERSON_NAME]"
select select "3: 100"
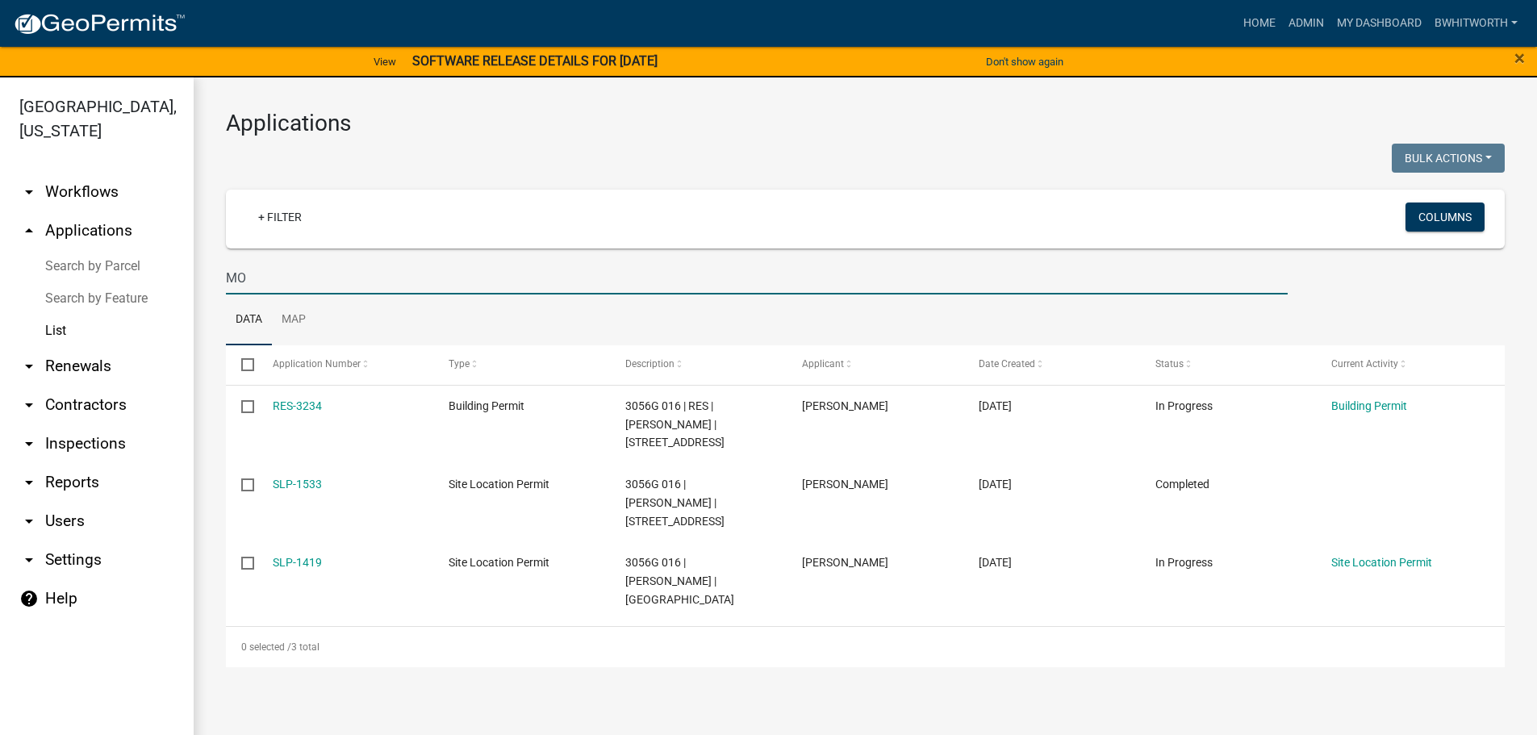
type input "M"
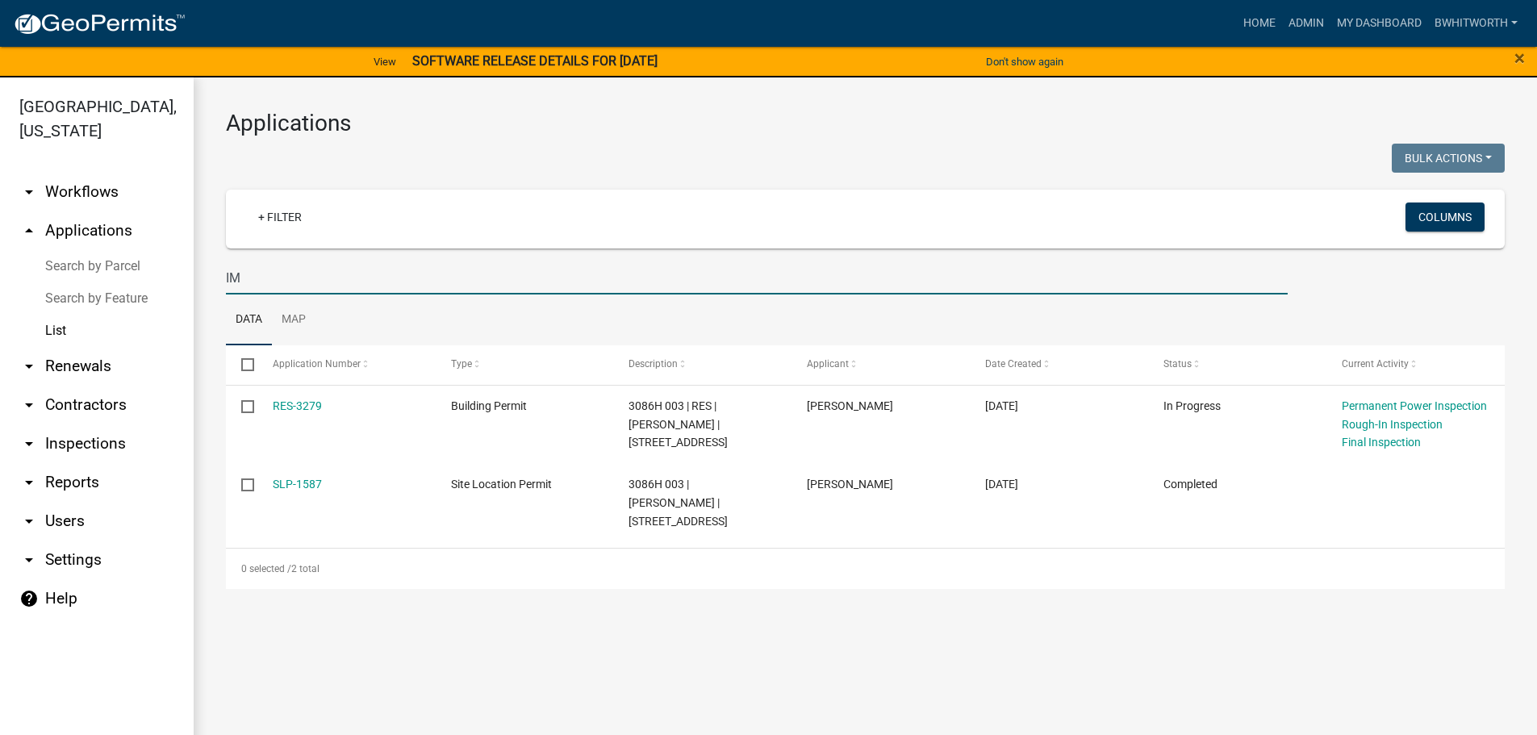
type input "I"
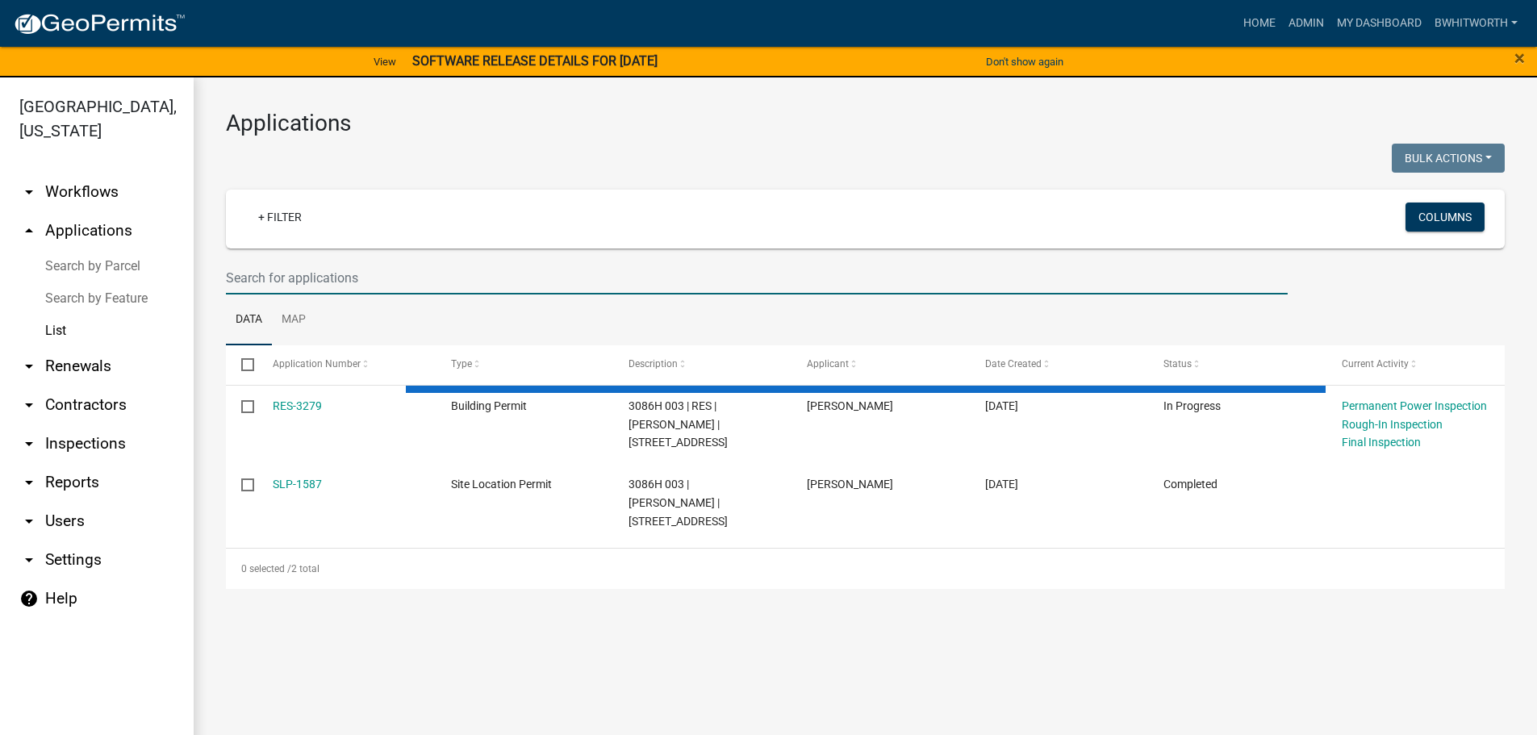
select select "3: 100"
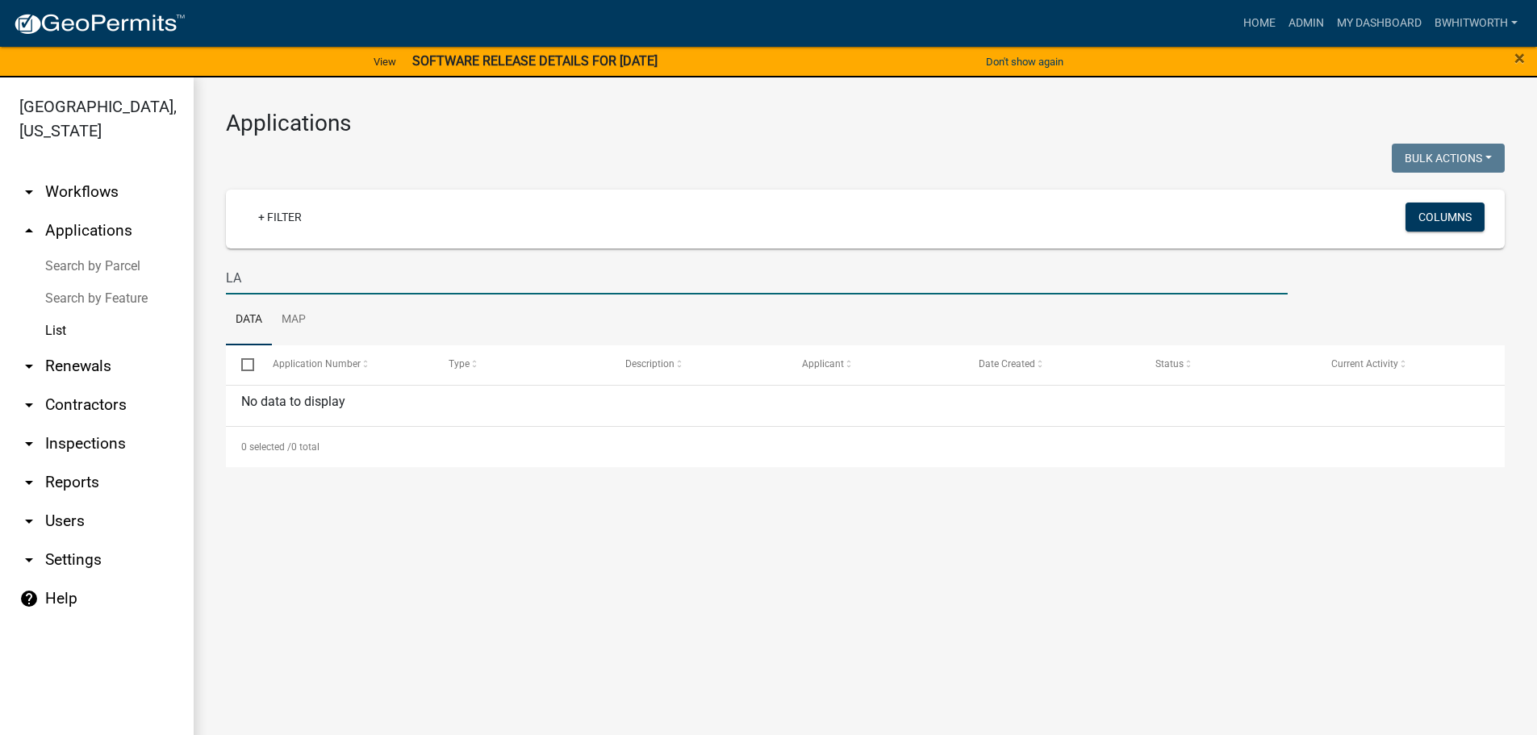
type input "L"
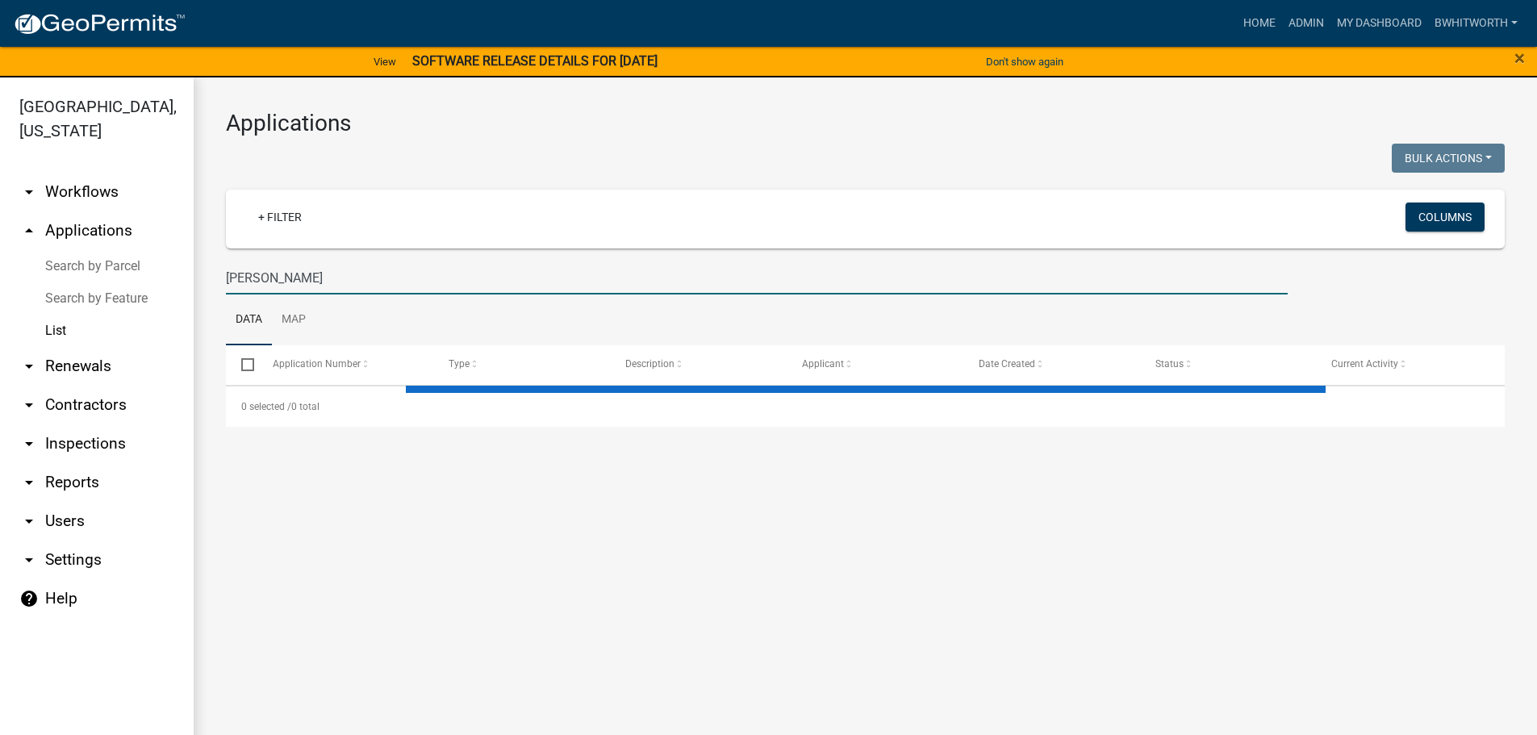
type input "[PERSON_NAME]"
select select "3: 100"
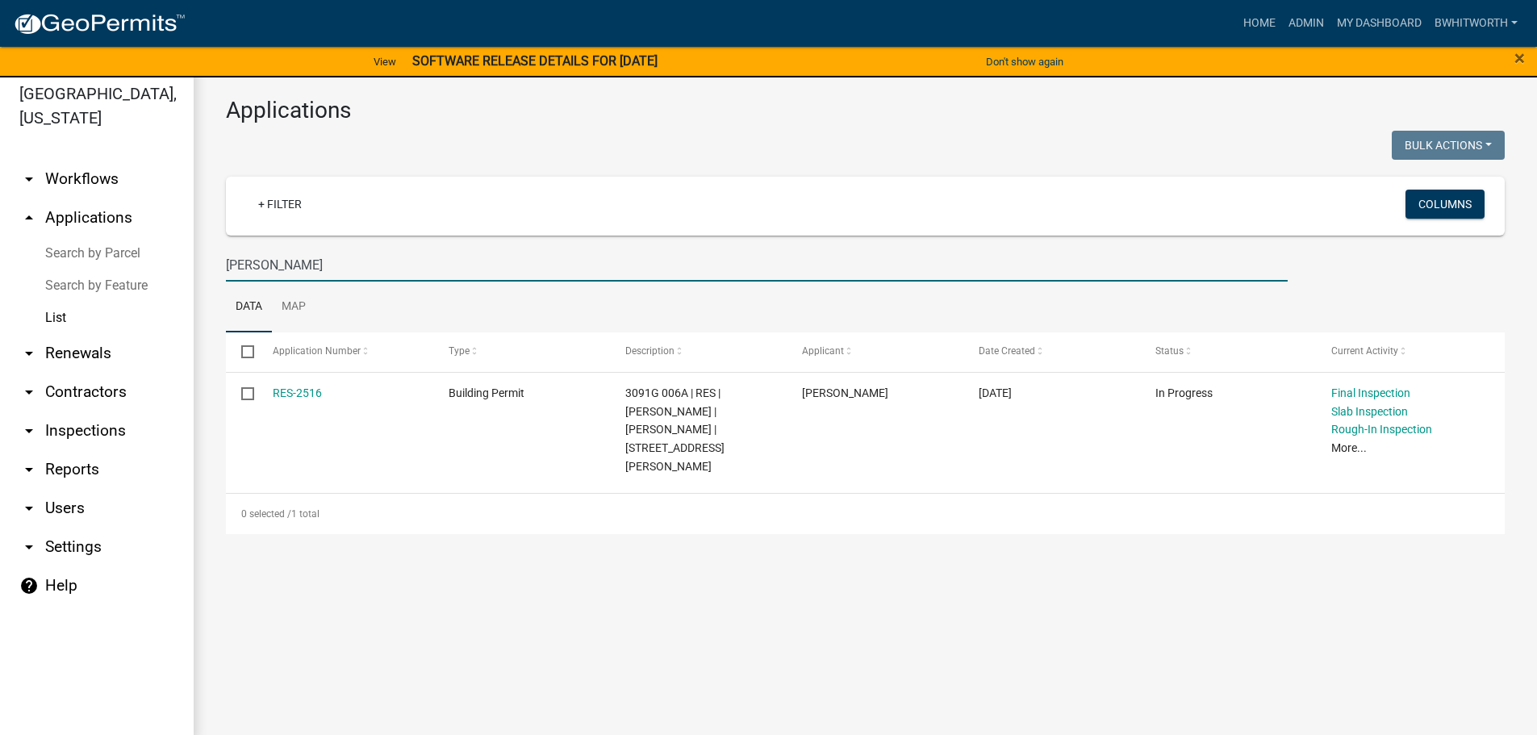
scroll to position [19, 0]
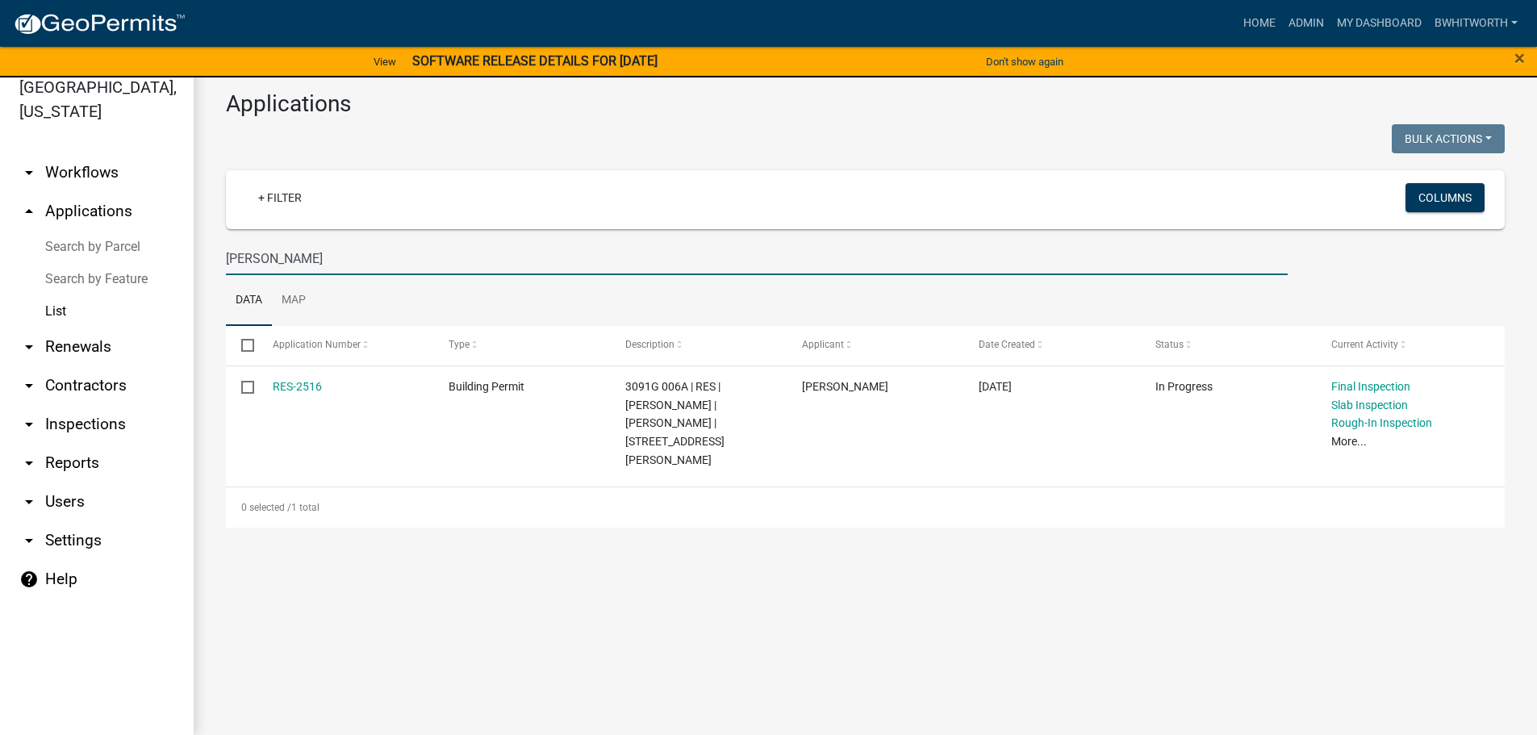
drag, startPoint x: 353, startPoint y: 255, endPoint x: 32, endPoint y: 280, distance: 322.2
click at [123, 257] on div "[GEOGRAPHIC_DATA], [US_STATE] arrow_drop_down Workflows List arrow_drop_up Appl…" at bounding box center [768, 396] width 1537 height 677
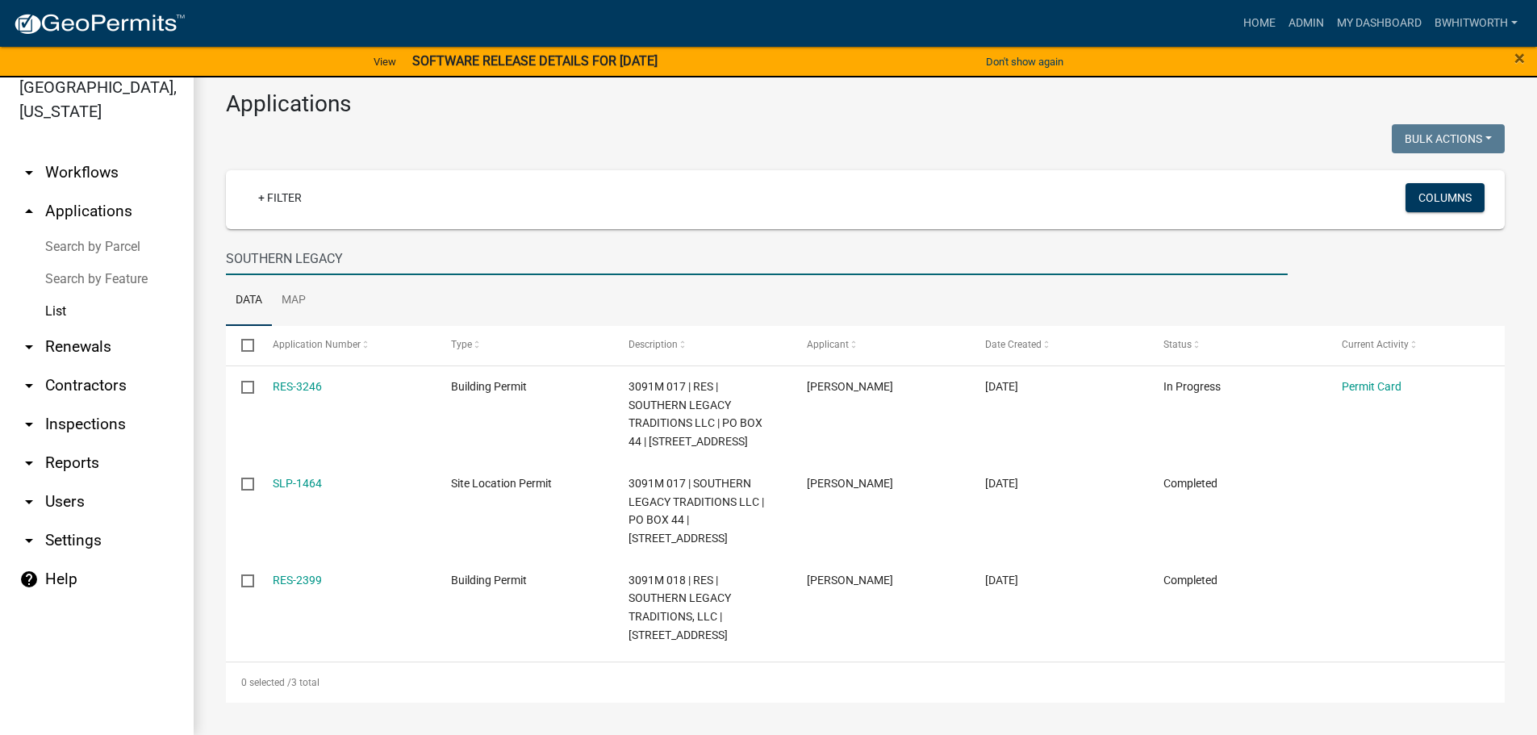
drag, startPoint x: 377, startPoint y: 262, endPoint x: 0, endPoint y: 260, distance: 376.9
click at [0, 260] on div "[GEOGRAPHIC_DATA], [US_STATE] arrow_drop_down Workflows List arrow_drop_up Appl…" at bounding box center [768, 396] width 1537 height 677
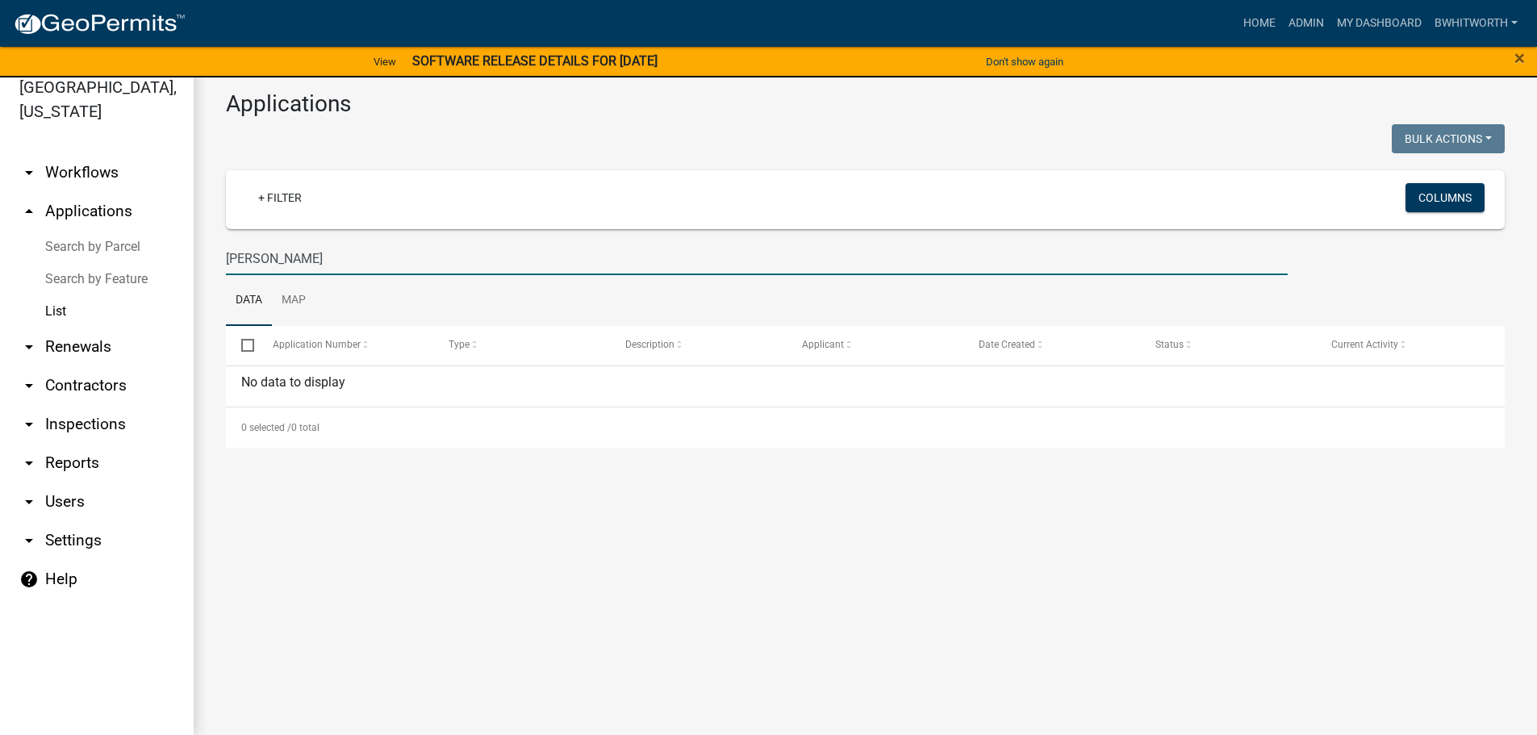
drag, startPoint x: 362, startPoint y: 256, endPoint x: 48, endPoint y: 268, distance: 314.1
click at [48, 268] on div "[GEOGRAPHIC_DATA], [US_STATE] arrow_drop_down Workflows List arrow_drop_up Appl…" at bounding box center [768, 396] width 1537 height 677
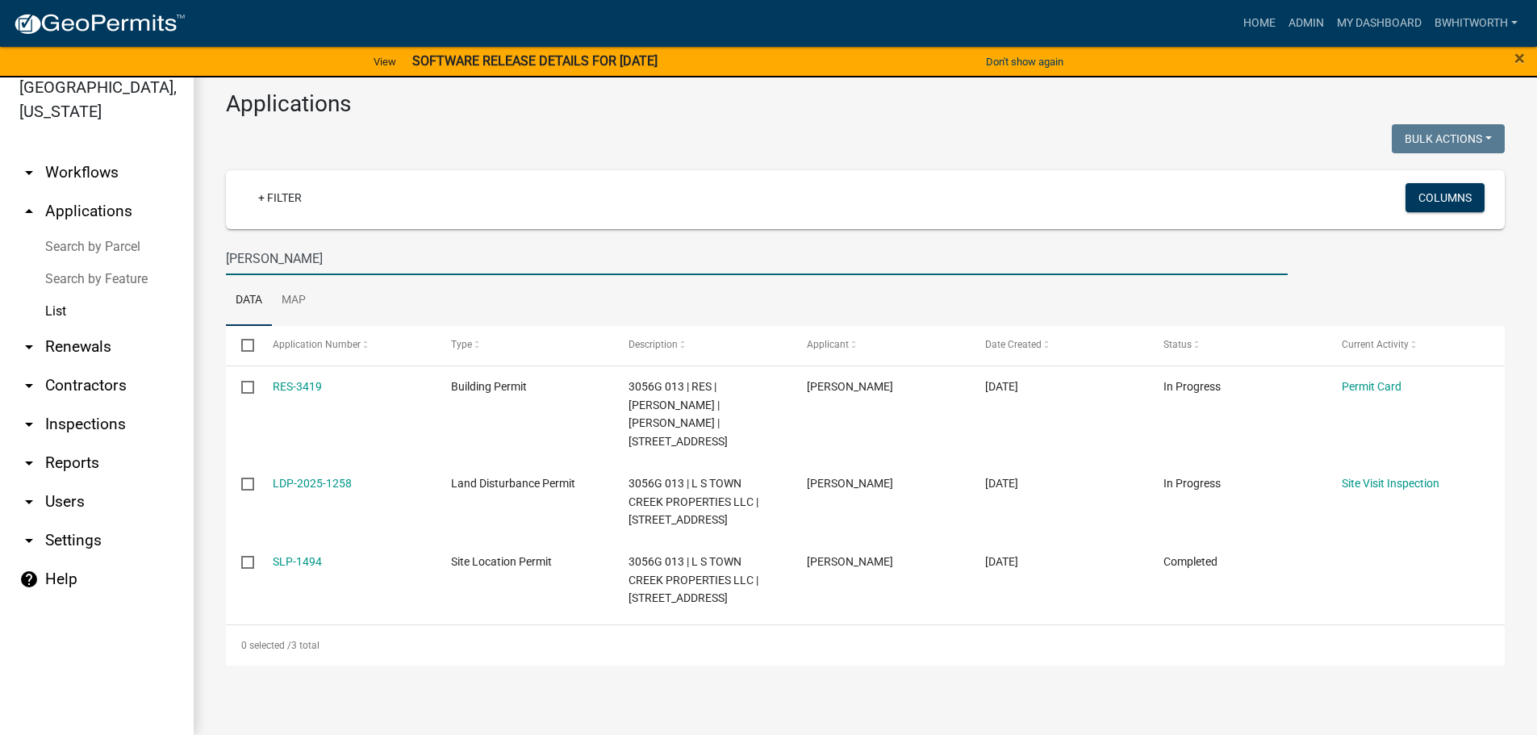
drag, startPoint x: 377, startPoint y: 262, endPoint x: 0, endPoint y: 235, distance: 377.9
click at [0, 235] on div "[GEOGRAPHIC_DATA], [US_STATE] arrow_drop_down Workflows List arrow_drop_up Appl…" at bounding box center [768, 396] width 1537 height 677
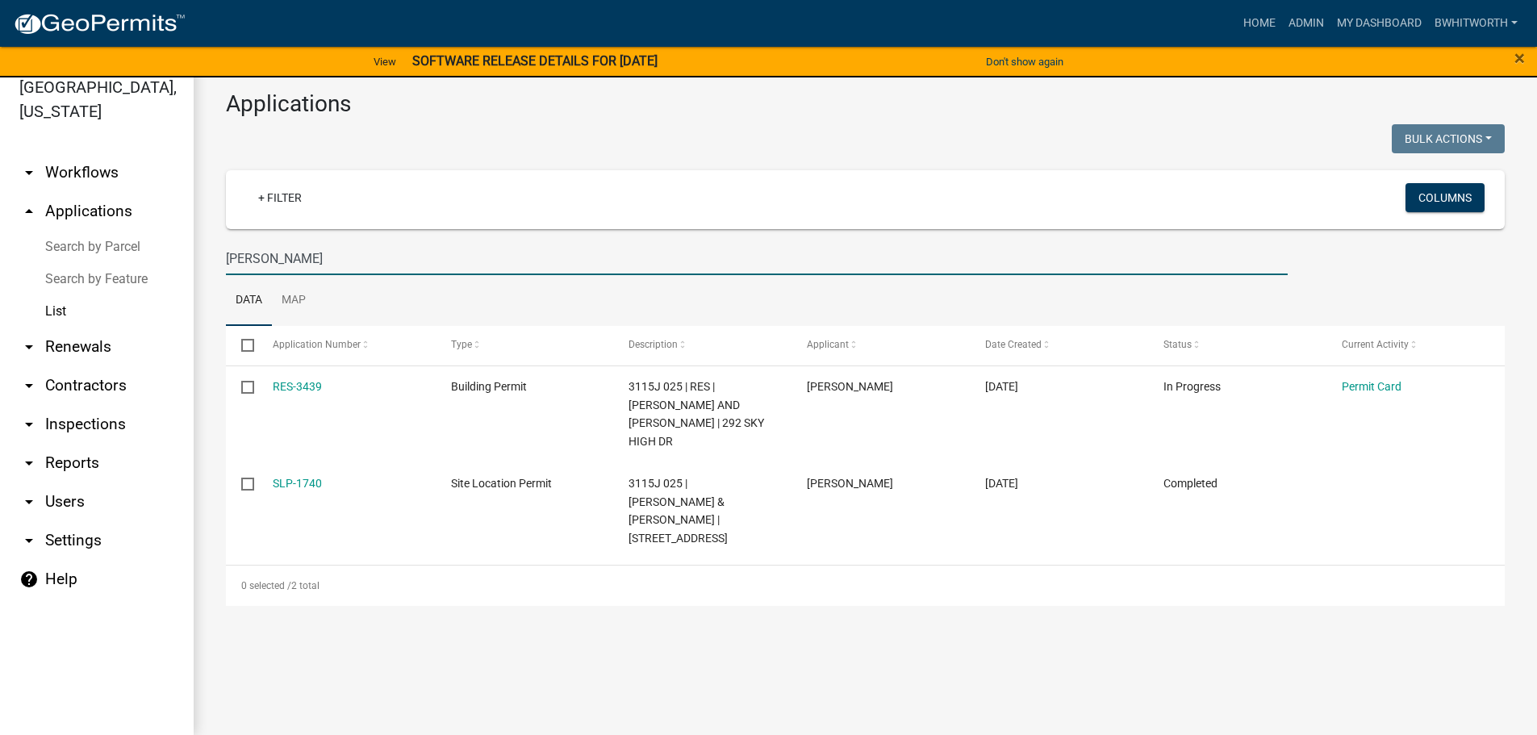
drag, startPoint x: 312, startPoint y: 263, endPoint x: 74, endPoint y: 242, distance: 239.0
click at [74, 242] on div "[GEOGRAPHIC_DATA], [US_STATE] arrow_drop_down Workflows List arrow_drop_up Appl…" at bounding box center [768, 396] width 1537 height 677
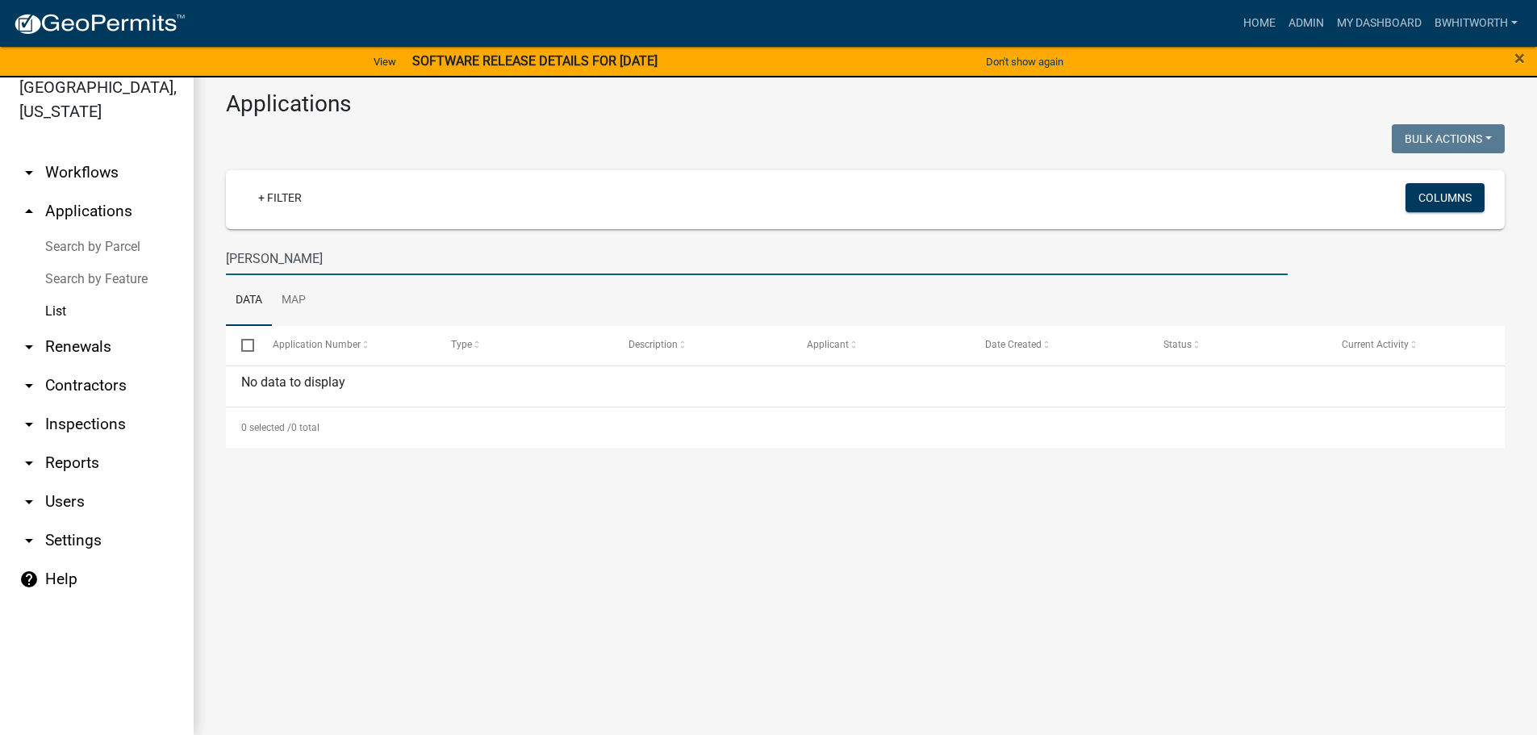
drag, startPoint x: 264, startPoint y: 260, endPoint x: 27, endPoint y: 245, distance: 237.7
click at [27, 245] on div "[GEOGRAPHIC_DATA], [US_STATE] arrow_drop_down Workflows List arrow_drop_up Appl…" at bounding box center [768, 396] width 1537 height 677
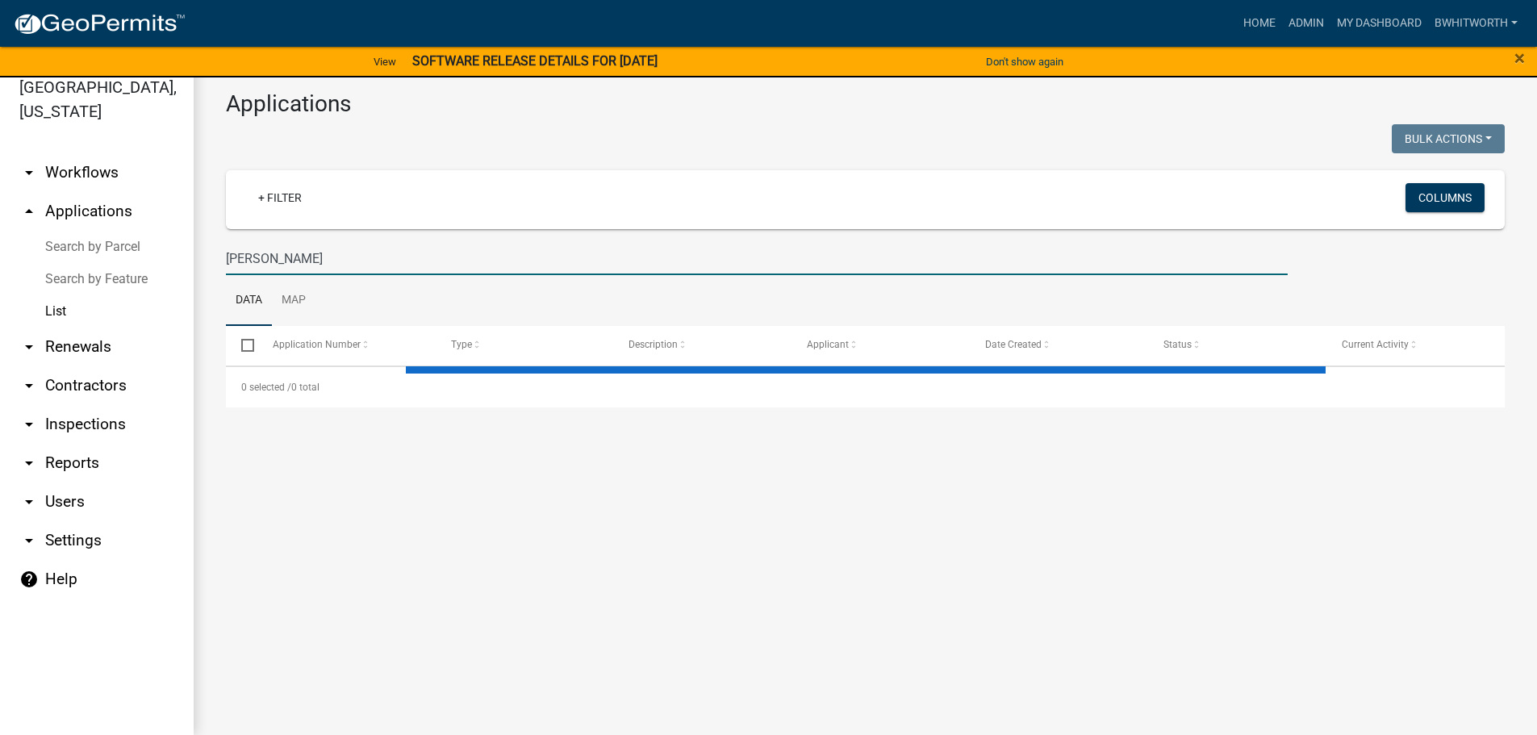
type input "[PERSON_NAME]"
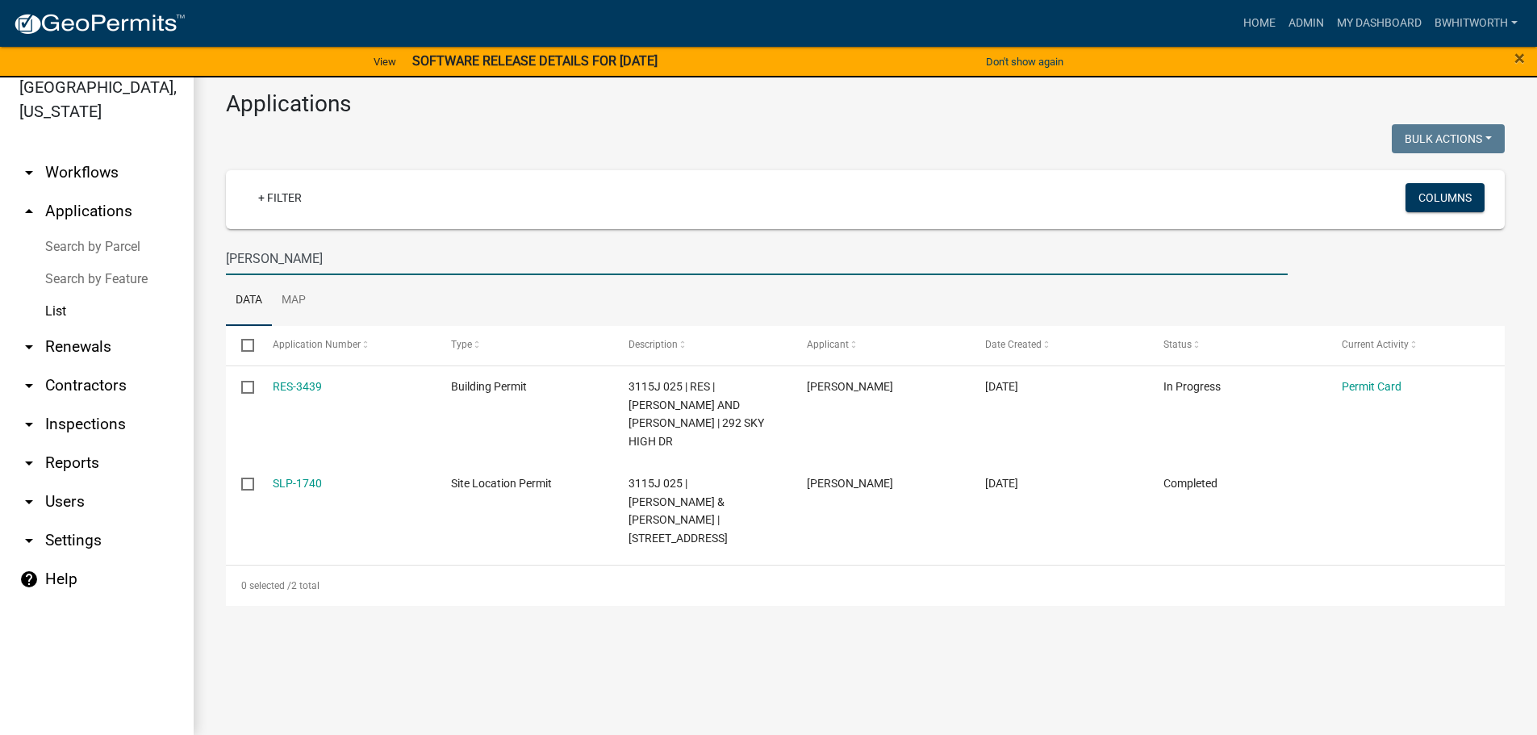
drag, startPoint x: 292, startPoint y: 253, endPoint x: 0, endPoint y: 253, distance: 292.1
click at [56, 249] on div "[GEOGRAPHIC_DATA], [US_STATE] arrow_drop_down Workflows List arrow_drop_up Appl…" at bounding box center [768, 396] width 1537 height 677
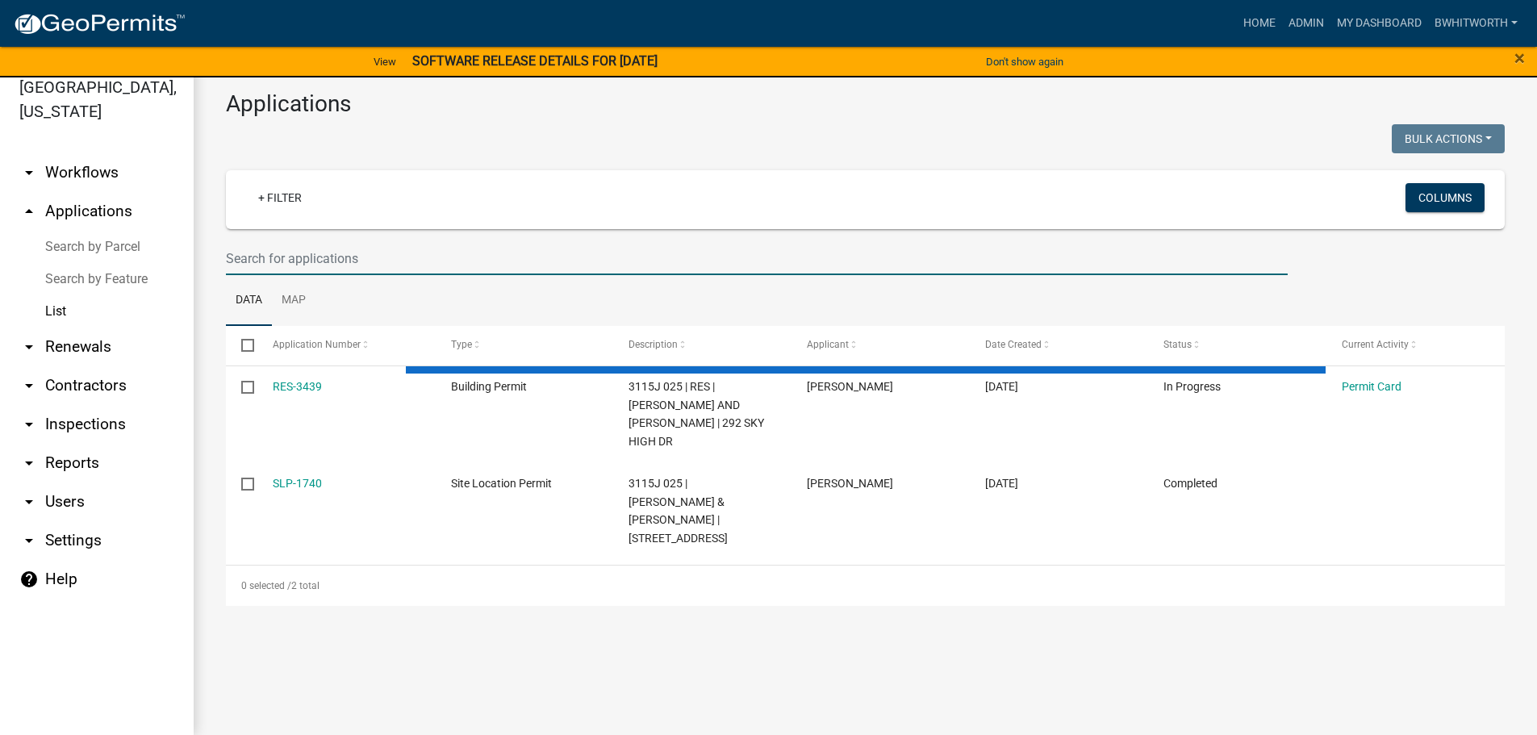
paste input "3056H 027"
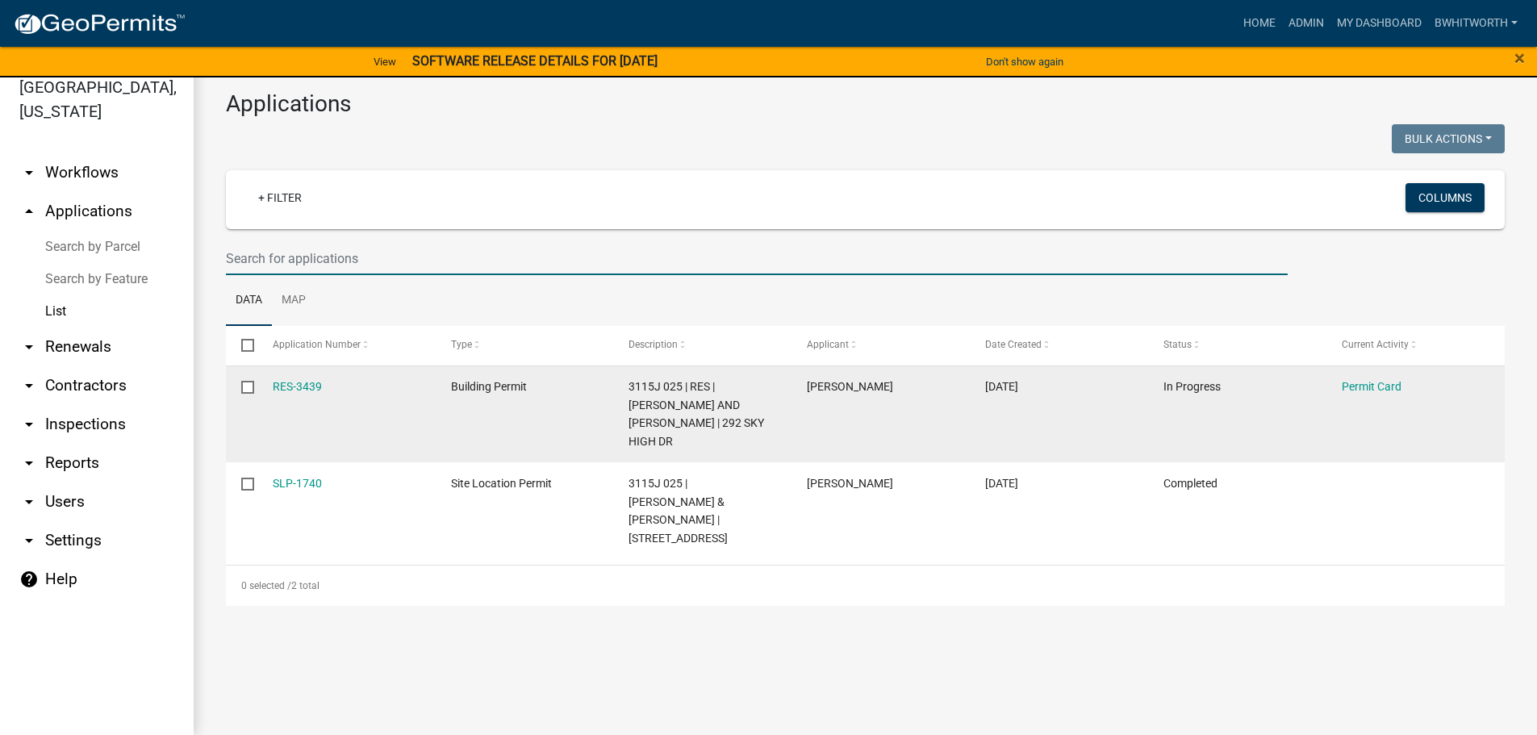
select select "3: 100"
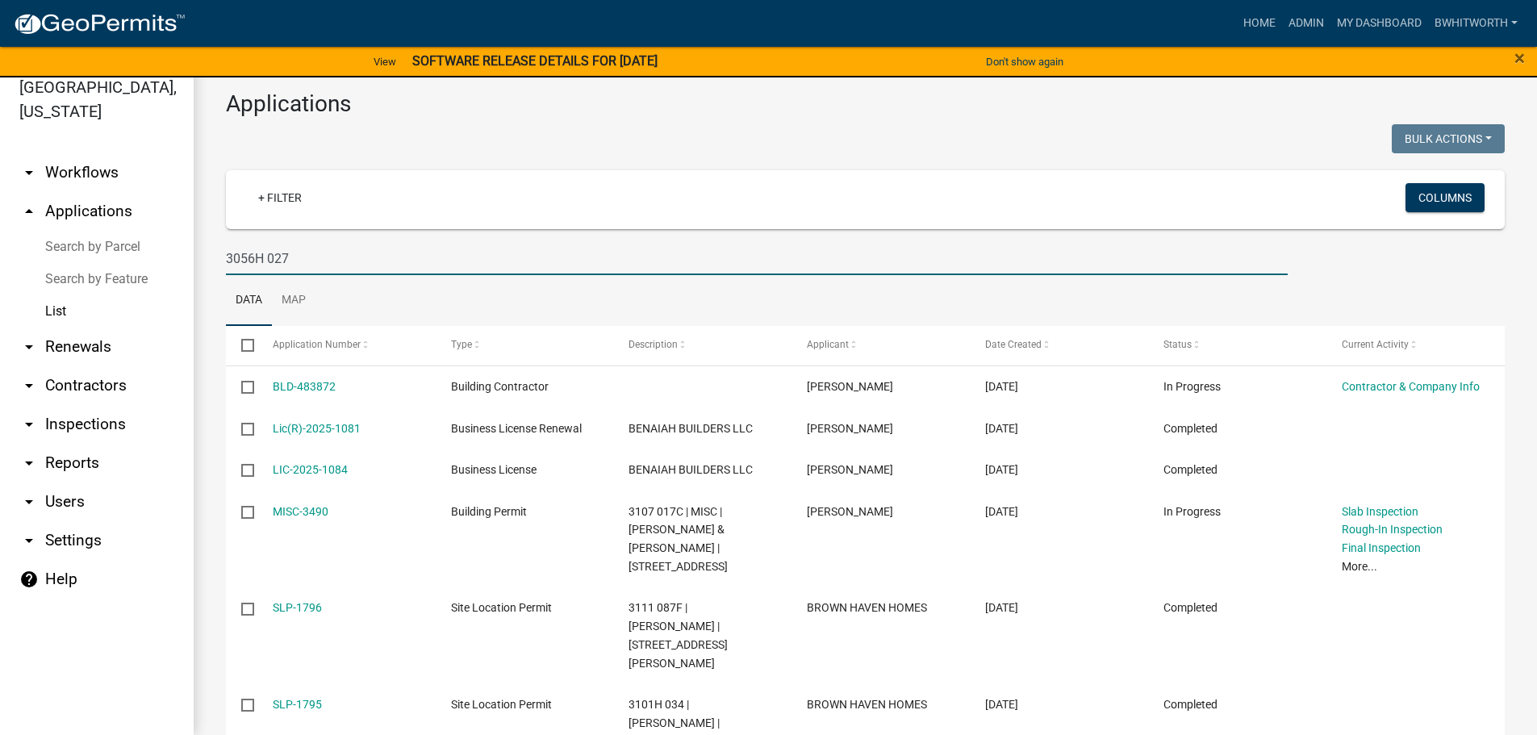
type input "3056H 027"
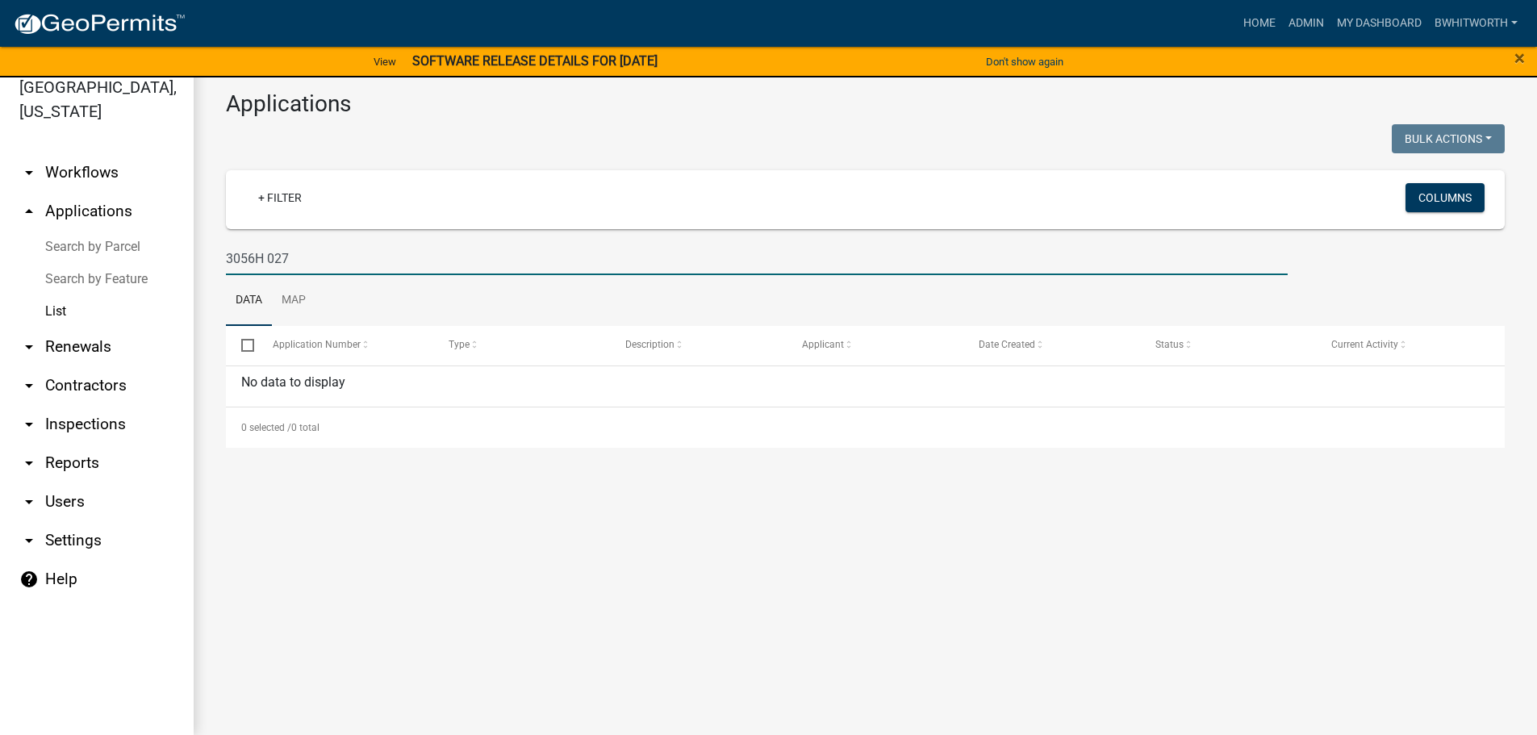
drag, startPoint x: 281, startPoint y: 256, endPoint x: 111, endPoint y: 254, distance: 169.5
click at [145, 261] on div "[GEOGRAPHIC_DATA], [US_STATE] arrow_drop_down Workflows List arrow_drop_up Appl…" at bounding box center [768, 396] width 1537 height 677
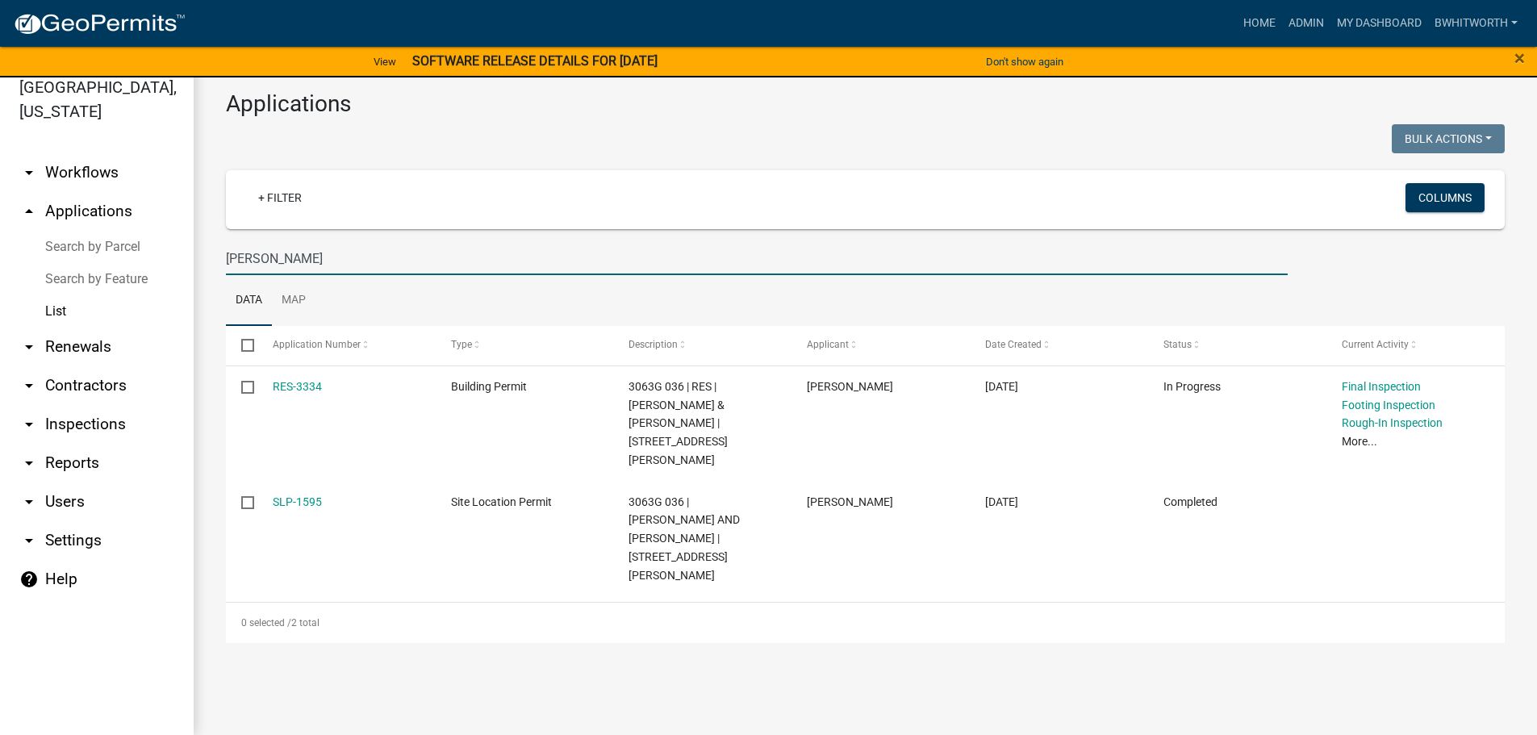
drag, startPoint x: 305, startPoint y: 265, endPoint x: 80, endPoint y: 254, distance: 225.4
click at [80, 254] on div "[GEOGRAPHIC_DATA], [US_STATE] arrow_drop_down Workflows List arrow_drop_up Appl…" at bounding box center [768, 396] width 1537 height 677
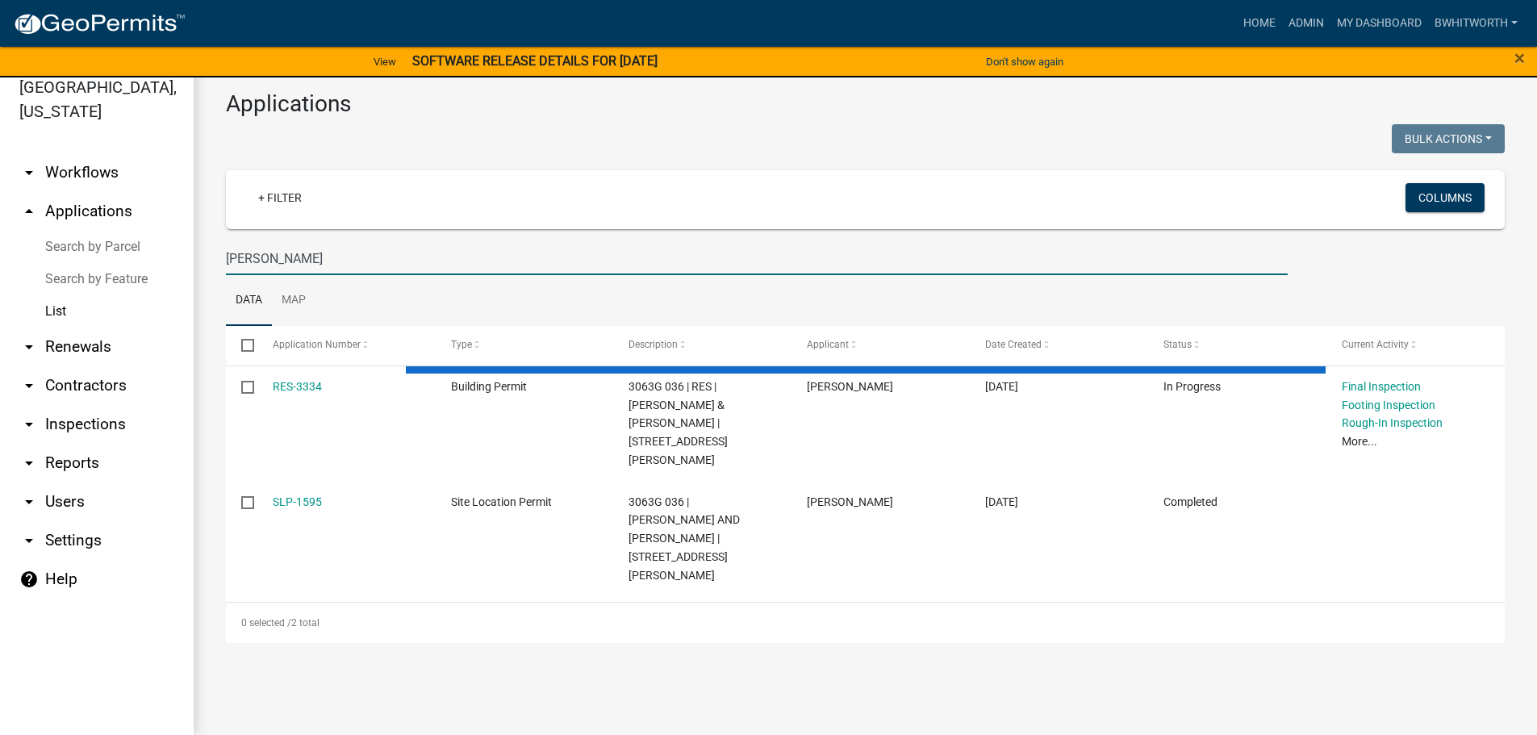
type input "[PERSON_NAME]"
select select "3: 100"
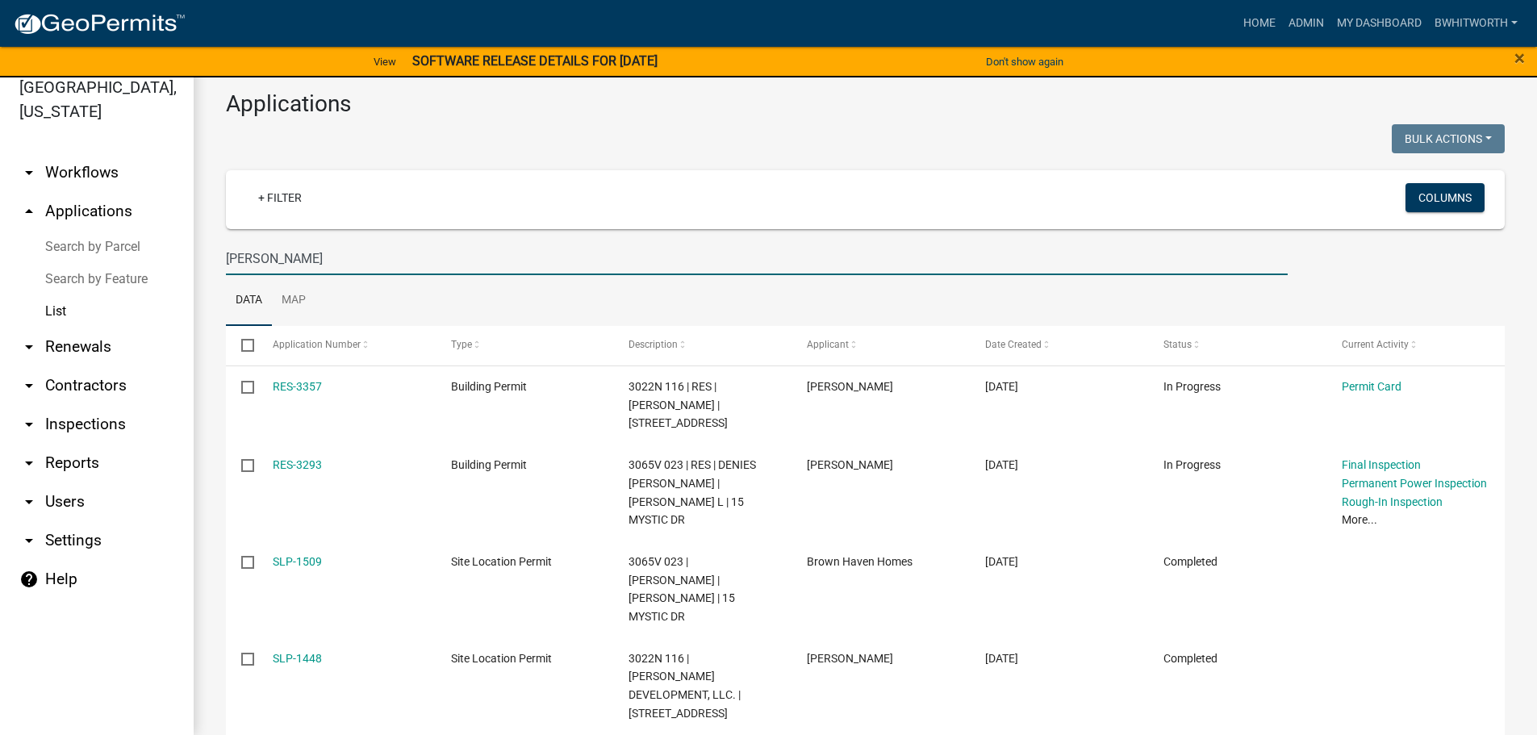
drag, startPoint x: 293, startPoint y: 259, endPoint x: 0, endPoint y: 229, distance: 294.5
click at [0, 232] on div "[GEOGRAPHIC_DATA], [US_STATE] arrow_drop_down Workflows List arrow_drop_up Appl…" at bounding box center [768, 396] width 1537 height 677
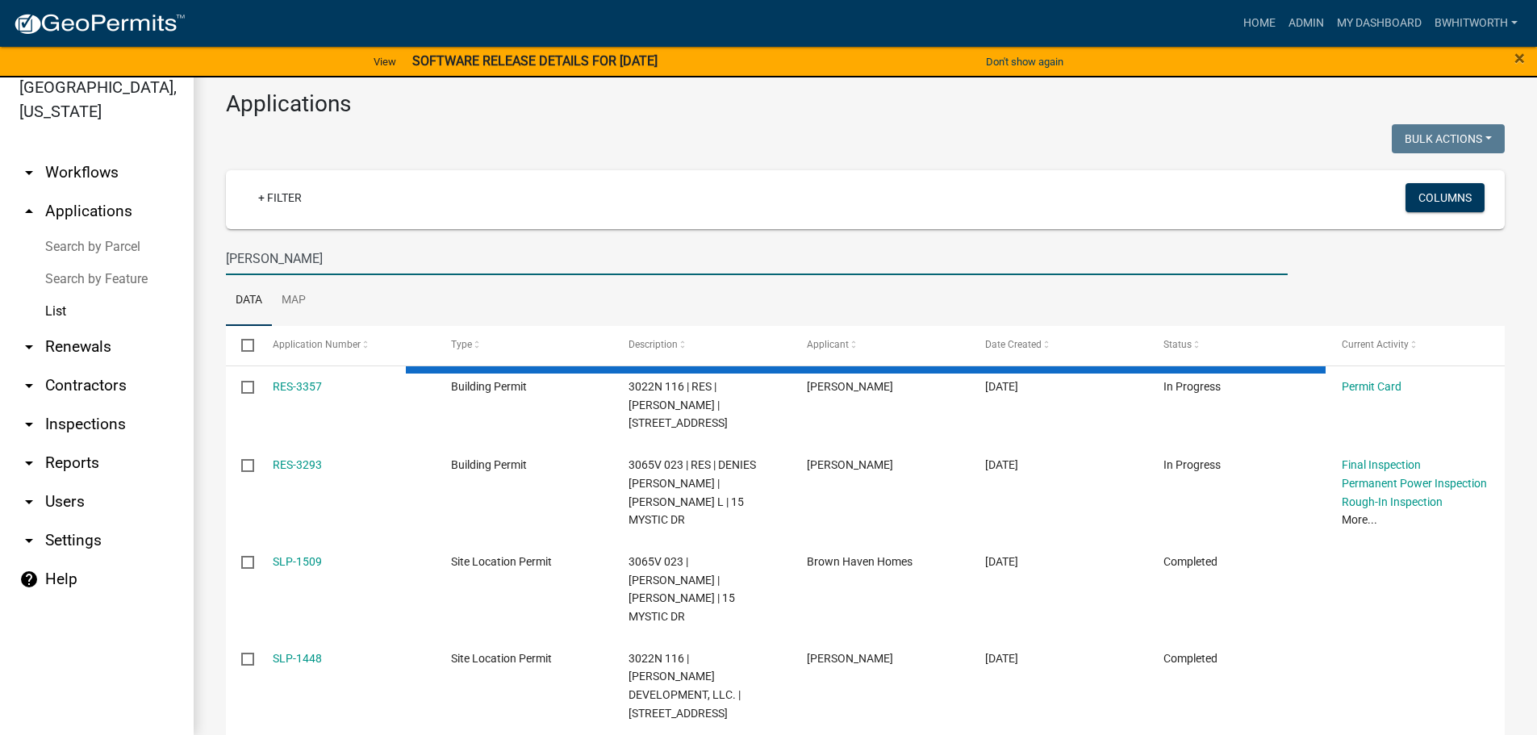
type input "[PERSON_NAME]"
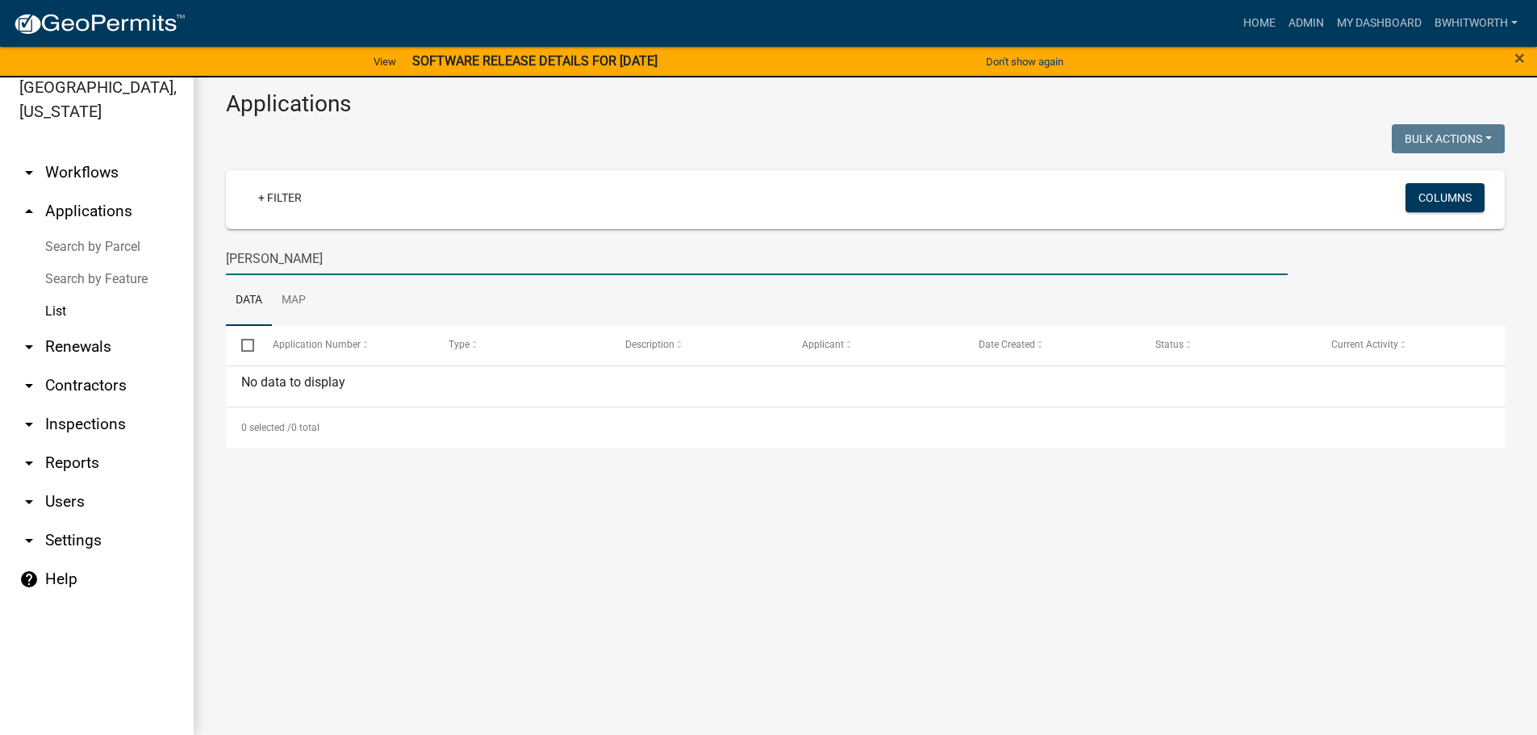
drag, startPoint x: 324, startPoint y: 261, endPoint x: 0, endPoint y: 217, distance: 326.5
click at [0, 224] on div "[GEOGRAPHIC_DATA], [US_STATE] arrow_drop_down Workflows List arrow_drop_up Appl…" at bounding box center [768, 396] width 1537 height 677
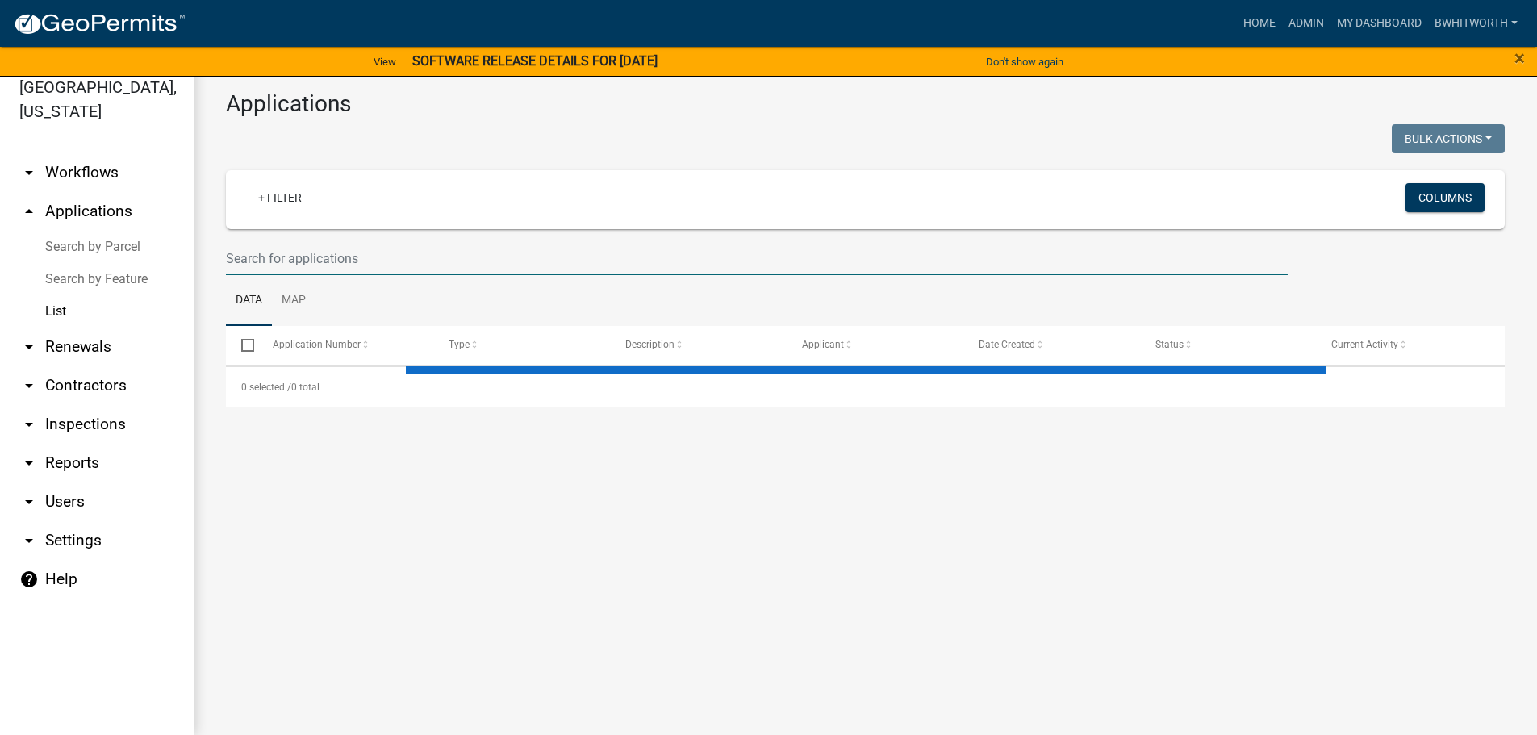
type input "2"
select select "3: 100"
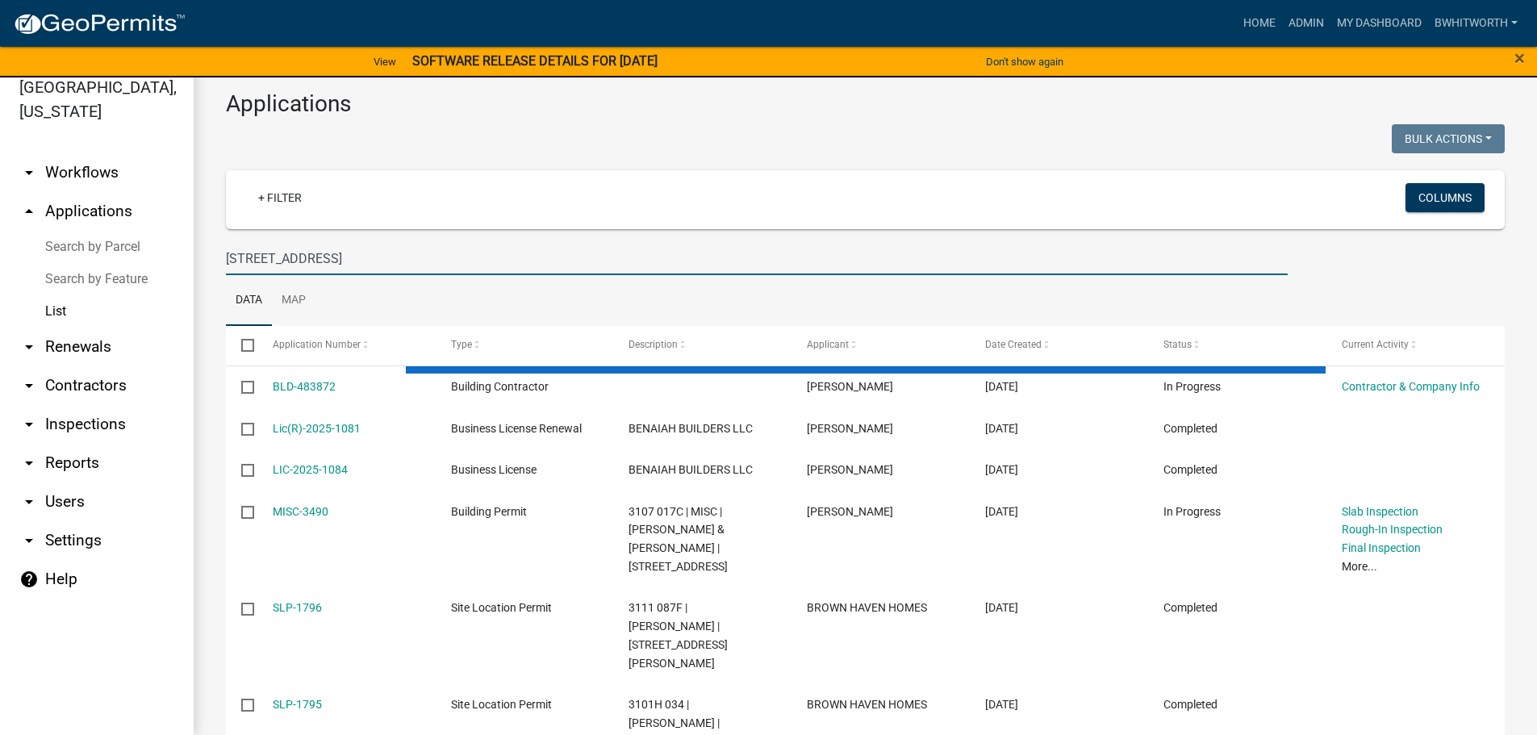
type input "[STREET_ADDRESS]"
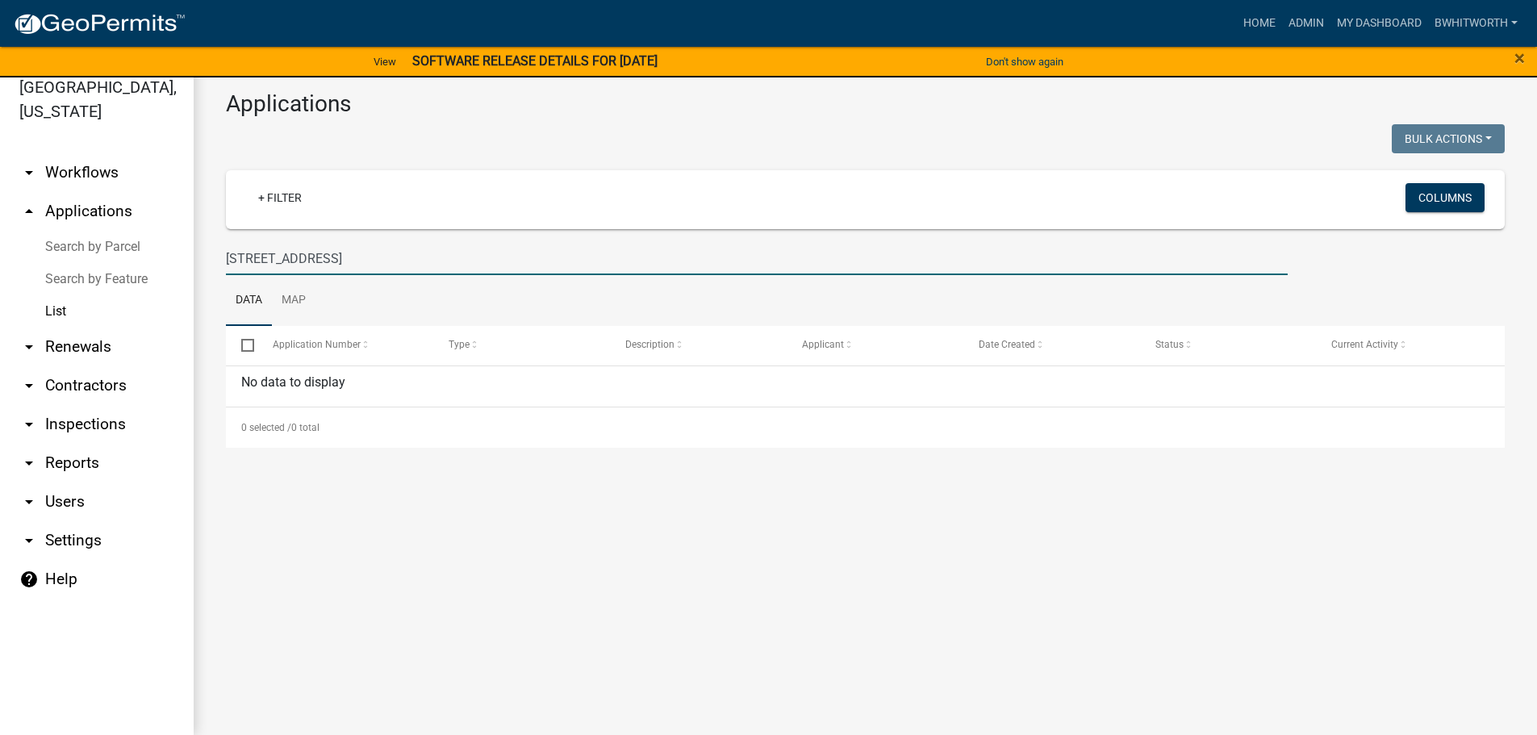
drag, startPoint x: 337, startPoint y: 259, endPoint x: 68, endPoint y: 230, distance: 270.3
click at [68, 230] on div "[GEOGRAPHIC_DATA], [US_STATE] arrow_drop_down Workflows List arrow_drop_up Appl…" at bounding box center [768, 396] width 1537 height 677
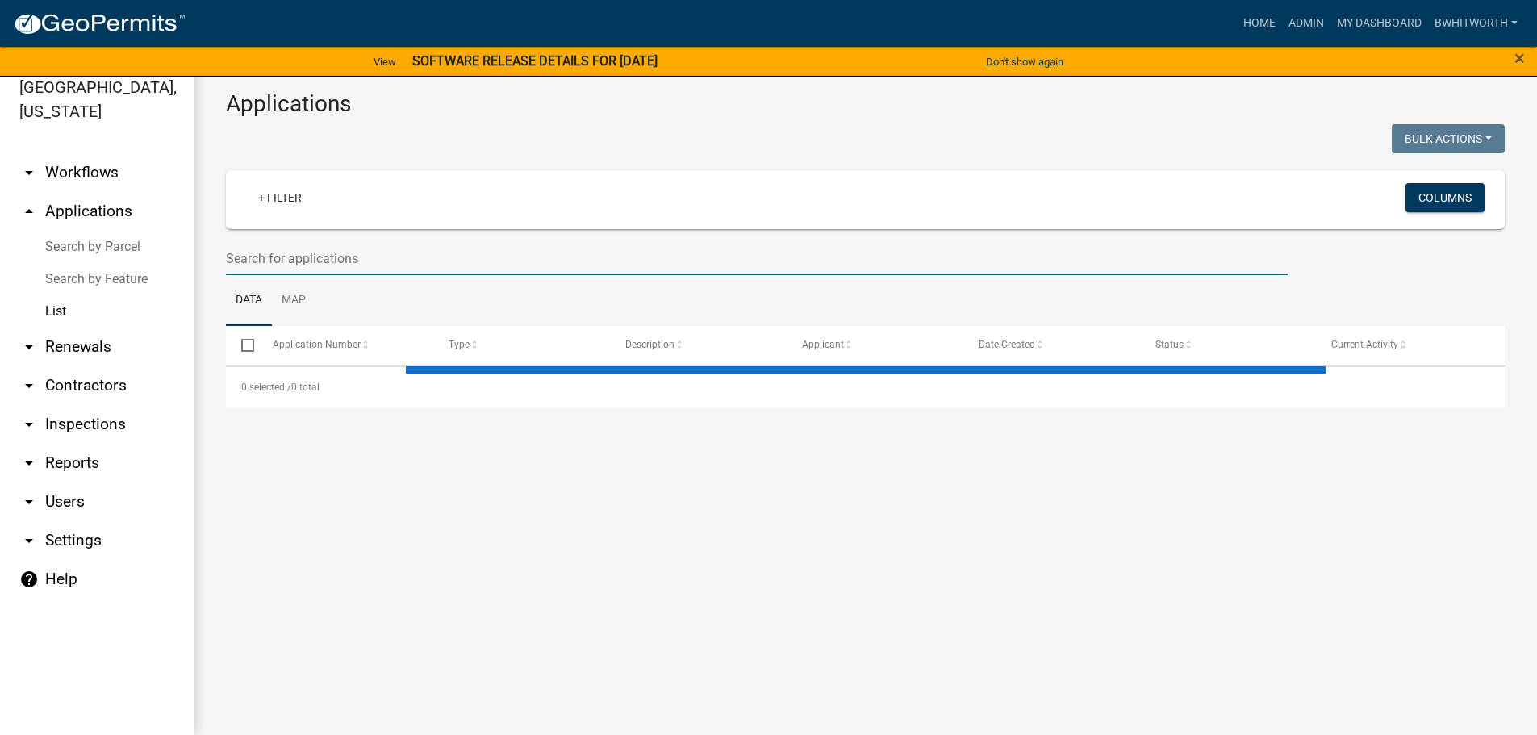
select select "3: 100"
type input "78 MYNA DR"
